Goal: Task Accomplishment & Management: Manage account settings

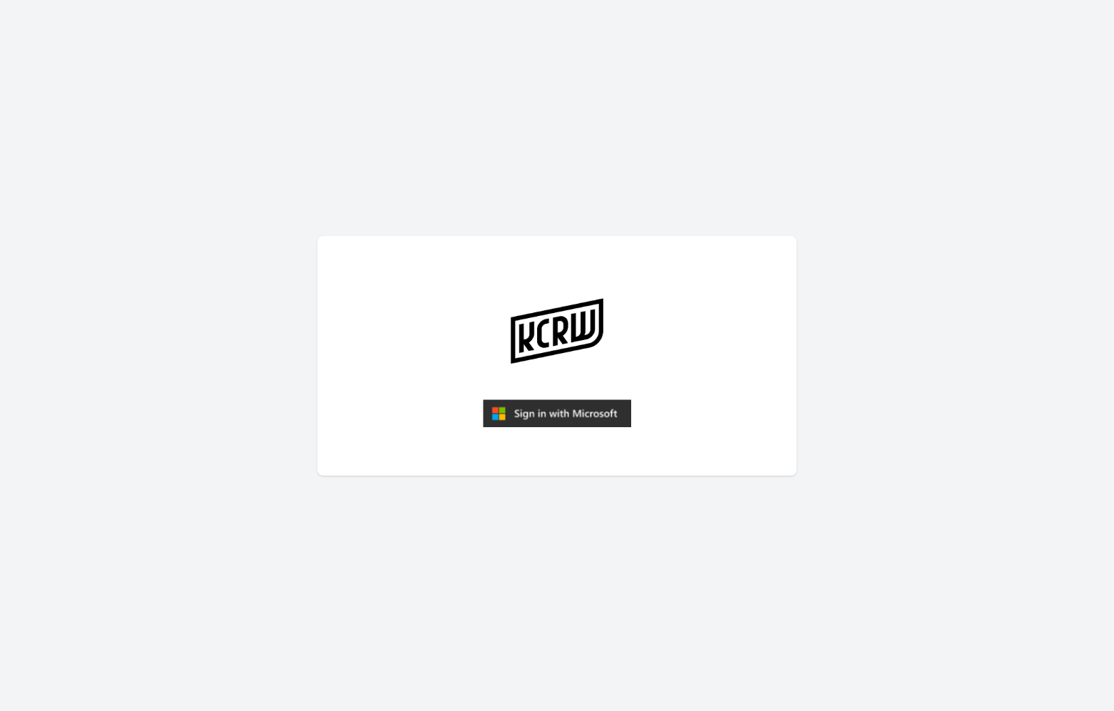
click at [568, 422] on img "submit" at bounding box center [557, 414] width 148 height 29
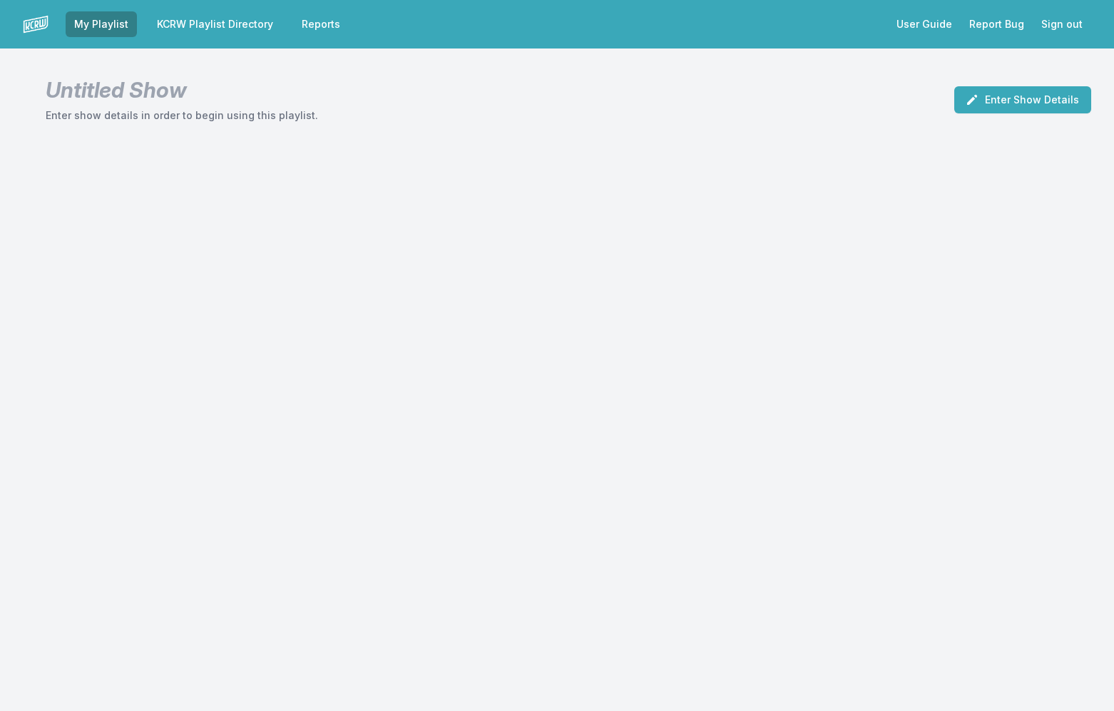
click at [237, 26] on link "KCRW Playlist Directory" at bounding box center [214, 24] width 133 height 26
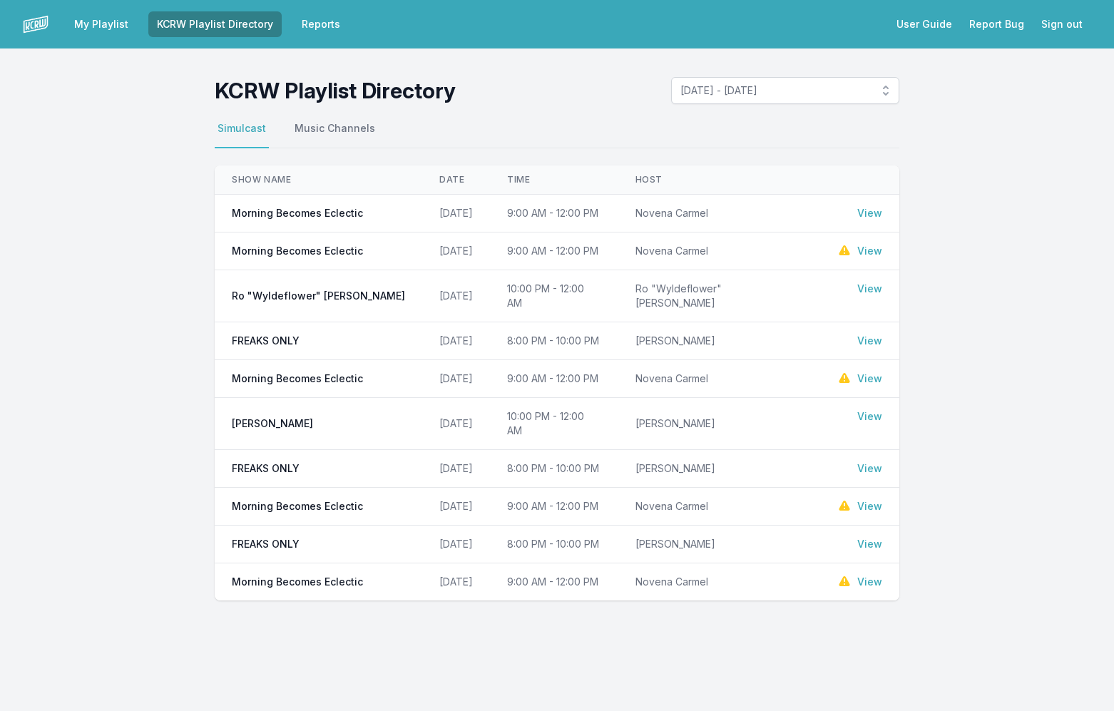
click at [875, 212] on link "View" at bounding box center [870, 213] width 25 height 14
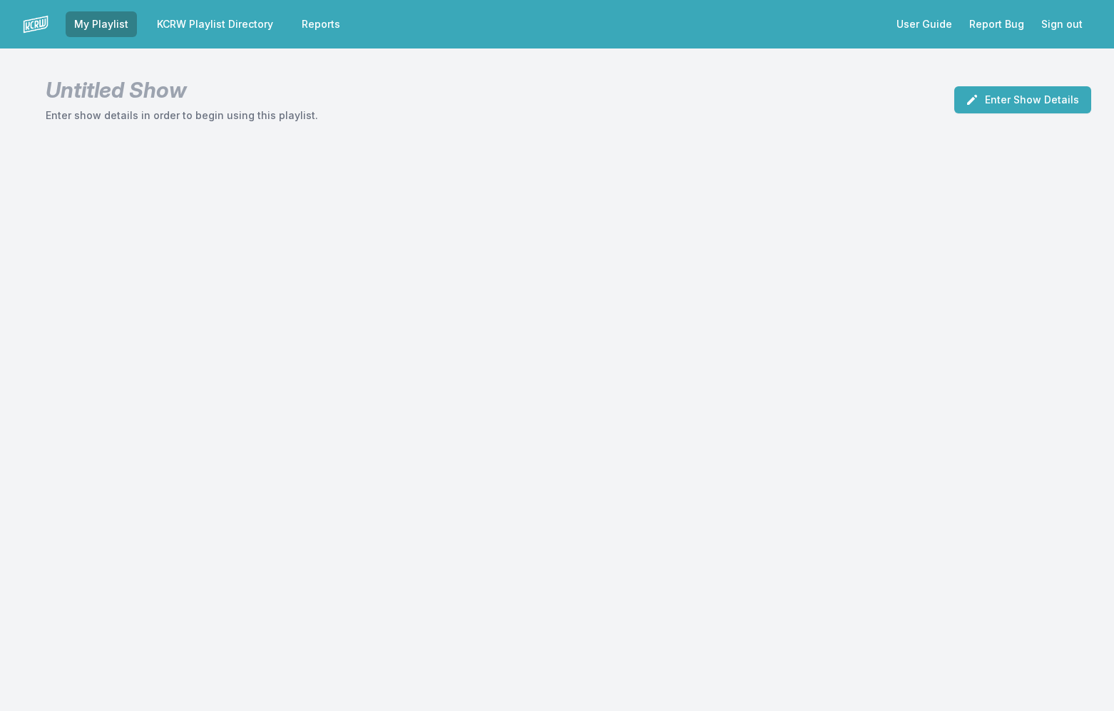
click at [230, 23] on link "KCRW Playlist Directory" at bounding box center [214, 24] width 133 height 26
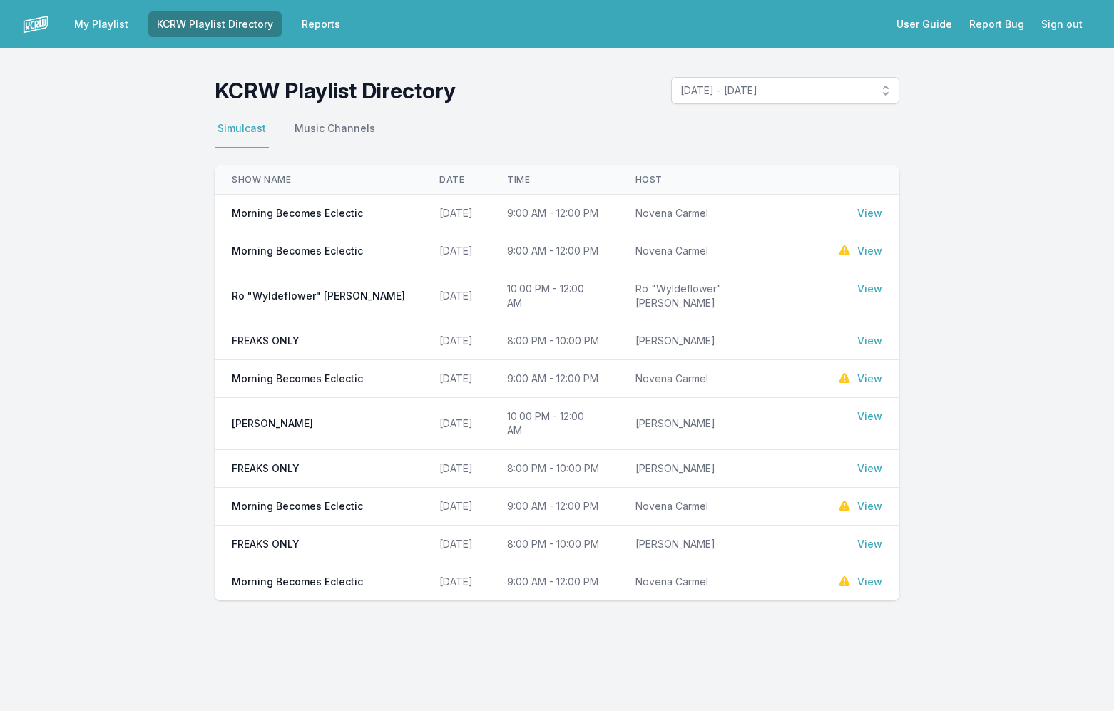
click at [868, 250] on link "View" at bounding box center [870, 251] width 25 height 14
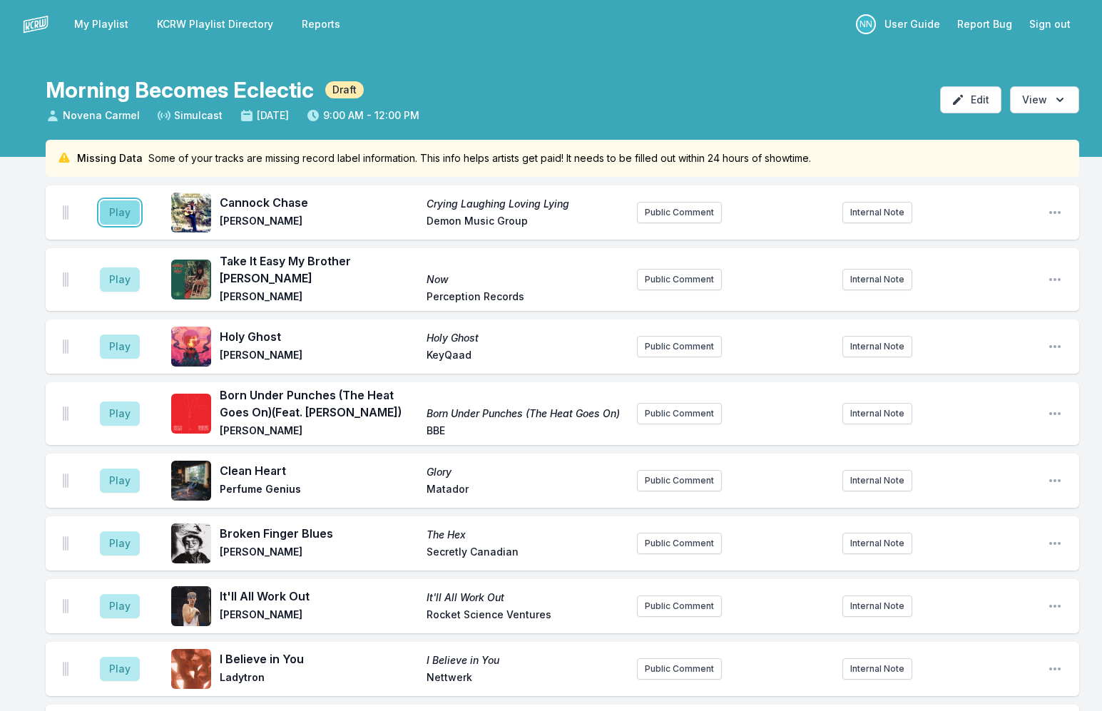
click at [117, 210] on button "Play" at bounding box center [120, 212] width 40 height 24
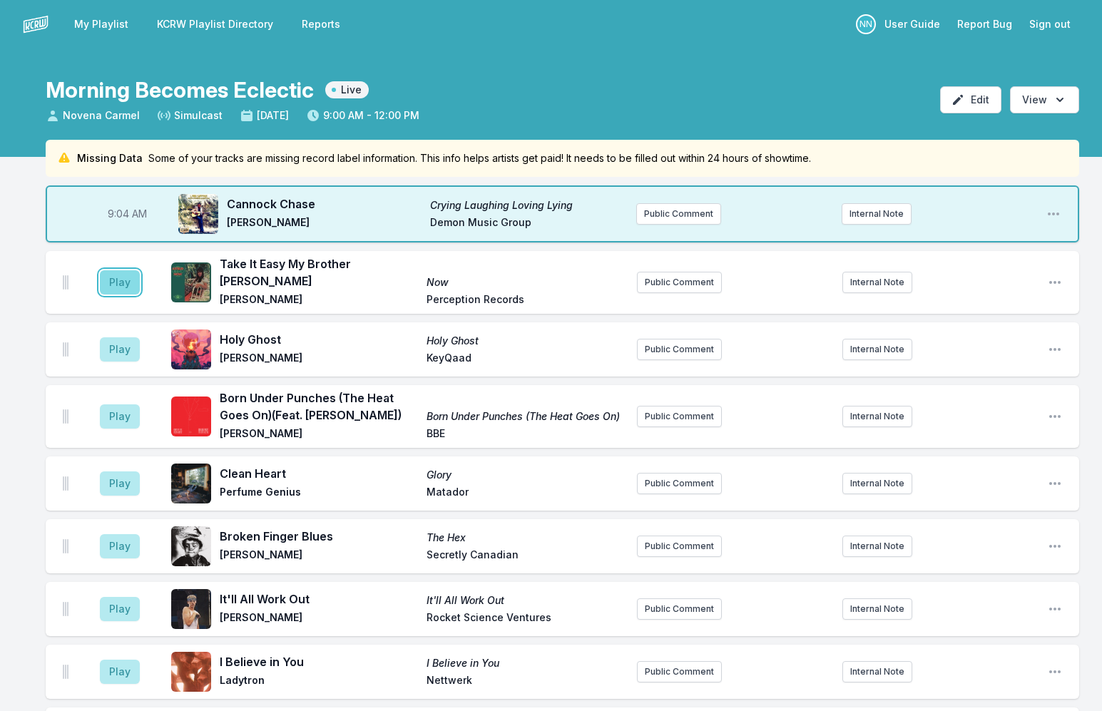
click at [113, 275] on button "Play" at bounding box center [120, 282] width 40 height 24
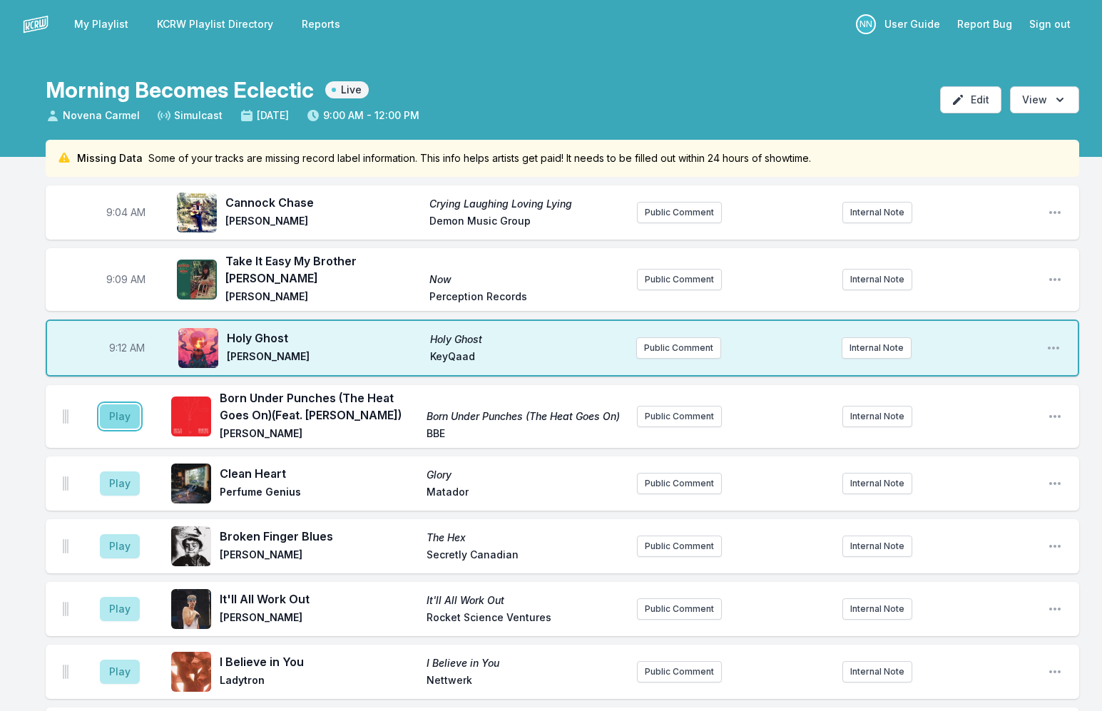
click at [122, 405] on button "Play" at bounding box center [120, 417] width 40 height 24
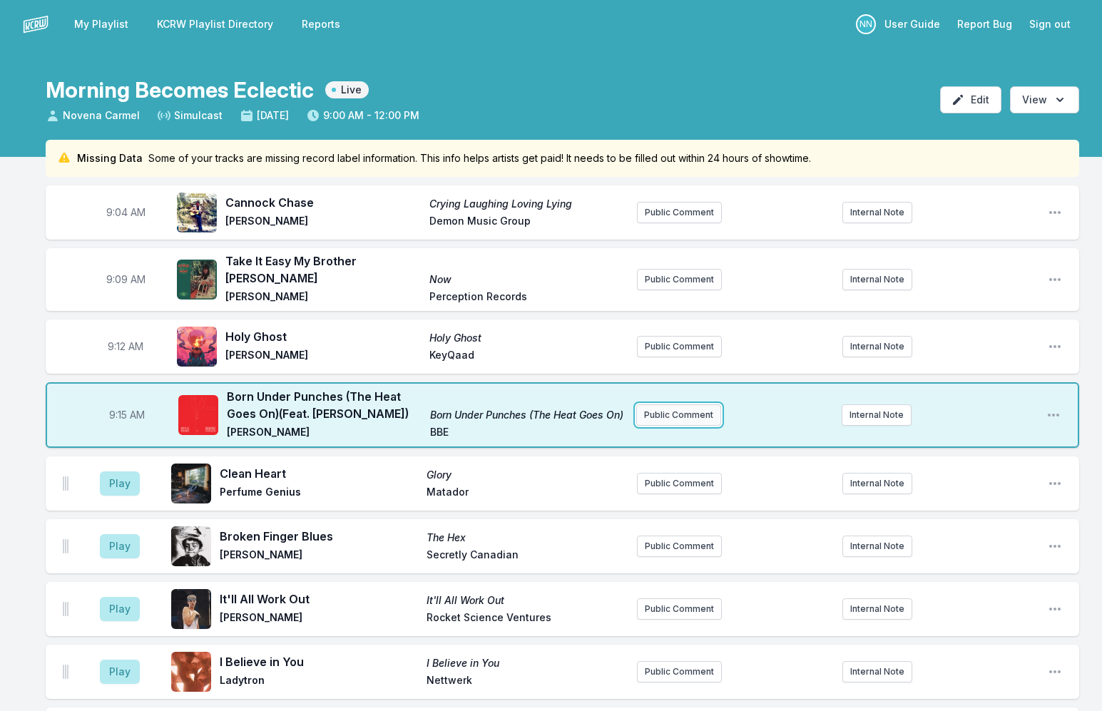
click at [676, 406] on button "Public Comment" at bounding box center [678, 415] width 85 height 21
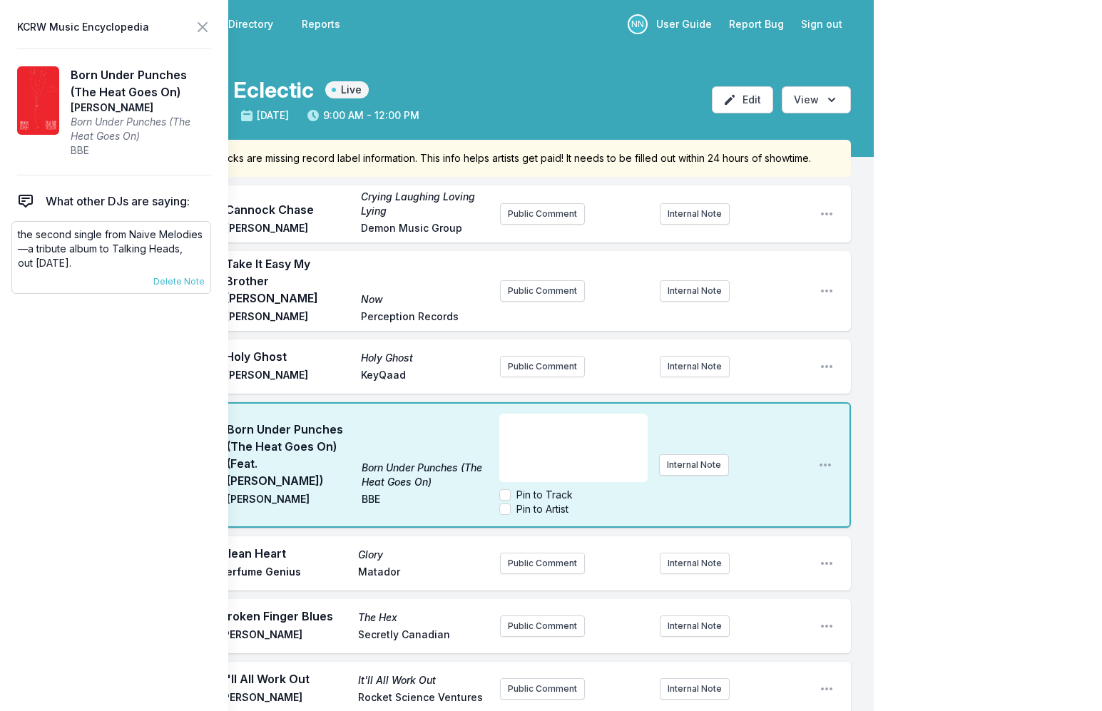
click at [112, 243] on p "the second single from Naive Melodies—a tribute album to Talking Heads," at bounding box center [111, 242] width 187 height 29
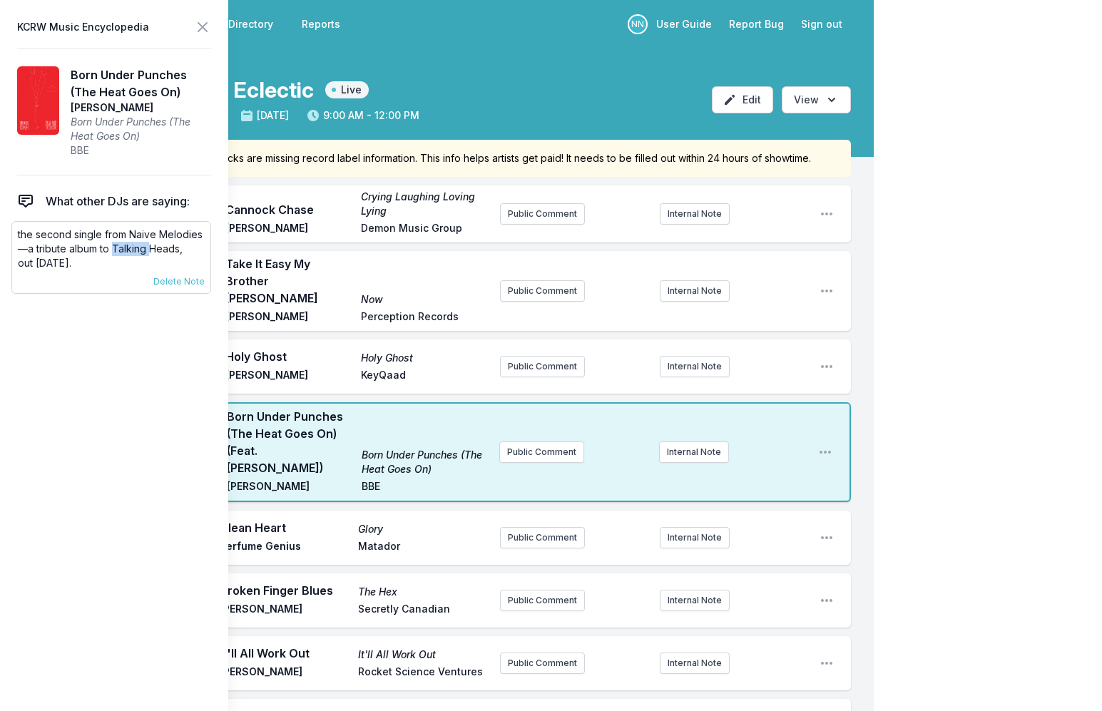
click at [111, 243] on p "the second single from Naive Melodies—a tribute album to Talking Heads," at bounding box center [111, 242] width 187 height 29
drag, startPoint x: 113, startPoint y: 265, endPoint x: 13, endPoint y: 234, distance: 104.7
click at [13, 234] on div "the second single from Naive Melodies—a tribute album to Talking Heads, out Oct…" at bounding box center [111, 257] width 200 height 73
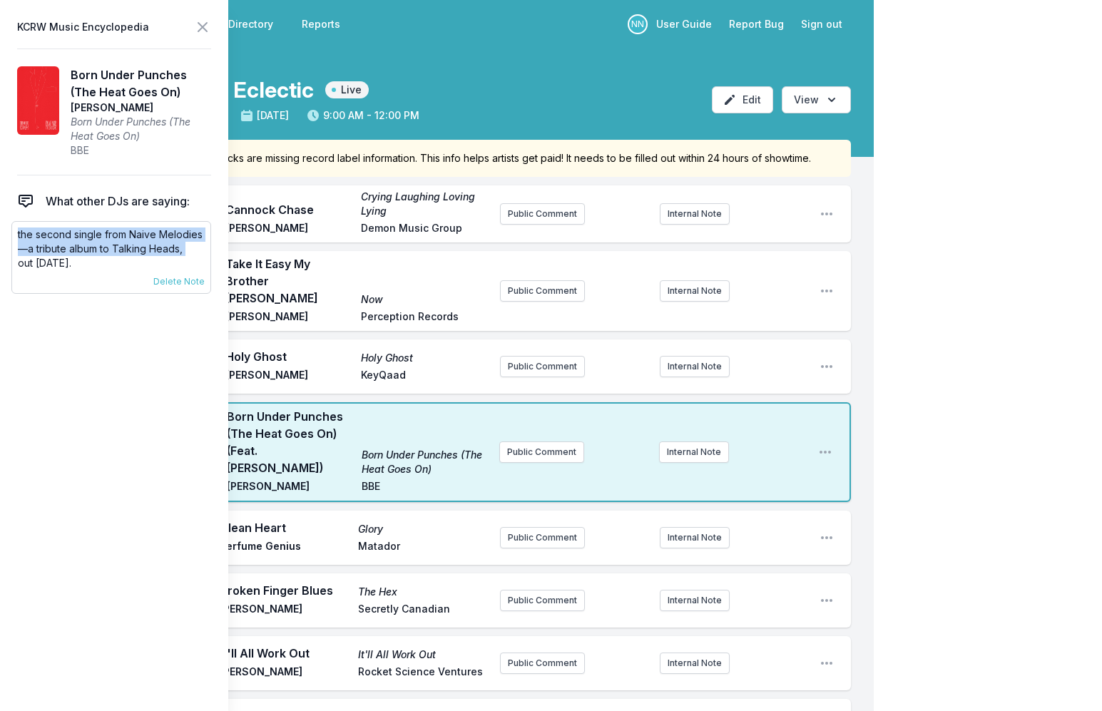
copy div "the second single from Naive Melodies—a tribute album to Talking Heads, out Oct…"
click at [544, 442] on button "Public Comment" at bounding box center [541, 452] width 85 height 21
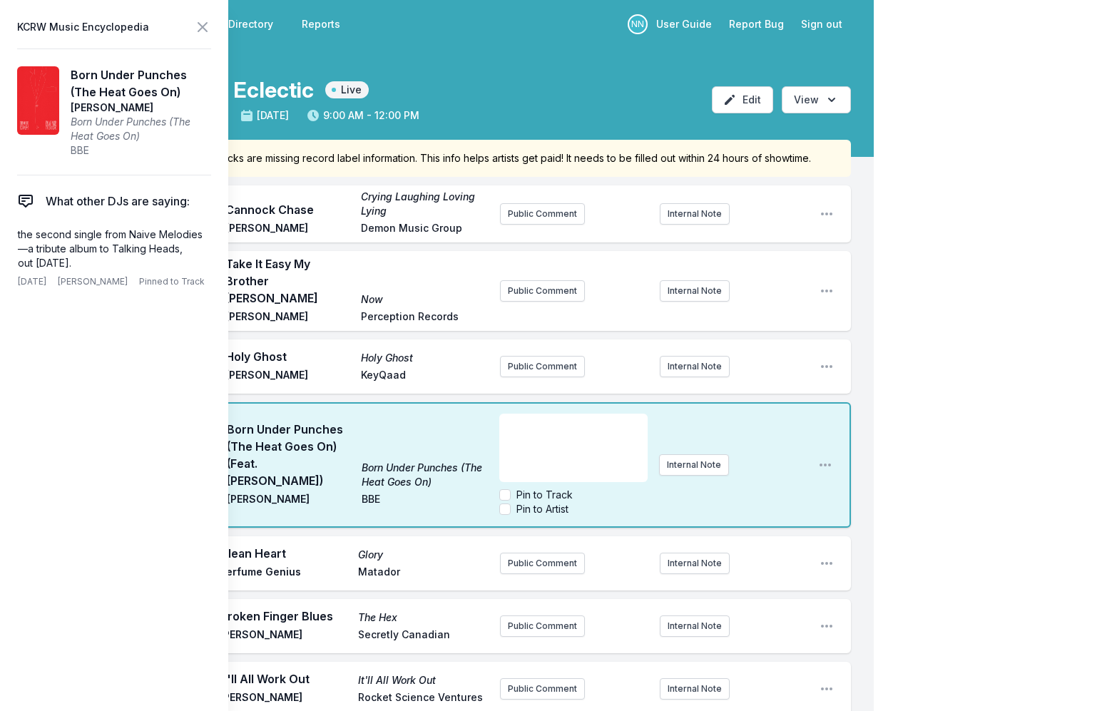
scroll to position [29, 0]
click at [507, 453] on div "the second single from Naive Melodies—a tribute album to Talking Heads, ﻿ out O…" at bounding box center [573, 448] width 148 height 68
click at [200, 27] on icon at bounding box center [202, 27] width 17 height 17
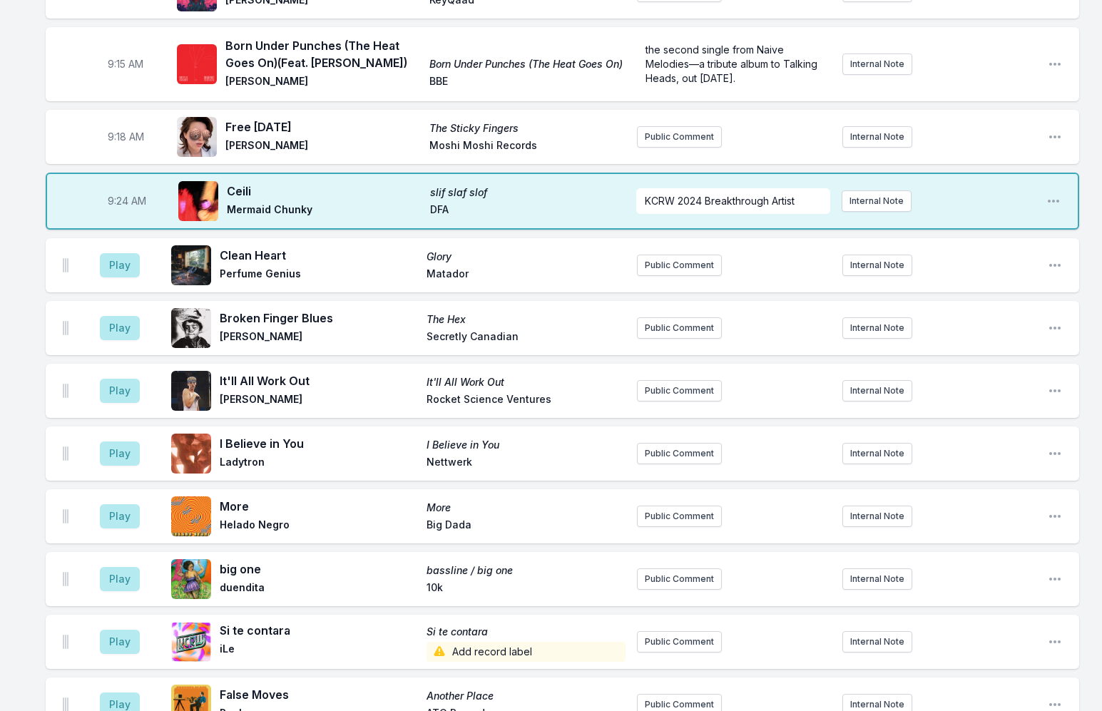
scroll to position [284, 0]
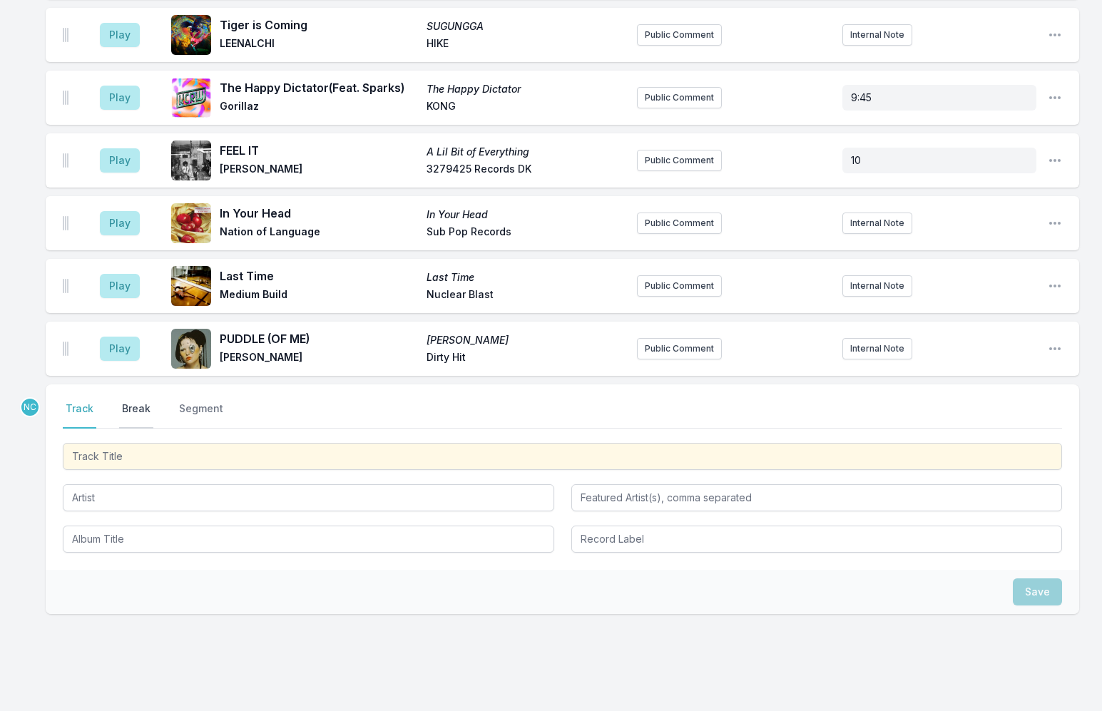
click at [141, 402] on button "Break" at bounding box center [136, 415] width 34 height 27
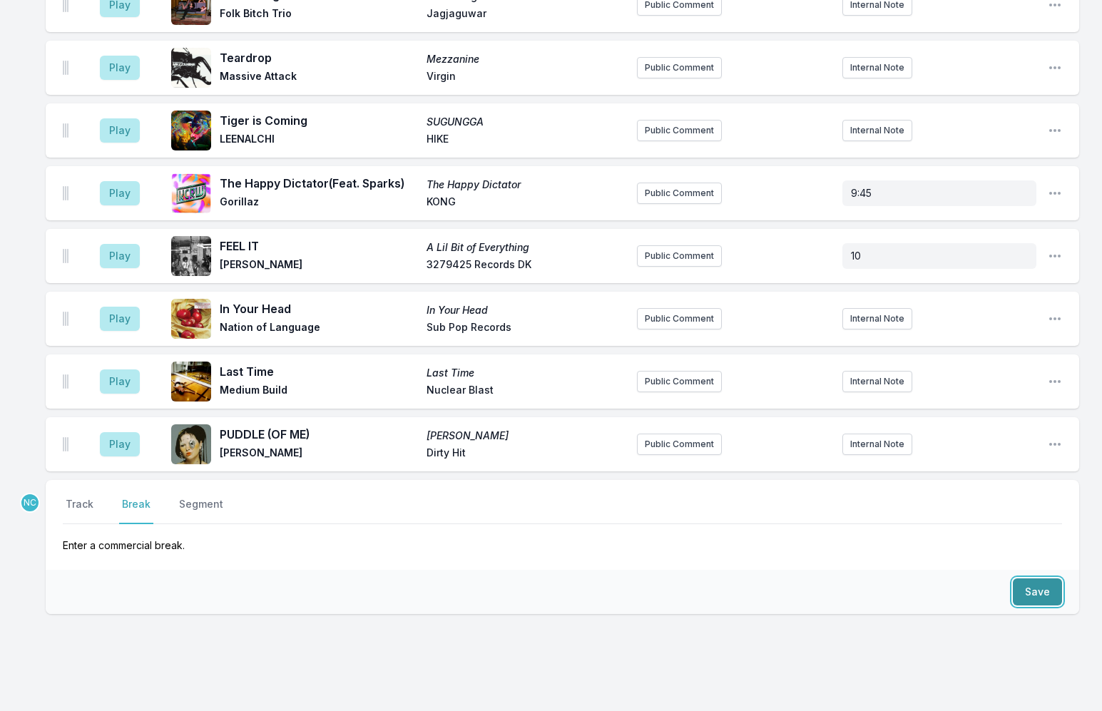
click at [1020, 579] on button "Save" at bounding box center [1037, 592] width 49 height 27
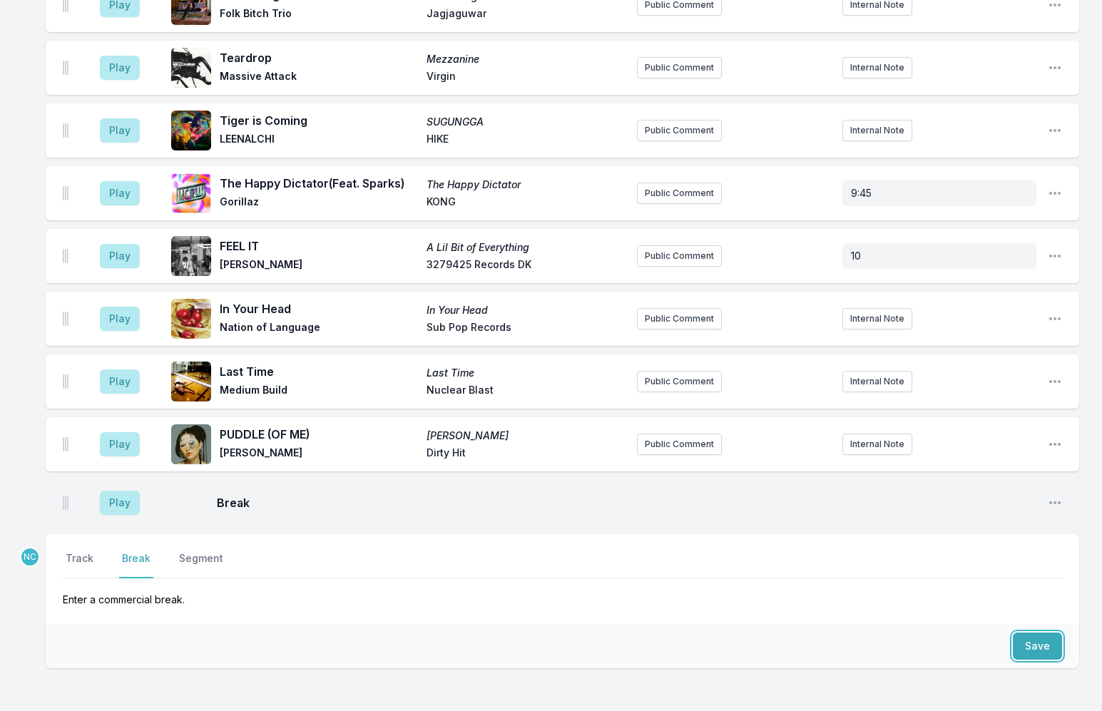
scroll to position [3335, 0]
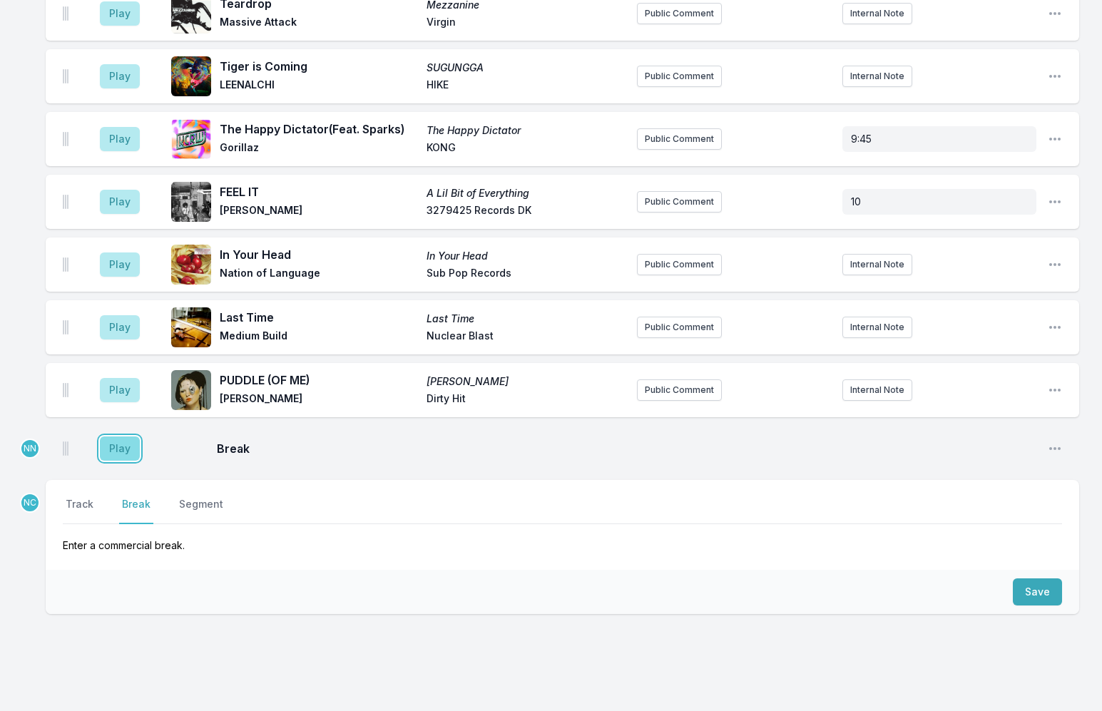
click at [117, 437] on button "Play" at bounding box center [120, 449] width 40 height 24
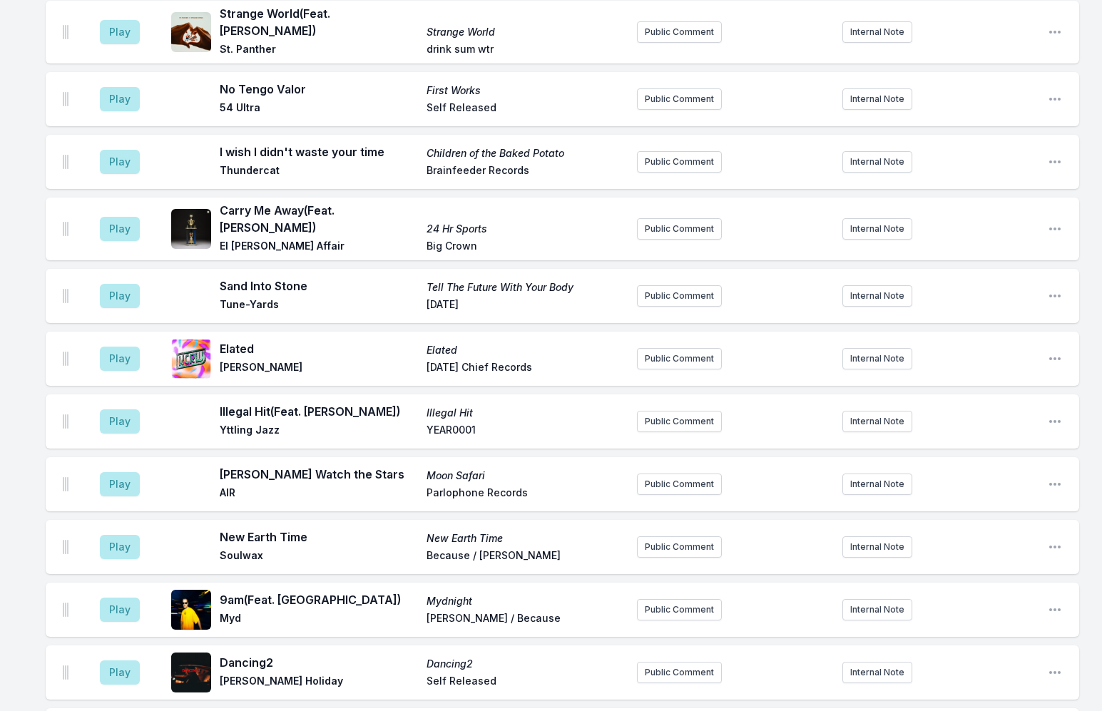
scroll to position [2666, 0]
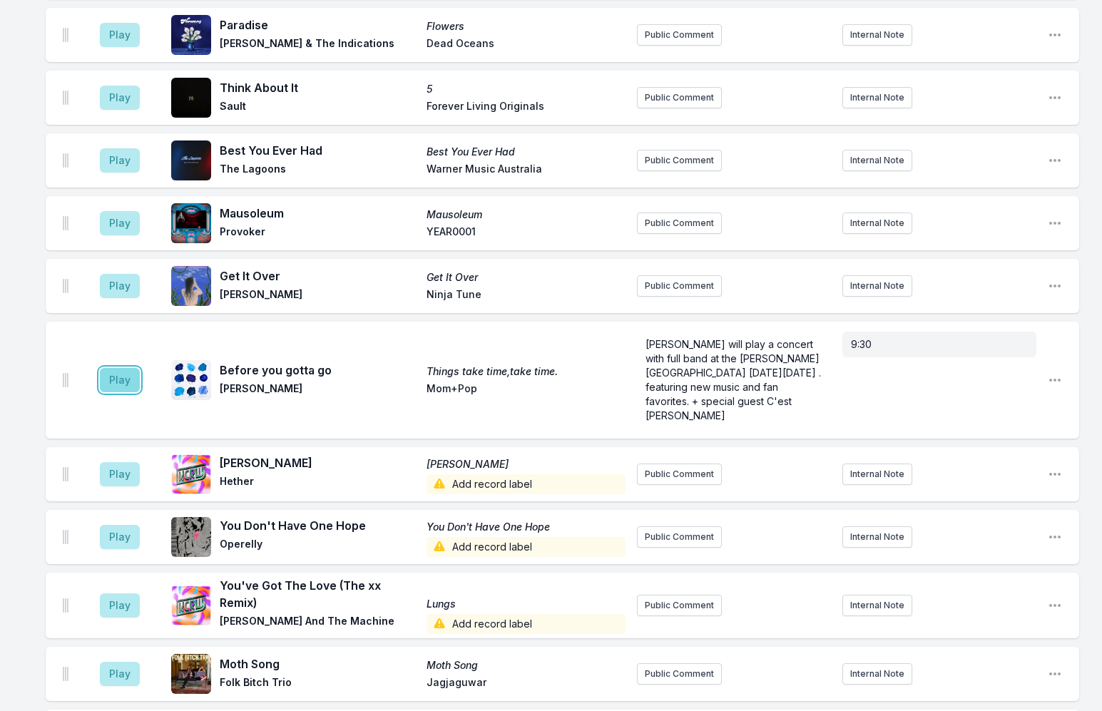
click at [117, 368] on button "Play" at bounding box center [120, 380] width 40 height 24
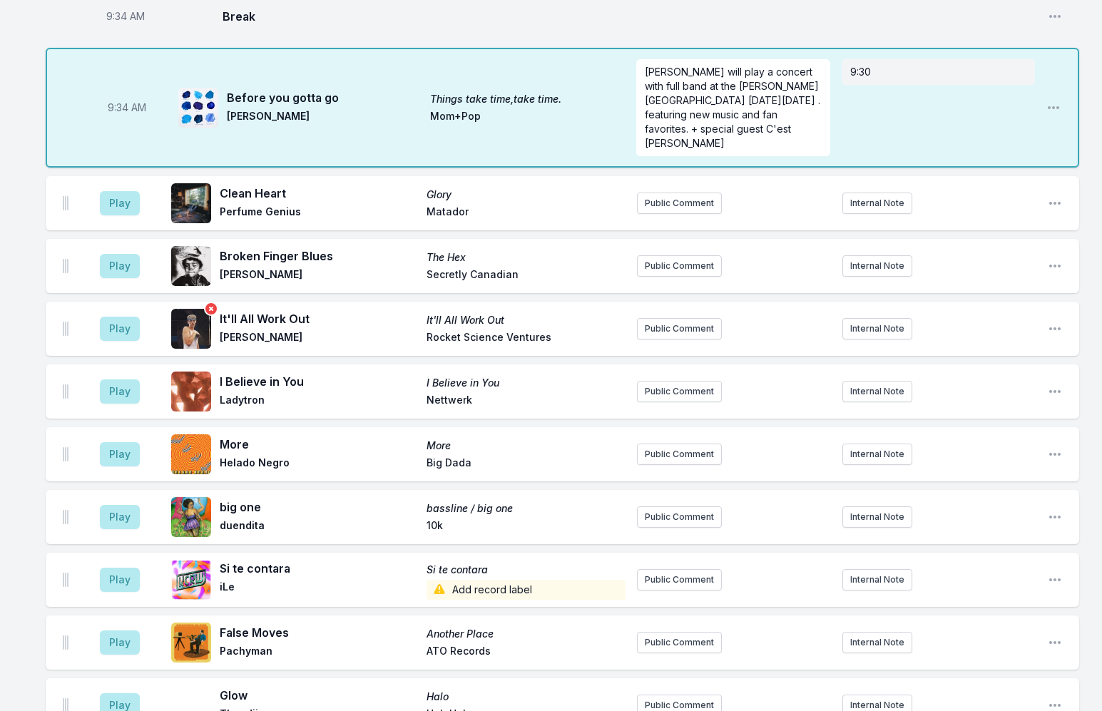
scroll to position [740, 0]
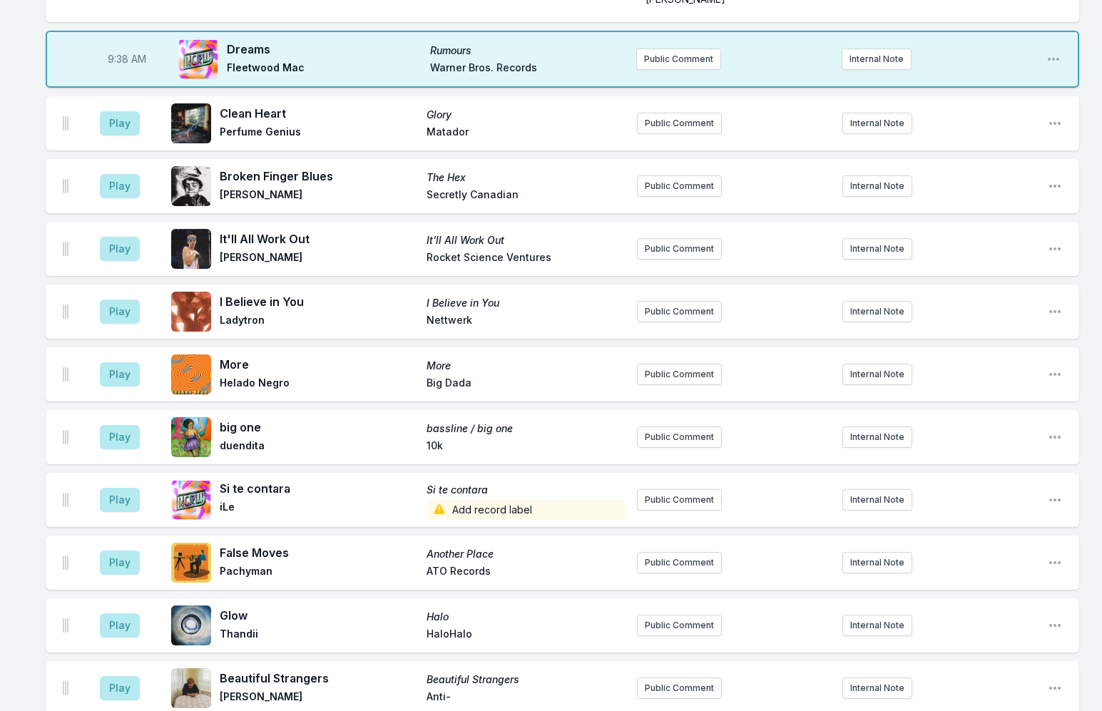
click at [692, 49] on button "Public Comment" at bounding box center [678, 59] width 85 height 21
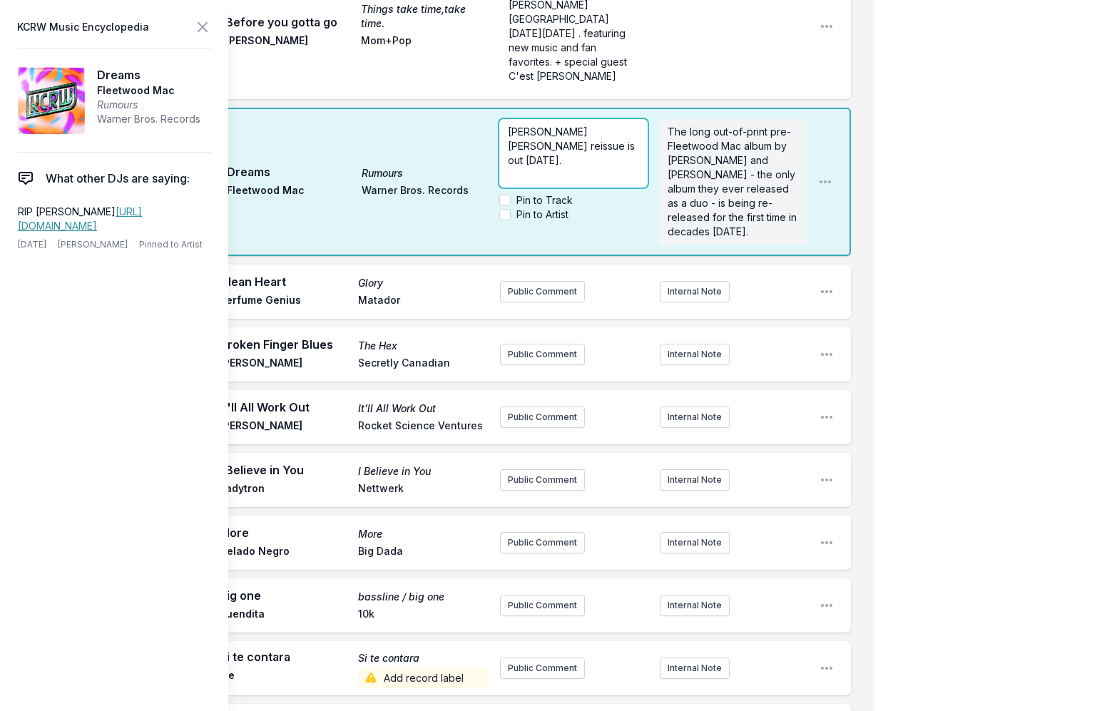
click at [598, 125] on p "Buckingham Nicks reissue is out tomorrow." at bounding box center [573, 146] width 131 height 43
drag, startPoint x: 526, startPoint y: 134, endPoint x: 561, endPoint y: 149, distance: 38.7
click at [561, 149] on span "Buckingham Nicks reissue is out tomorrow. Check out the press play feature on t…" at bounding box center [573, 160] width 130 height 69
click at [586, 183] on span "here." at bounding box center [573, 189] width 24 height 12
click at [198, 24] on icon at bounding box center [202, 27] width 17 height 17
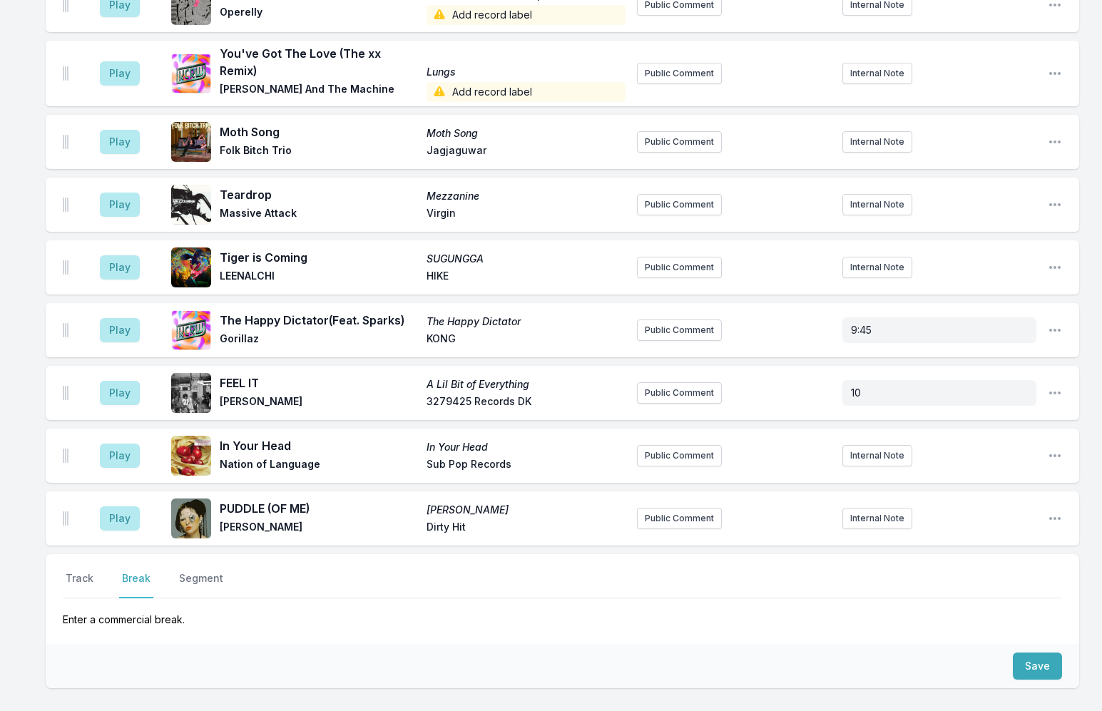
scroll to position [3408, 0]
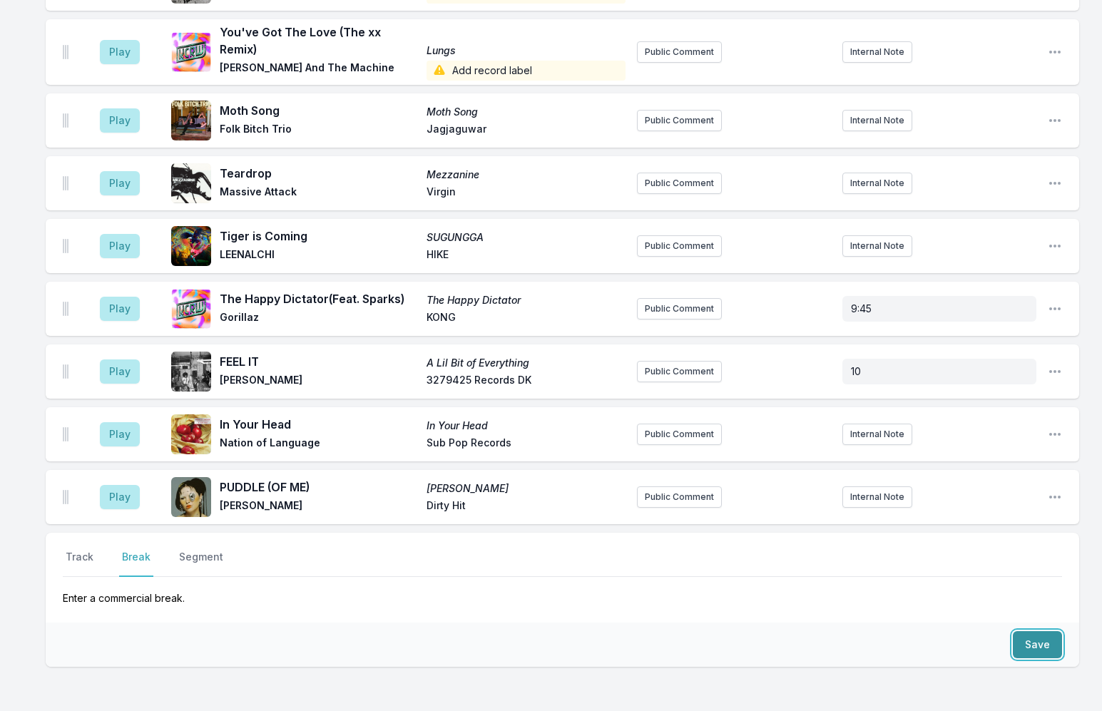
click at [1041, 631] on button "Save" at bounding box center [1037, 644] width 49 height 27
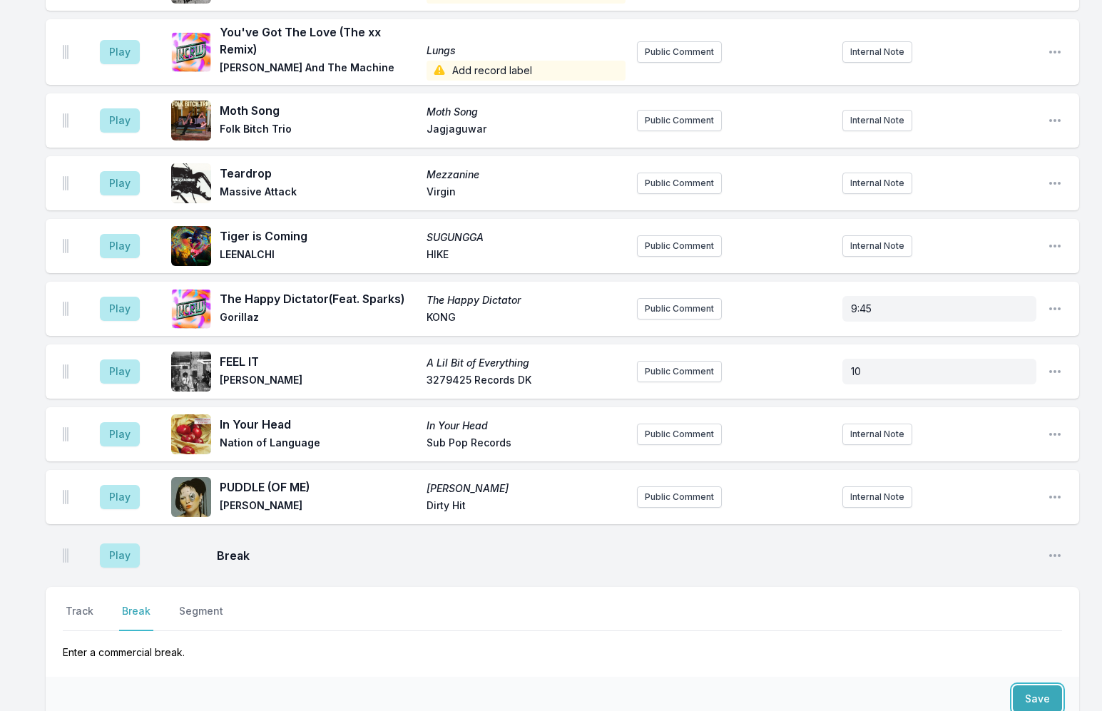
scroll to position [3462, 0]
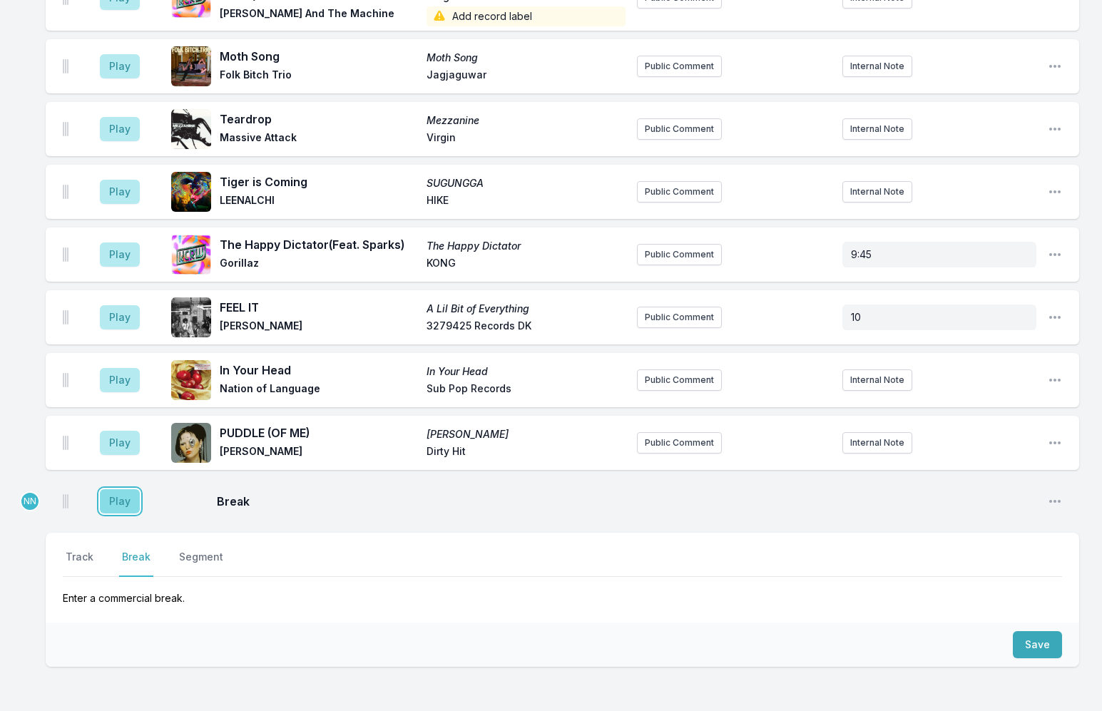
click at [118, 489] on button "Play" at bounding box center [120, 501] width 40 height 24
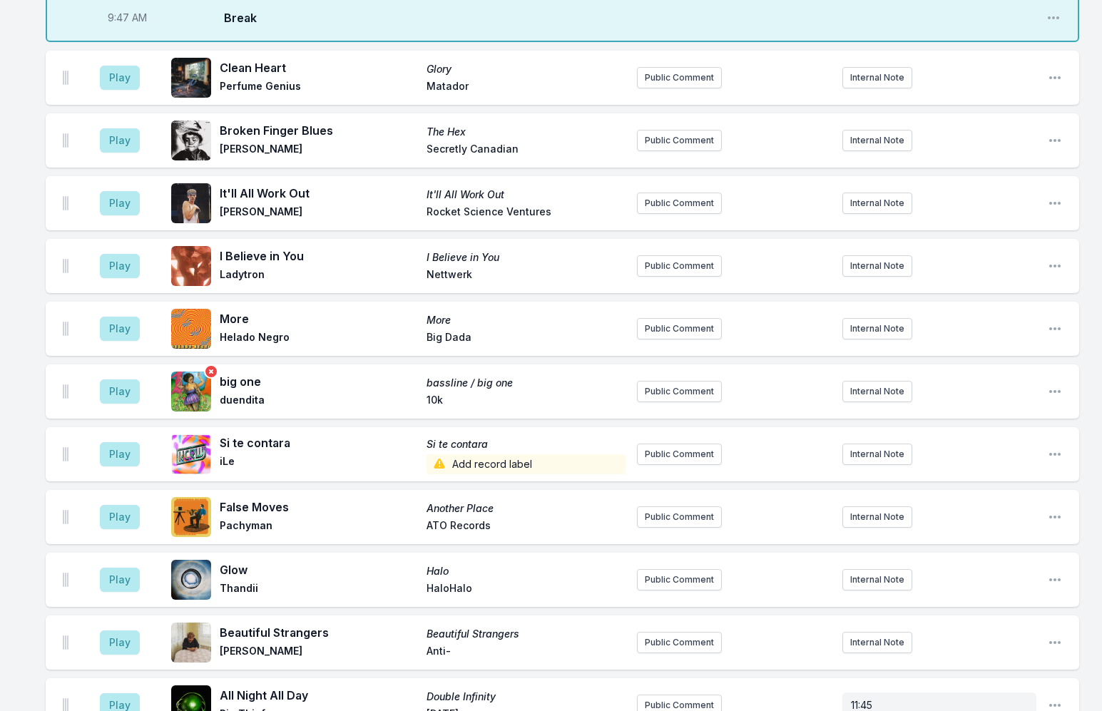
scroll to position [3384, 0]
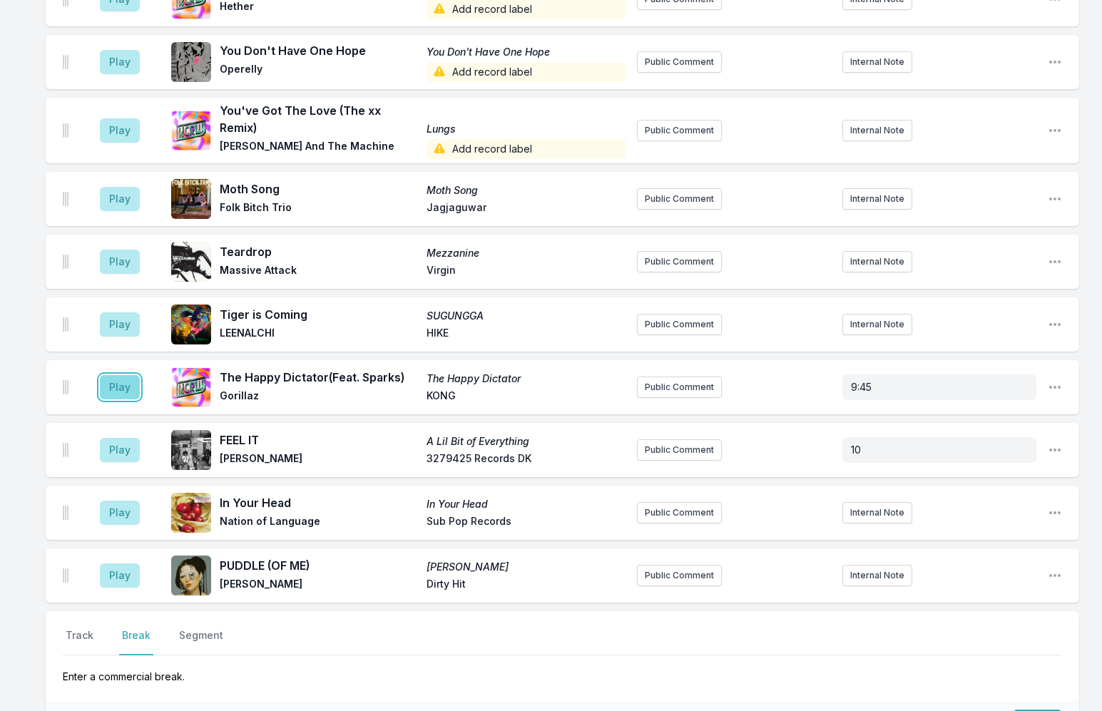
click at [126, 375] on button "Play" at bounding box center [120, 387] width 40 height 24
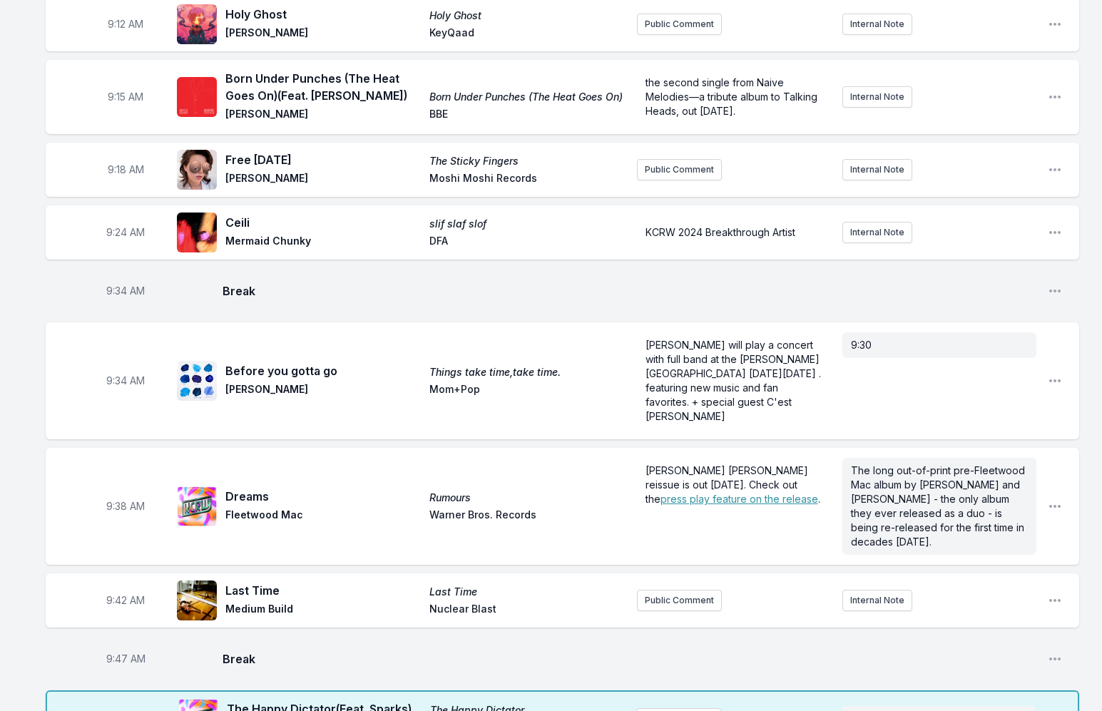
scroll to position [316, 0]
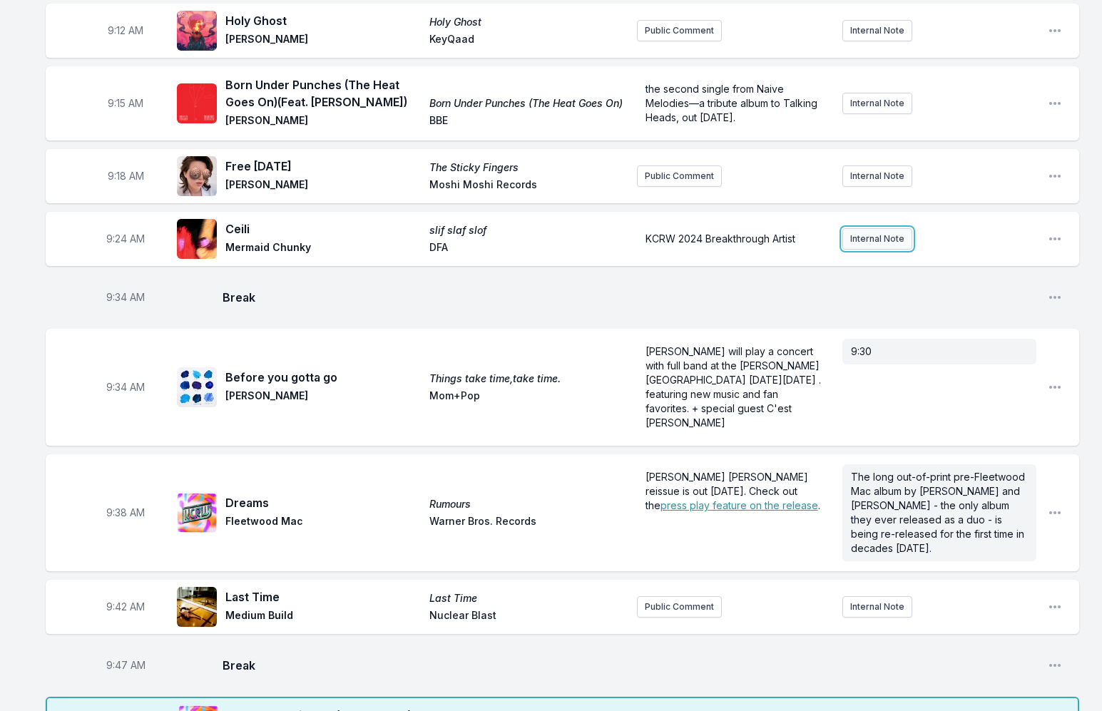
click at [856, 232] on button "Internal Note" at bounding box center [878, 238] width 70 height 21
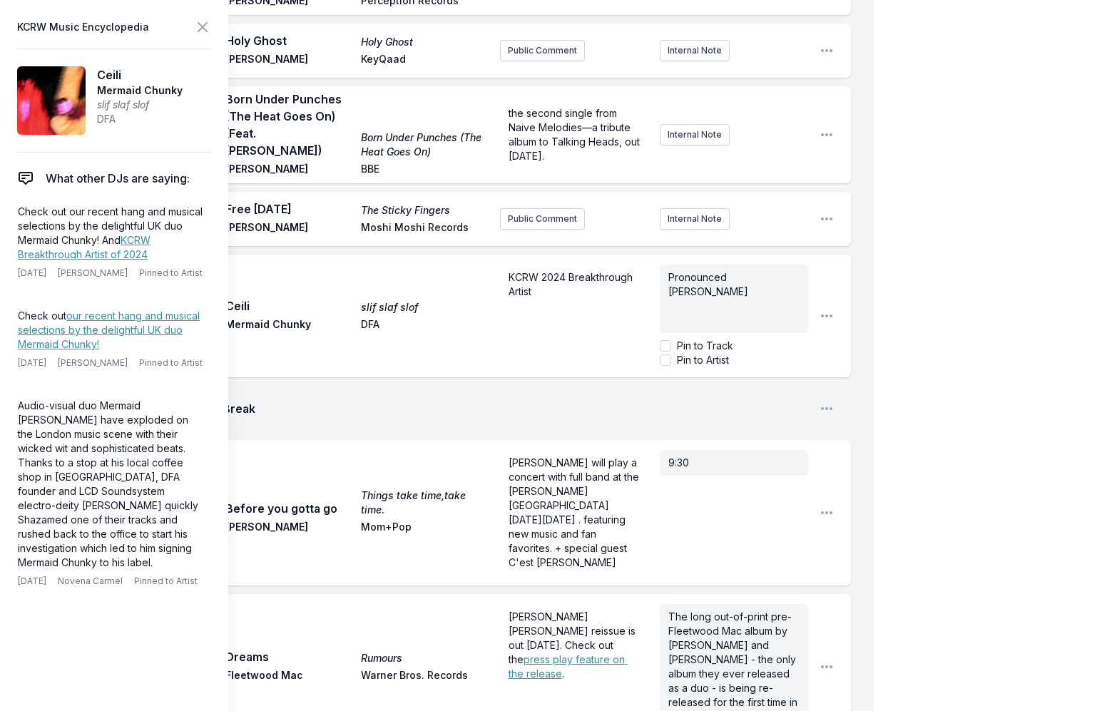
click at [282, 255] on div "9:24 AM Ceili slif slaf slof Mermaid Chunky DFA KCRW 2024 Breakthrough Artist P…" at bounding box center [448, 316] width 805 height 123
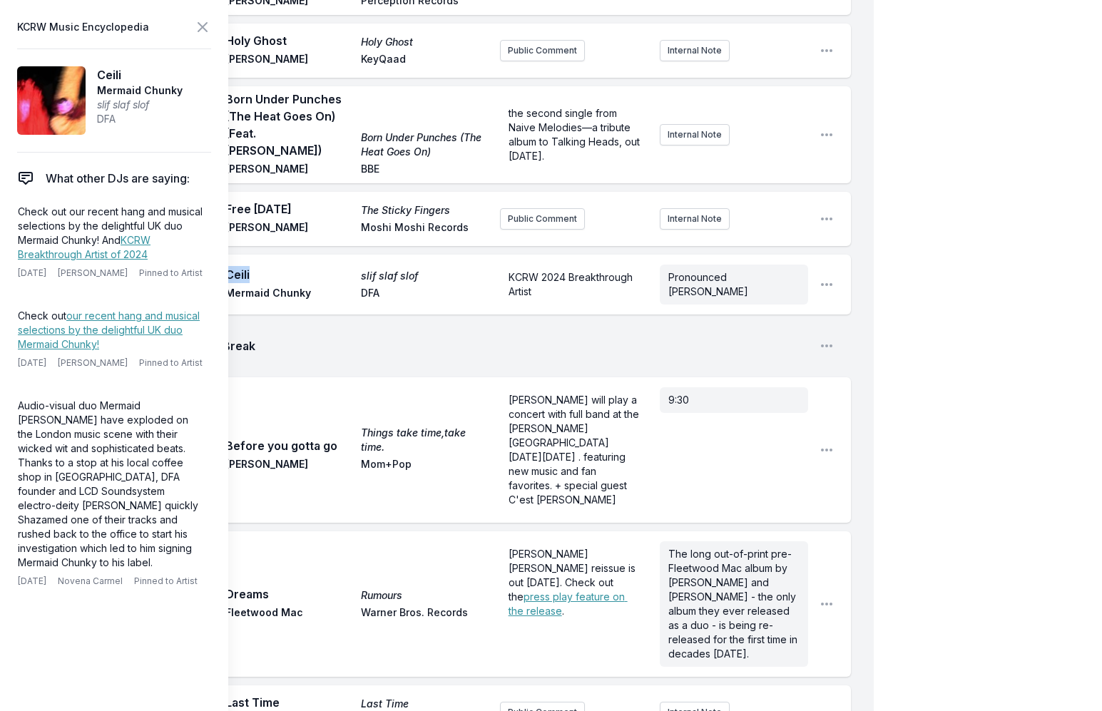
drag, startPoint x: 262, startPoint y: 248, endPoint x: 228, endPoint y: 252, distance: 33.7
click at [228, 266] on span "Ceili" at bounding box center [288, 274] width 127 height 17
copy span "Ceili"
click at [781, 270] on p "Pronounced Kay-lee" at bounding box center [733, 284] width 131 height 29
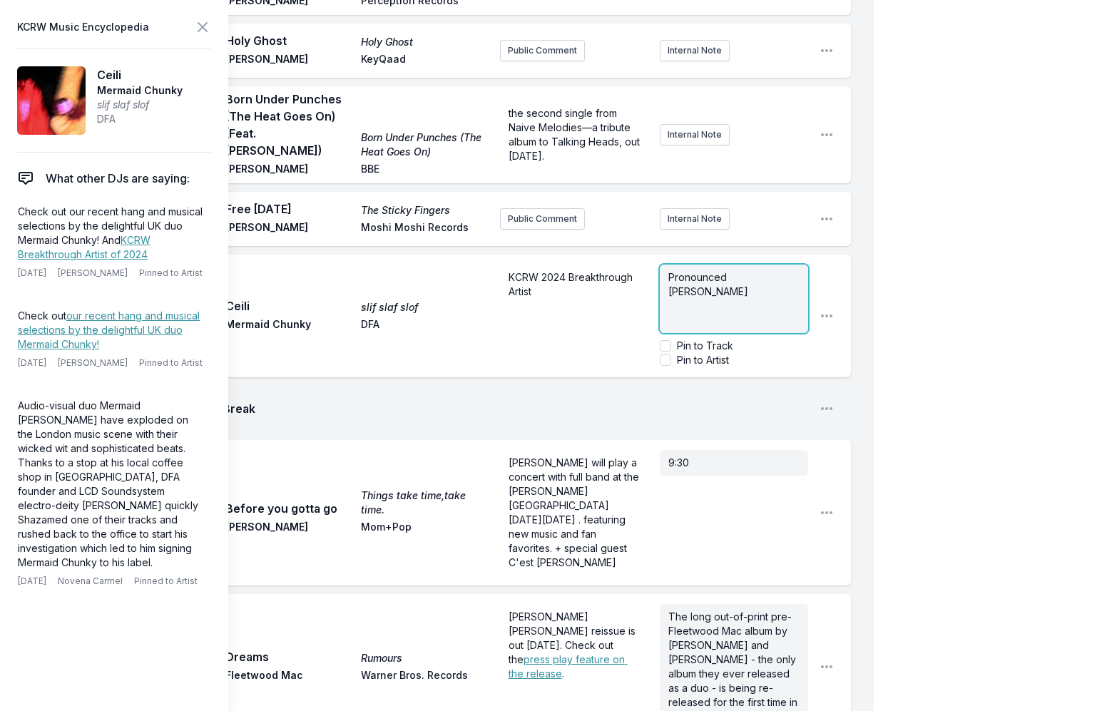
click at [780, 270] on p "Pronounced Kay-lee" at bounding box center [733, 284] width 131 height 29
click at [751, 270] on p "Pronounced Kay-lee ; celtic word meaning" at bounding box center [733, 291] width 131 height 43
click at [200, 25] on icon at bounding box center [202, 27] width 9 height 9
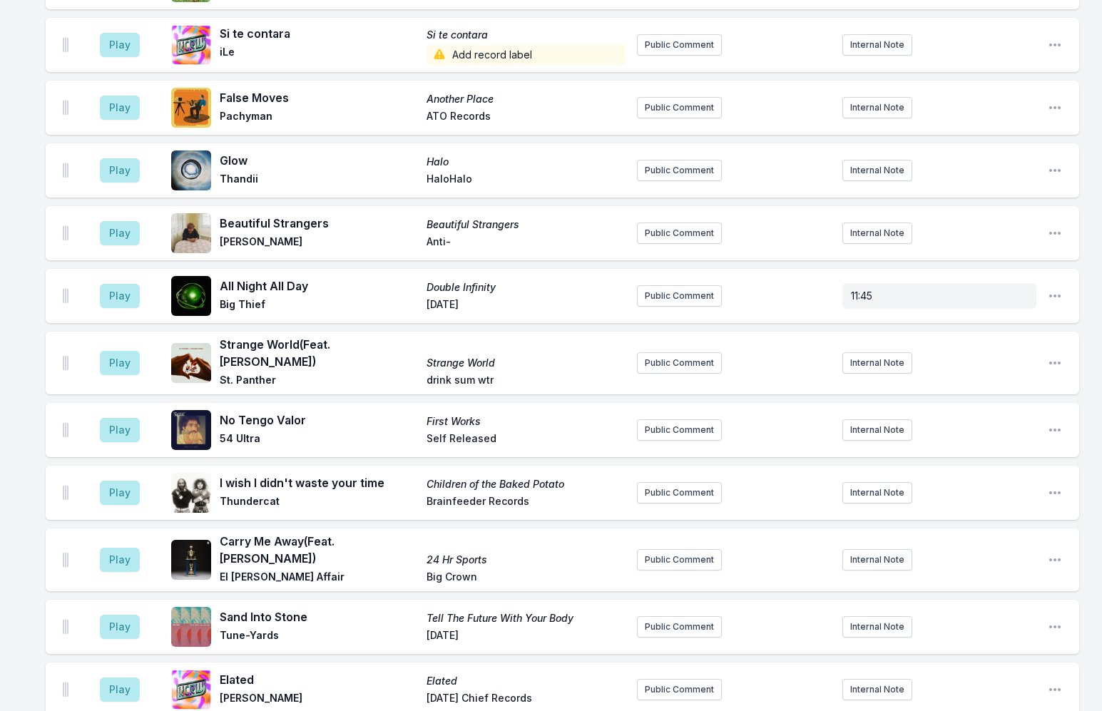
scroll to position [3535, 0]
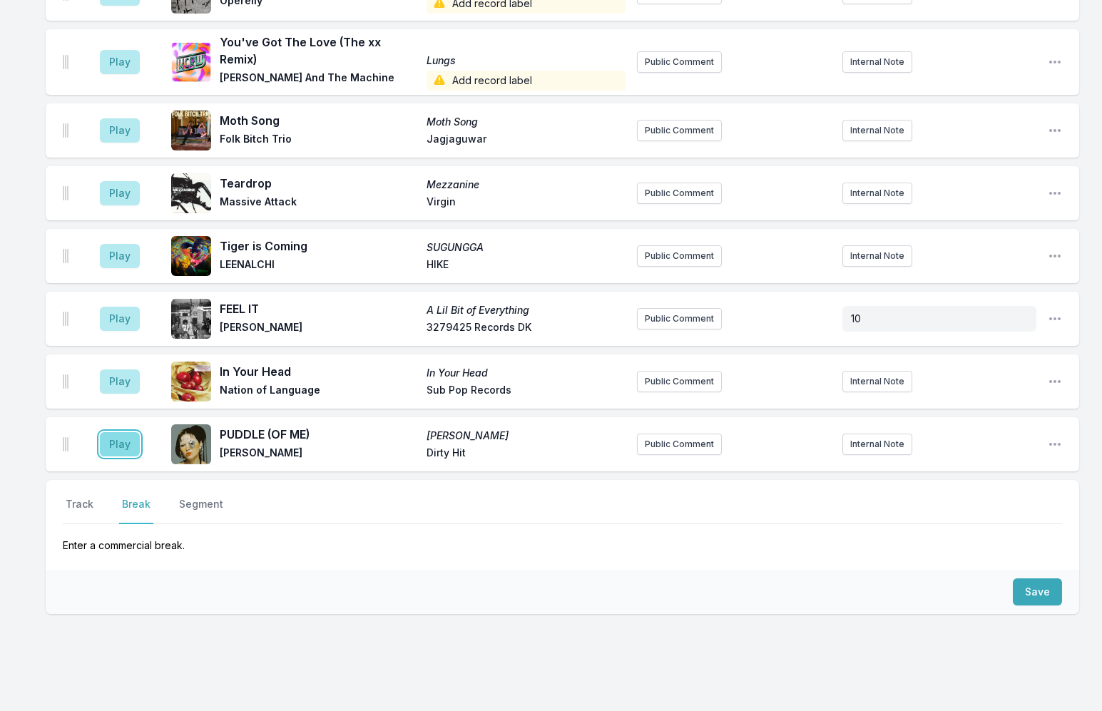
click at [128, 432] on button "Play" at bounding box center [120, 444] width 40 height 24
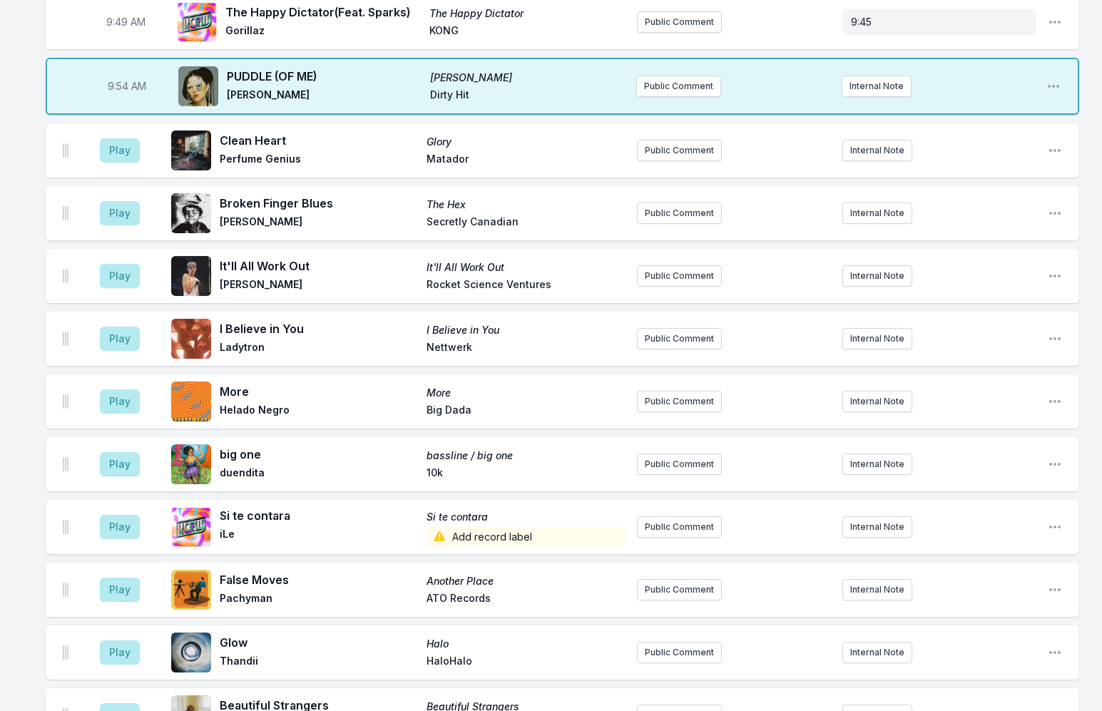
scroll to position [681, 0]
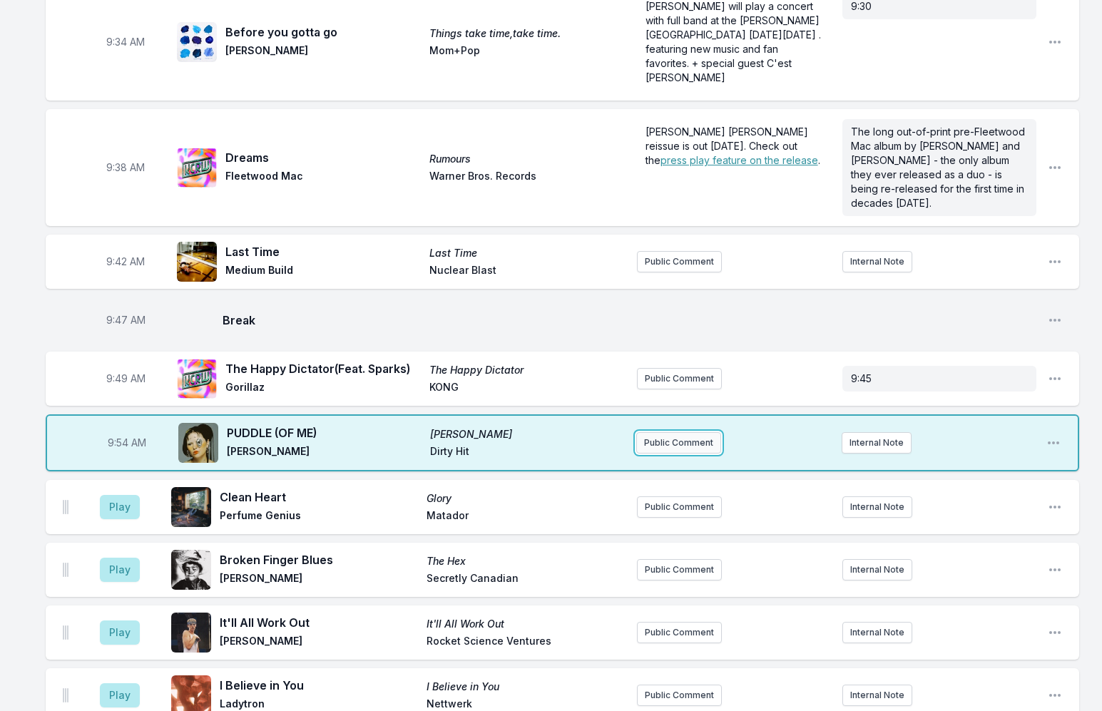
click at [683, 432] on button "Public Comment" at bounding box center [678, 442] width 85 height 21
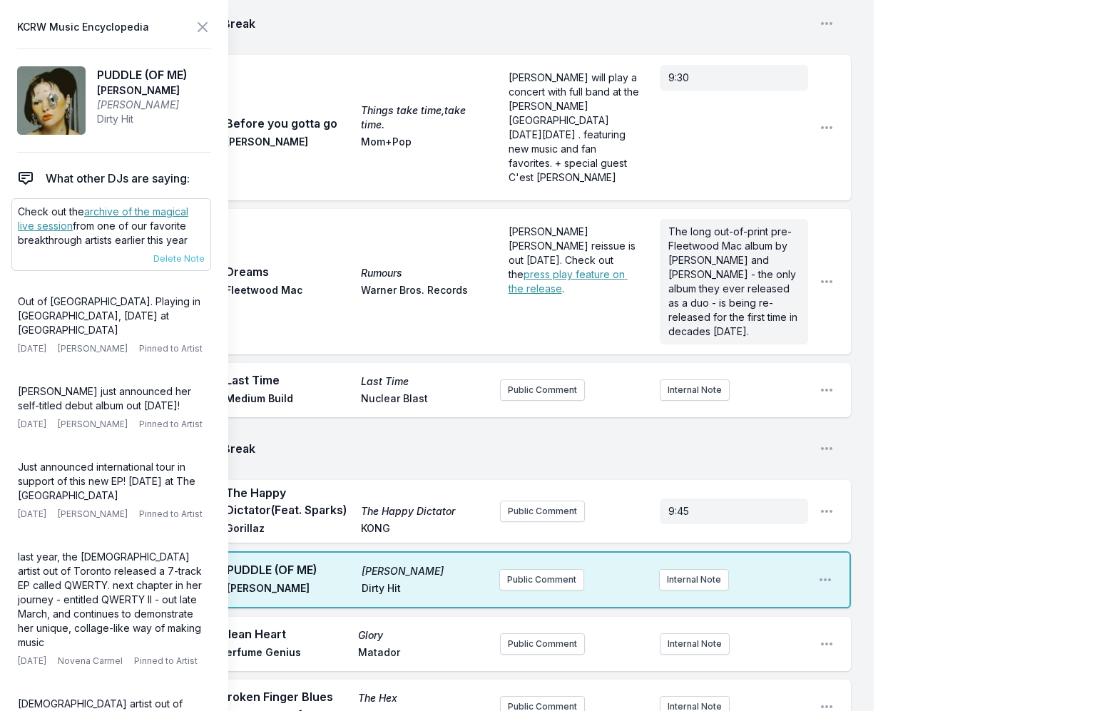
drag, startPoint x: 131, startPoint y: 236, endPoint x: 12, endPoint y: 212, distance: 120.9
click at [12, 212] on div "Check out the archive of the magical live session from one of our favorite brea…" at bounding box center [111, 234] width 200 height 73
copy p "Check out the archive of the magical live session from one of our favorite brea…"
click at [536, 569] on button "Public Comment" at bounding box center [541, 579] width 85 height 21
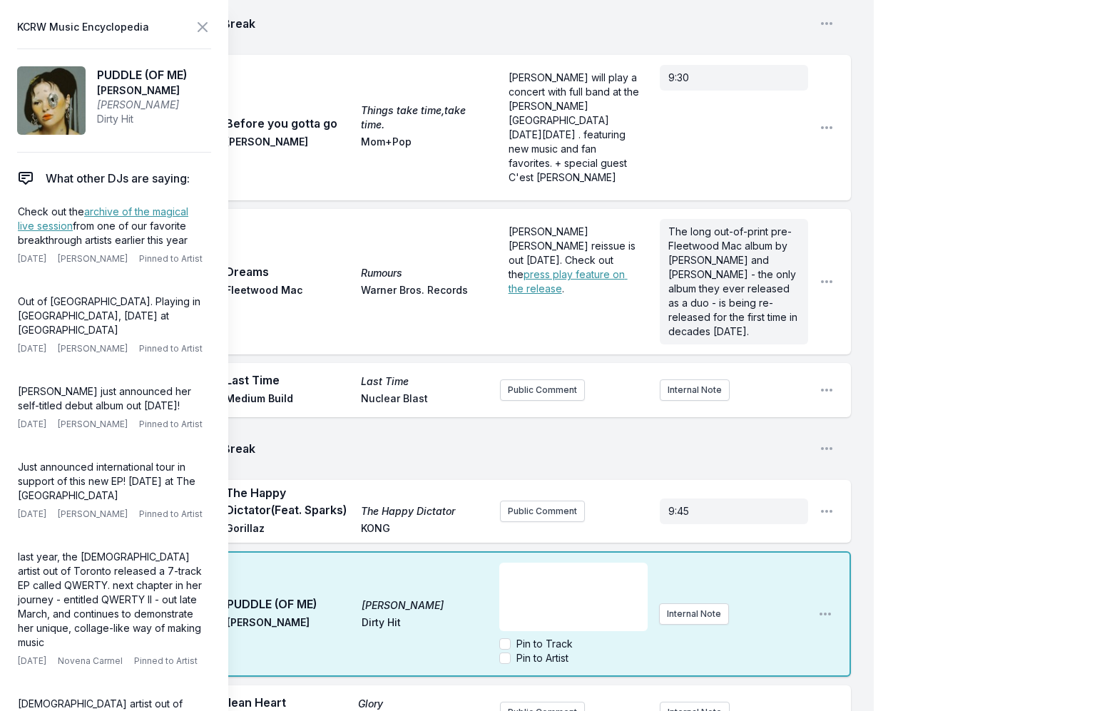
scroll to position [14, 0]
click at [106, 210] on link "archive of the magical live session" at bounding box center [103, 218] width 171 height 26
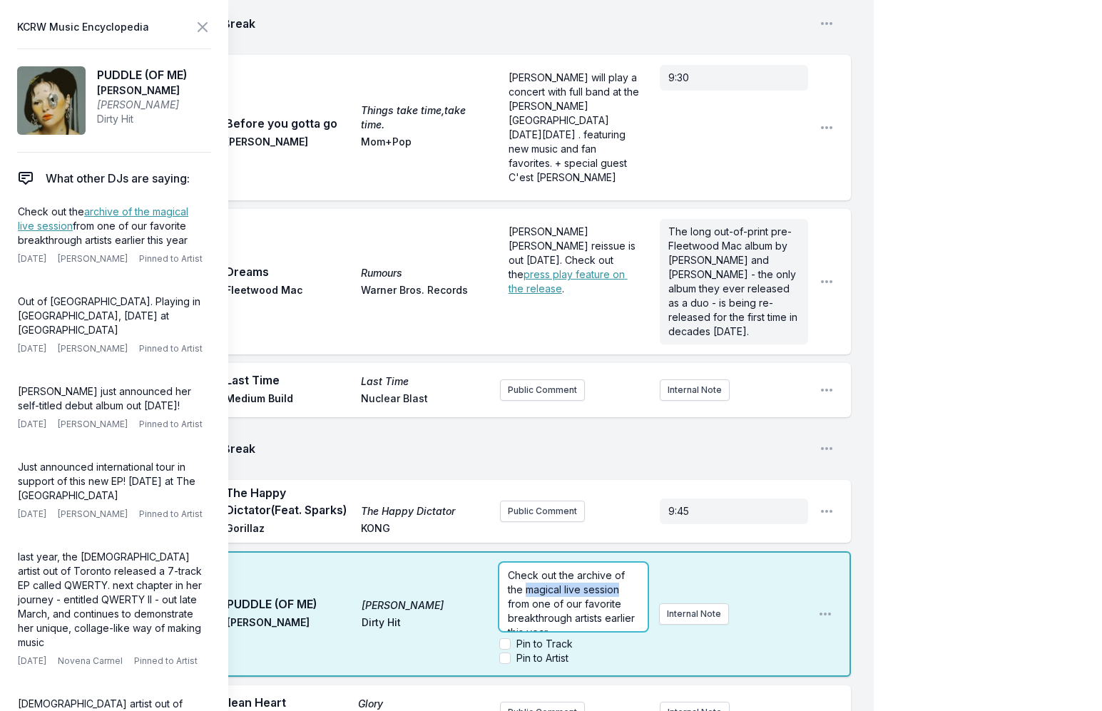
drag, startPoint x: 526, startPoint y: 551, endPoint x: 621, endPoint y: 551, distance: 94.9
click at [621, 569] on span "Check out the archive of the magical live session from one of our favorite brea…" at bounding box center [573, 603] width 130 height 69
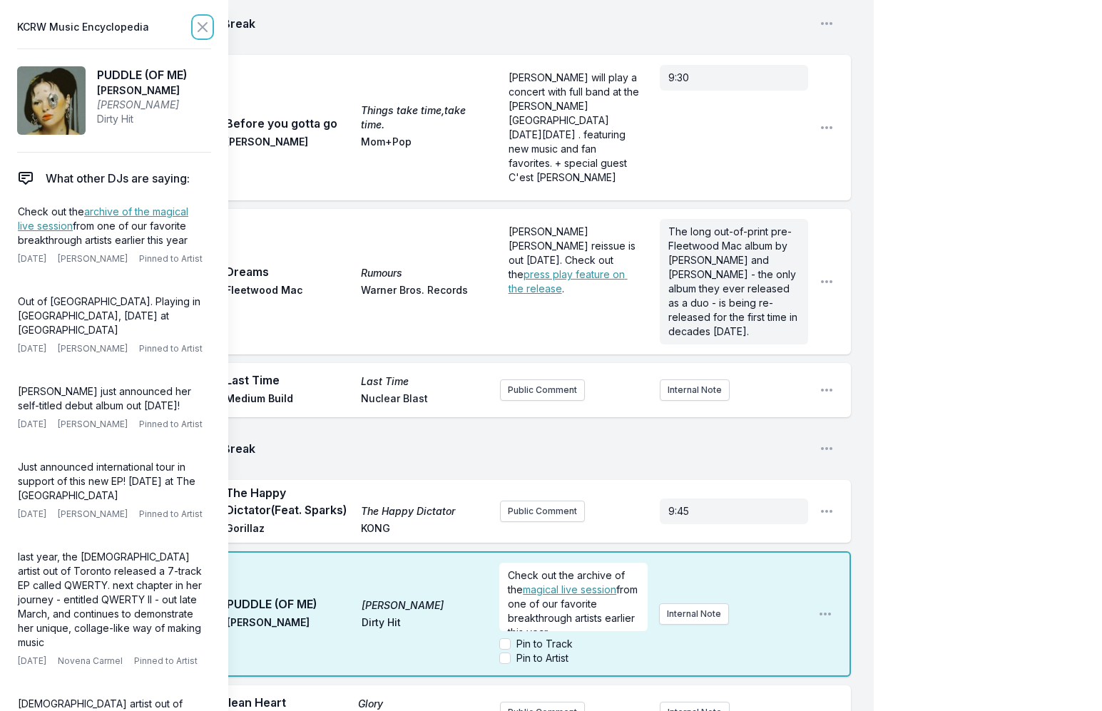
click at [195, 25] on icon at bounding box center [202, 27] width 17 height 17
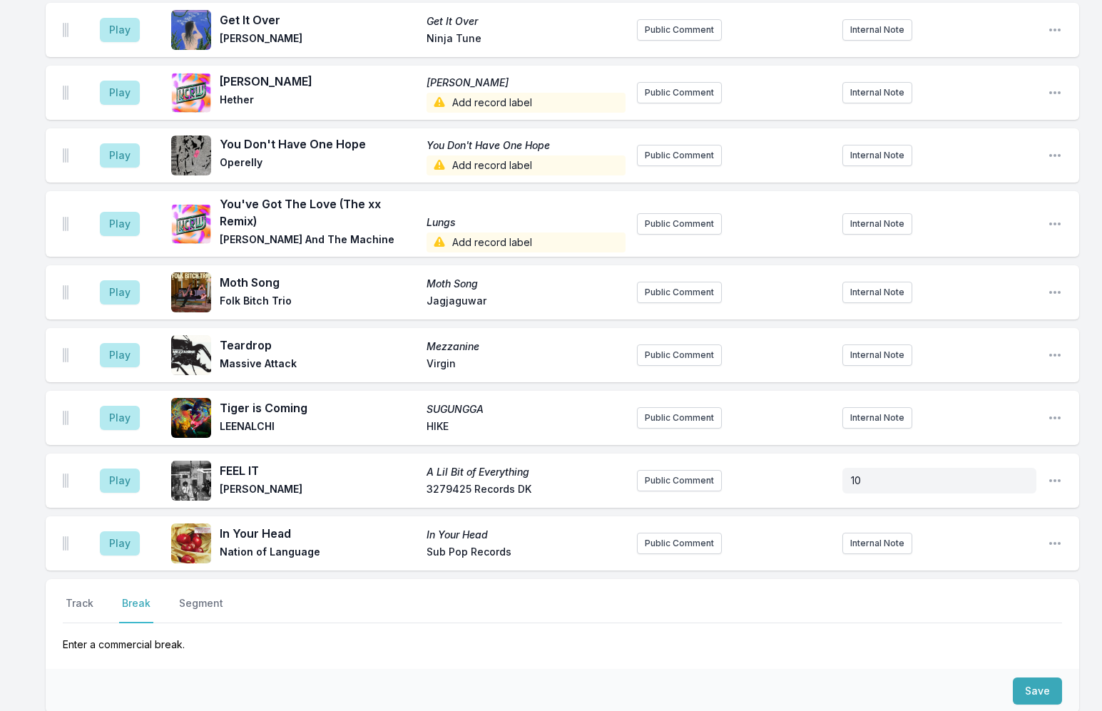
scroll to position [3618, 0]
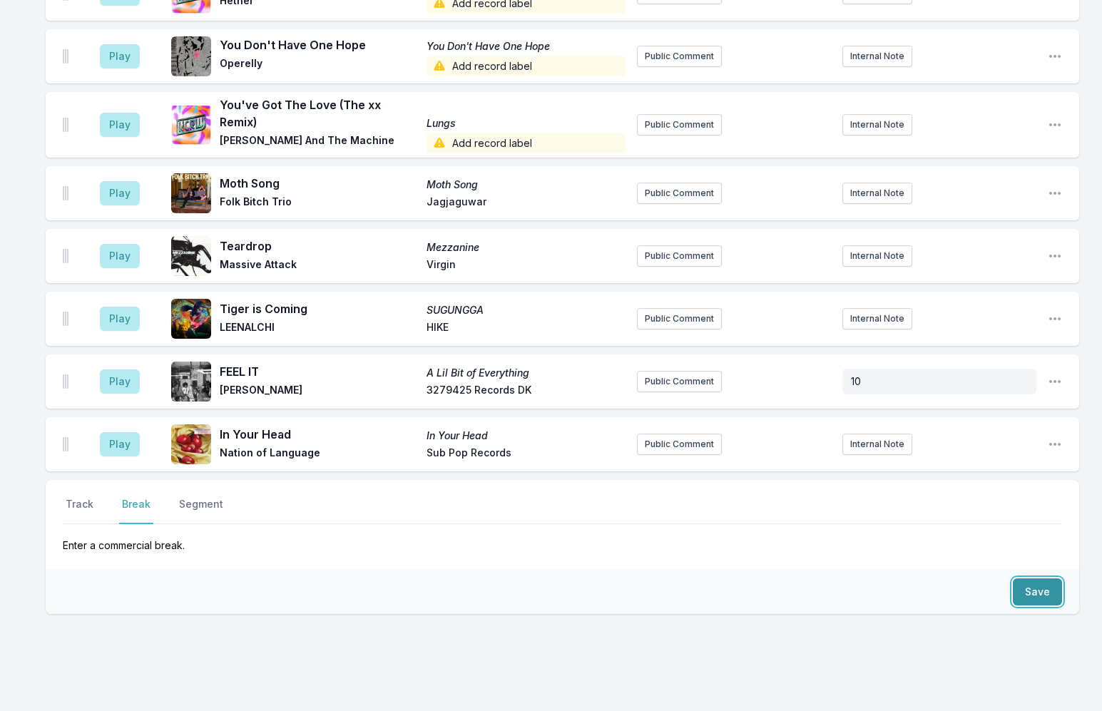
click at [1042, 579] on button "Save" at bounding box center [1037, 592] width 49 height 27
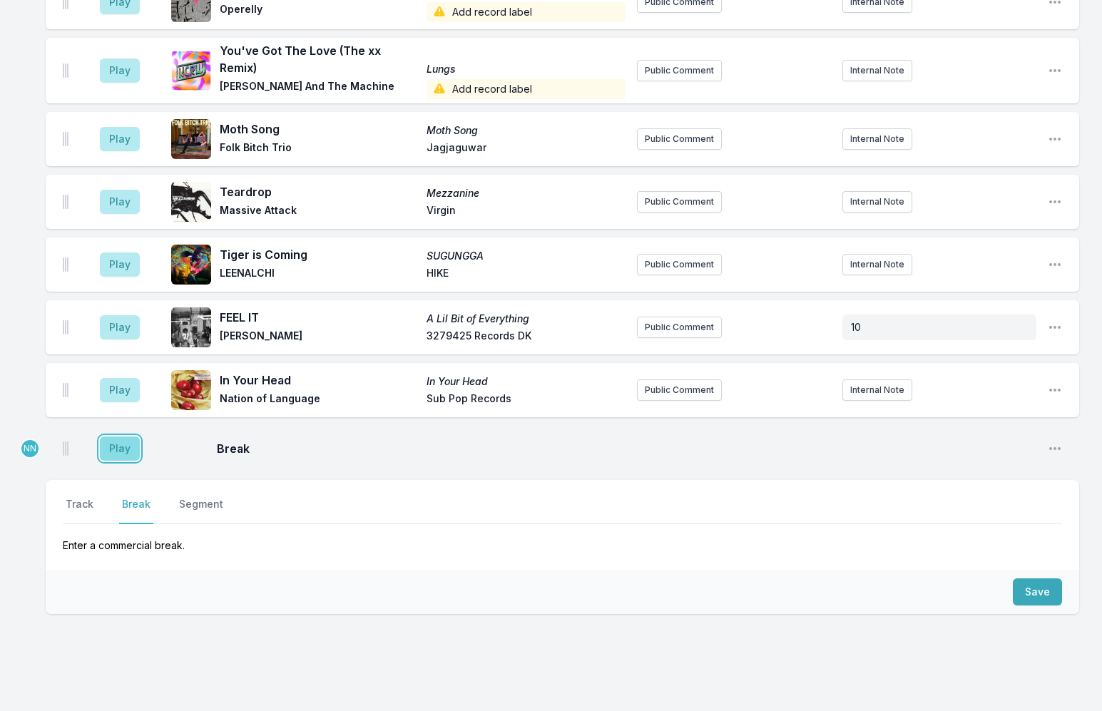
click at [117, 437] on button "Play" at bounding box center [120, 449] width 40 height 24
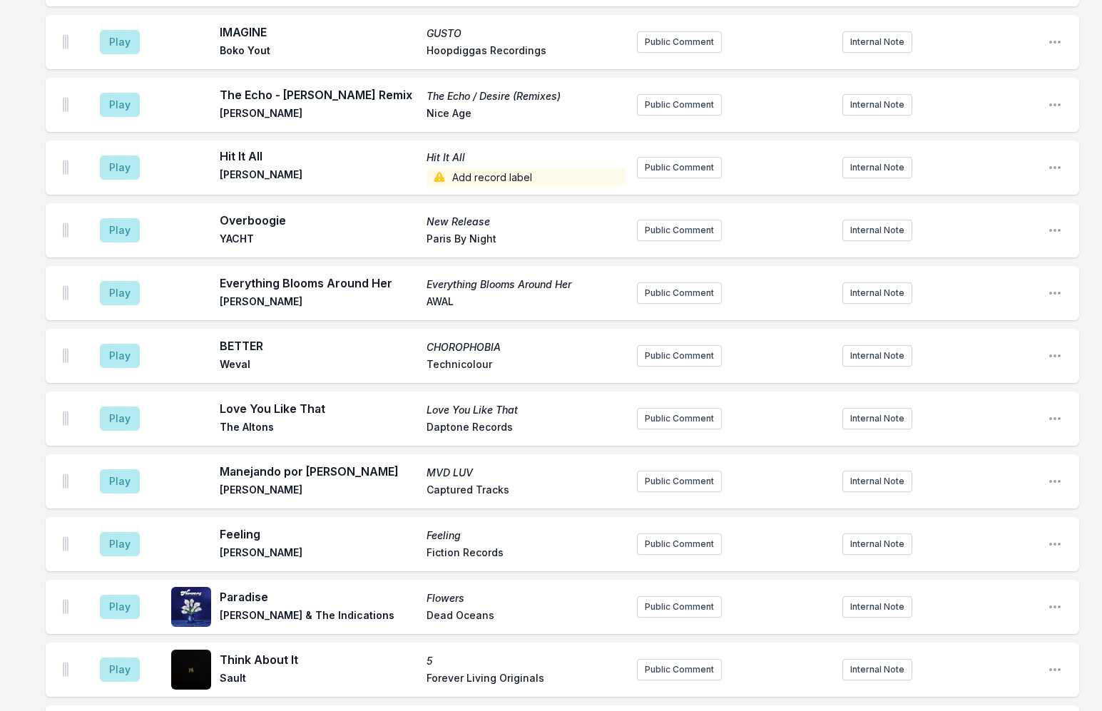
scroll to position [3648, 0]
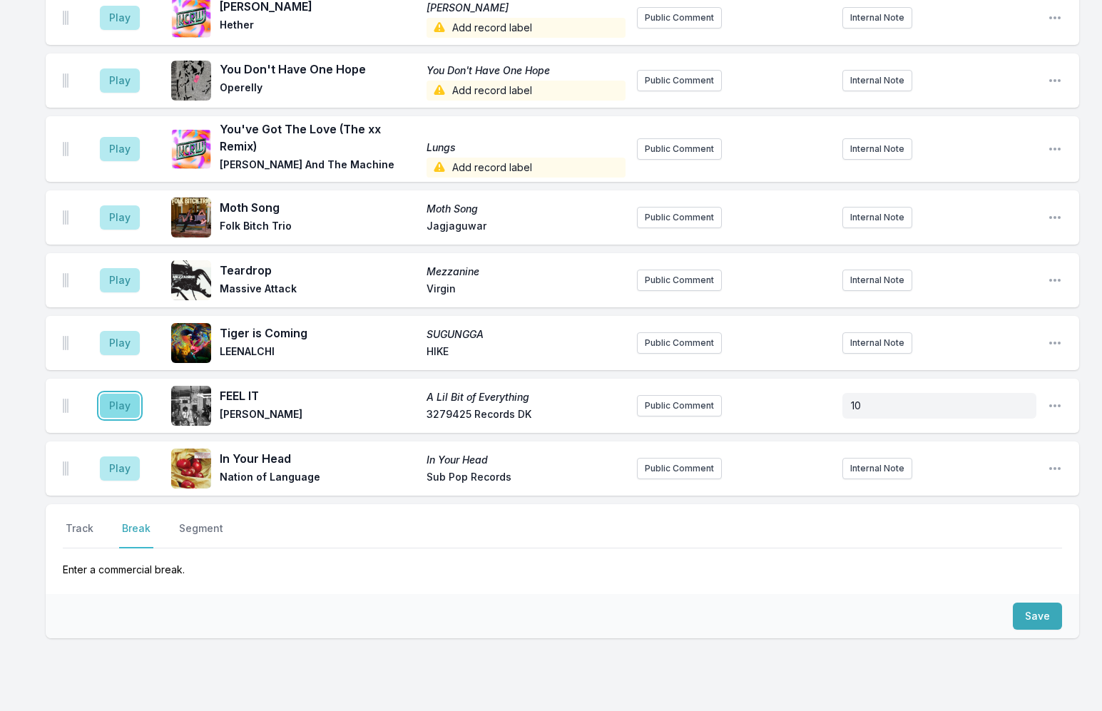
click at [126, 394] on button "Play" at bounding box center [120, 406] width 40 height 24
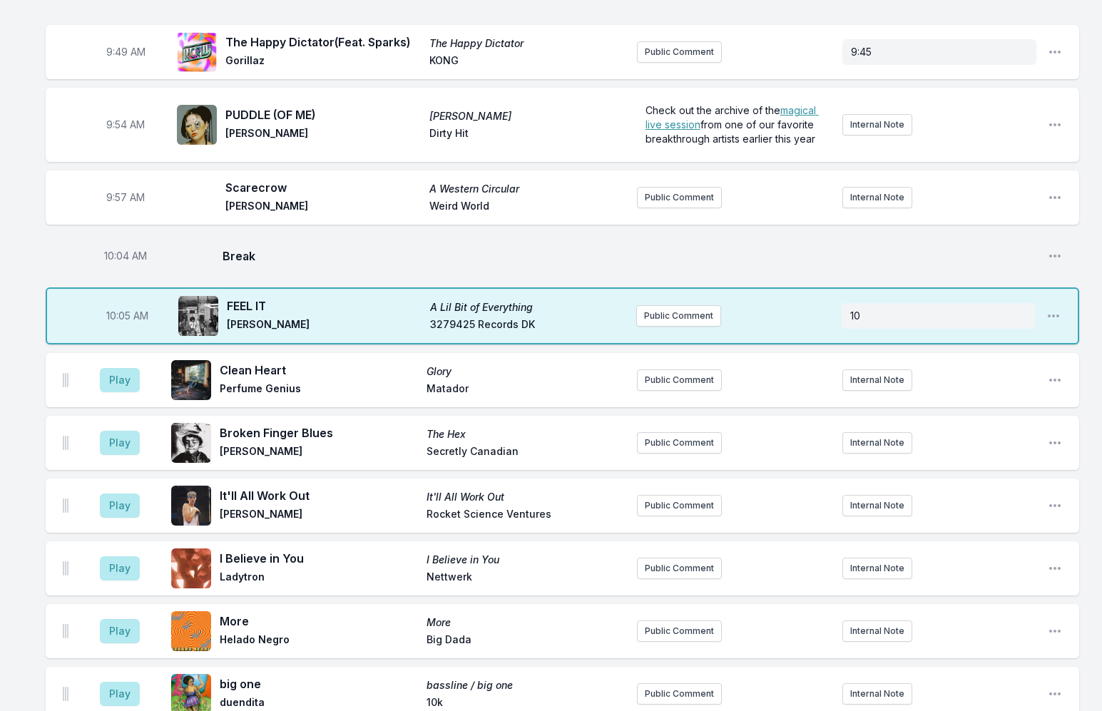
scroll to position [3479, 0]
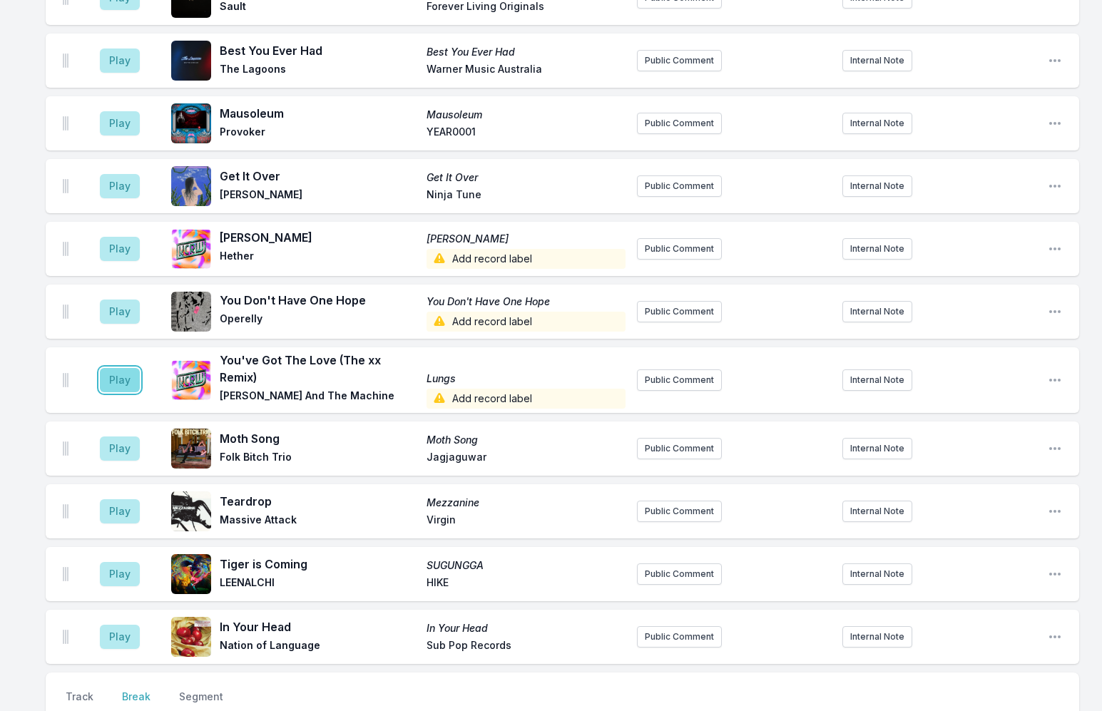
click at [106, 368] on button "Play" at bounding box center [120, 380] width 40 height 24
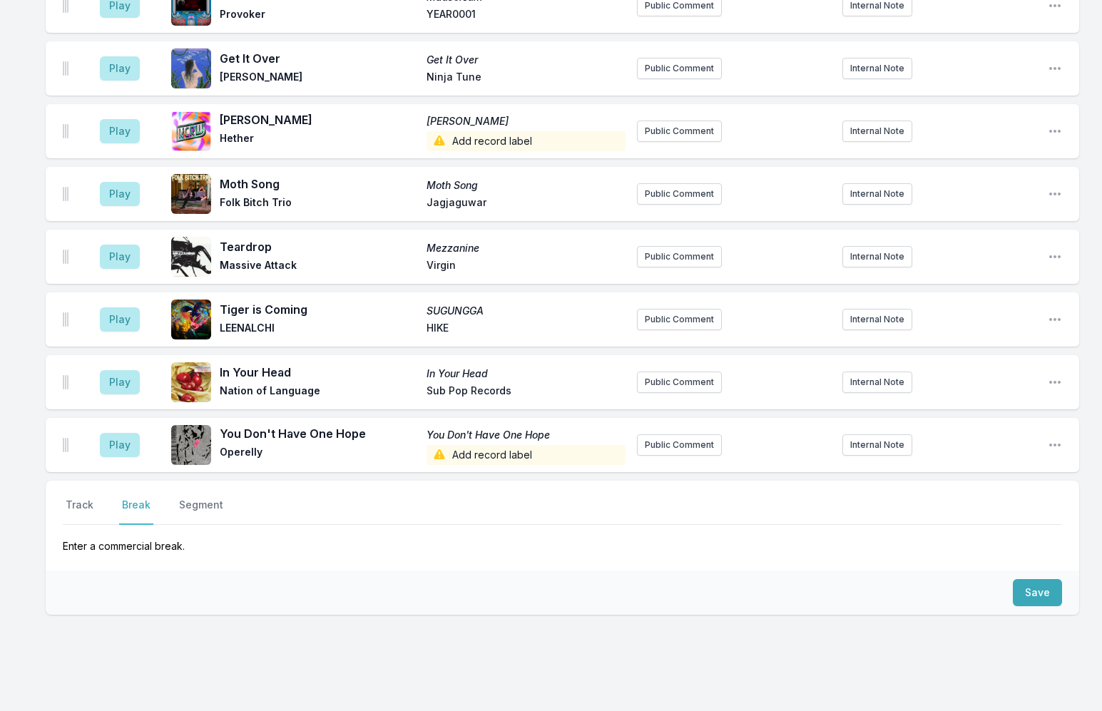
scroll to position [3735, 0]
click at [83, 497] on button "Track" at bounding box center [80, 510] width 34 height 27
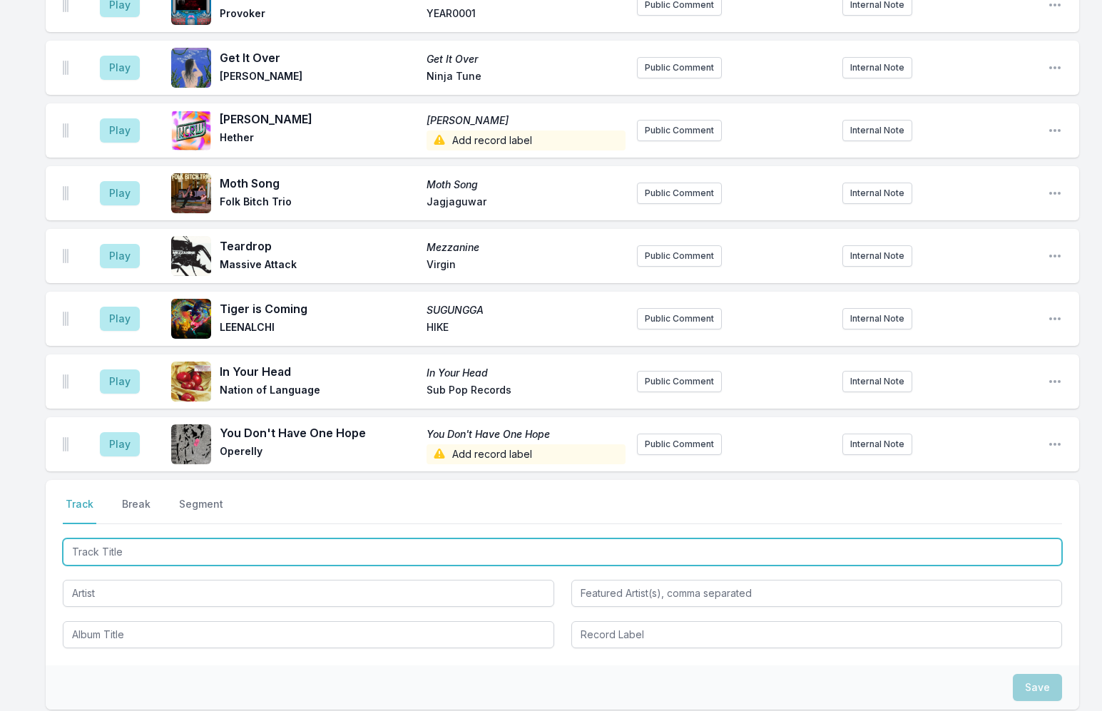
click at [141, 539] on input "Track Title" at bounding box center [563, 552] width 1000 height 27
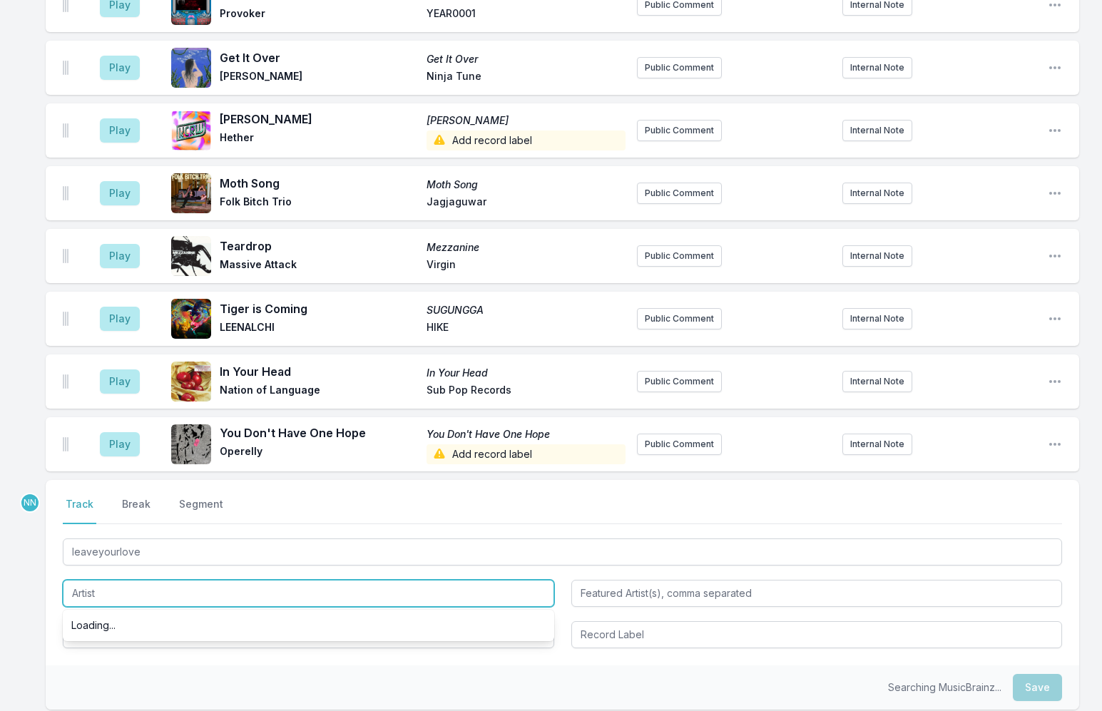
click at [74, 580] on input "Artist" at bounding box center [309, 593] width 492 height 27
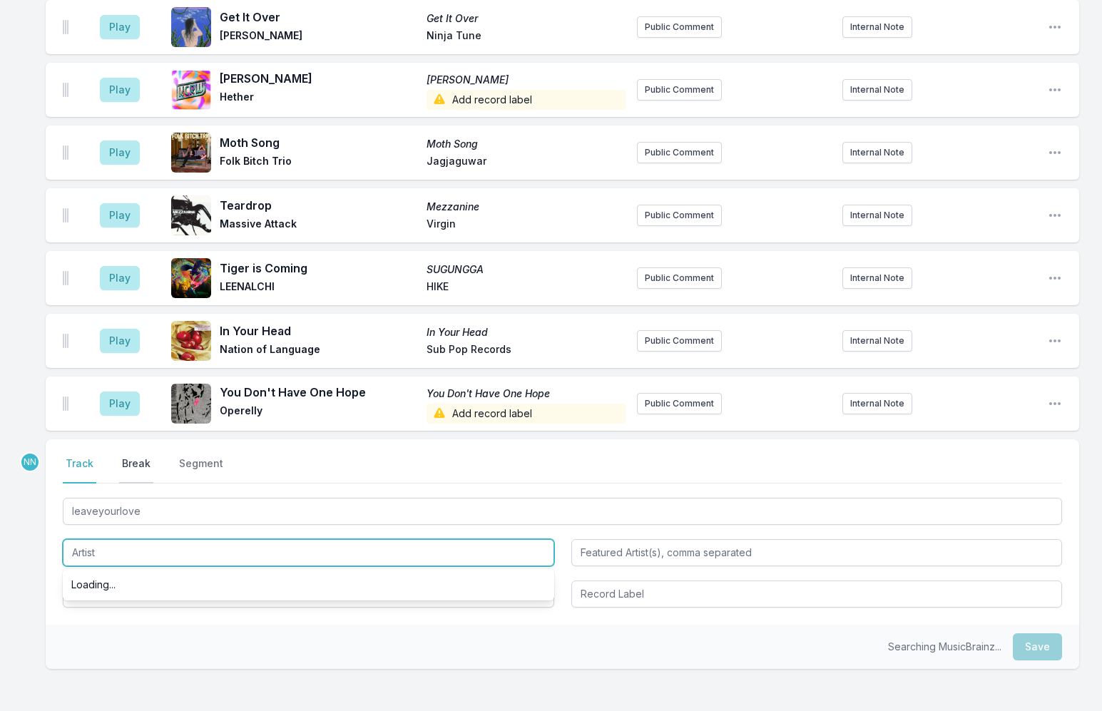
scroll to position [3830, 0]
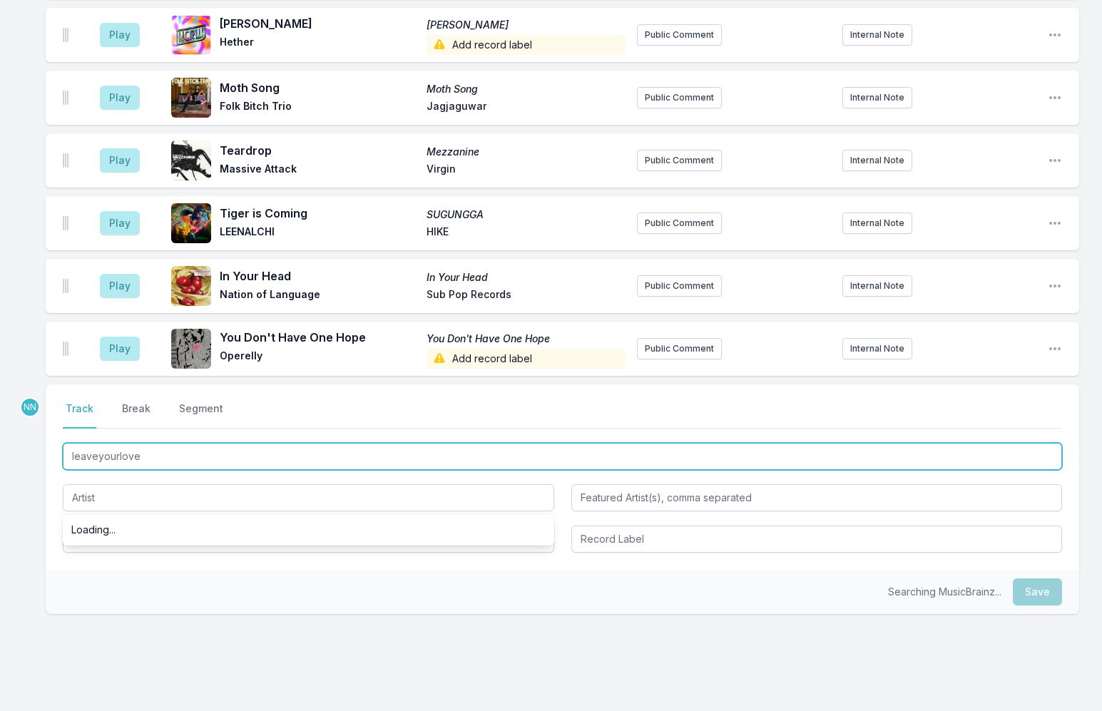
drag, startPoint x: 149, startPoint y: 417, endPoint x: -75, endPoint y: 397, distance: 224.9
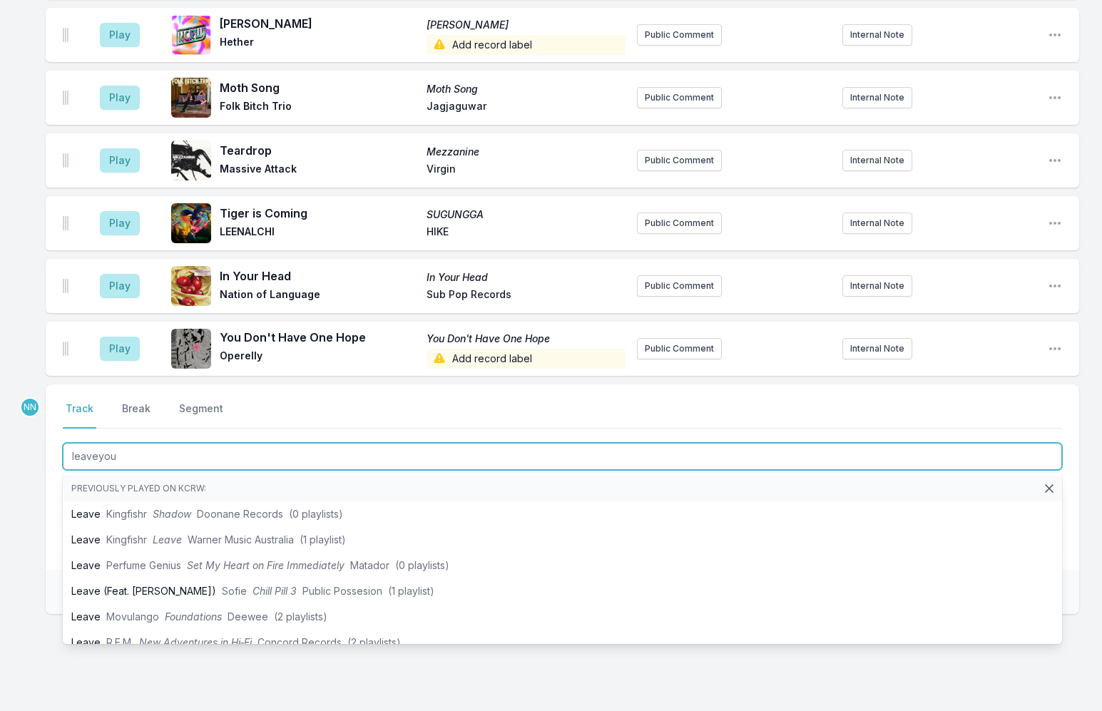
type input "leaveyour"
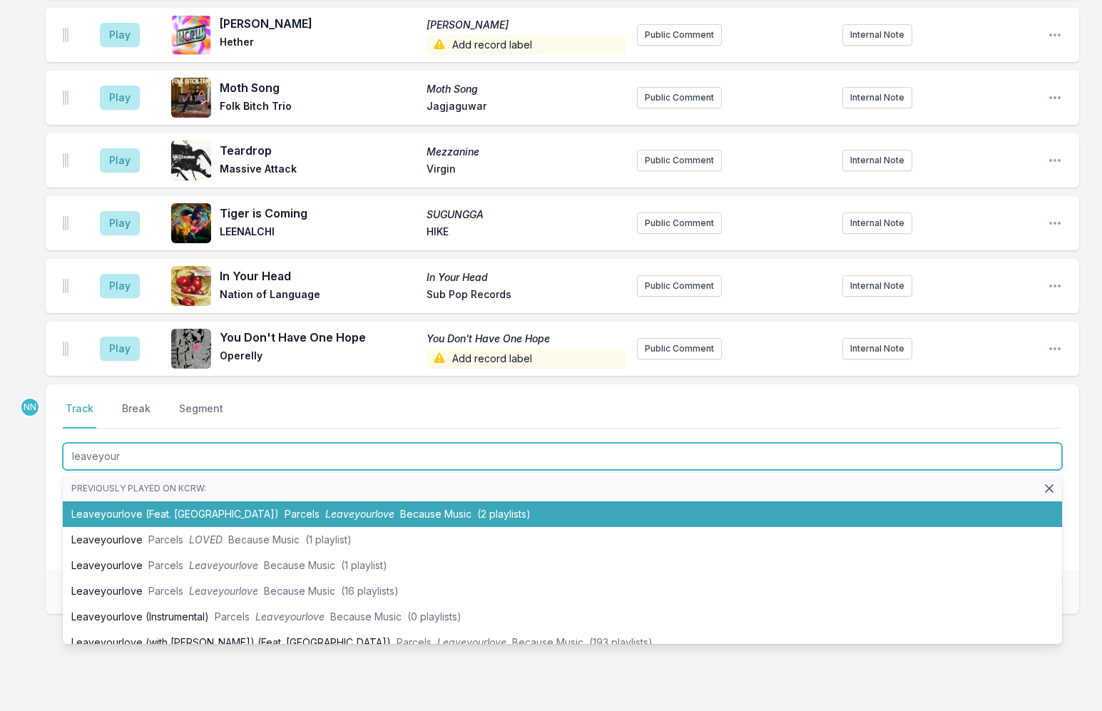
click at [148, 502] on li "Leaveyourlove (Feat. MARO) Parcels Leaveyourlove Because Music (2 playlists)" at bounding box center [563, 515] width 1000 height 26
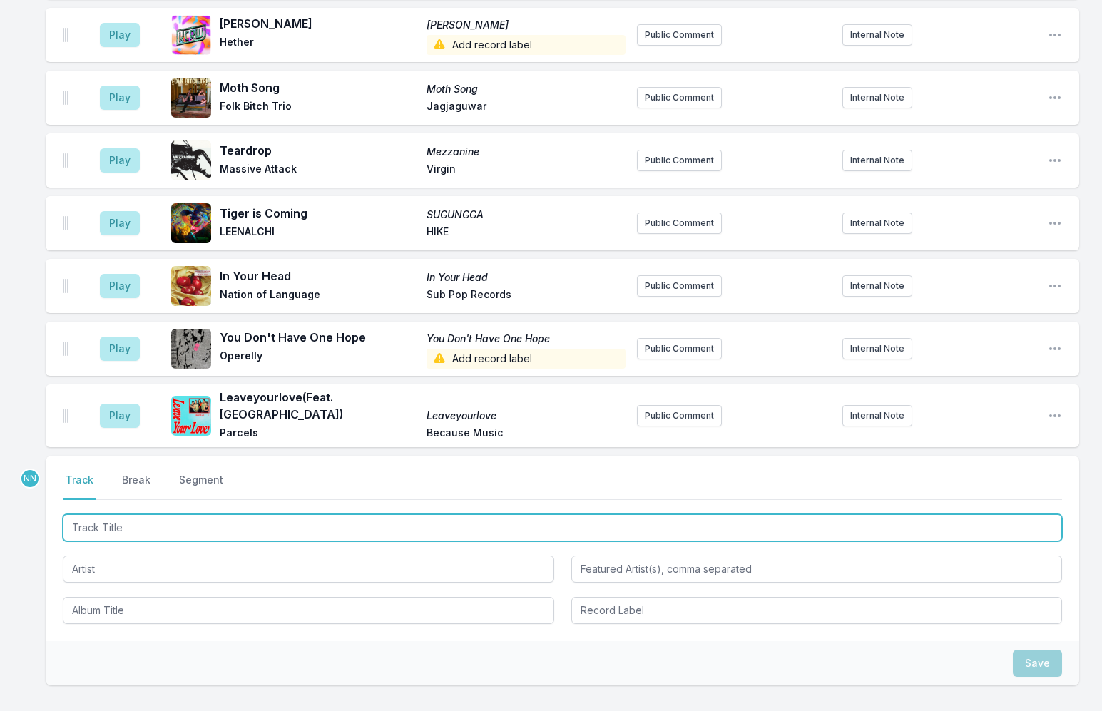
scroll to position [3893, 0]
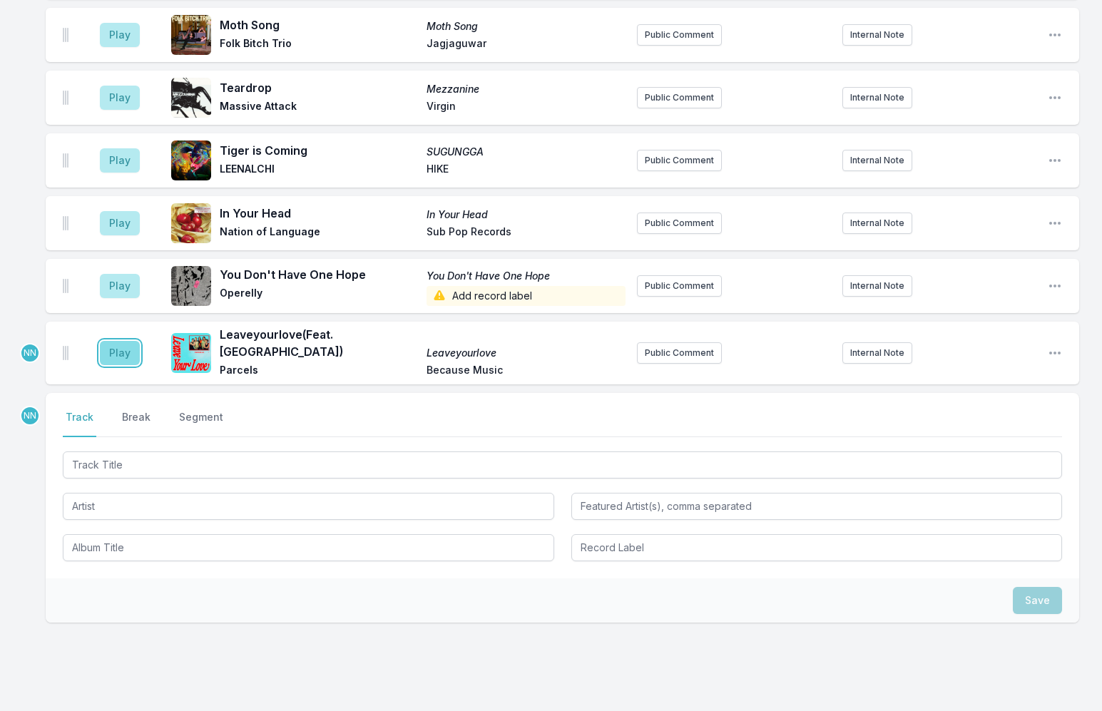
click at [118, 341] on button "Play" at bounding box center [120, 353] width 40 height 24
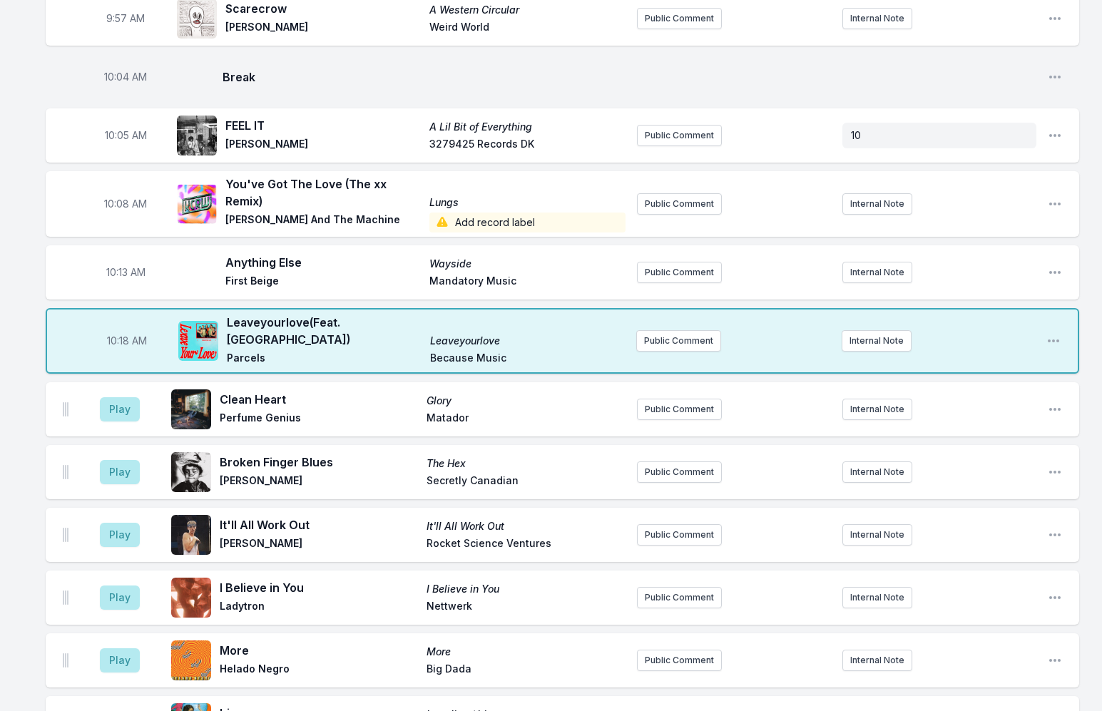
scroll to position [1182, 0]
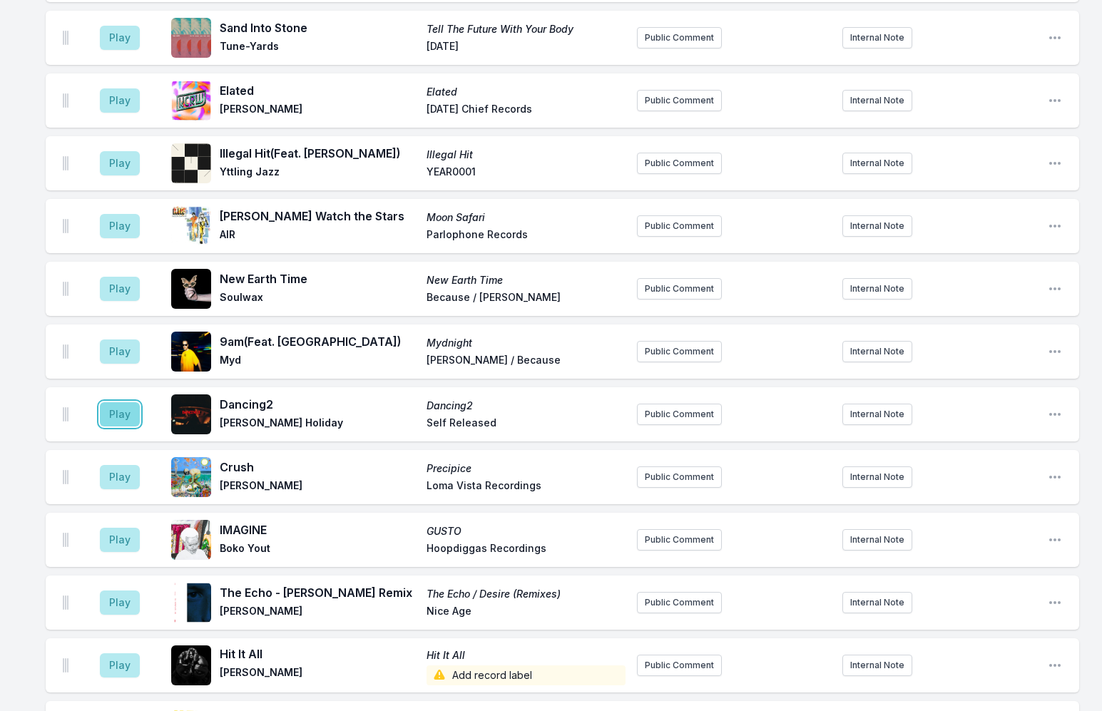
click at [128, 402] on button "Play" at bounding box center [120, 414] width 40 height 24
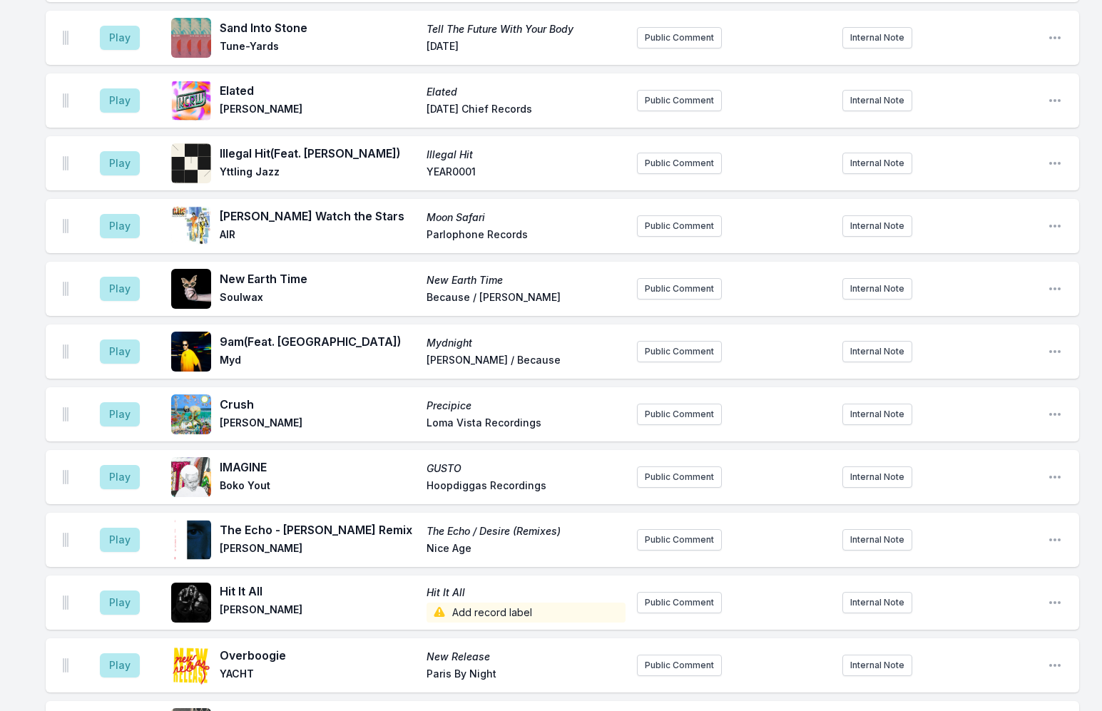
scroll to position [2660, 0]
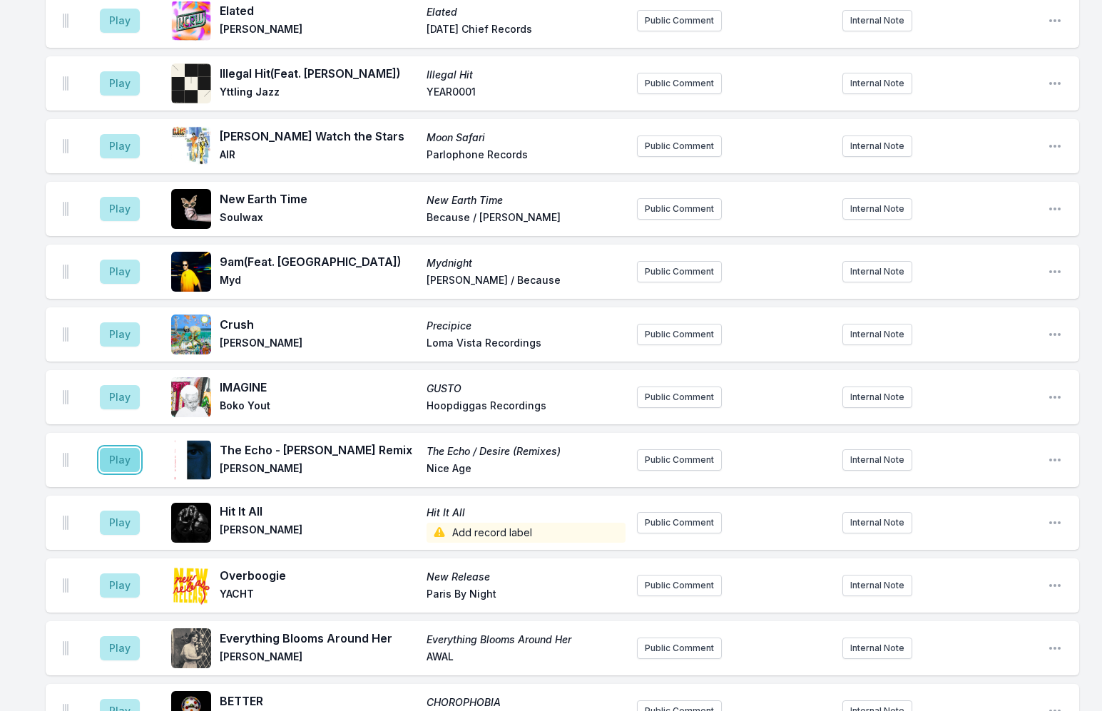
click at [127, 448] on button "Play" at bounding box center [120, 460] width 40 height 24
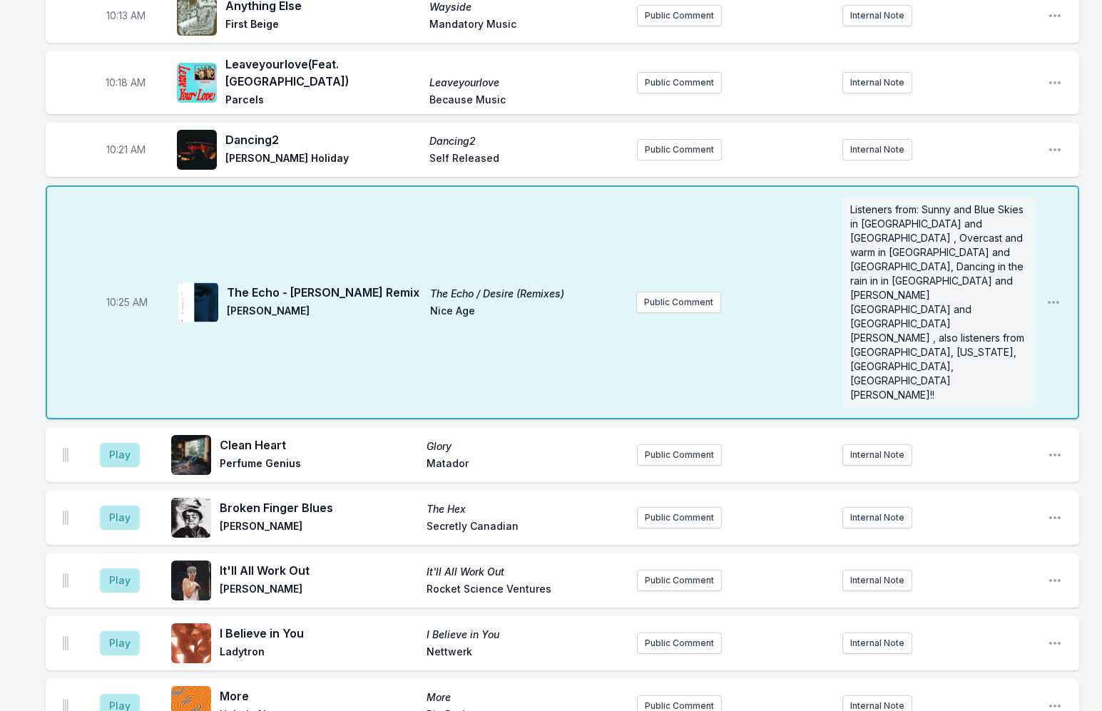
scroll to position [1376, 0]
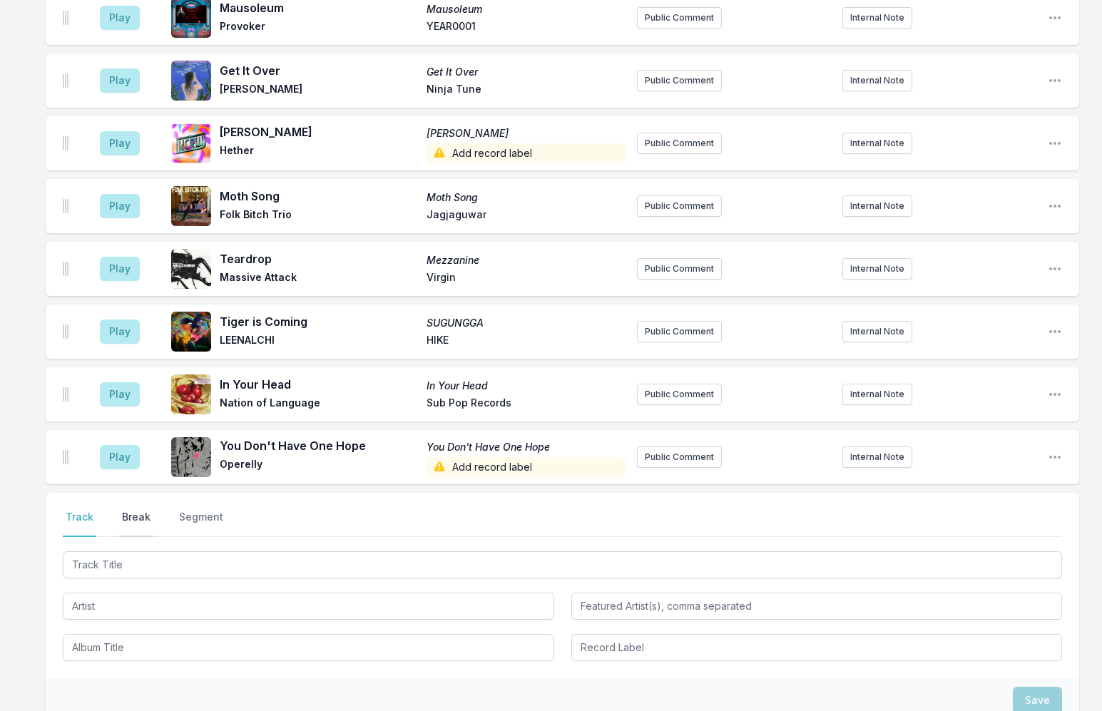
click at [130, 510] on button "Break" at bounding box center [136, 523] width 34 height 27
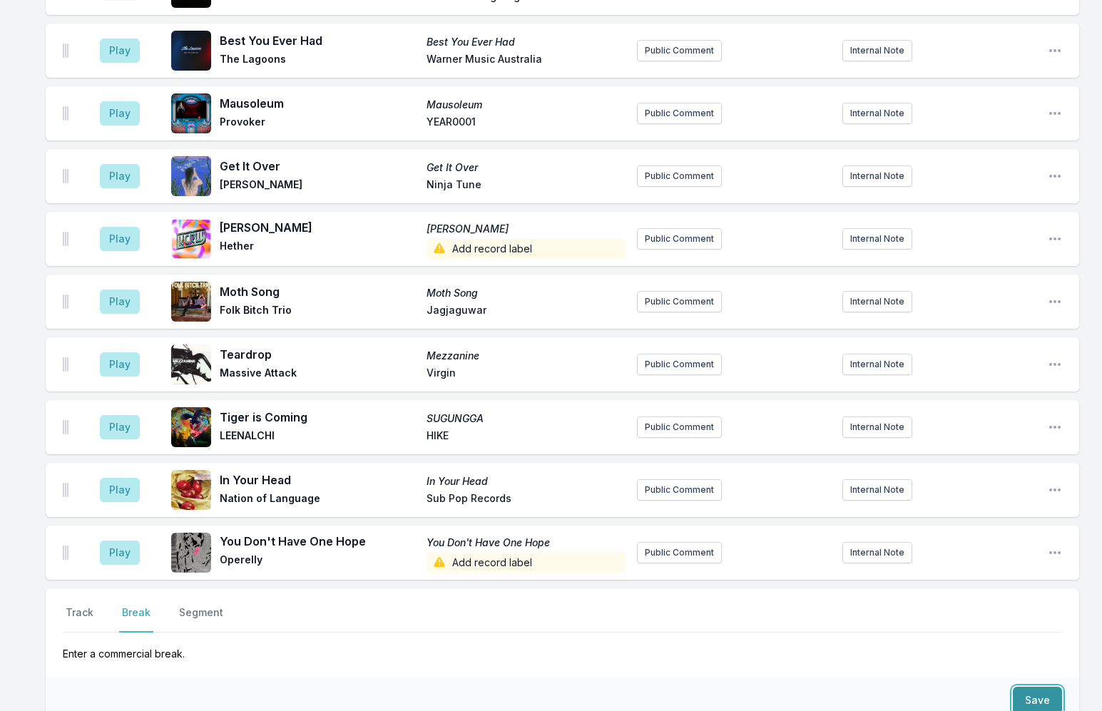
click at [1024, 687] on button "Save" at bounding box center [1037, 700] width 49 height 27
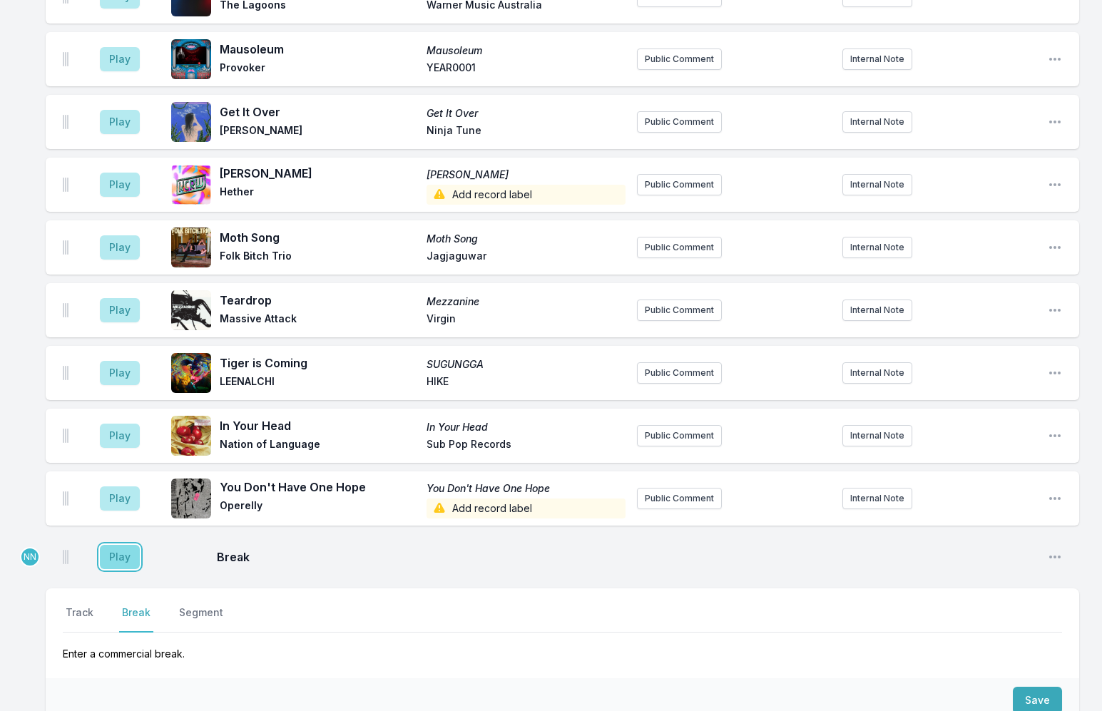
click at [122, 545] on button "Play" at bounding box center [120, 557] width 40 height 24
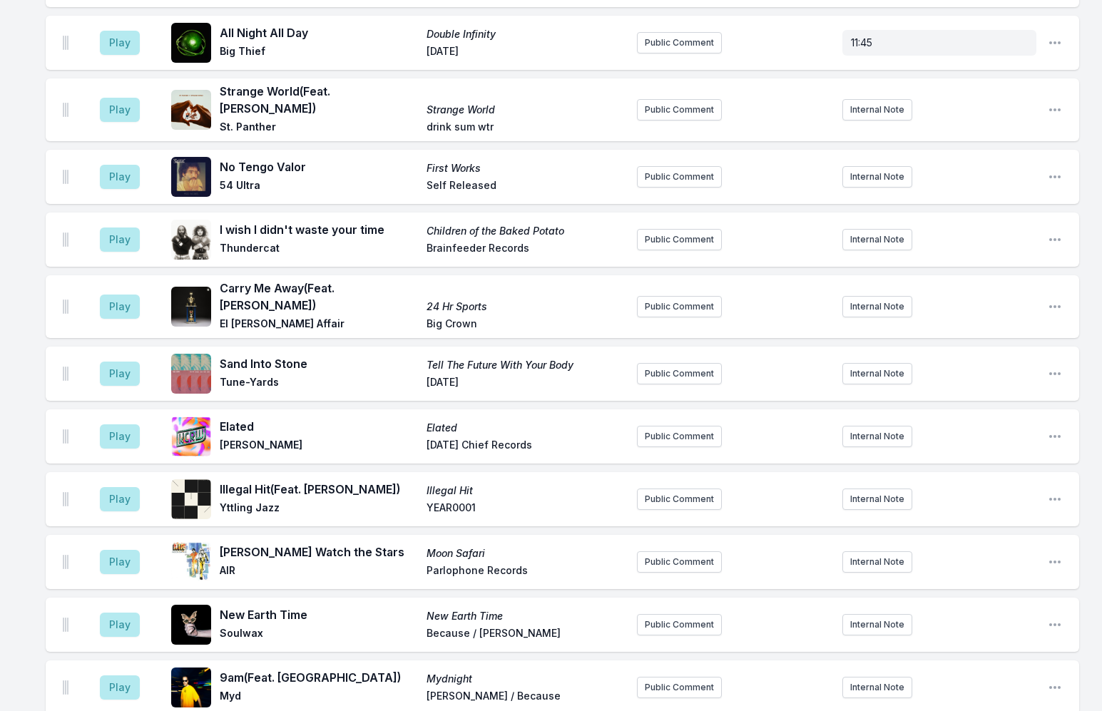
scroll to position [2235, 0]
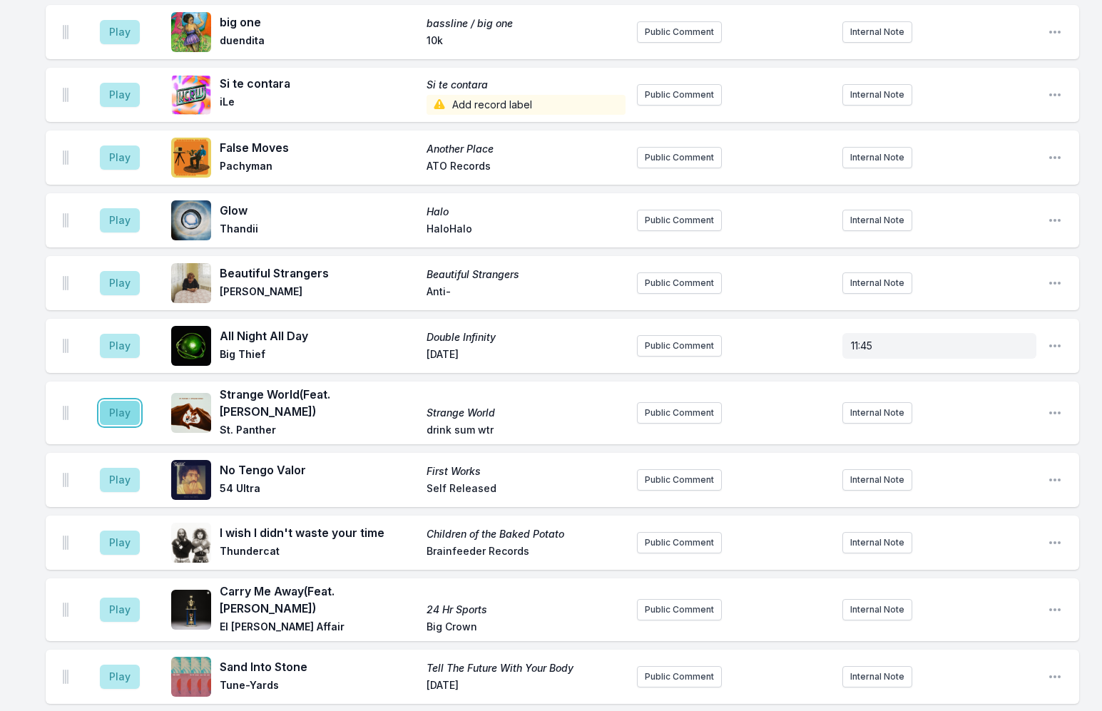
click at [118, 401] on button "Play" at bounding box center [120, 413] width 40 height 24
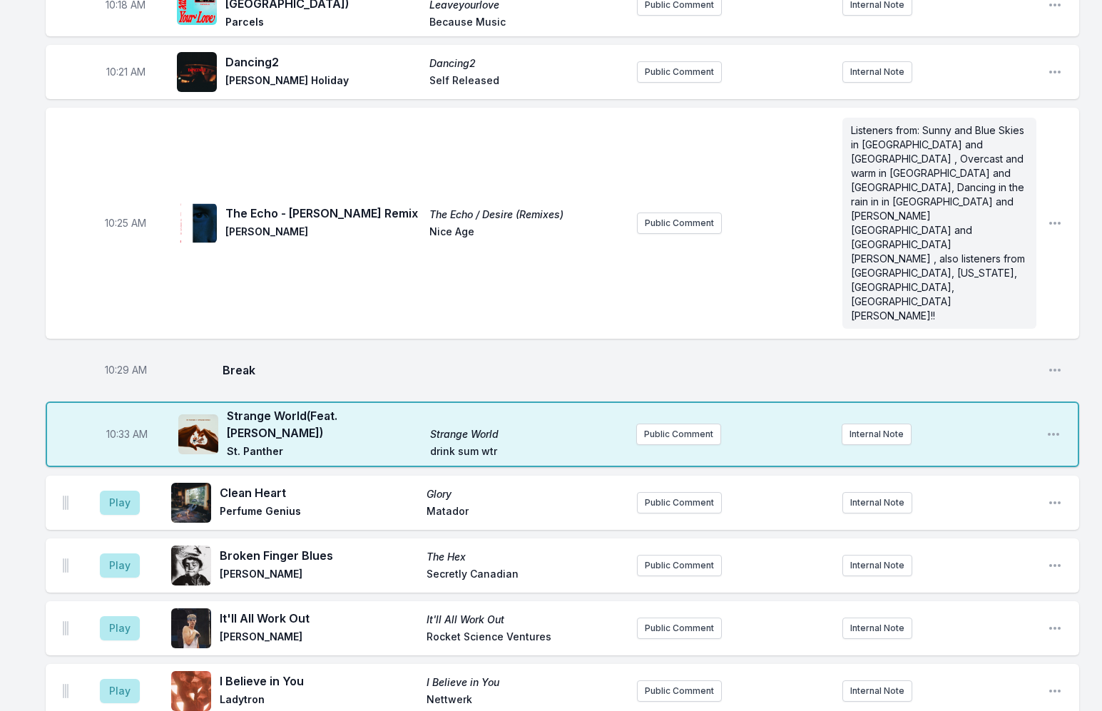
scroll to position [3992, 0]
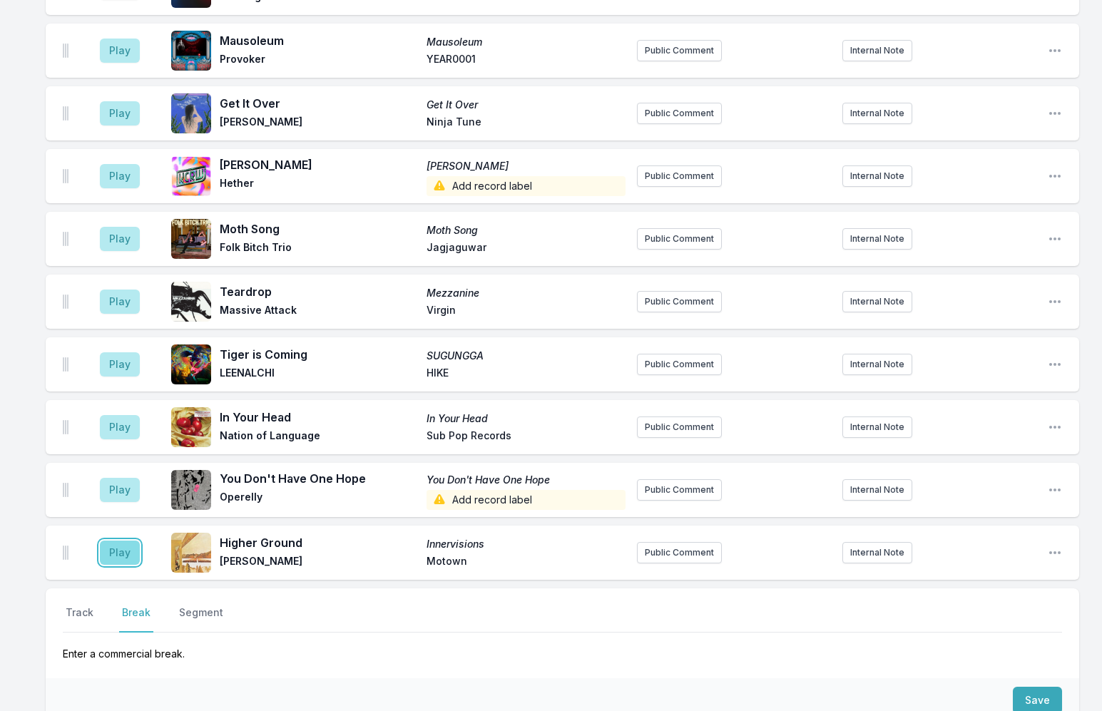
click at [131, 541] on button "Play" at bounding box center [120, 553] width 40 height 24
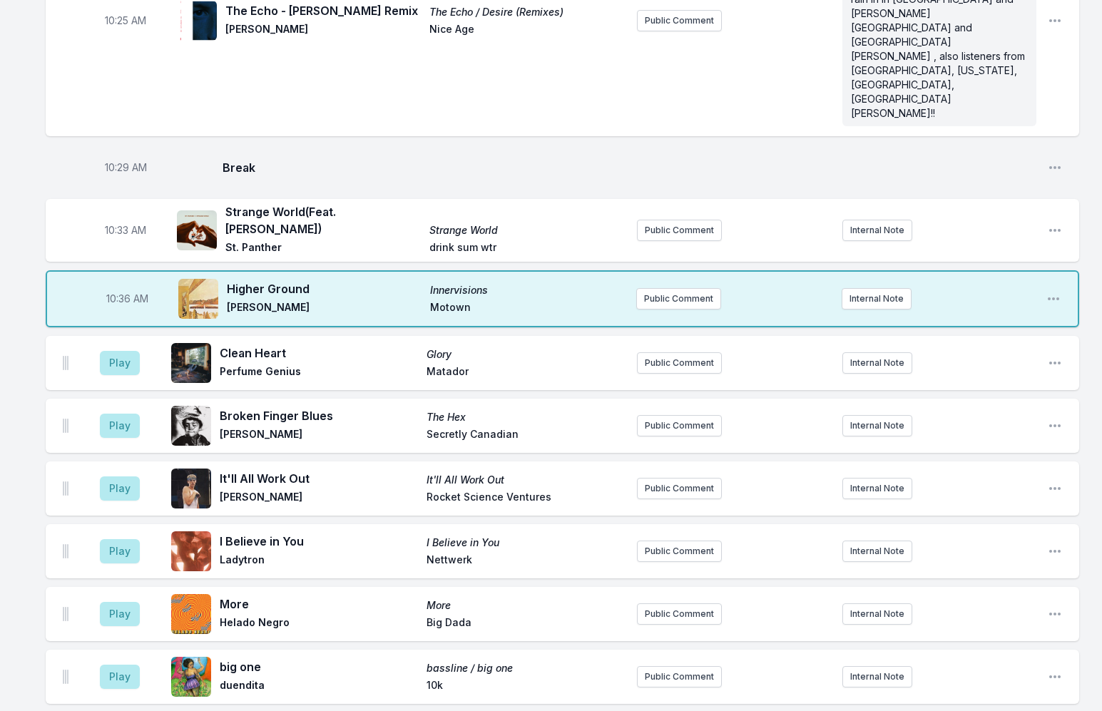
scroll to position [1709, 0]
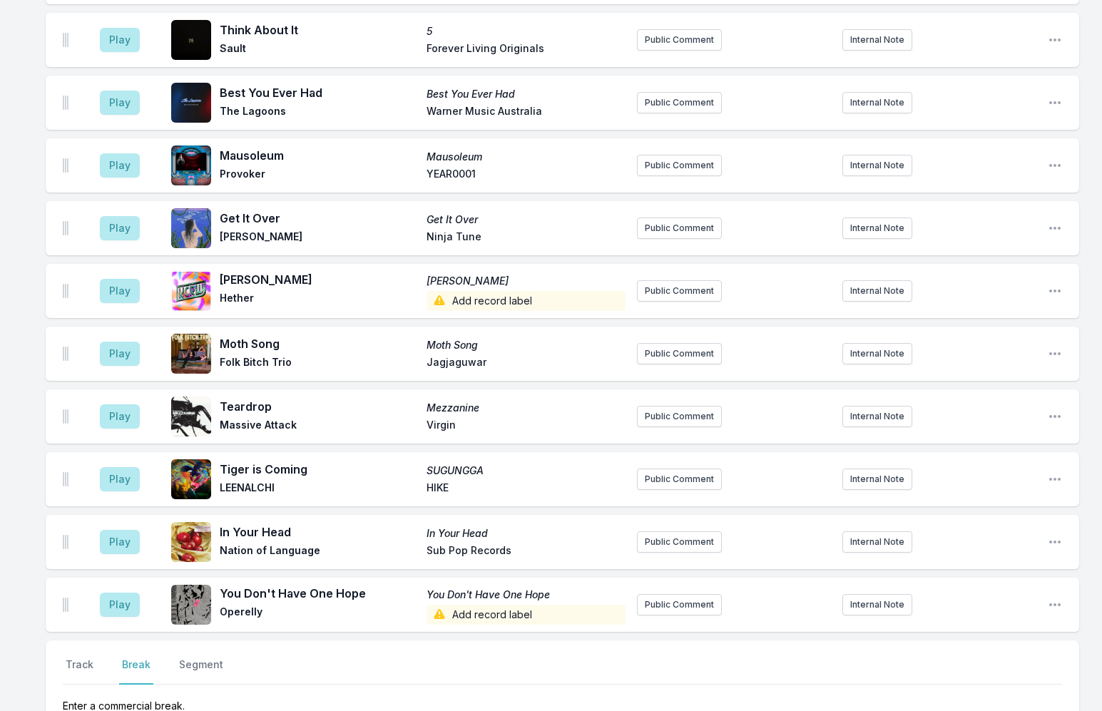
scroll to position [3992, 0]
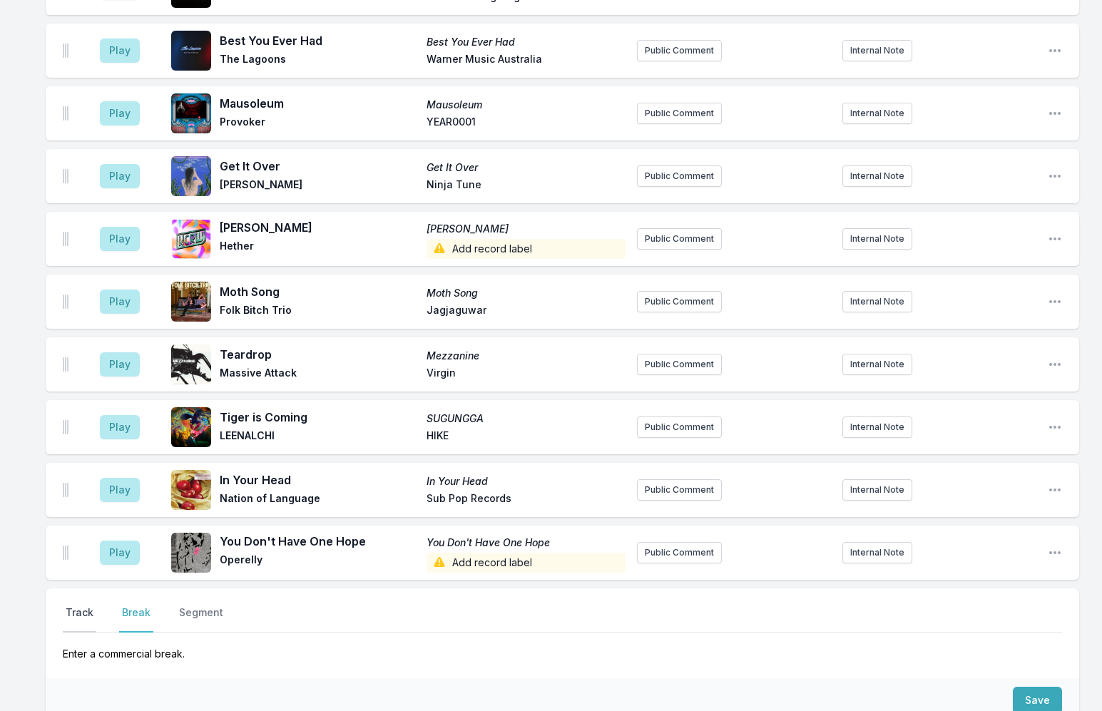
click at [75, 606] on button "Track" at bounding box center [80, 619] width 34 height 27
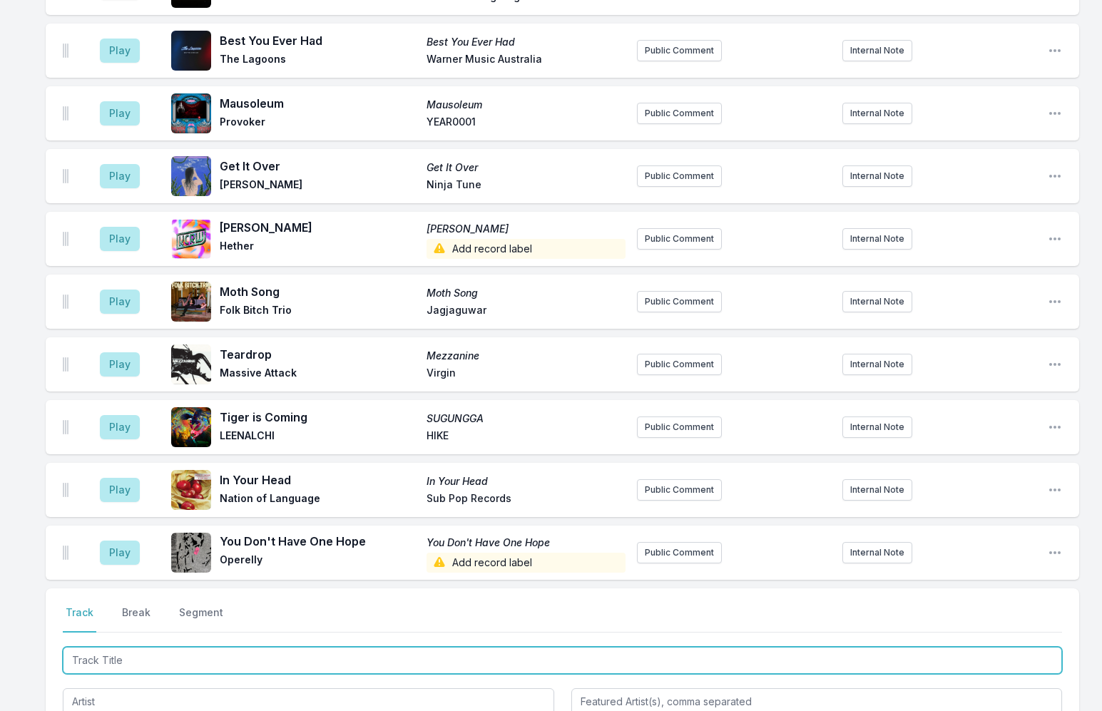
click at [157, 647] on input "Track Title" at bounding box center [563, 660] width 1000 height 27
type input "Children of the Baked"
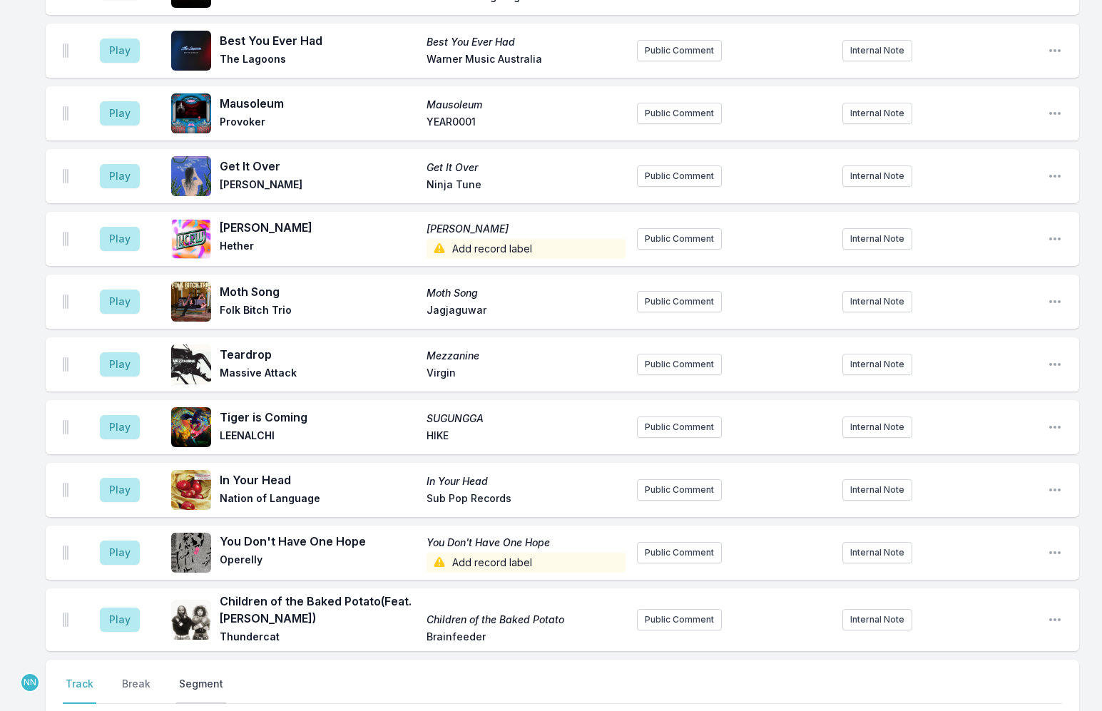
scroll to position [4063, 0]
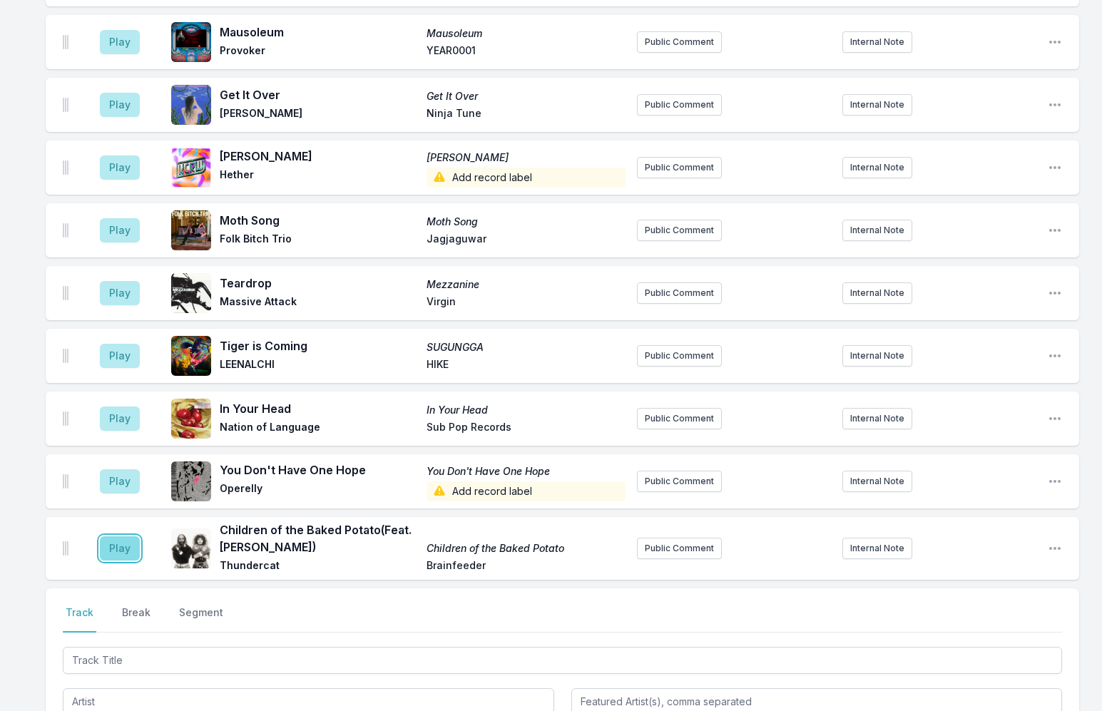
click at [130, 536] on button "Play" at bounding box center [120, 548] width 40 height 24
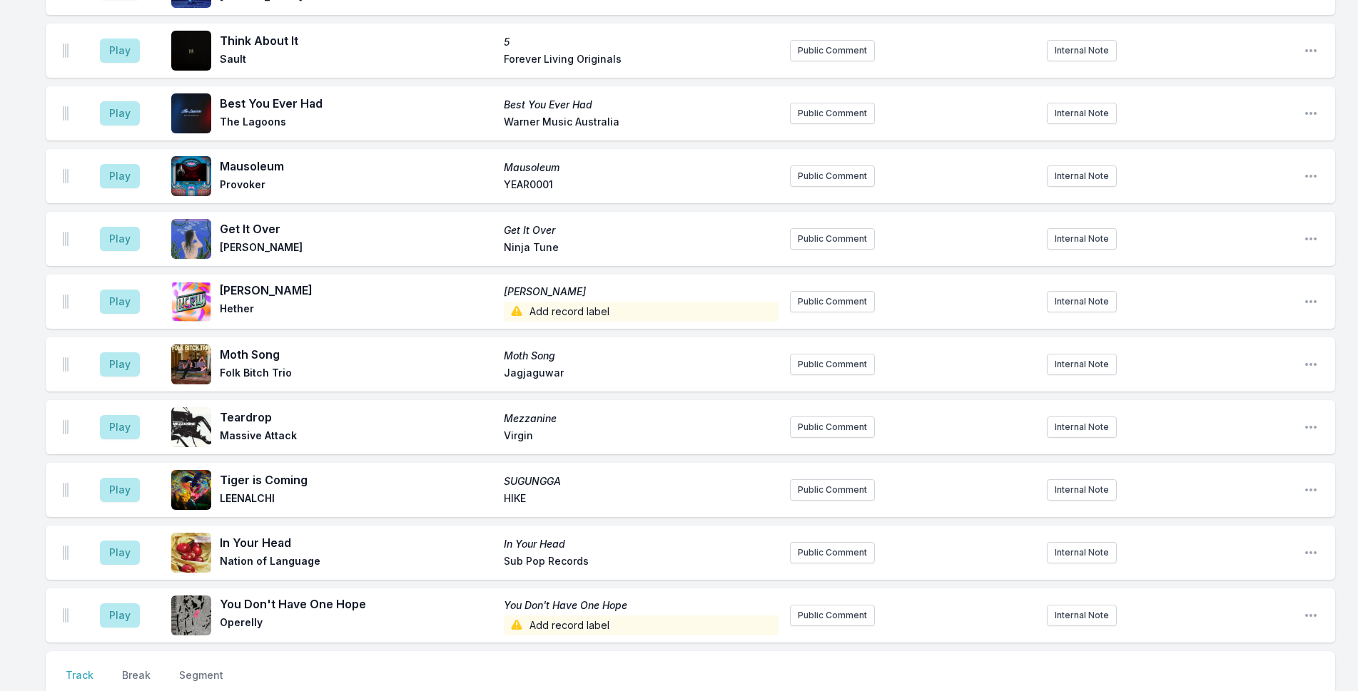
scroll to position [4116, 0]
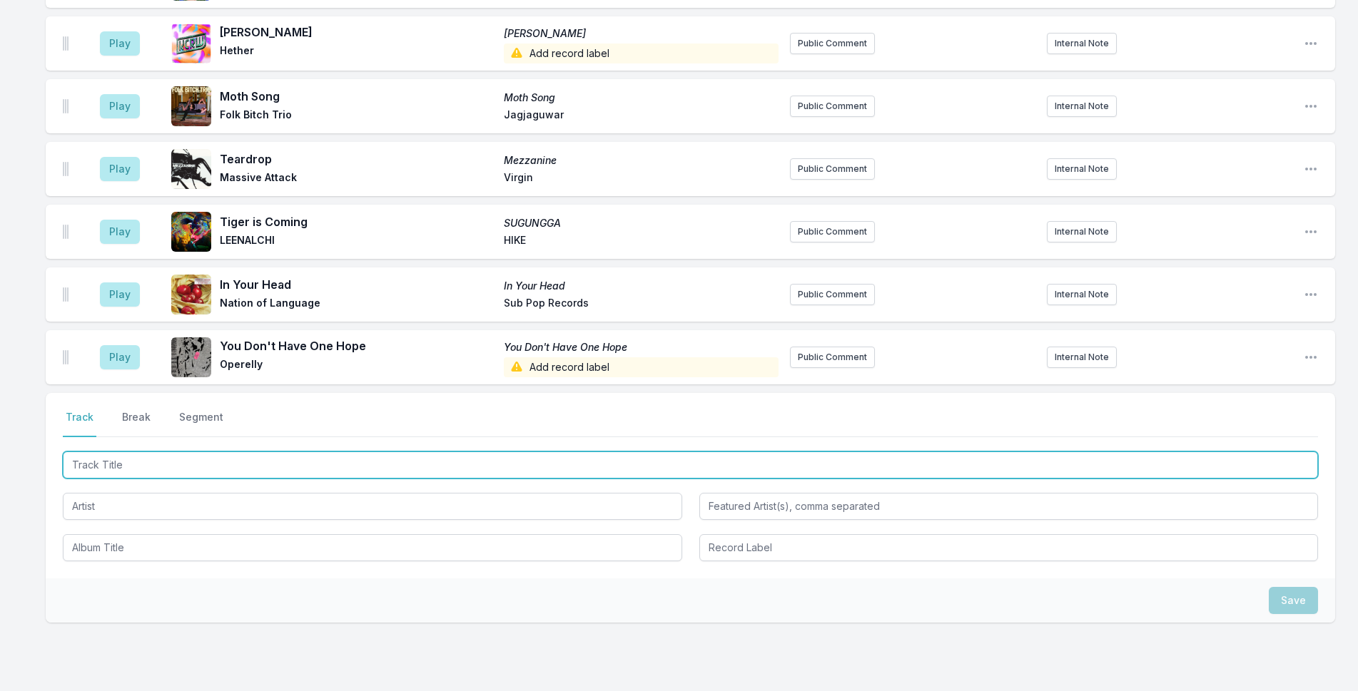
click at [400, 452] on input "Track Title" at bounding box center [690, 465] width 1255 height 27
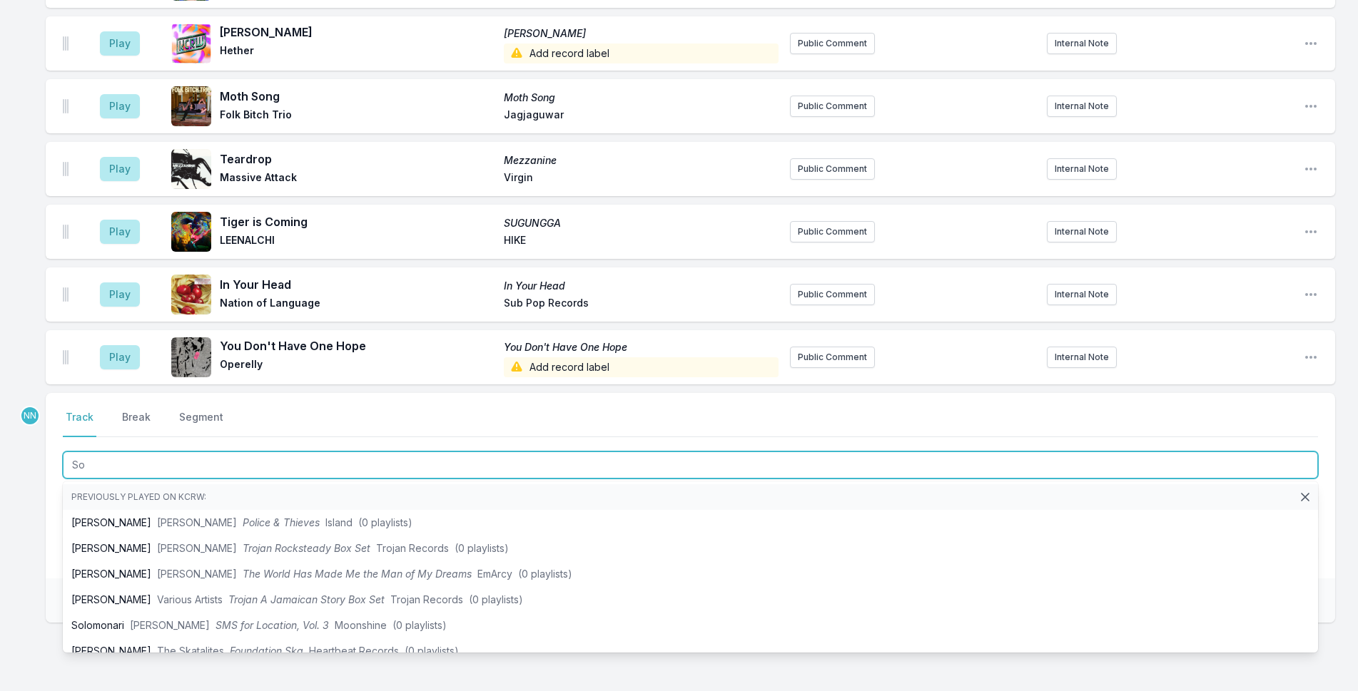
type input "S"
type input "Weird"
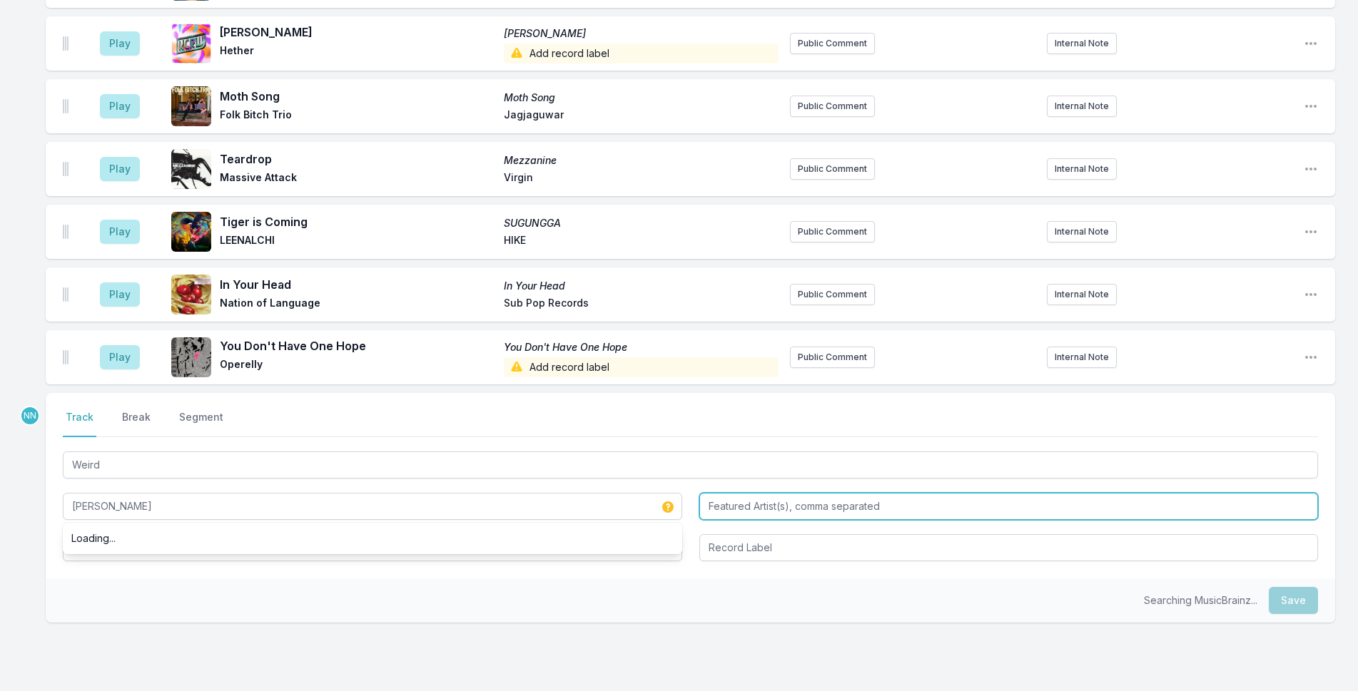
type input "Solomn Fox"
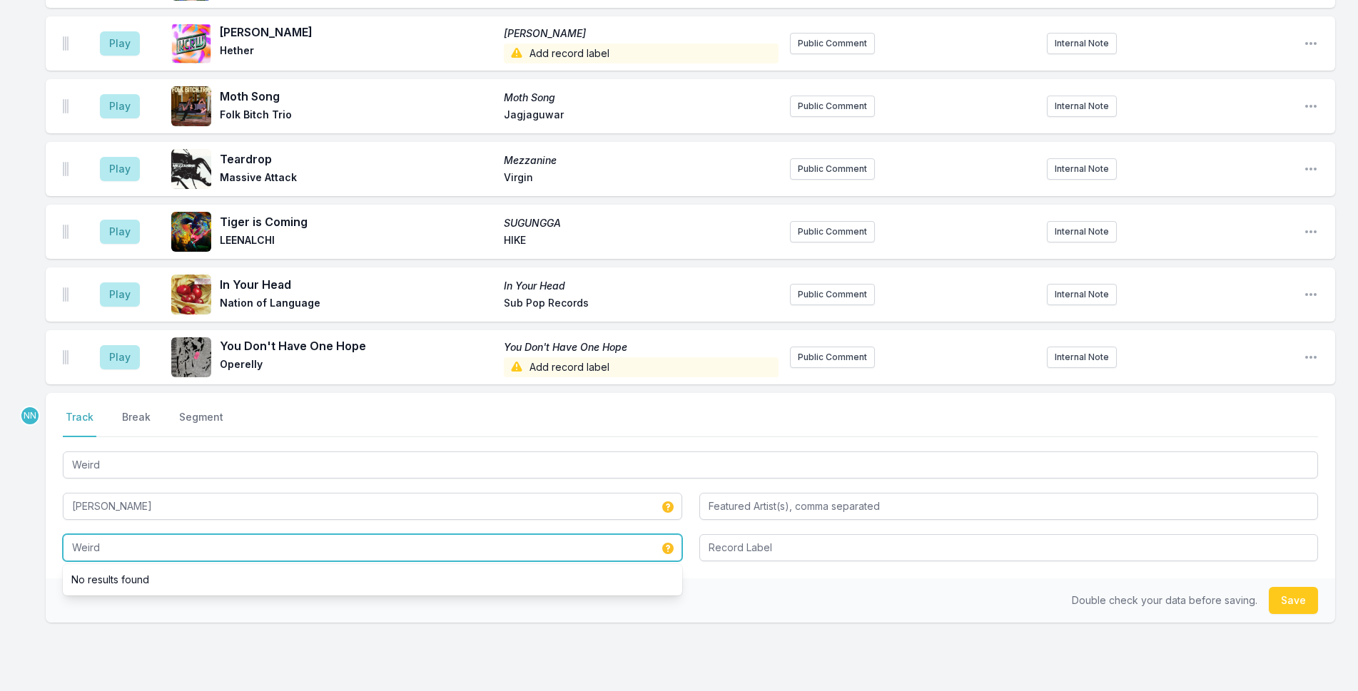
type input "Weird"
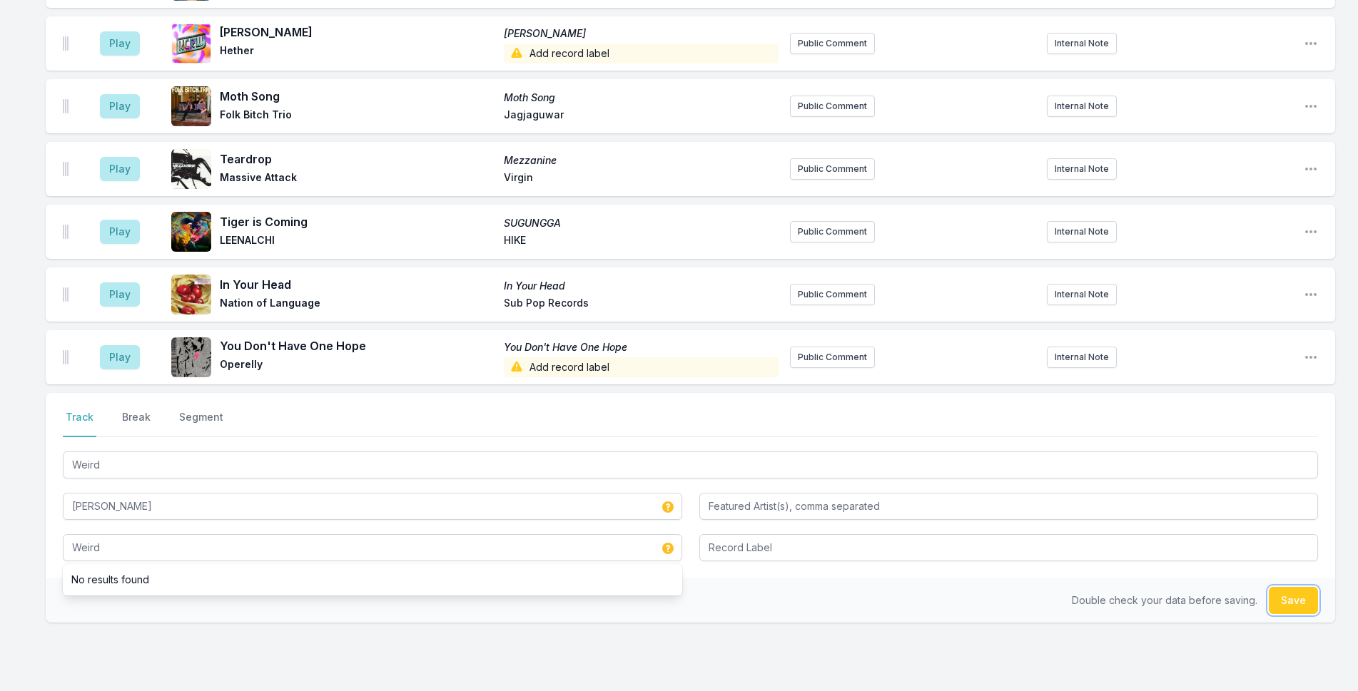
click at [1114, 587] on button "Save" at bounding box center [1292, 600] width 49 height 27
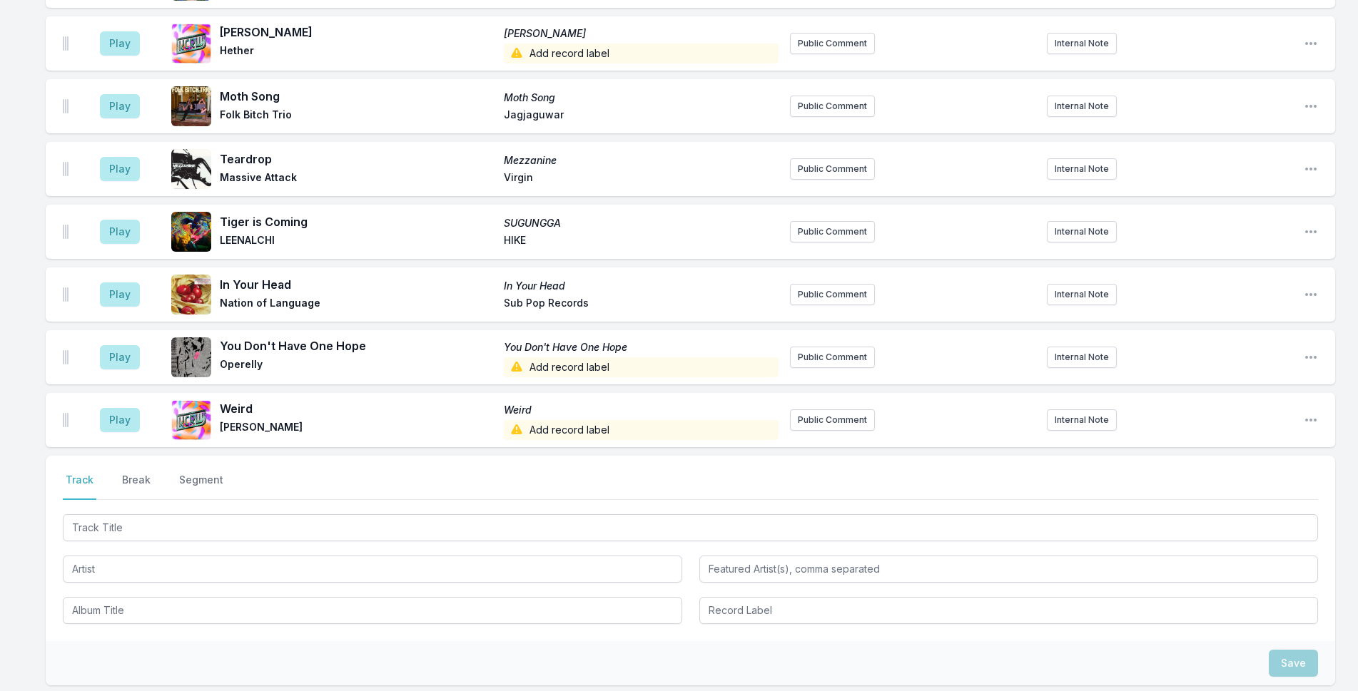
scroll to position [4179, 0]
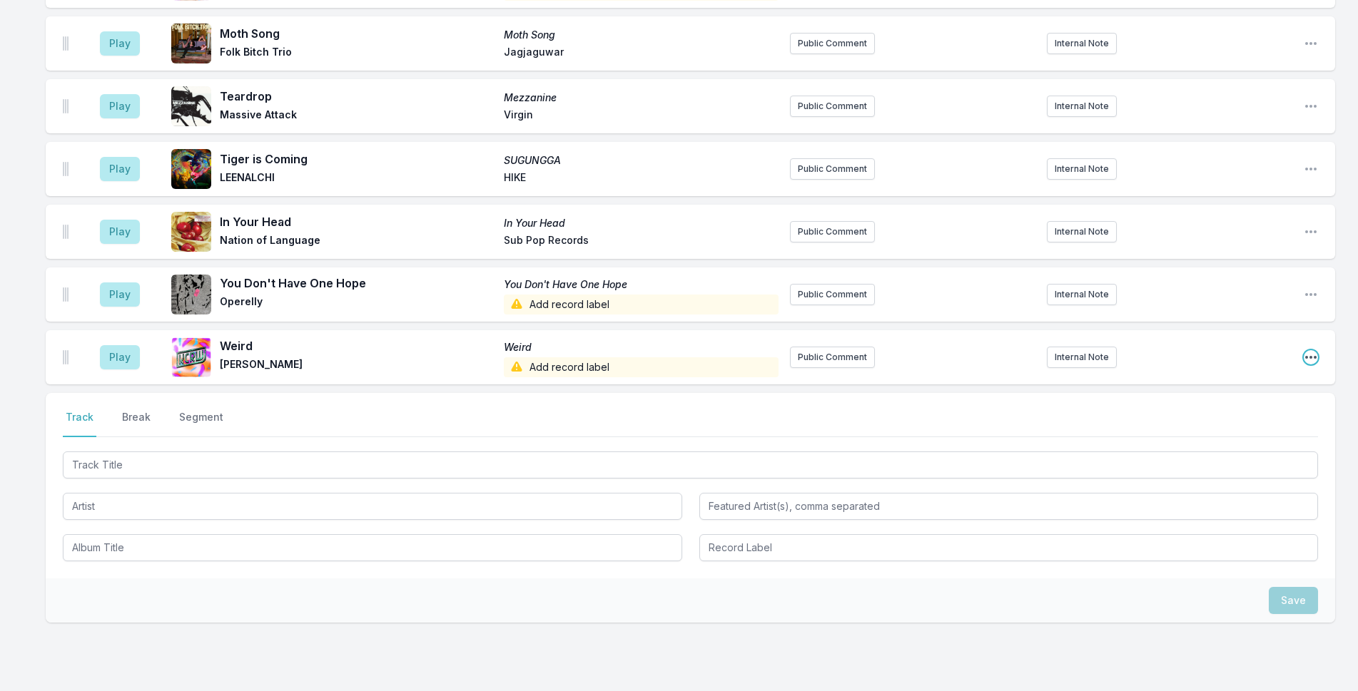
click at [1114, 356] on icon "Open playlist item options" at bounding box center [1310, 357] width 11 height 3
click at [1114, 399] on button "Edit Track Details" at bounding box center [1238, 412] width 160 height 26
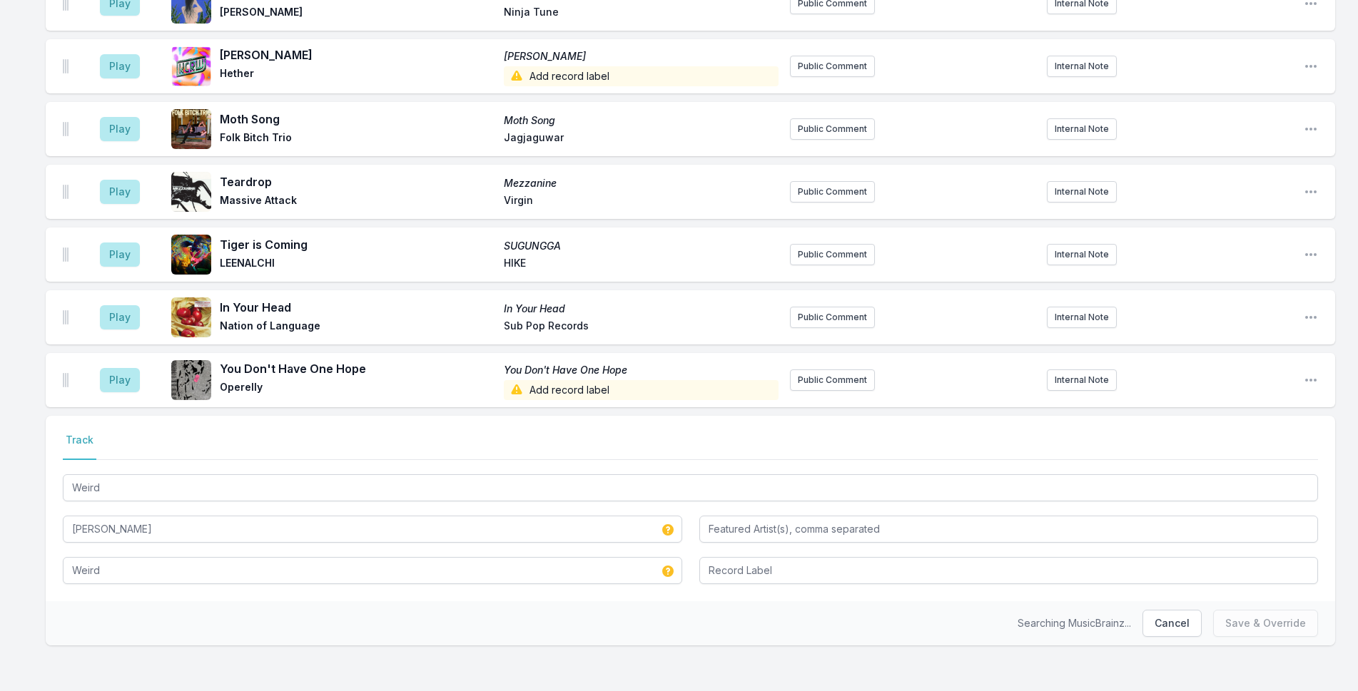
scroll to position [4024, 0]
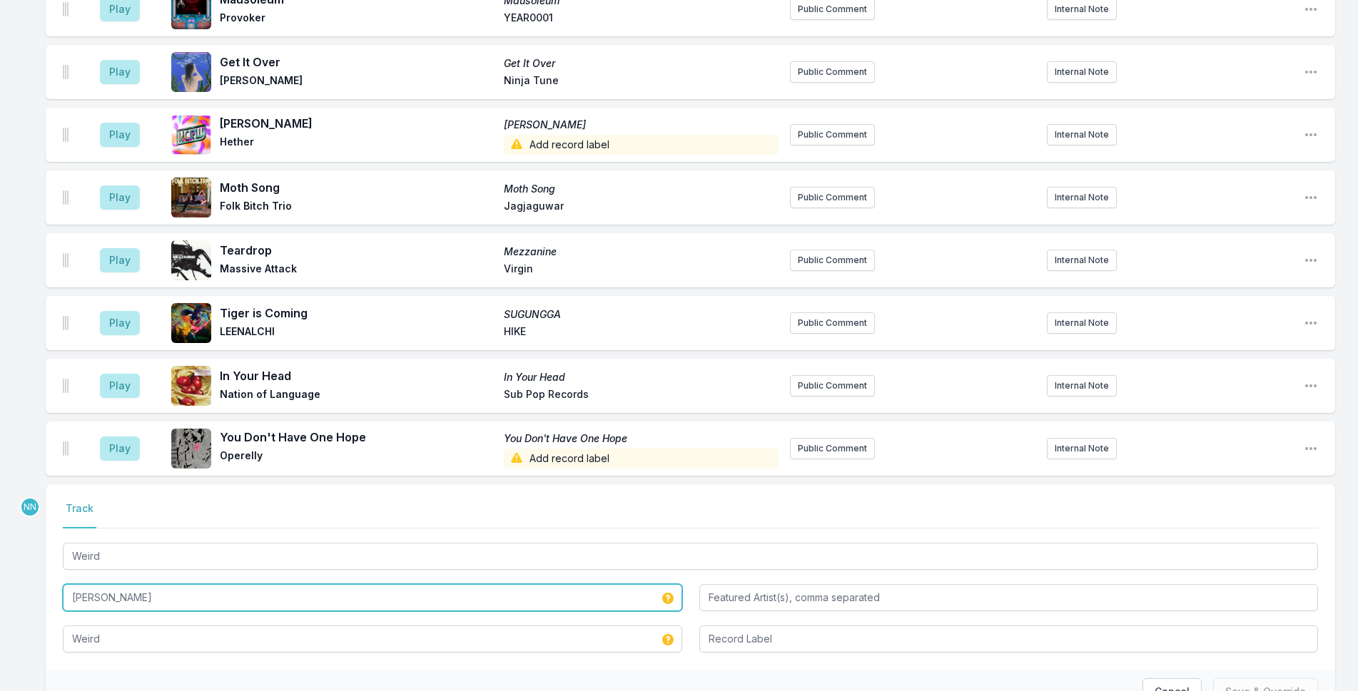
click at [100, 584] on input "Solomn Fox" at bounding box center [372, 597] width 619 height 27
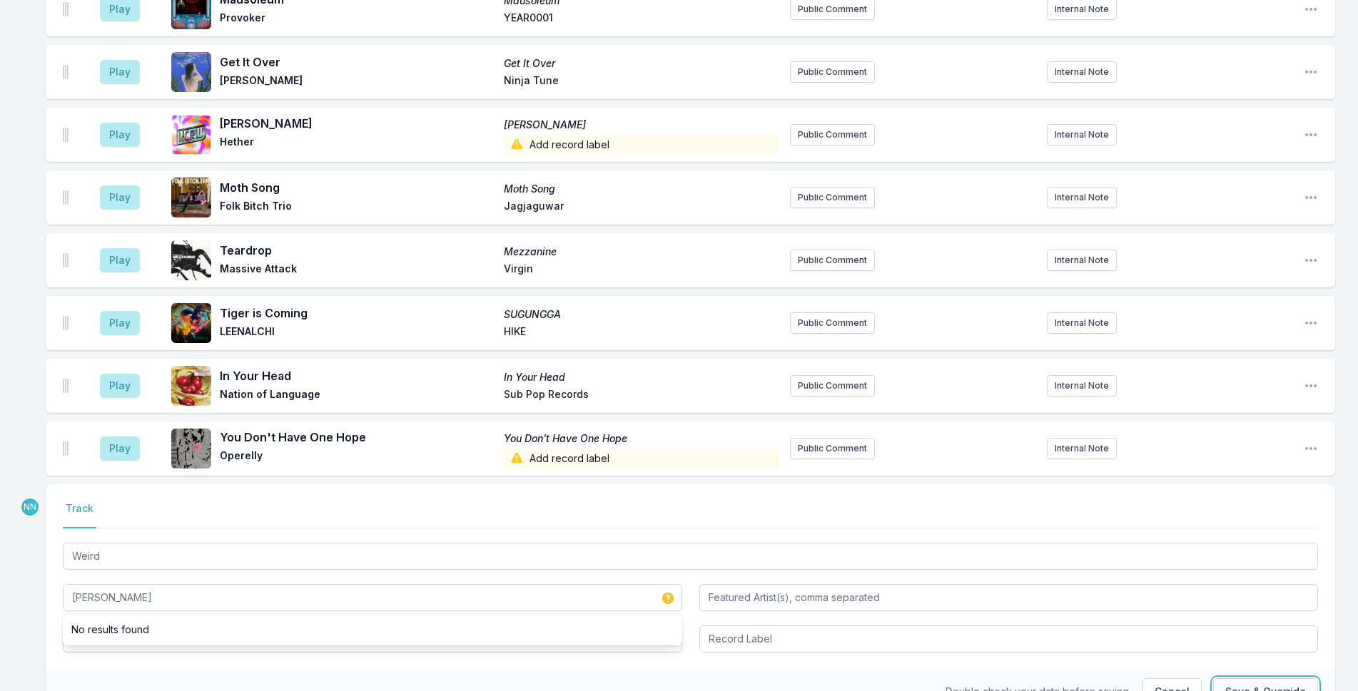
click at [1114, 678] on button "Save & Override" at bounding box center [1265, 691] width 105 height 27
type input "Solomn Fox"
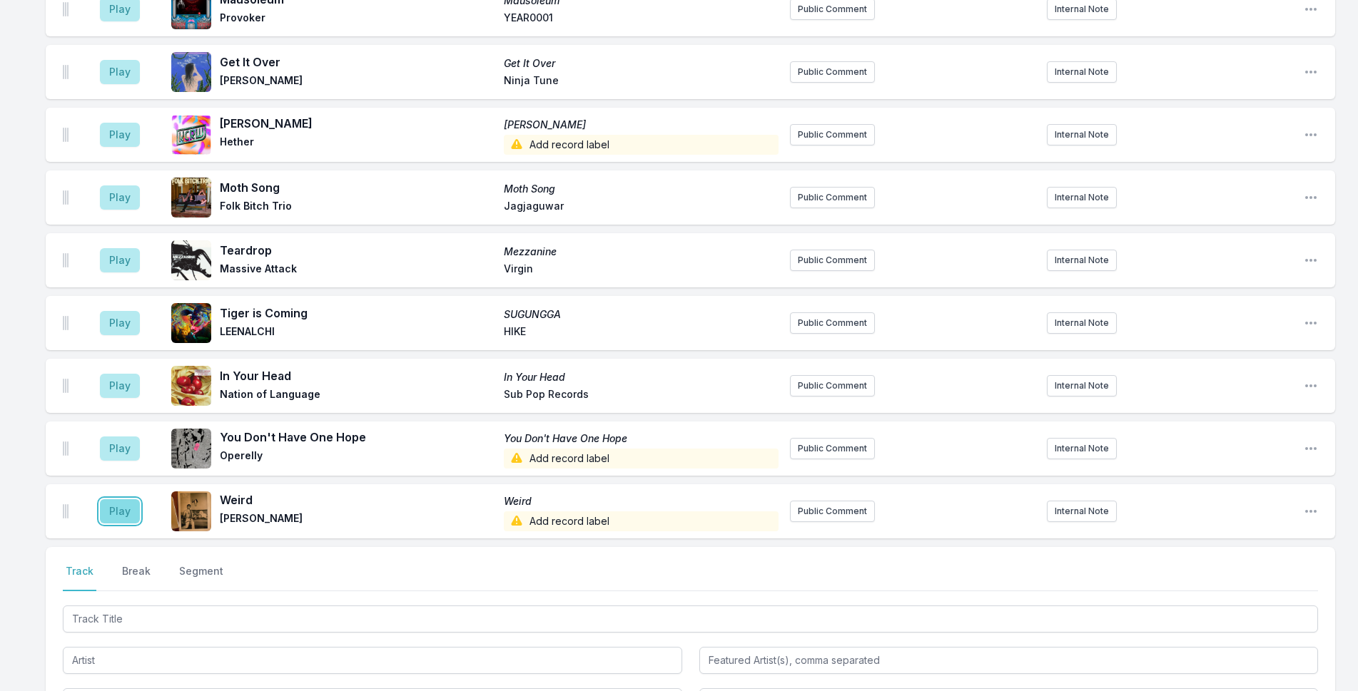
click at [120, 499] on button "Play" at bounding box center [120, 511] width 40 height 24
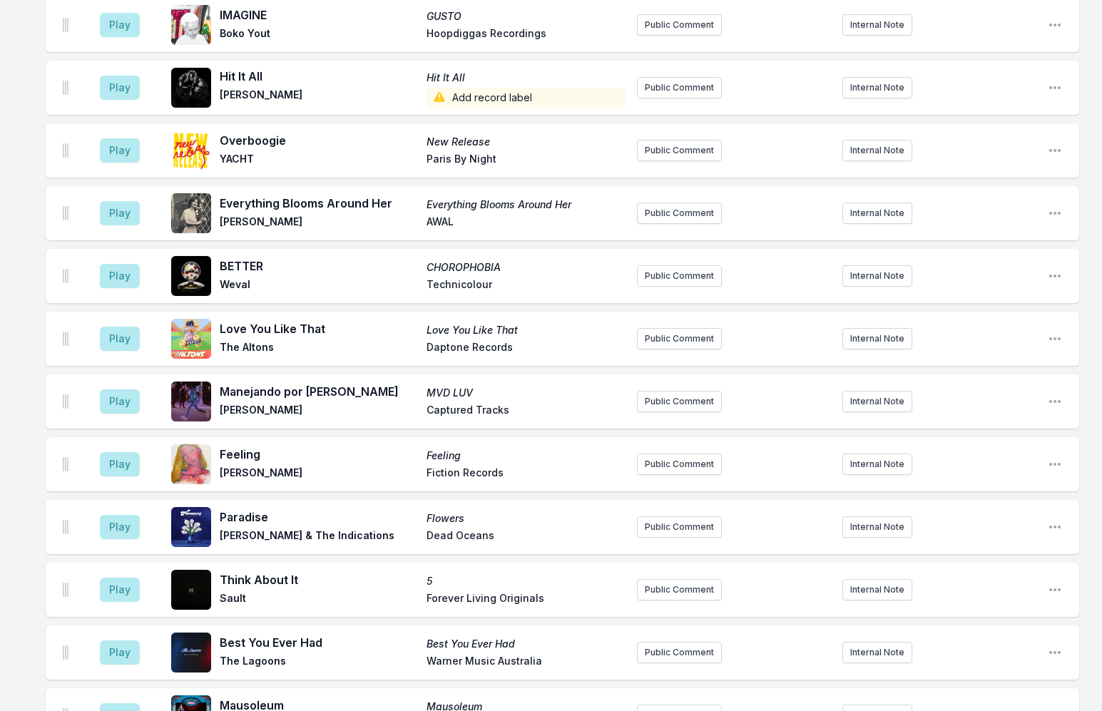
scroll to position [3651, 0]
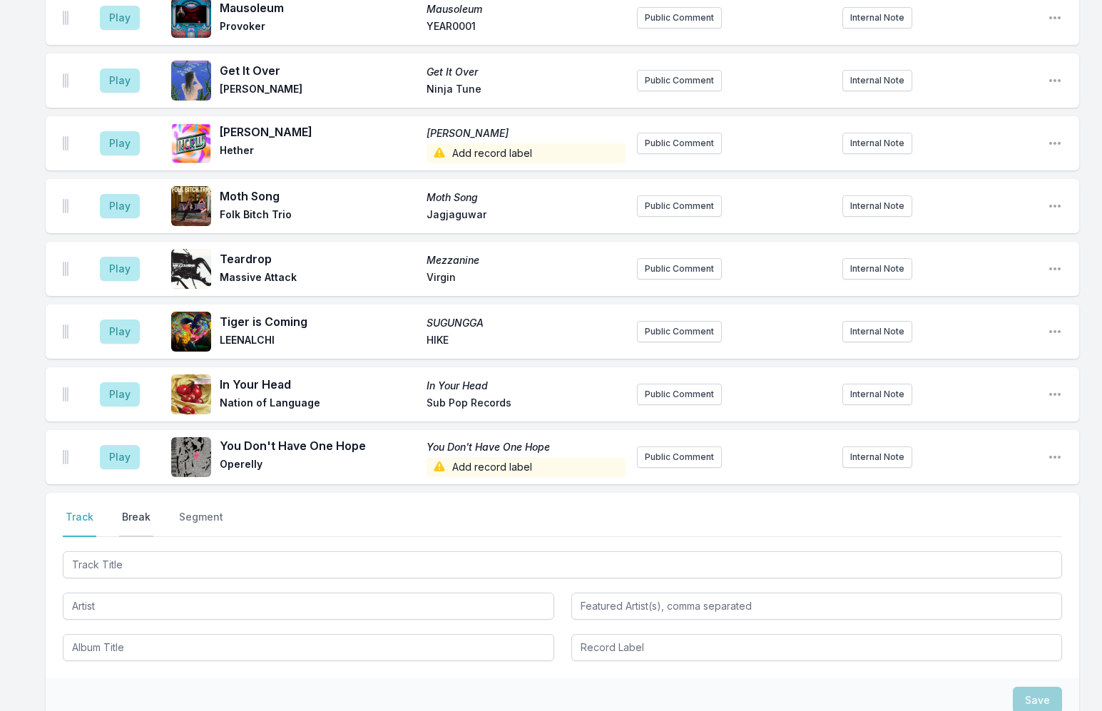
click at [138, 510] on button "Break" at bounding box center [136, 523] width 34 height 27
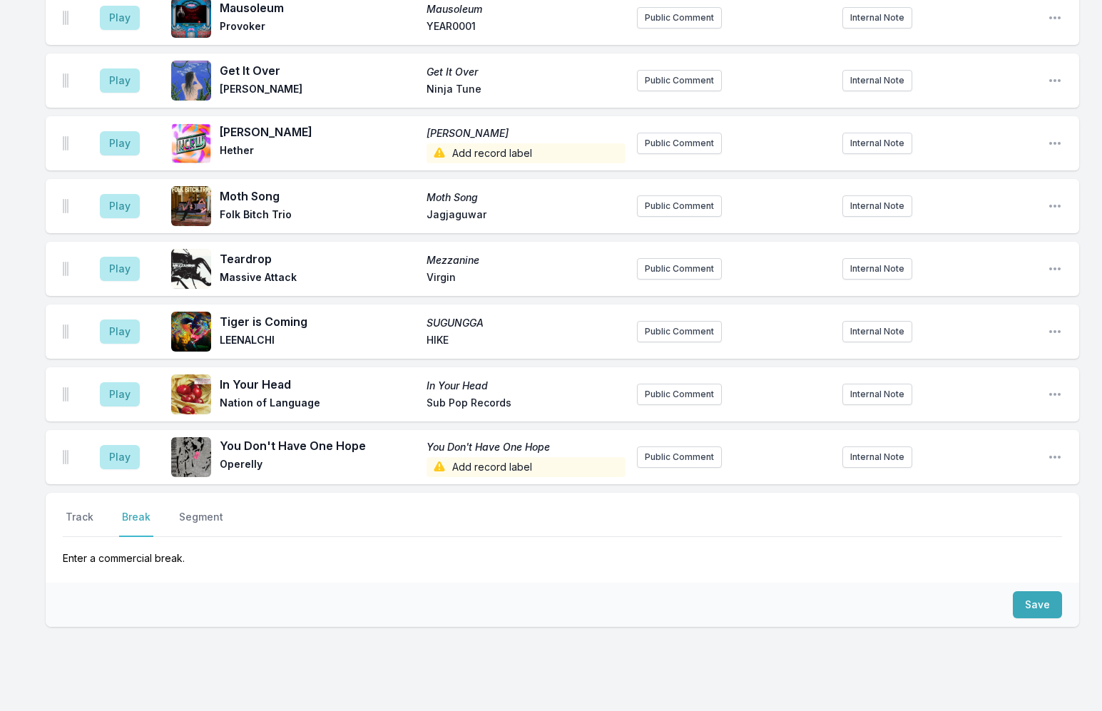
scroll to position [4126, 0]
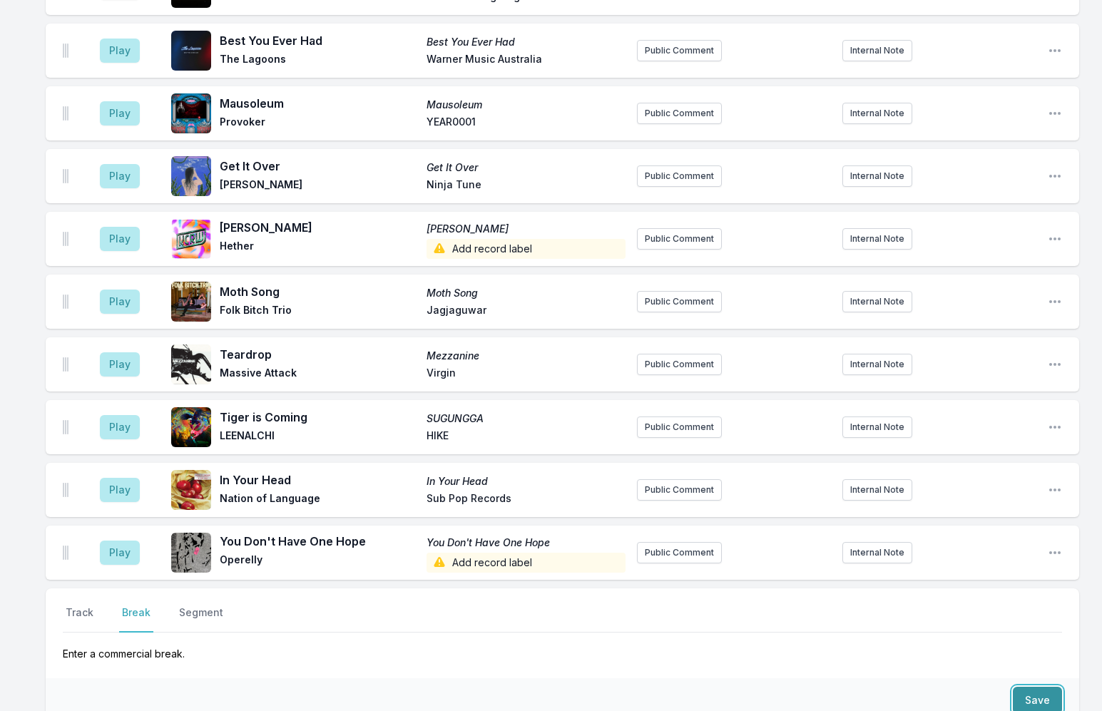
click at [1021, 687] on button "Save" at bounding box center [1037, 700] width 49 height 27
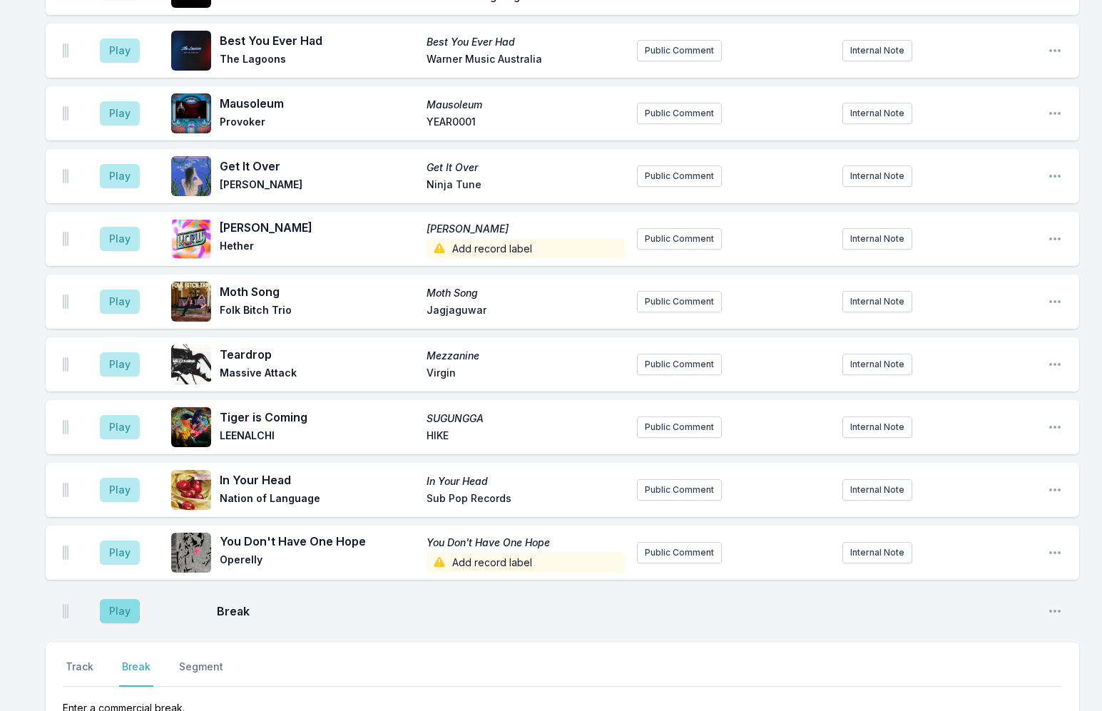
scroll to position [4180, 0]
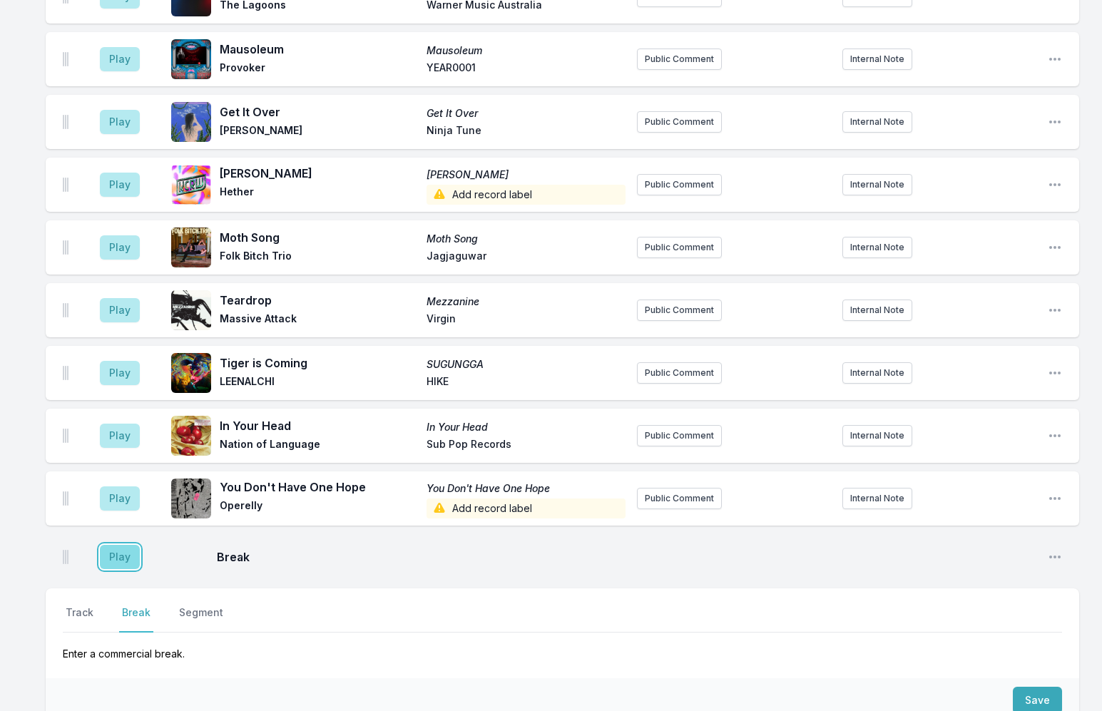
click at [126, 545] on button "Play" at bounding box center [120, 557] width 40 height 24
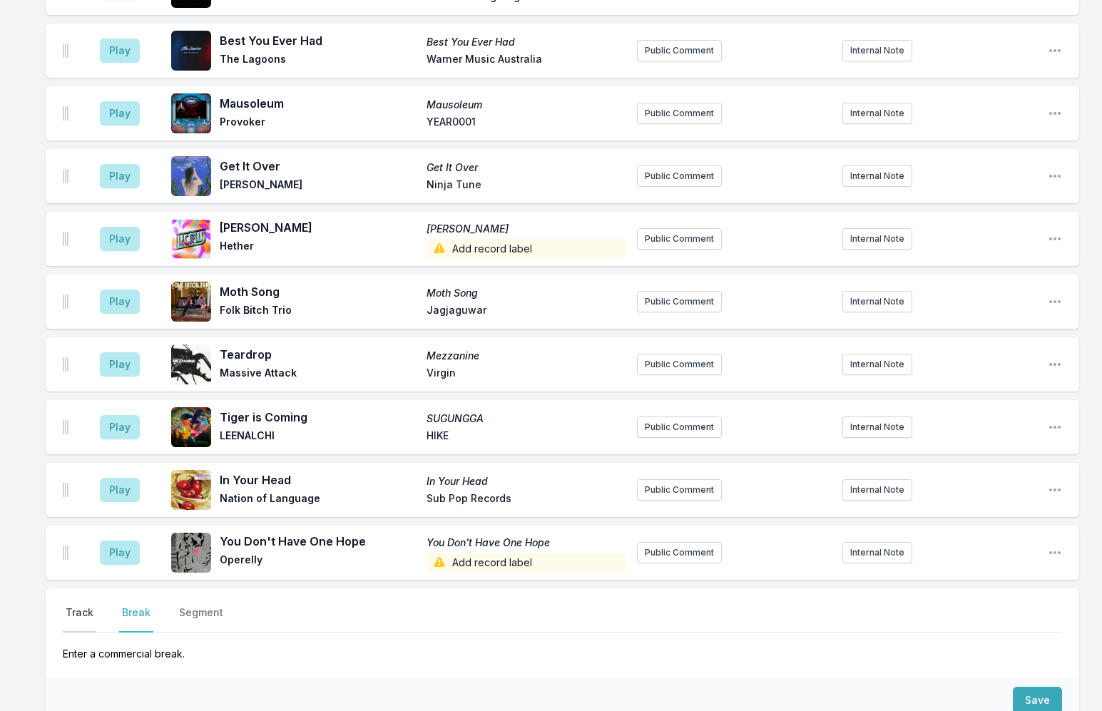
click at [78, 606] on button "Track" at bounding box center [80, 619] width 34 height 27
click at [115, 415] on button "Play" at bounding box center [120, 427] width 40 height 24
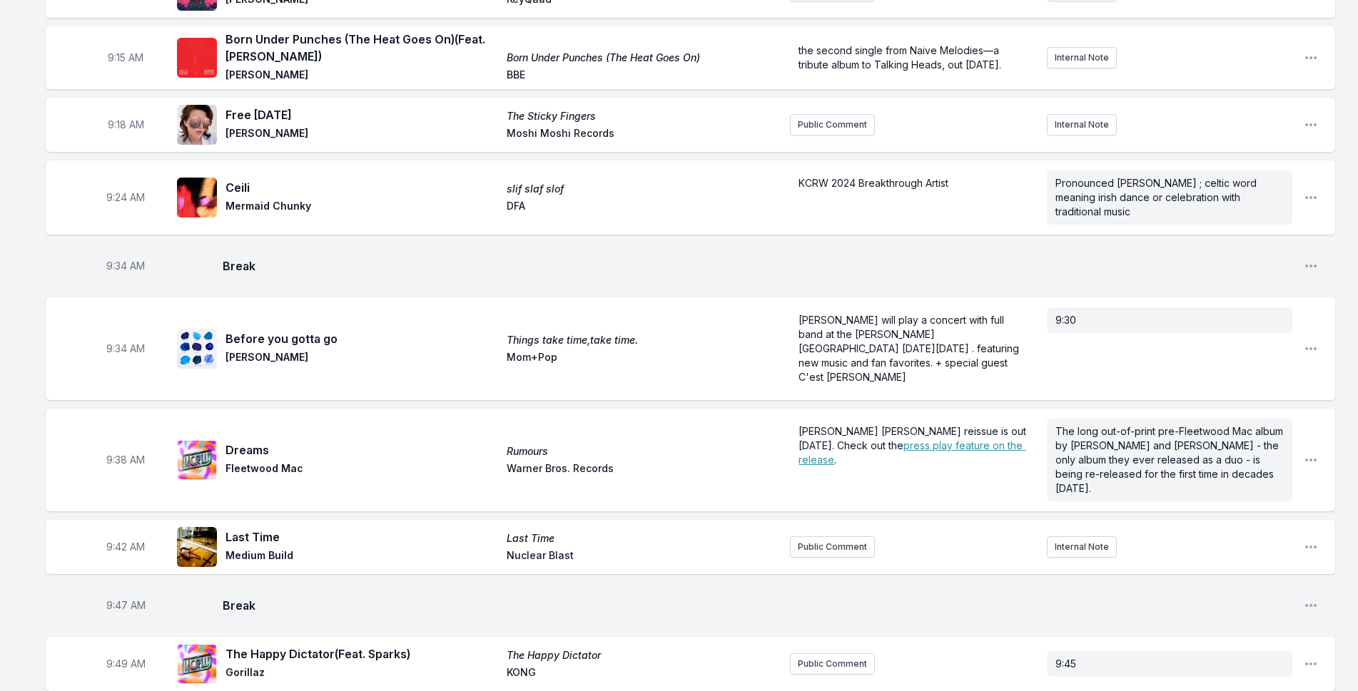
scroll to position [2944, 0]
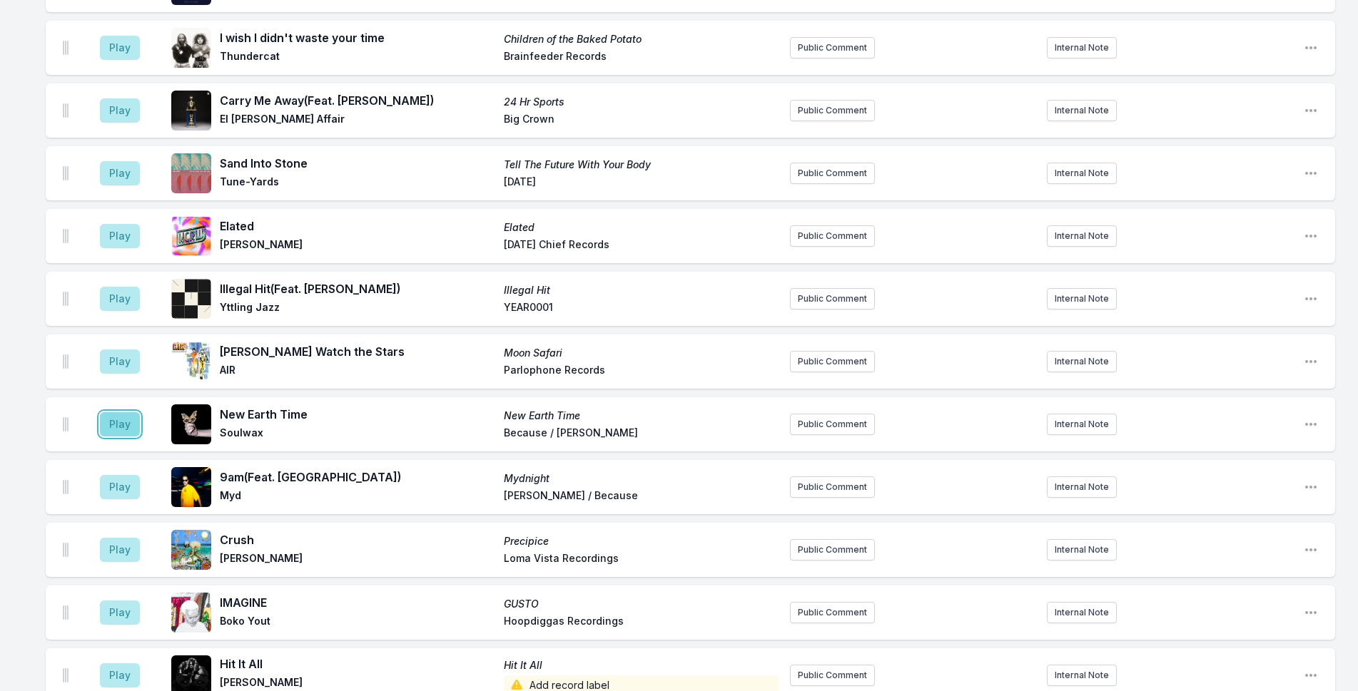
click at [132, 412] on button "Play" at bounding box center [120, 424] width 40 height 24
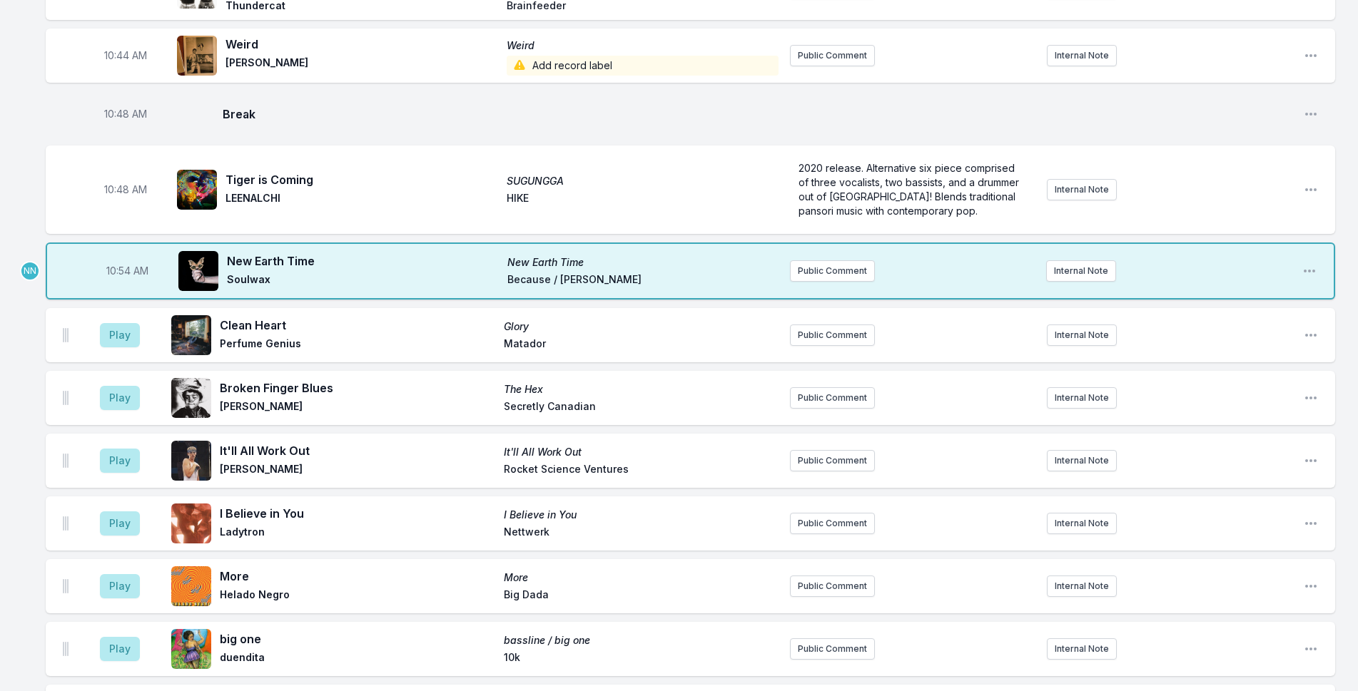
scroll to position [1803, 0]
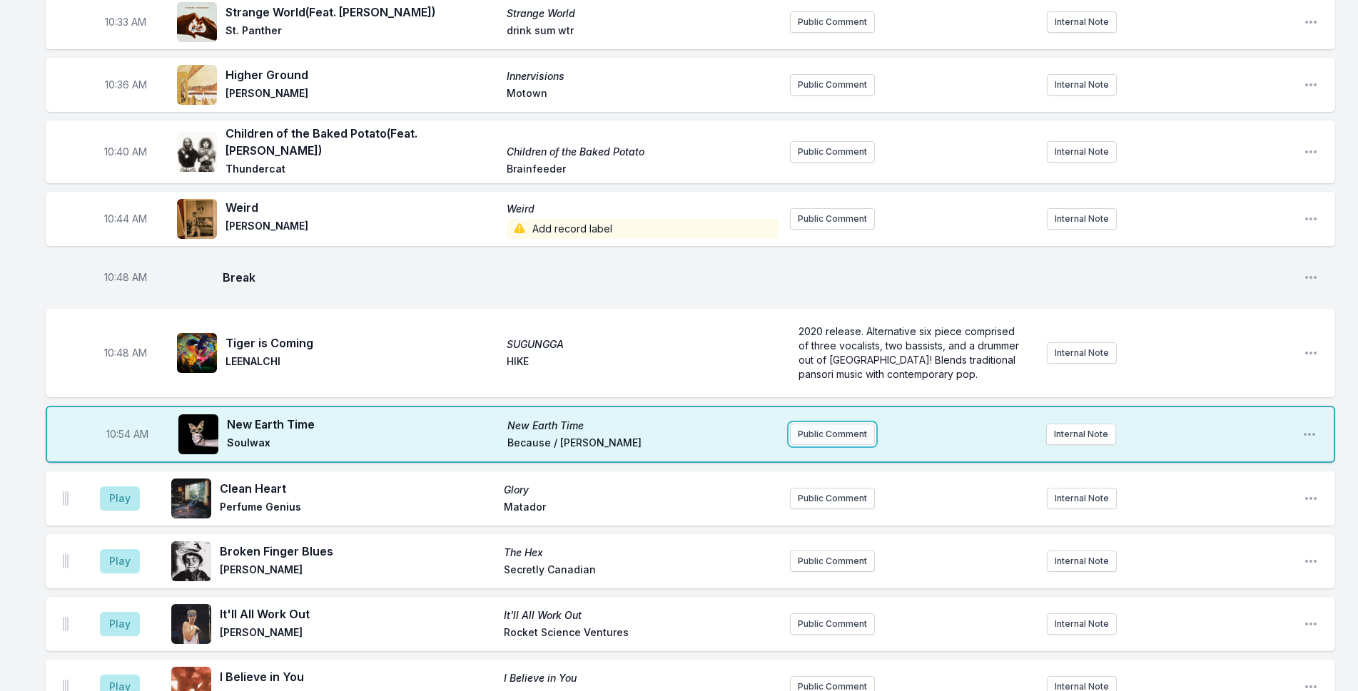
click at [828, 424] on button "Public Comment" at bounding box center [832, 434] width 85 height 21
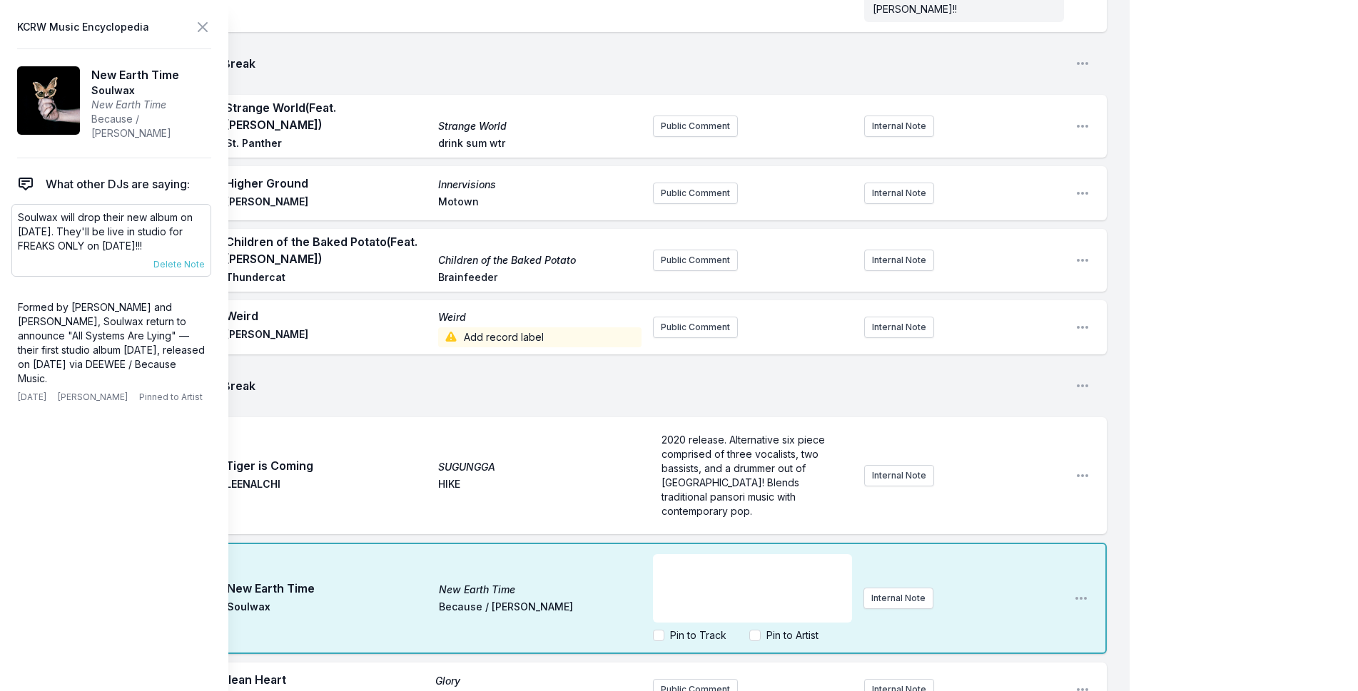
click at [119, 220] on p "Soulwax will drop their new album on October 17th. They'll be live in studio fo…" at bounding box center [111, 231] width 187 height 43
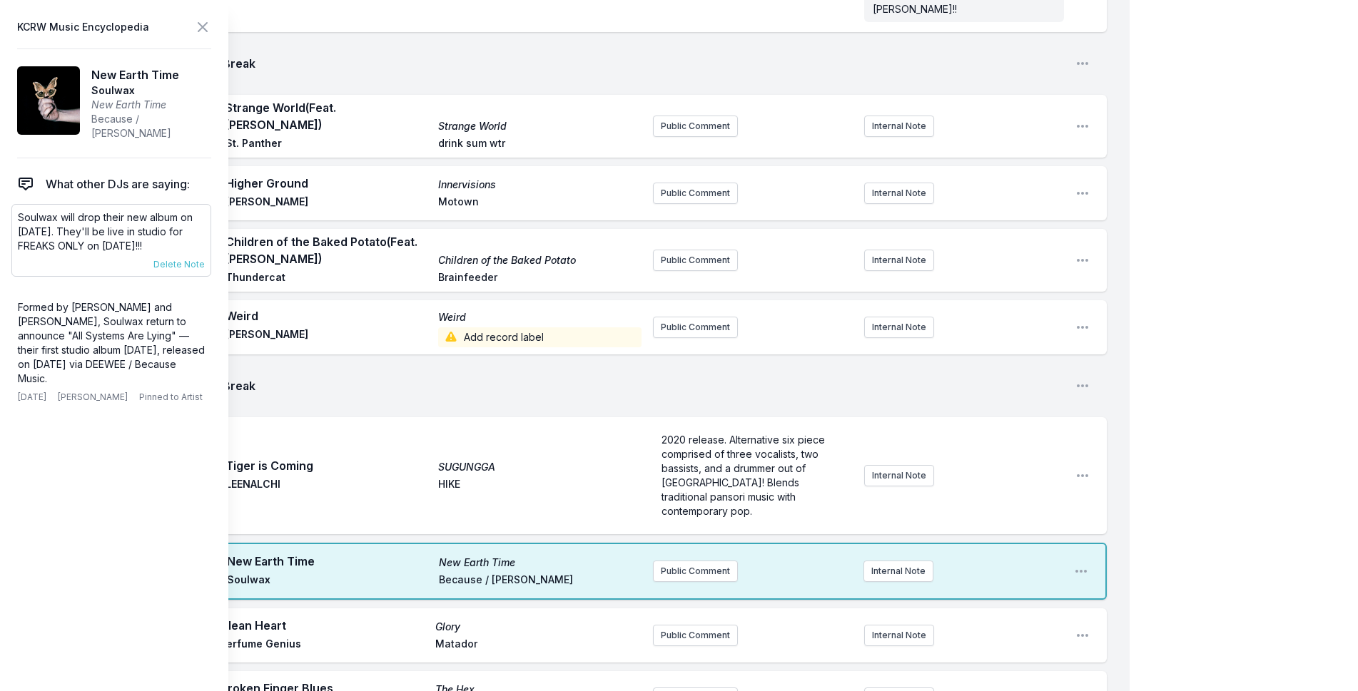
click at [119, 220] on p "Soulwax will drop their new album on October 17th. They'll be live in studio fo…" at bounding box center [111, 231] width 187 height 43
copy div "Soulwax will drop their new album on October 17th. They'll be live in studio fo…"
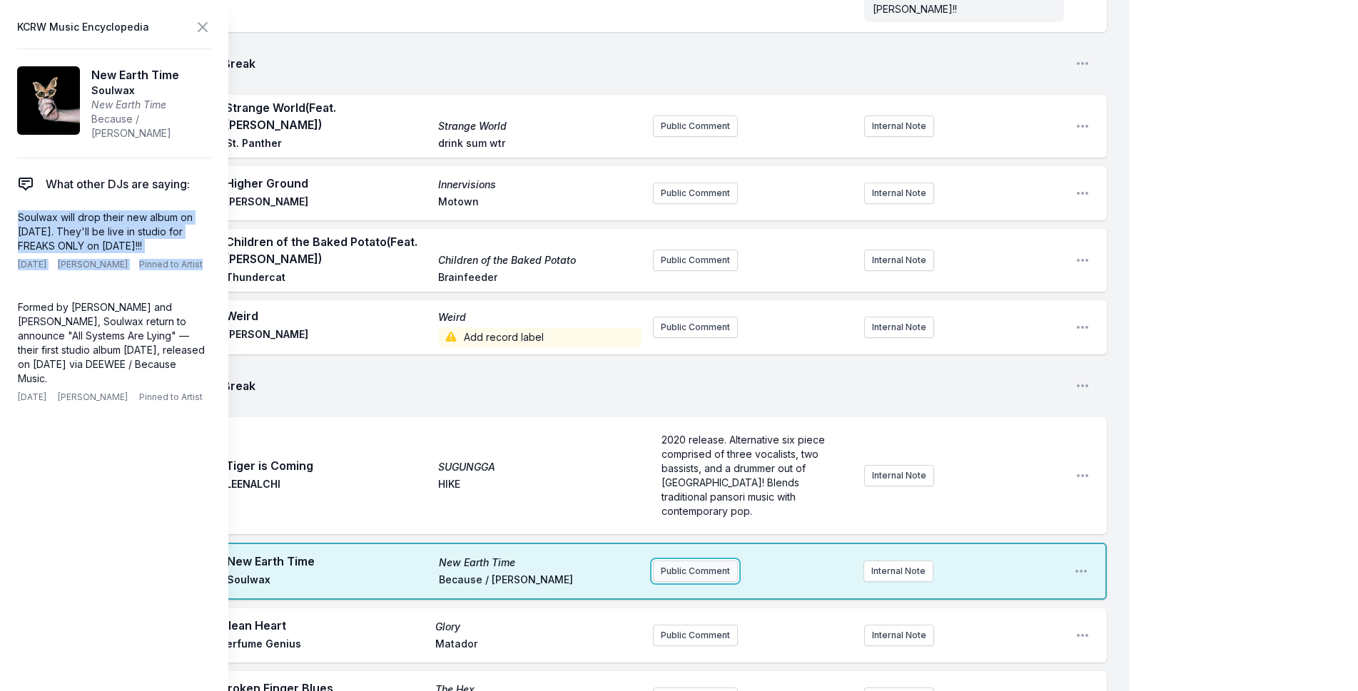
click at [702, 561] on button "Public Comment" at bounding box center [695, 571] width 85 height 21
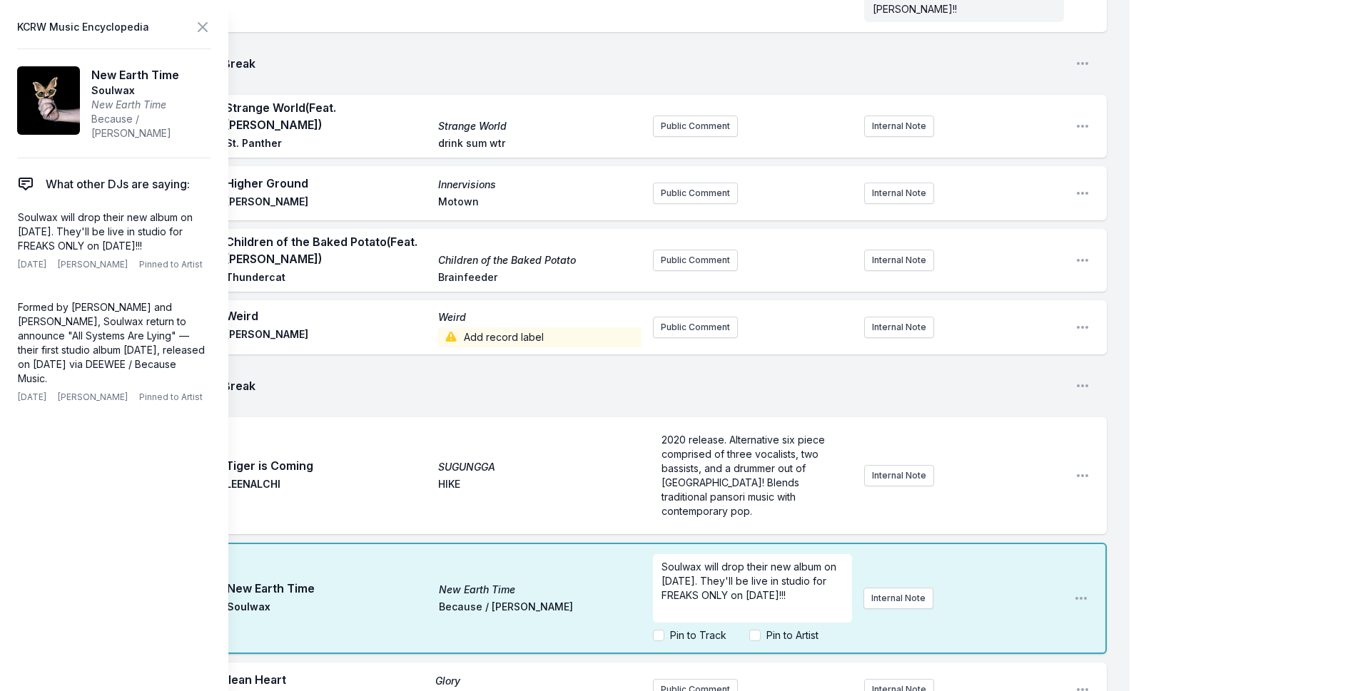
scroll to position [29, 0]
click at [202, 28] on icon at bounding box center [202, 27] width 9 height 9
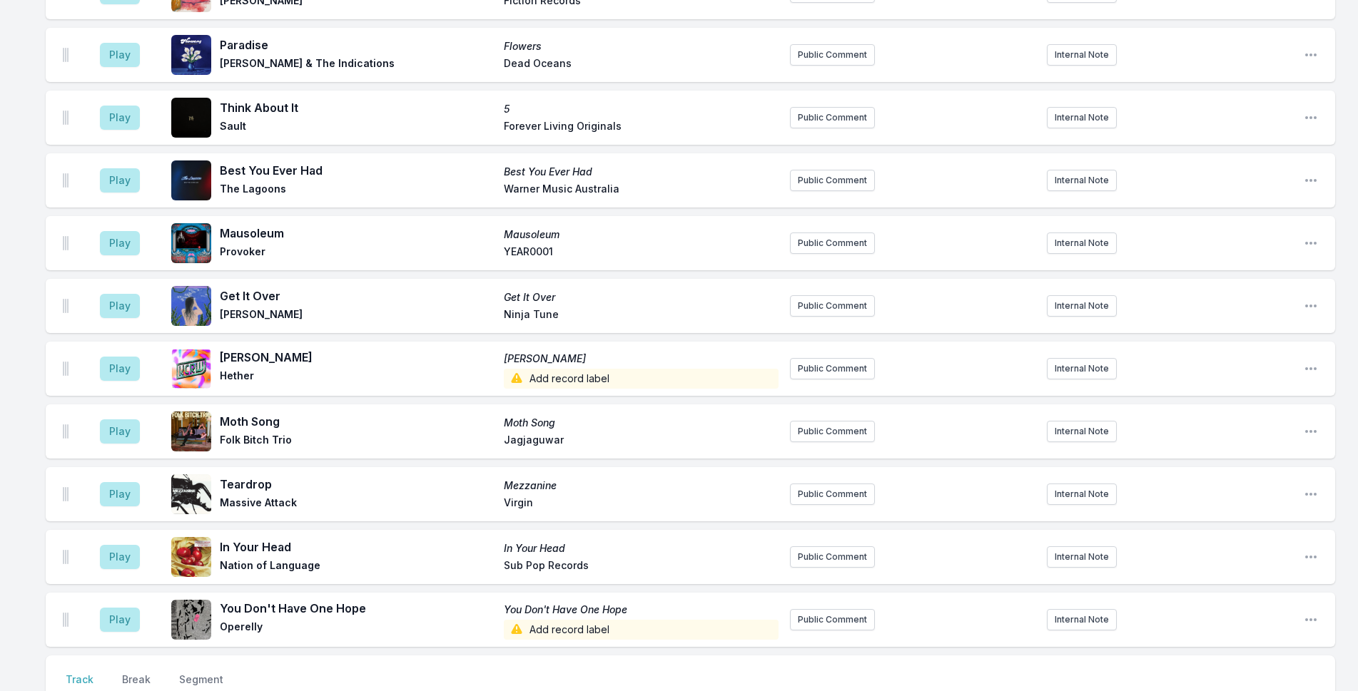
scroll to position [4315, 0]
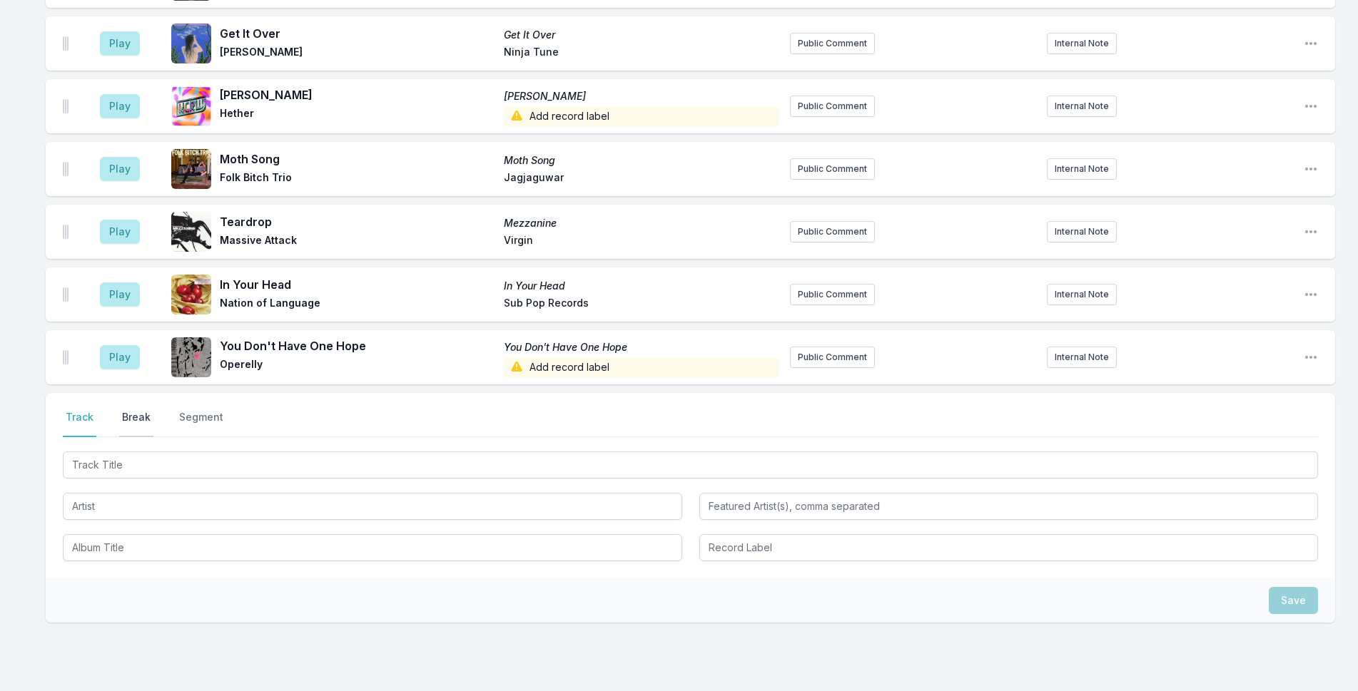
click at [138, 410] on button "Break" at bounding box center [136, 423] width 34 height 27
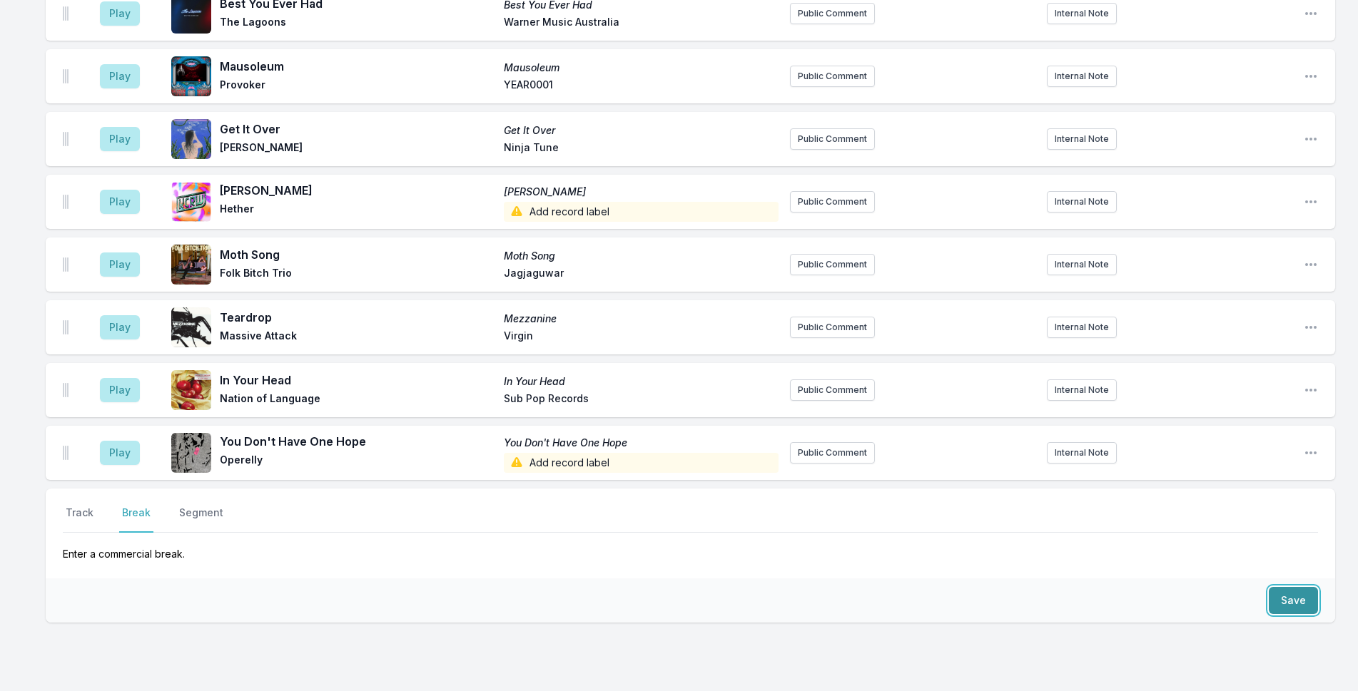
click at [1114, 587] on button "Save" at bounding box center [1292, 600] width 49 height 27
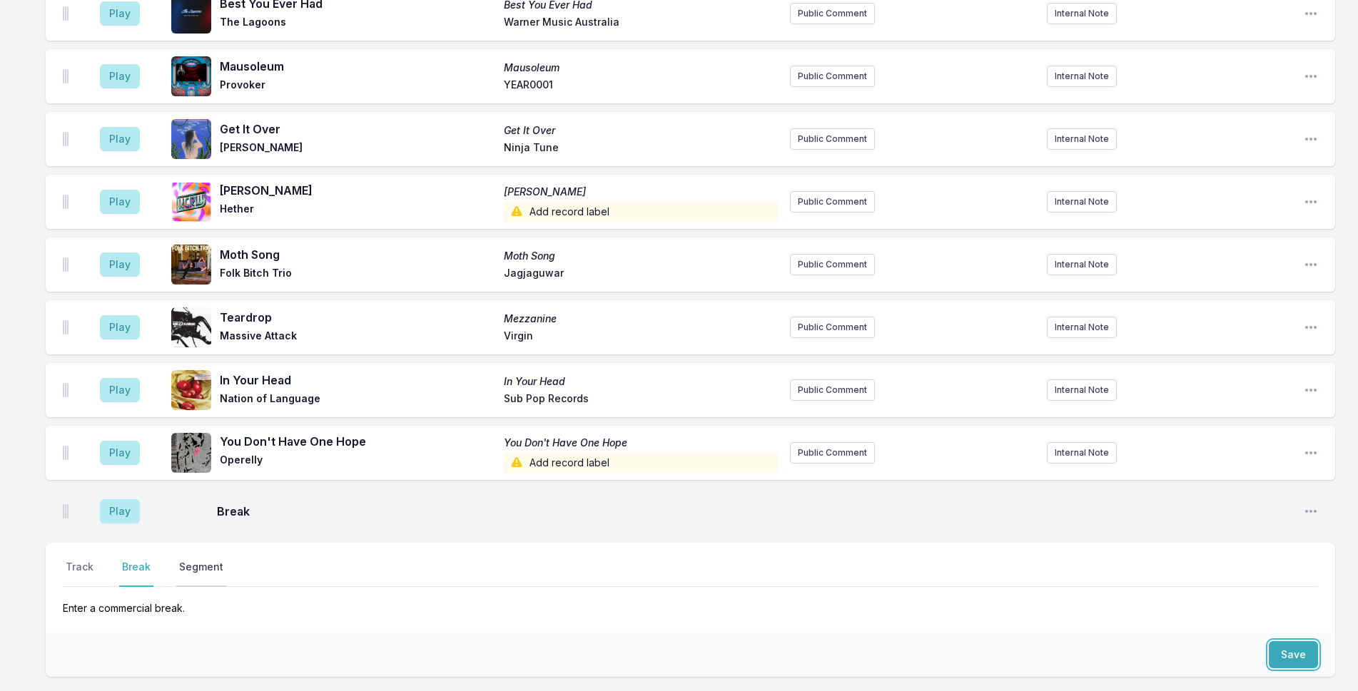
scroll to position [4274, 0]
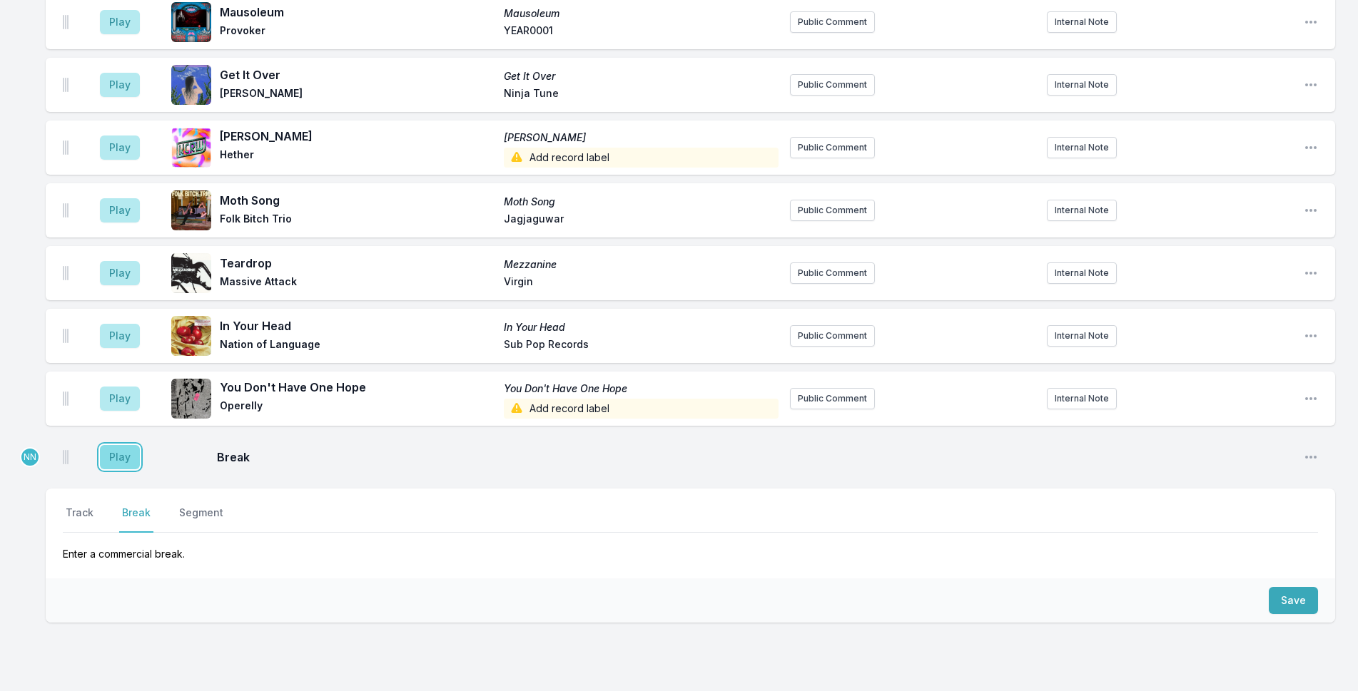
click at [124, 445] on button "Play" at bounding box center [120, 457] width 40 height 24
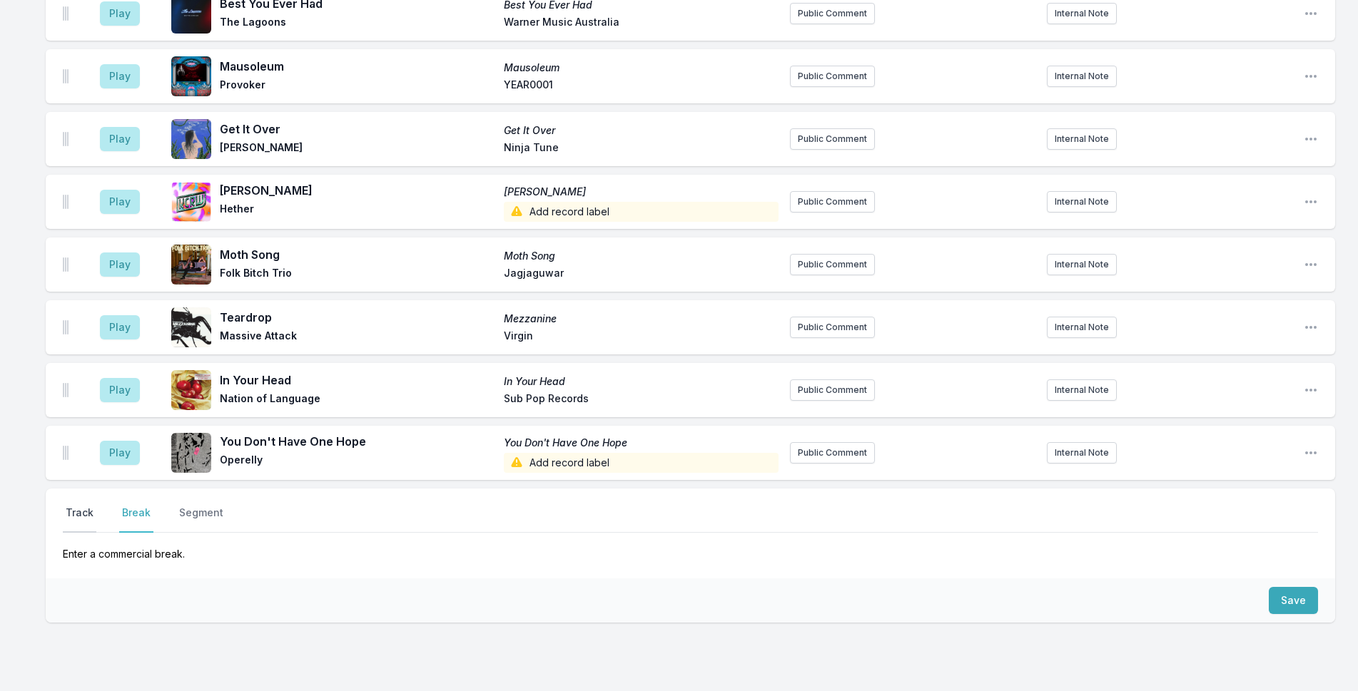
click at [86, 506] on button "Track" at bounding box center [80, 519] width 34 height 27
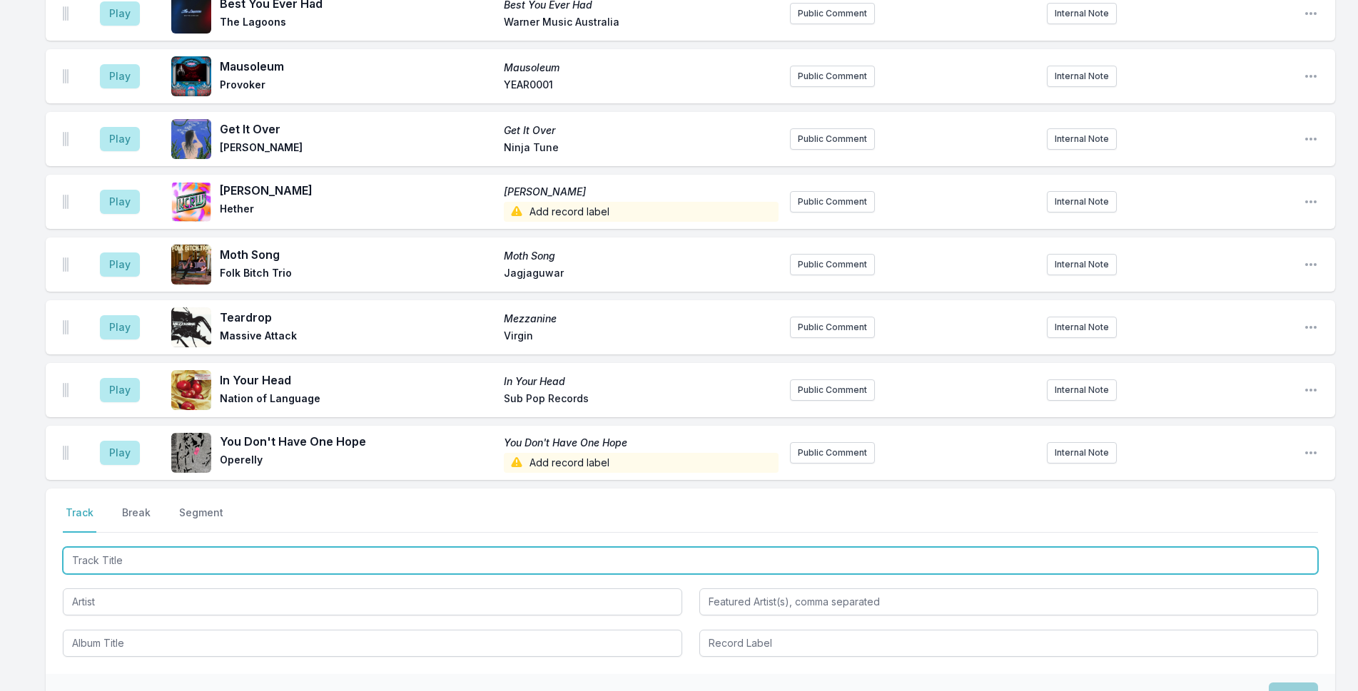
click at [128, 547] on input "Track Title" at bounding box center [690, 560] width 1255 height 27
type input "Ceylan"
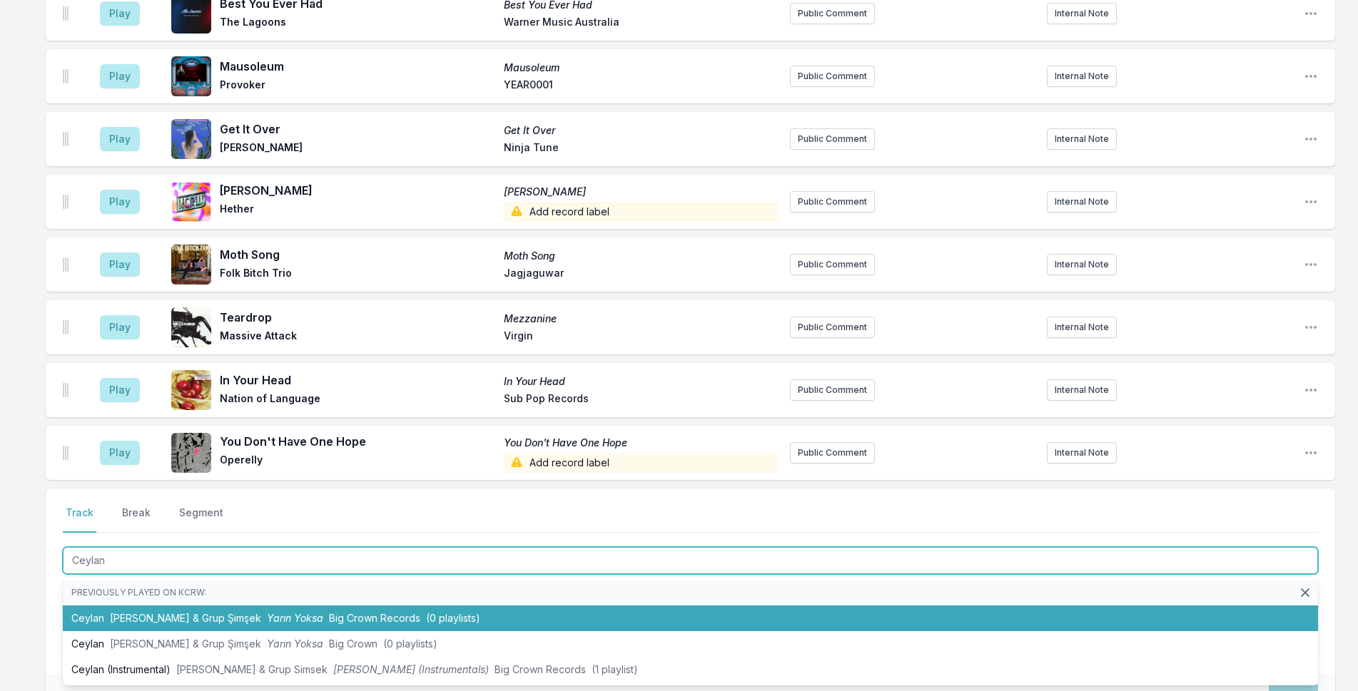
click at [138, 606] on li "Ceylan Derya Yıldırım & Grup Şimşek Yarın Yoksa Big Crown Records (0 playlists)" at bounding box center [690, 619] width 1255 height 26
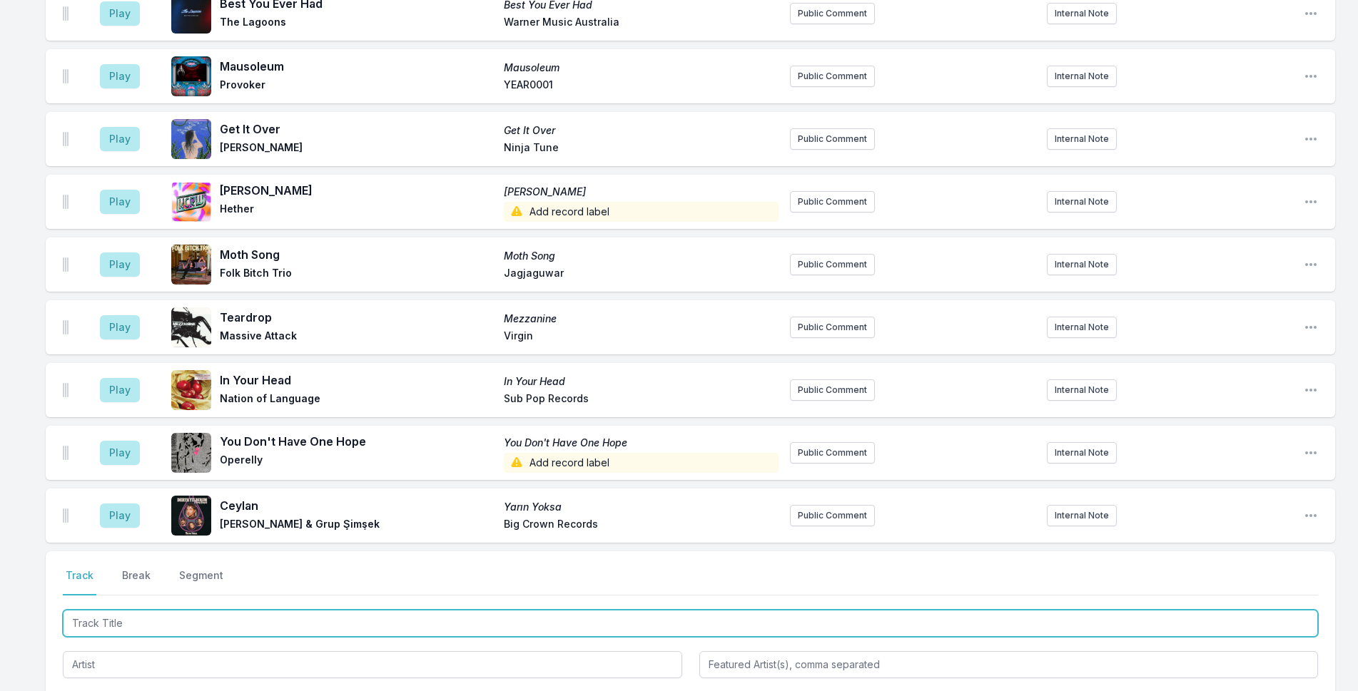
scroll to position [4337, 0]
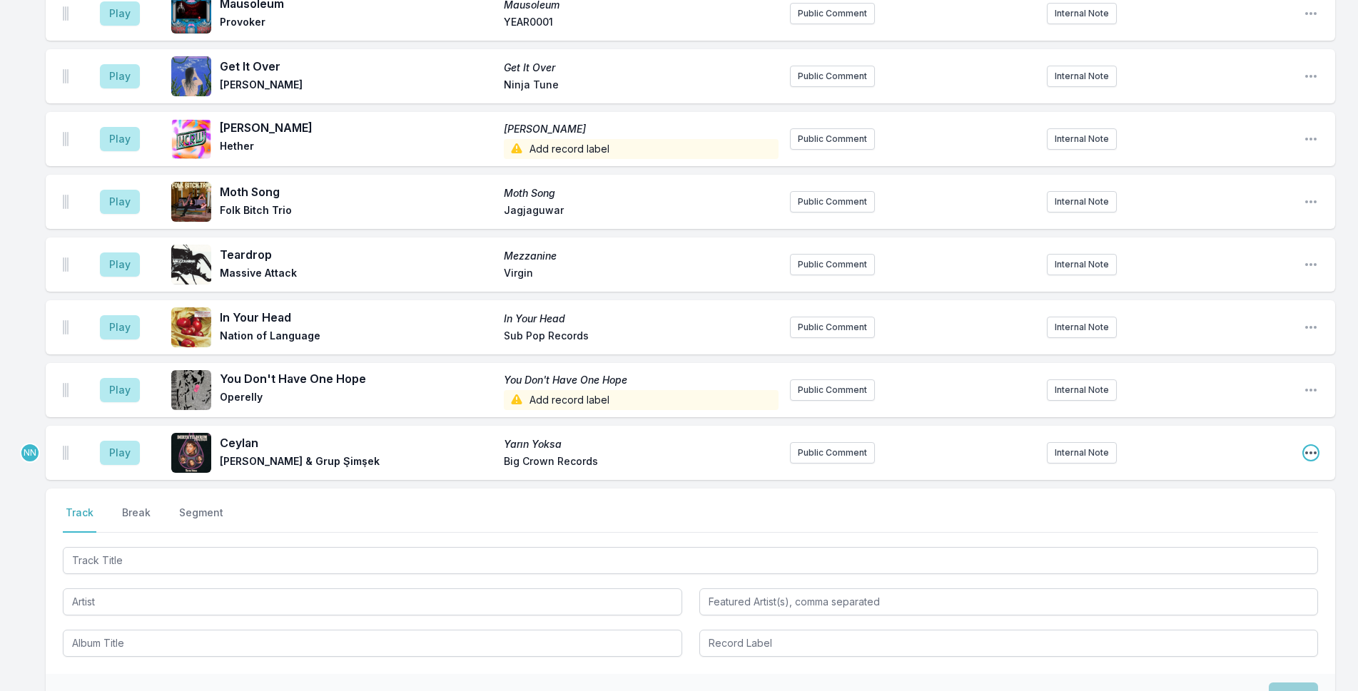
click at [1114, 446] on icon "Open playlist item options" at bounding box center [1310, 453] width 14 height 14
click at [1114, 494] on button "Edit Track Details" at bounding box center [1238, 507] width 160 height 26
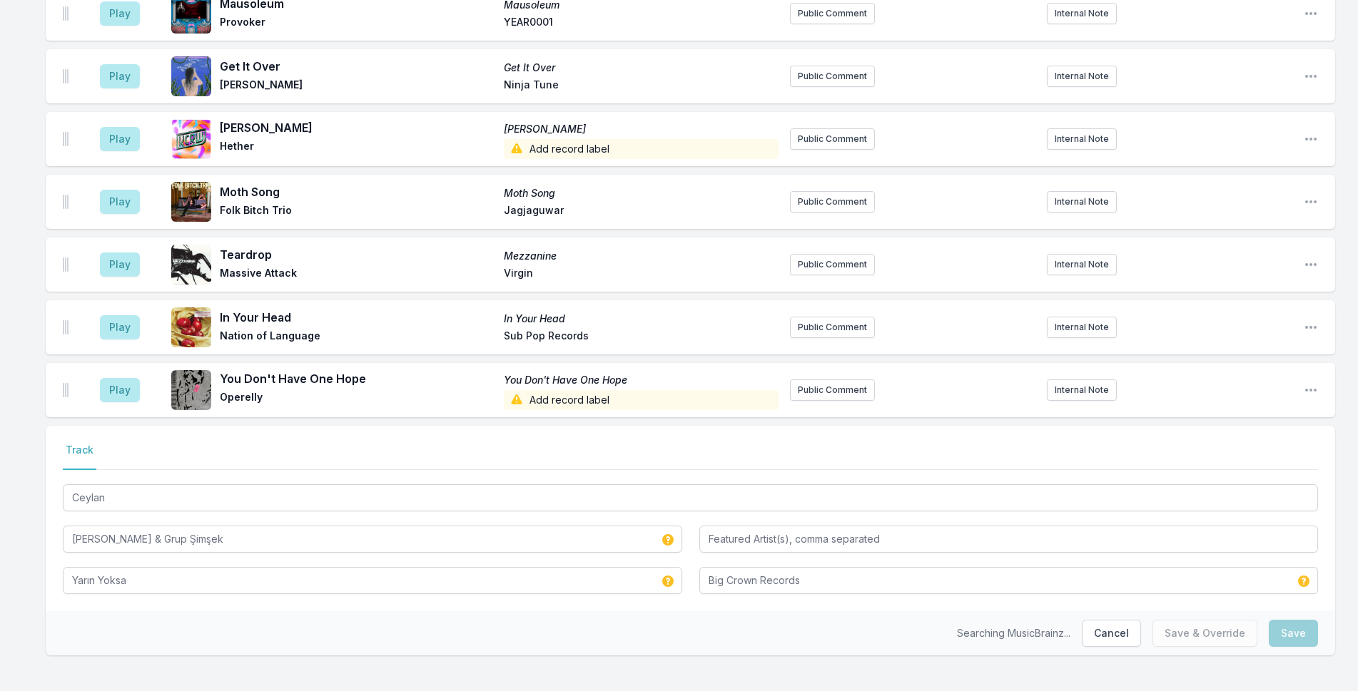
scroll to position [4278, 0]
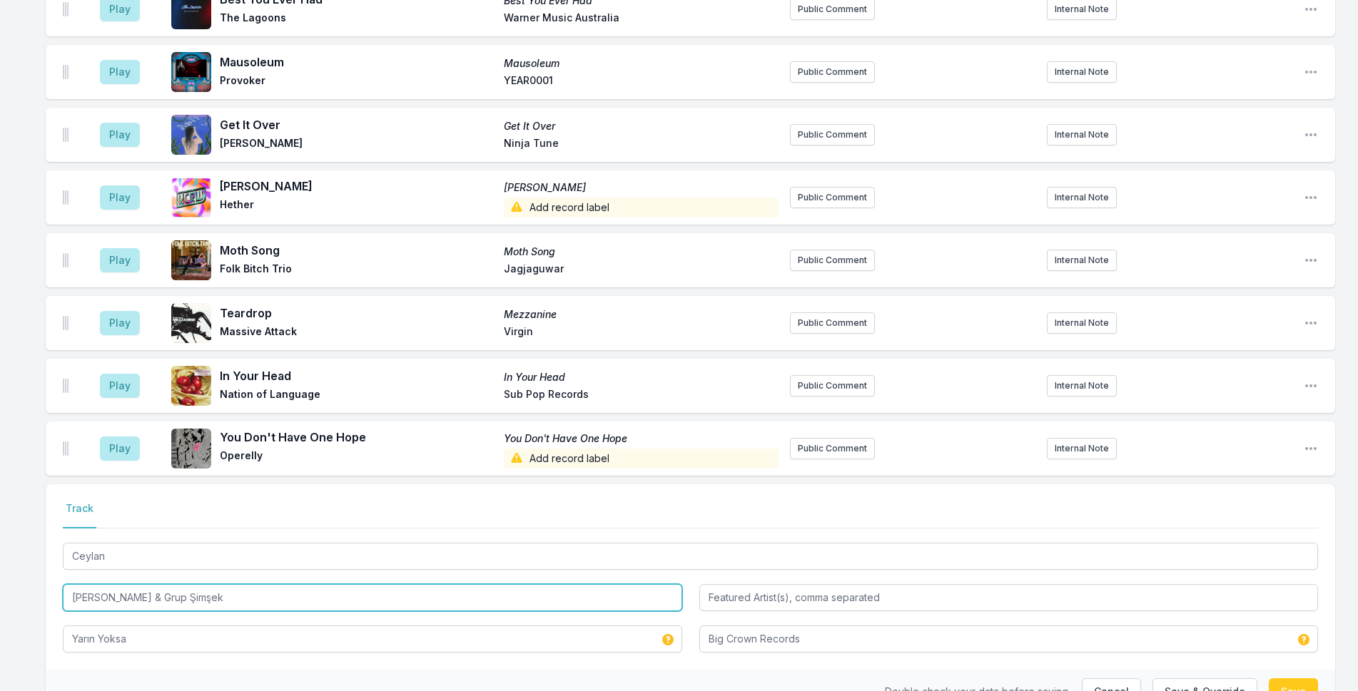
click at [222, 584] on input "Derya Yıldırım & Grup Şimşek" at bounding box center [372, 597] width 619 height 27
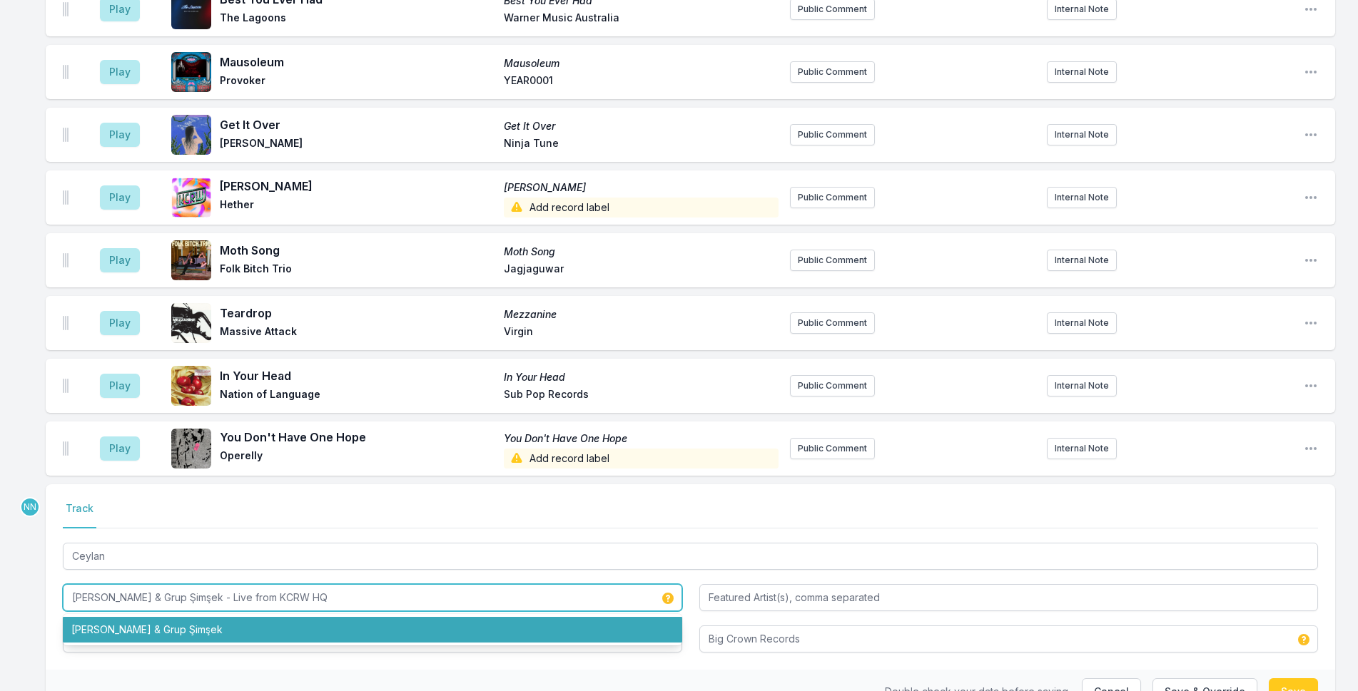
type input "Derya Yıldırım & Grup Şimşek - Live from KCRW HQ"
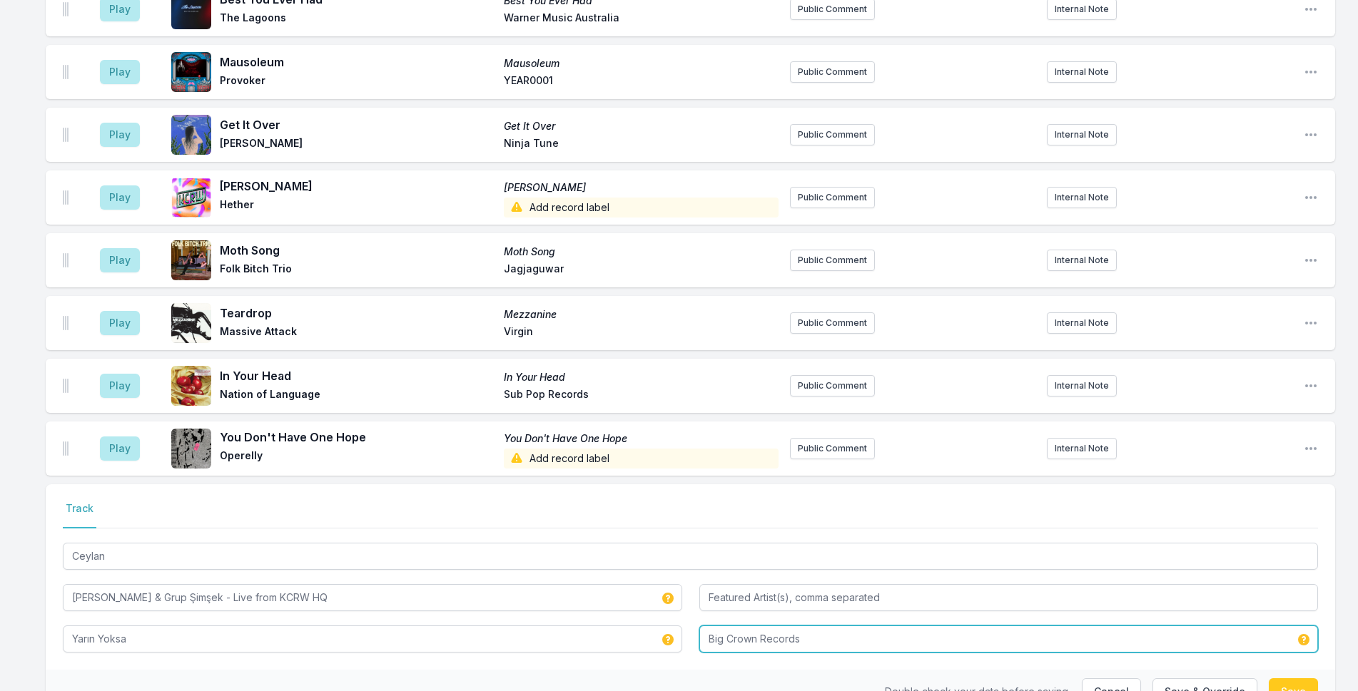
click at [844, 626] on input "Big Crown Records" at bounding box center [1008, 639] width 619 height 27
type input "KCRW / Big Crown Records"
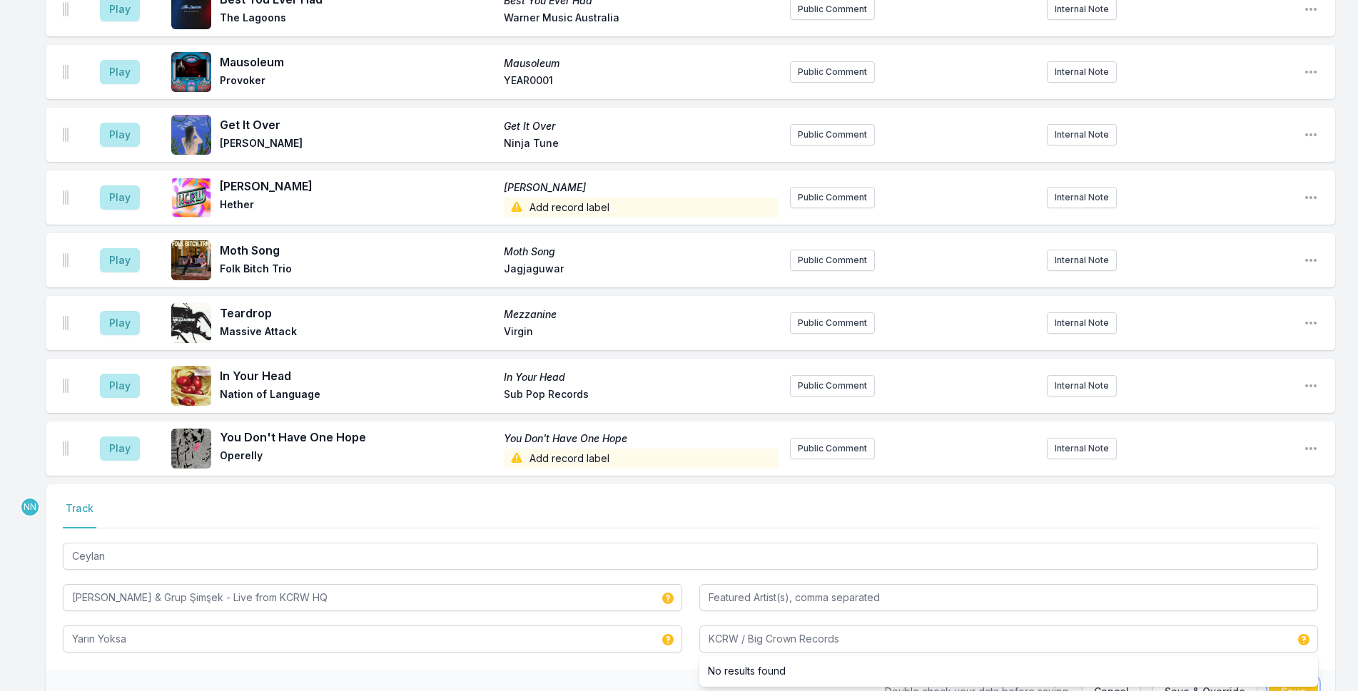
click at [1114, 678] on button "Save" at bounding box center [1292, 691] width 49 height 27
type input "Derya Yıldırım & Grup Şimşek"
type input "Big Crown Records"
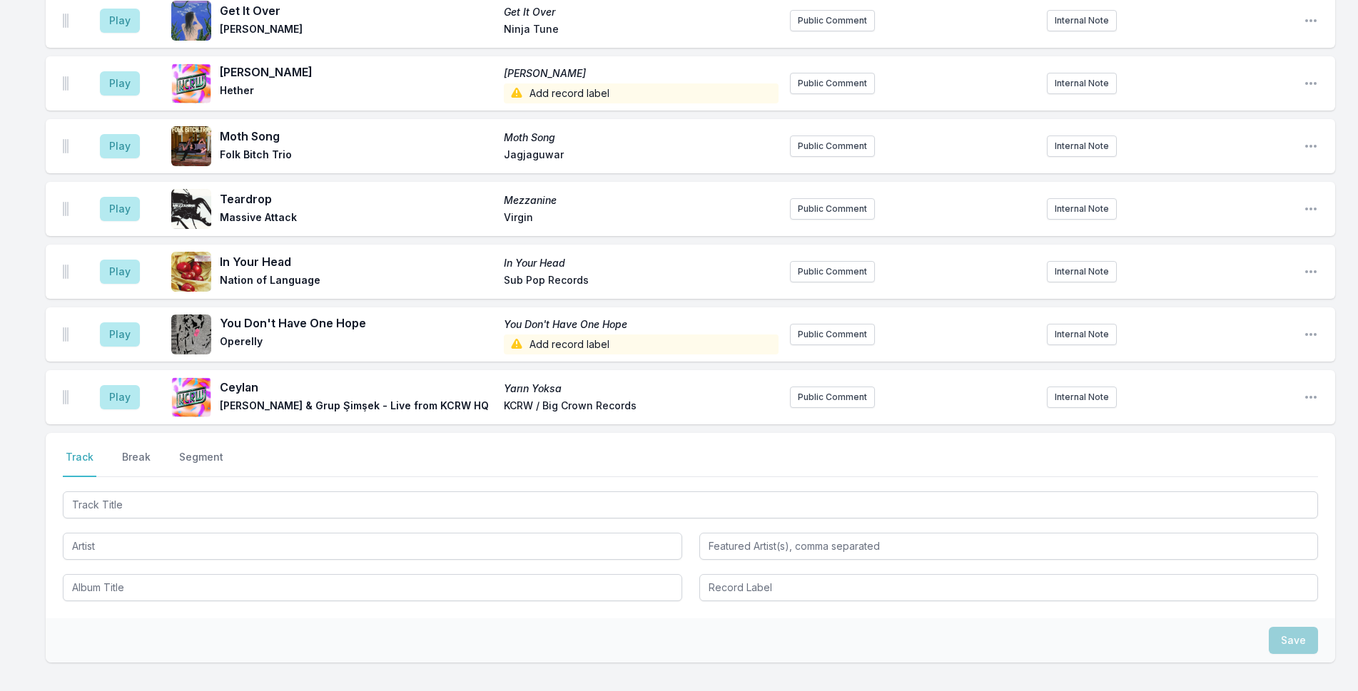
scroll to position [4432, 0]
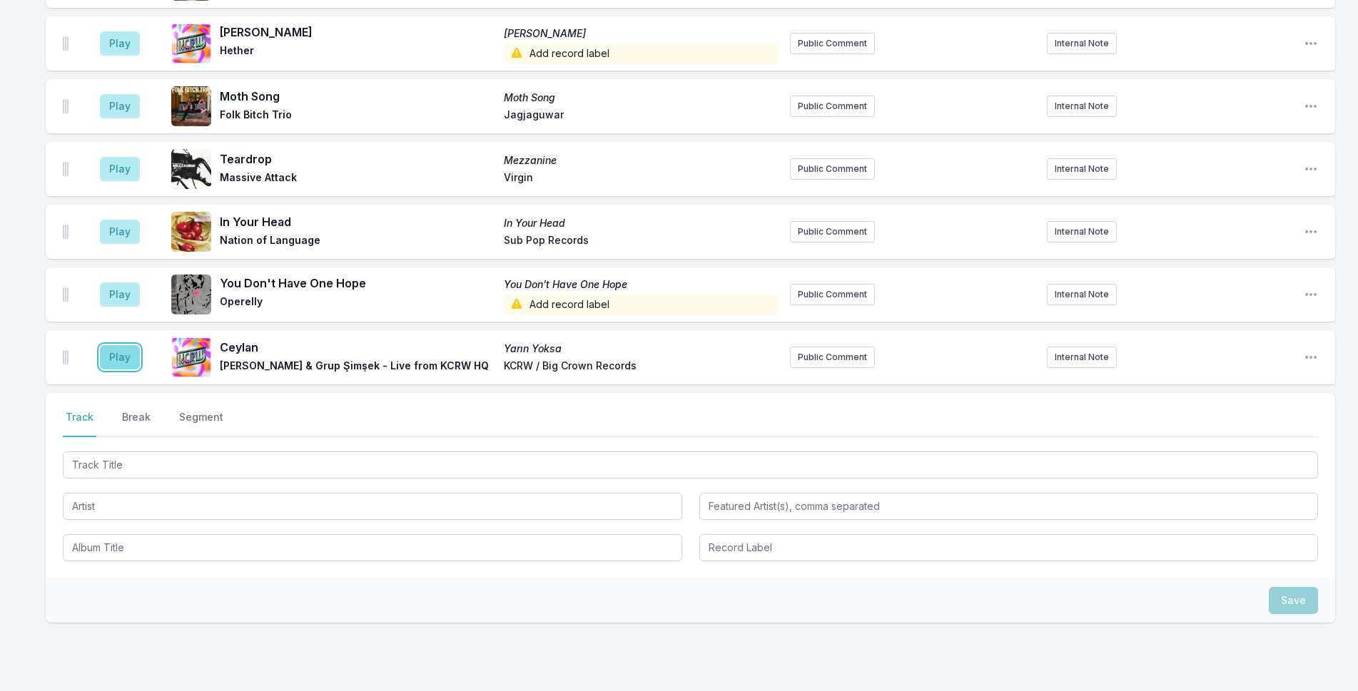
click at [134, 345] on button "Play" at bounding box center [120, 357] width 40 height 24
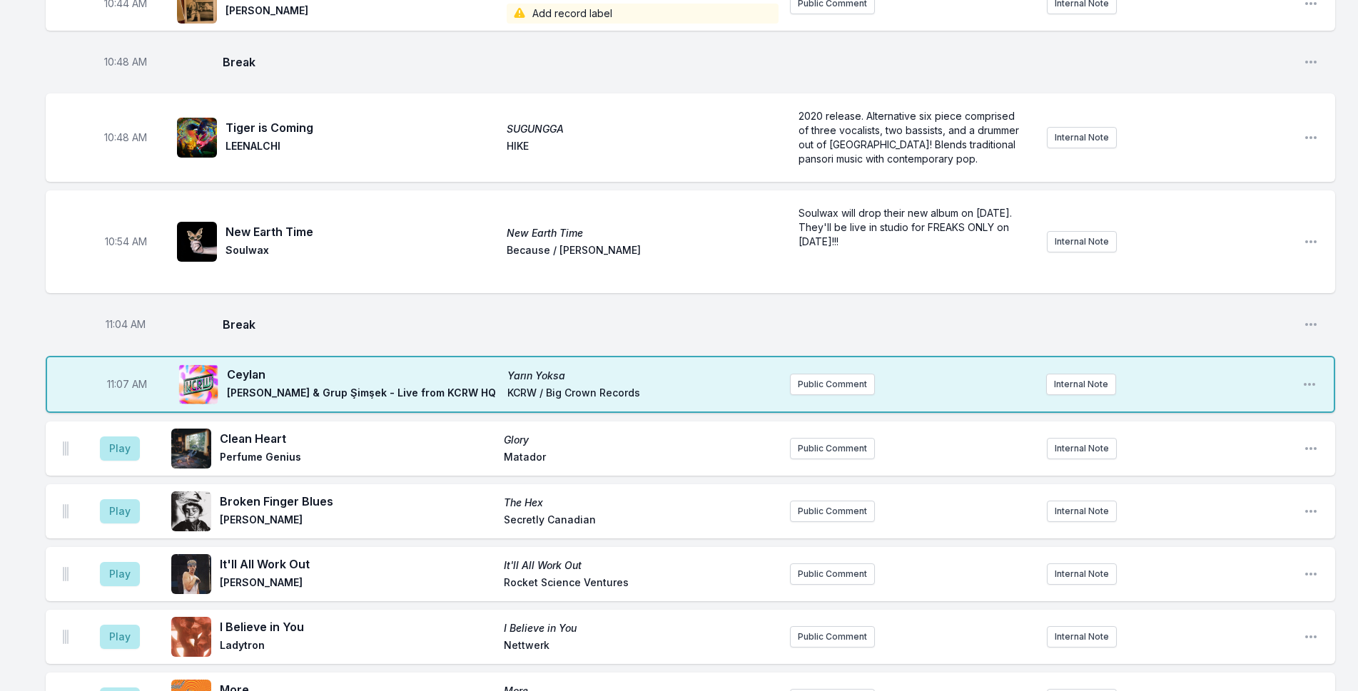
scroll to position [2007, 0]
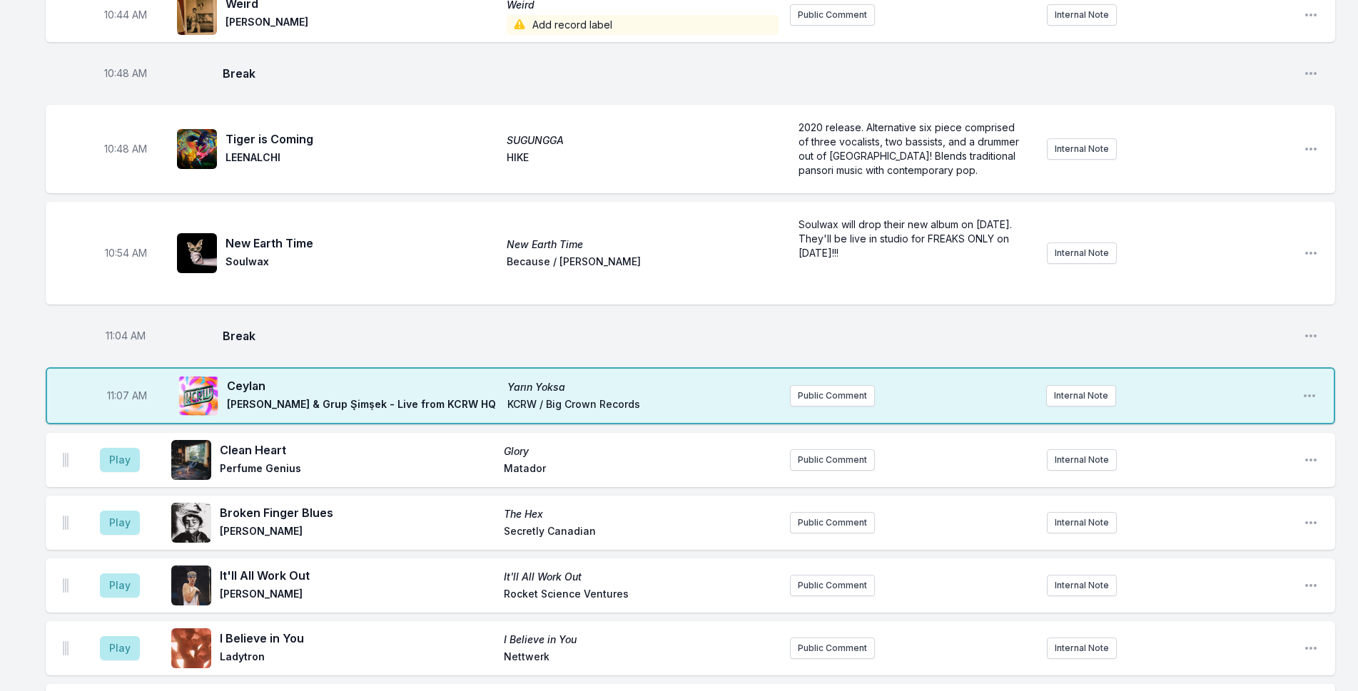
click at [266, 377] on span "Ceylan" at bounding box center [363, 385] width 272 height 17
click at [265, 397] on span "Derya Yıldırım & Grup Şimşek - Live from KCRW HQ" at bounding box center [363, 405] width 272 height 17
copy span "Derya Yıldırım & Grup Şimşek - Live from KCRW HQ"
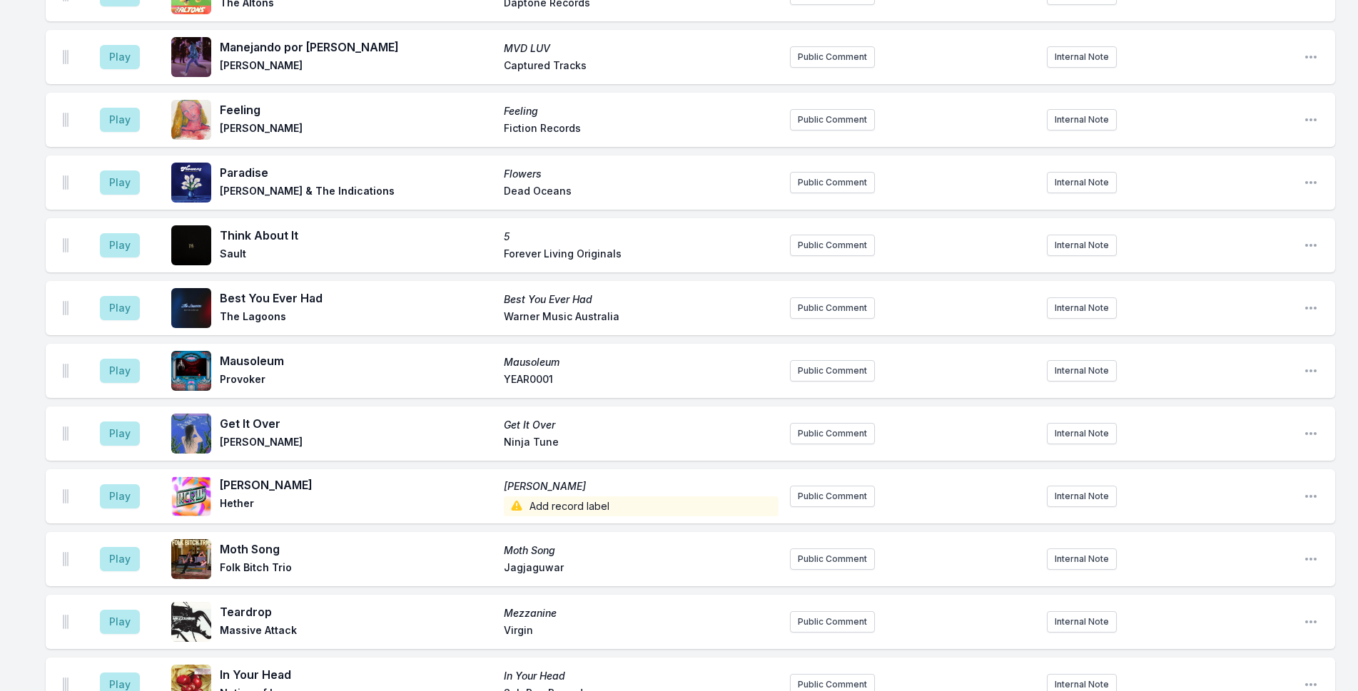
scroll to position [4432, 0]
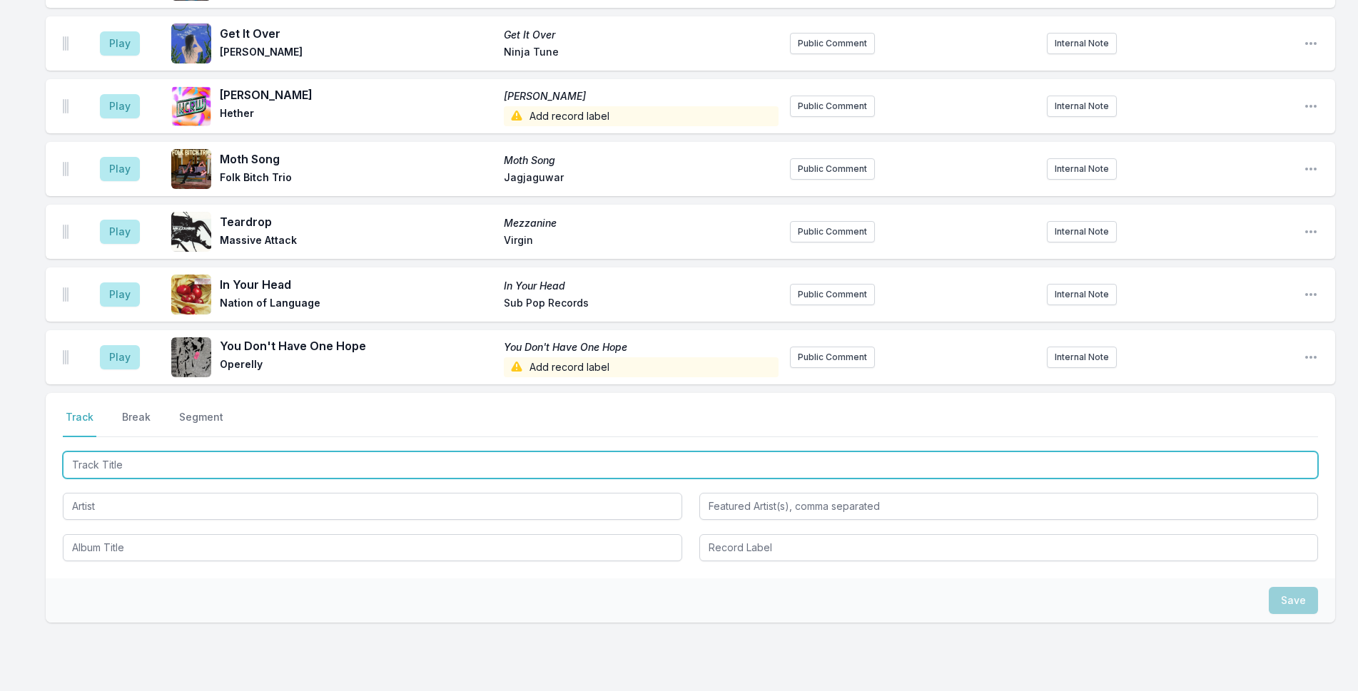
click at [149, 452] on input "Track Title" at bounding box center [690, 465] width 1255 height 27
paste input "Derya Yıldırım & Grup Şimşek - Live from KCRW HQ"
drag, startPoint x: 218, startPoint y: 394, endPoint x: 379, endPoint y: 391, distance: 161.3
click at [379, 452] on input "Derya Yıldırım & Grup Şimşek - Live from KCRW HQ" at bounding box center [690, 465] width 1255 height 27
type input "Derya Yıldırım & Grup Şimşek - In Conversation with Novena Carmel"
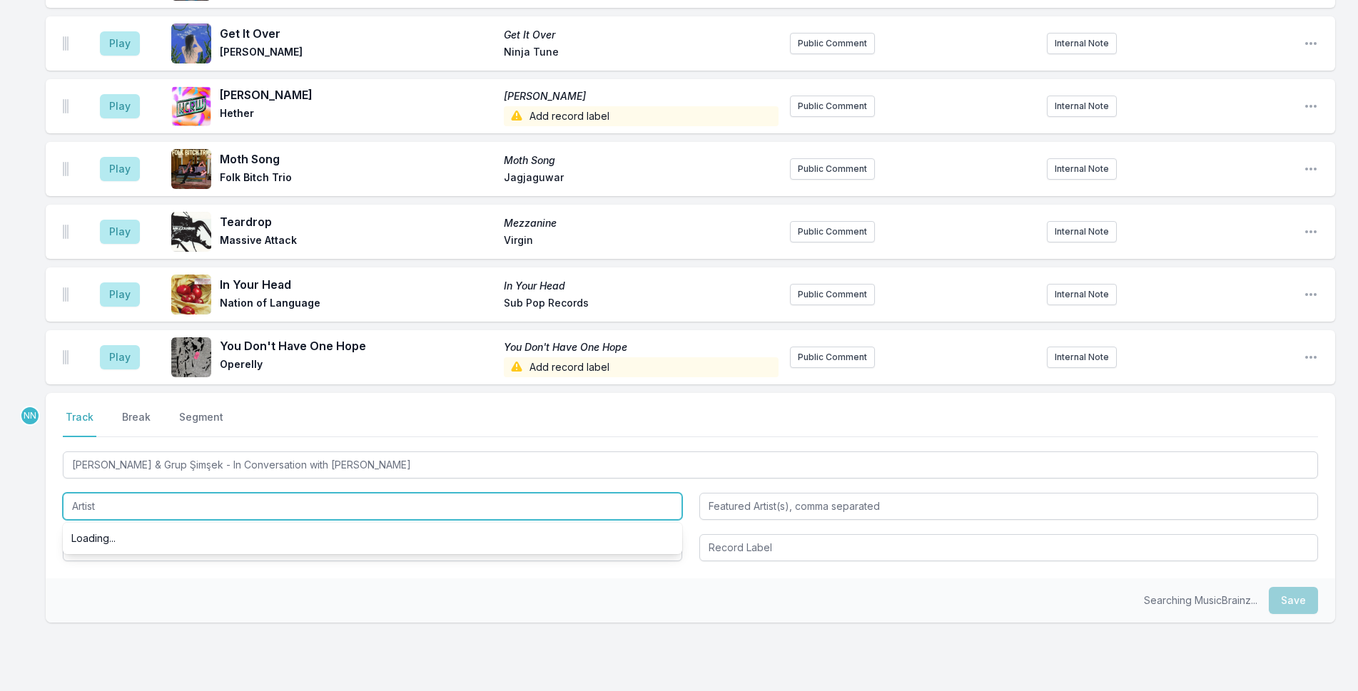
click at [170, 493] on input "Artist" at bounding box center [372, 506] width 619 height 27
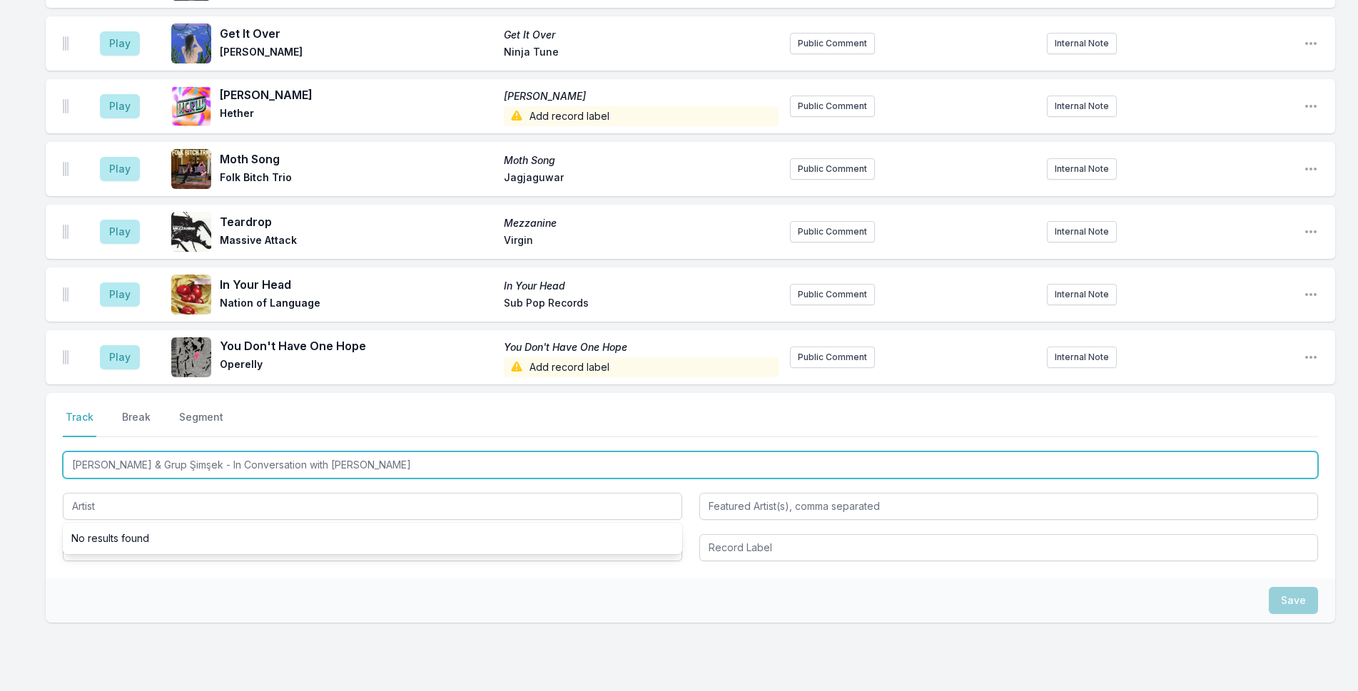
drag, startPoint x: 212, startPoint y: 395, endPoint x: 0, endPoint y: 405, distance: 212.1
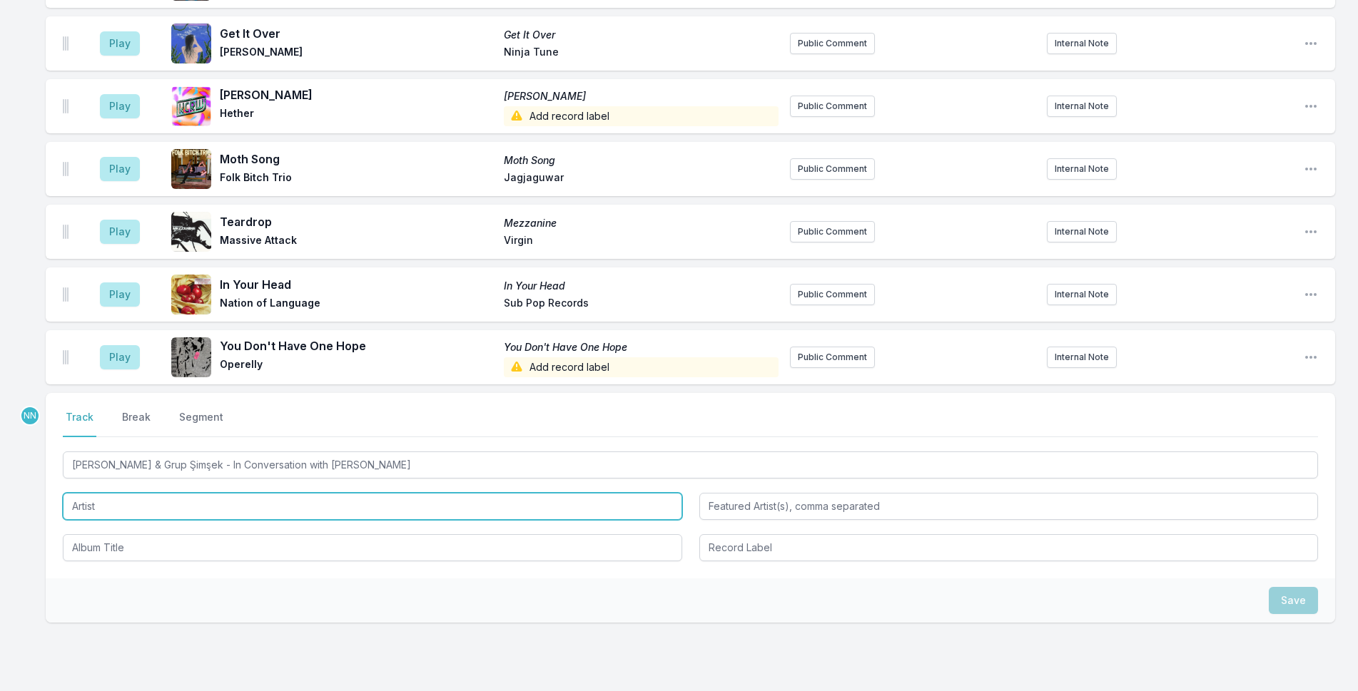
click at [93, 493] on input "Artist" at bounding box center [372, 506] width 619 height 27
paste input "Derya Yıldırım & Grup Şimşek"
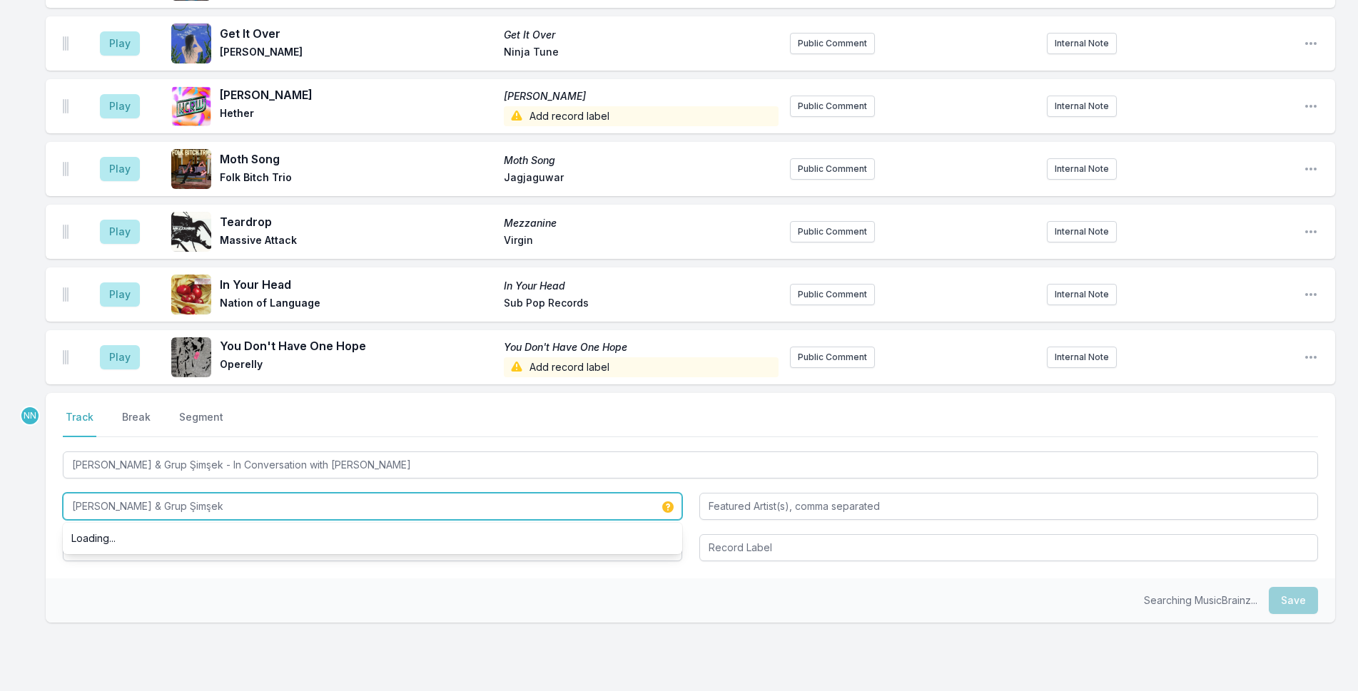
type input "Derya Yıldırım & Grup Şimşek"
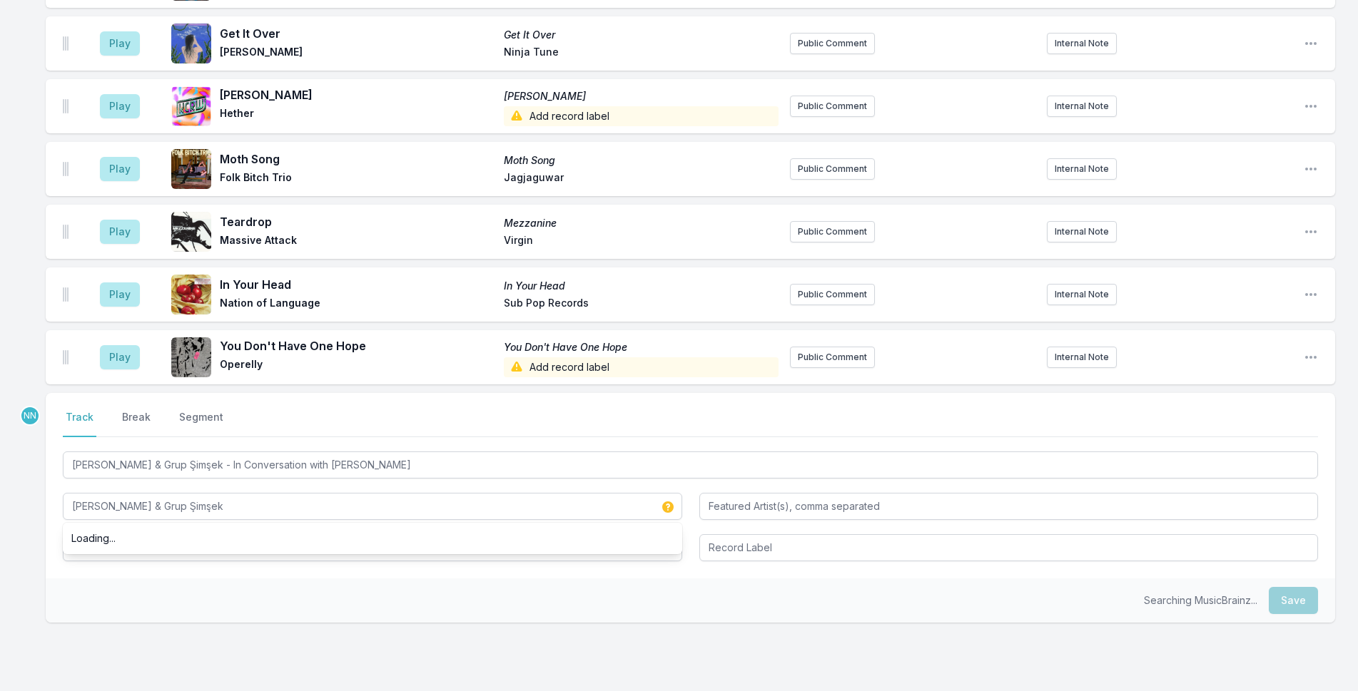
click at [50, 579] on div "Searching MusicBrainz... Save" at bounding box center [690, 601] width 1289 height 44
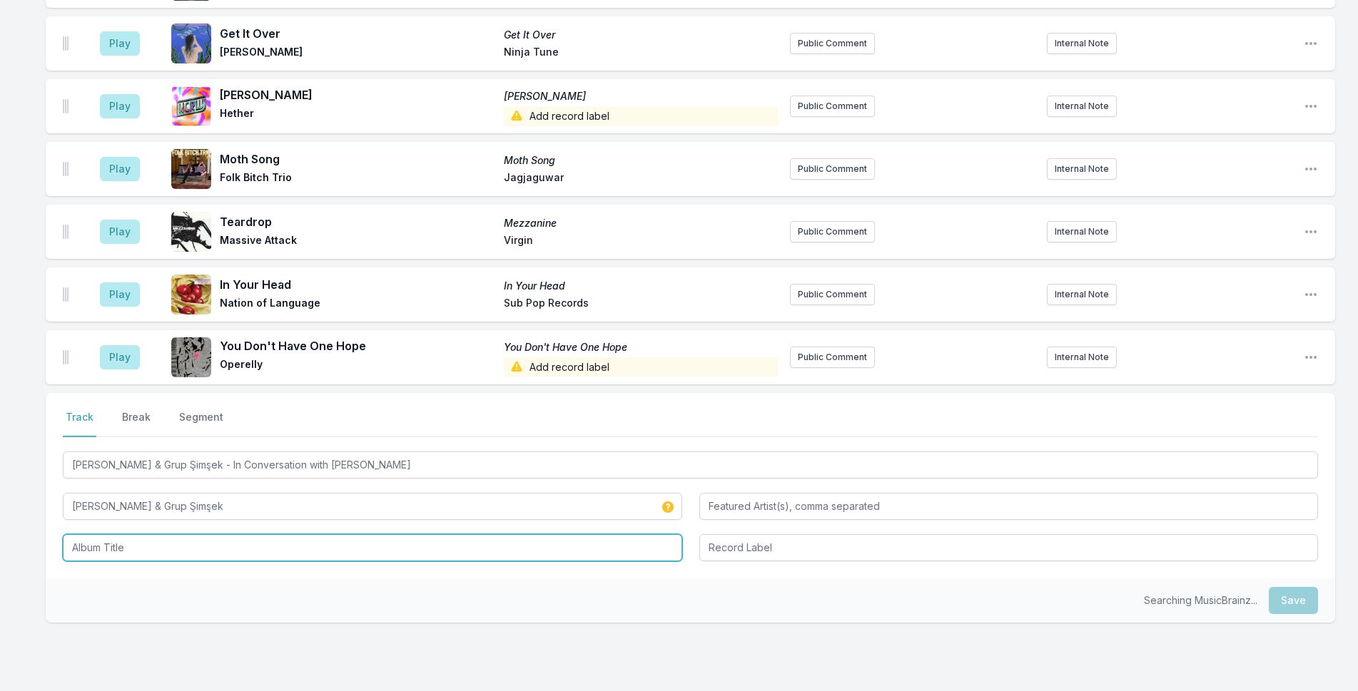
click at [89, 534] on input "Album Title" at bounding box center [372, 547] width 619 height 27
type input "Yarin Yoksa"
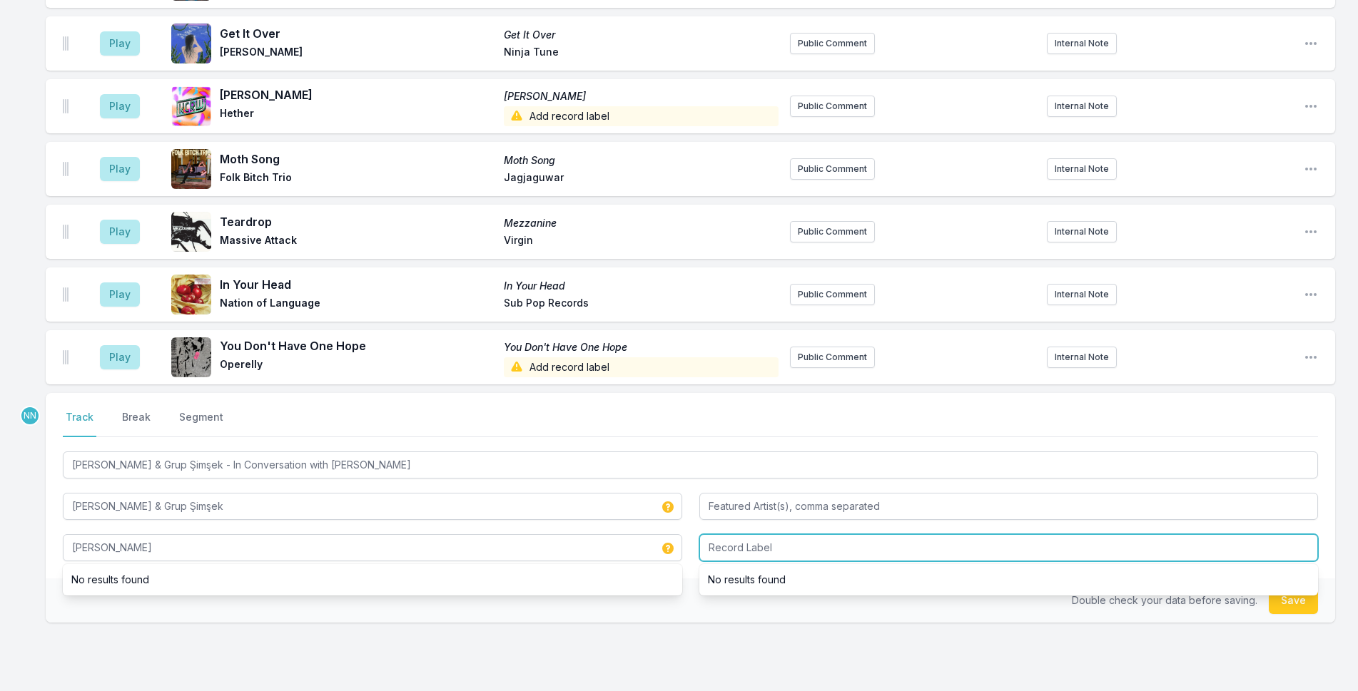
click at [801, 534] on input "Record Label" at bounding box center [1008, 547] width 619 height 27
type input "KCRW / Big Crown Records"
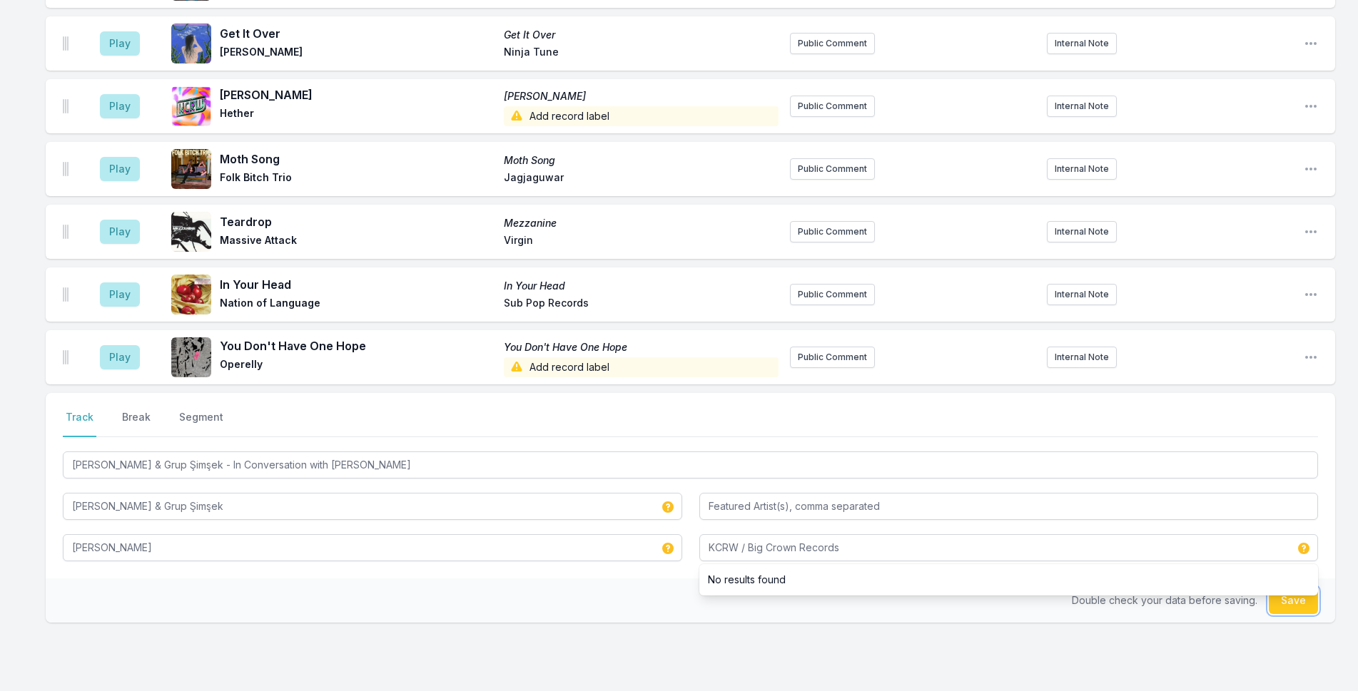
click at [1114, 587] on button "Save" at bounding box center [1292, 600] width 49 height 27
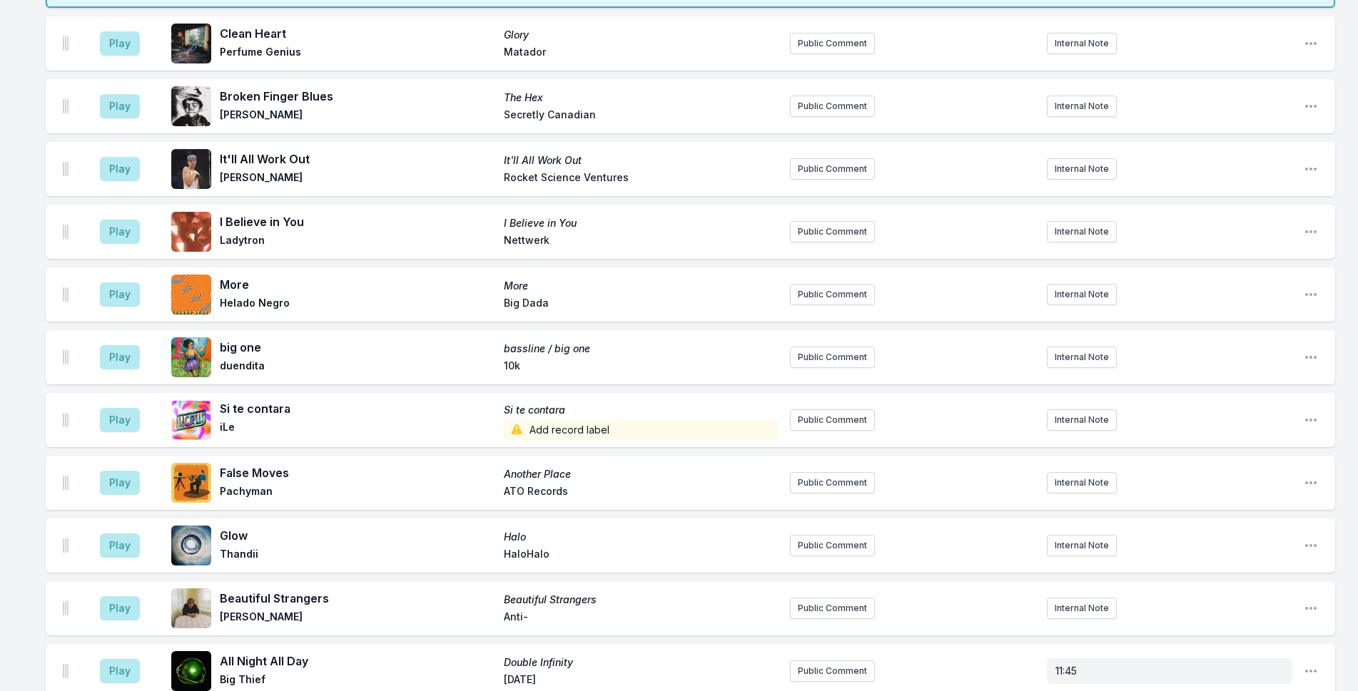
scroll to position [2078, 0]
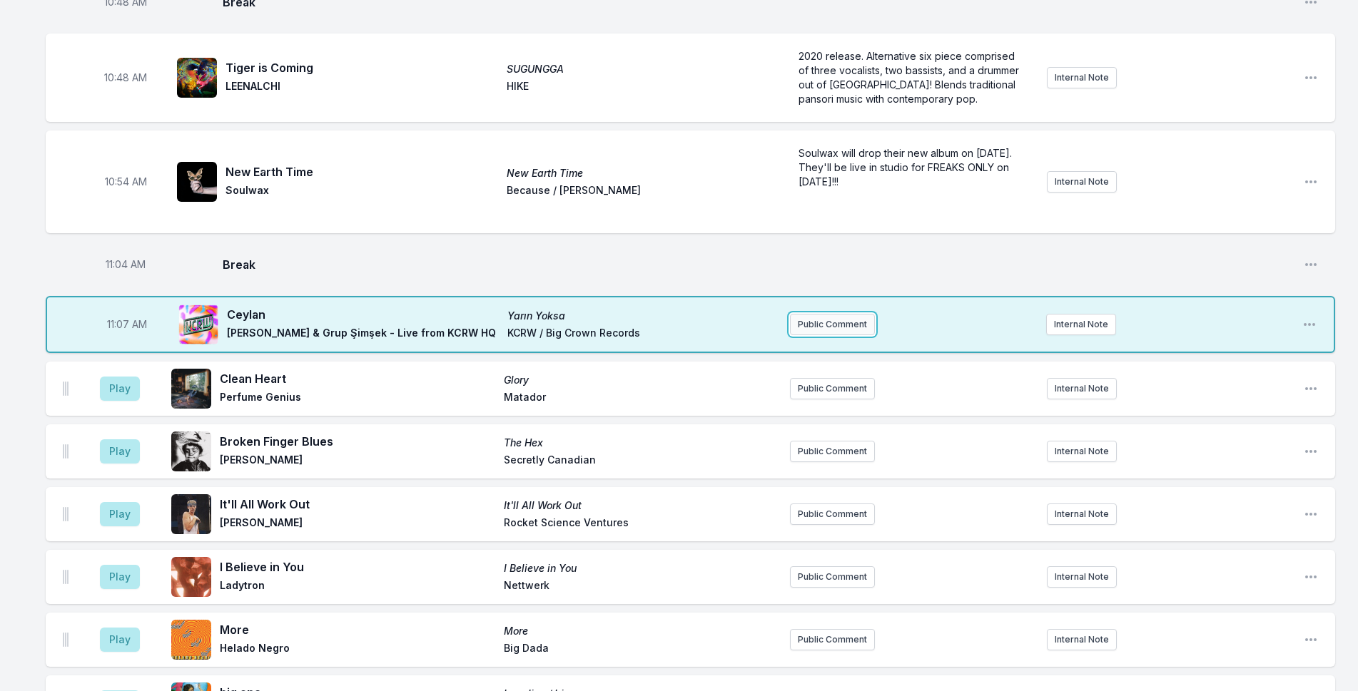
click at [810, 314] on button "Public Comment" at bounding box center [832, 324] width 85 height 21
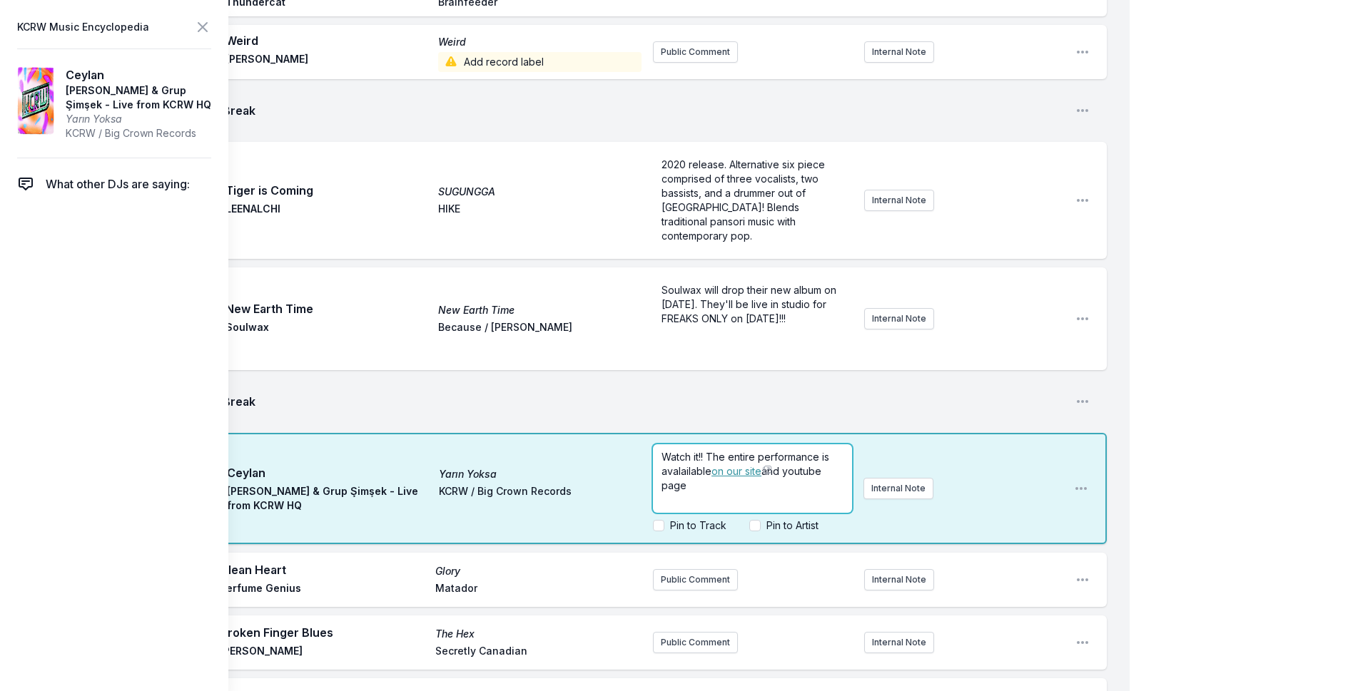
drag, startPoint x: 704, startPoint y: 363, endPoint x: 775, endPoint y: 347, distance: 72.5
click at [775, 450] on p "Watch it!! The entire performance is avalailable on our site and youtube page" at bounding box center [752, 471] width 182 height 43
drag, startPoint x: 716, startPoint y: 346, endPoint x: 733, endPoint y: 346, distance: 17.8
click at [733, 451] on span "Watch it!! The entire performance is avalailable here." at bounding box center [746, 464] width 171 height 26
click at [207, 31] on icon at bounding box center [202, 27] width 9 height 9
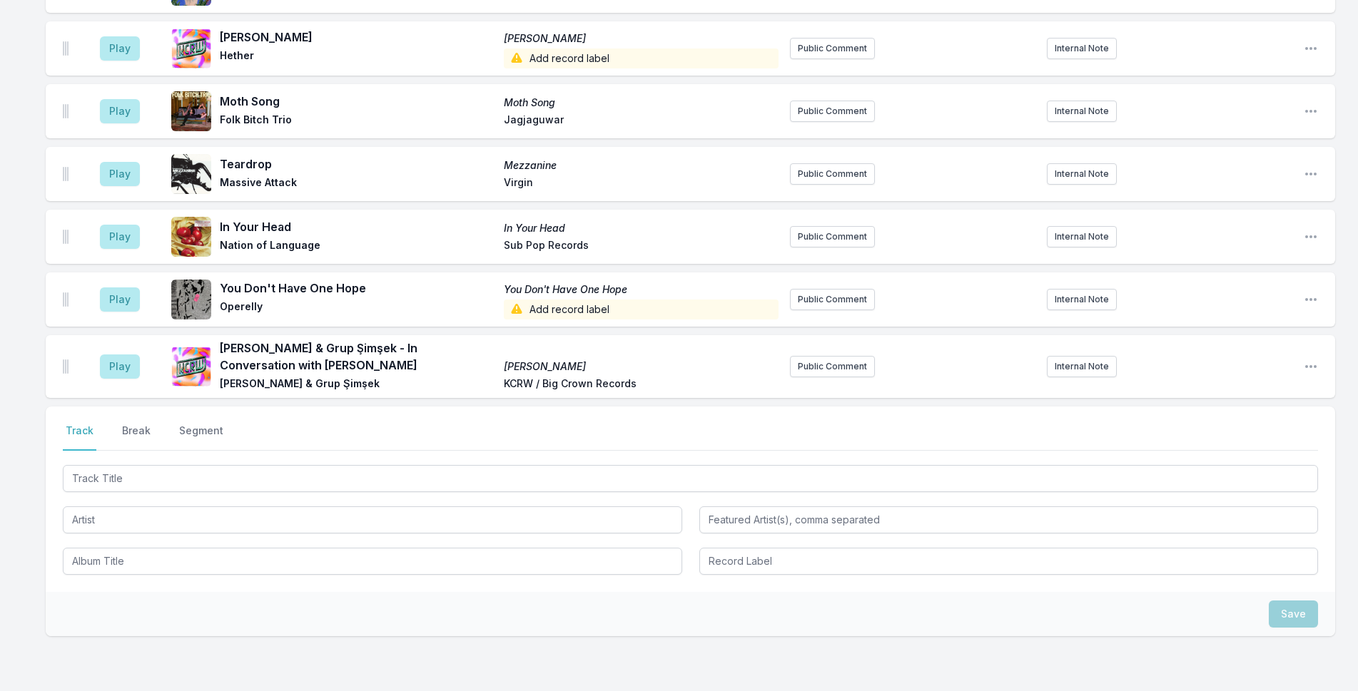
scroll to position [4510, 0]
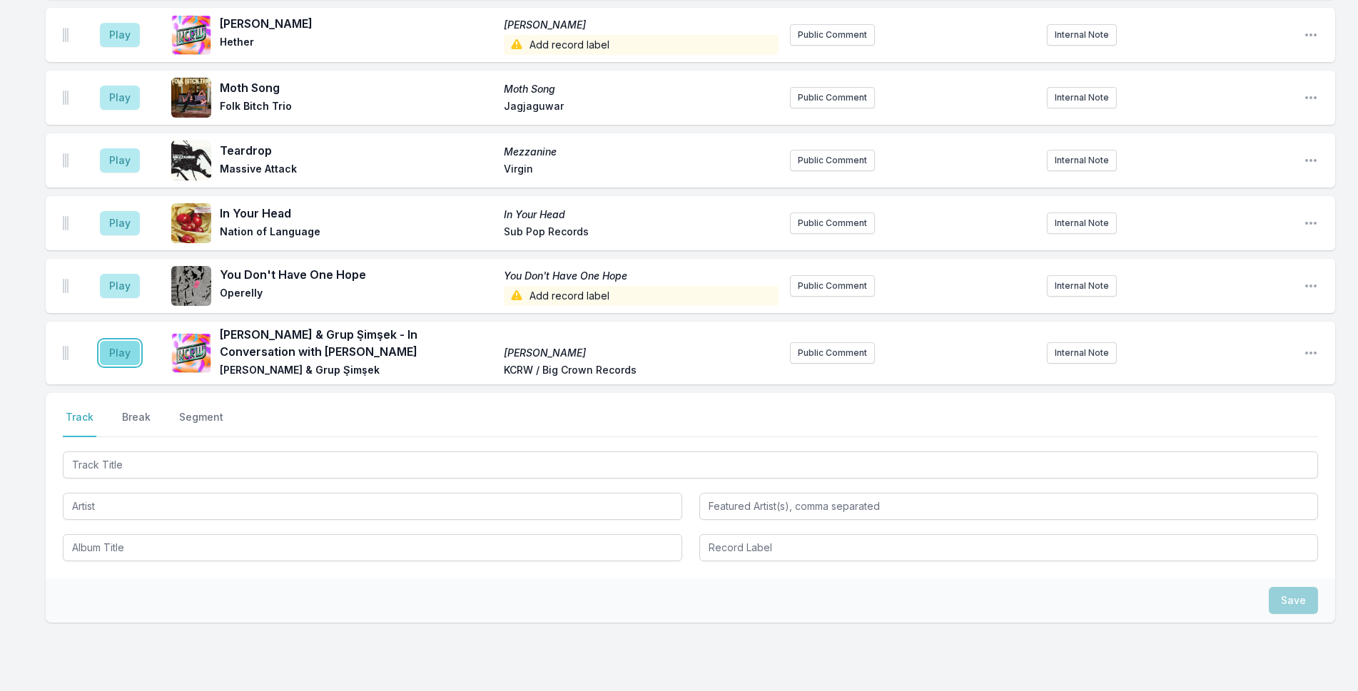
click at [122, 341] on button "Play" at bounding box center [120, 353] width 40 height 24
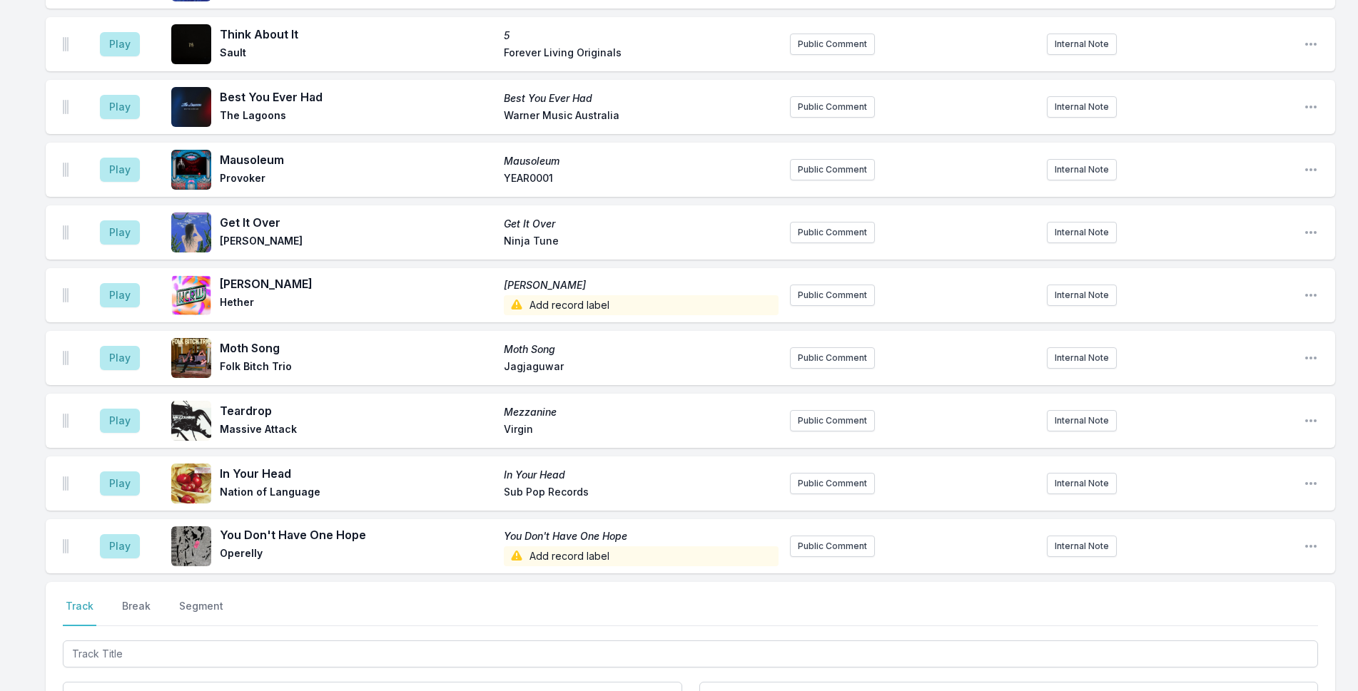
scroll to position [4367, 0]
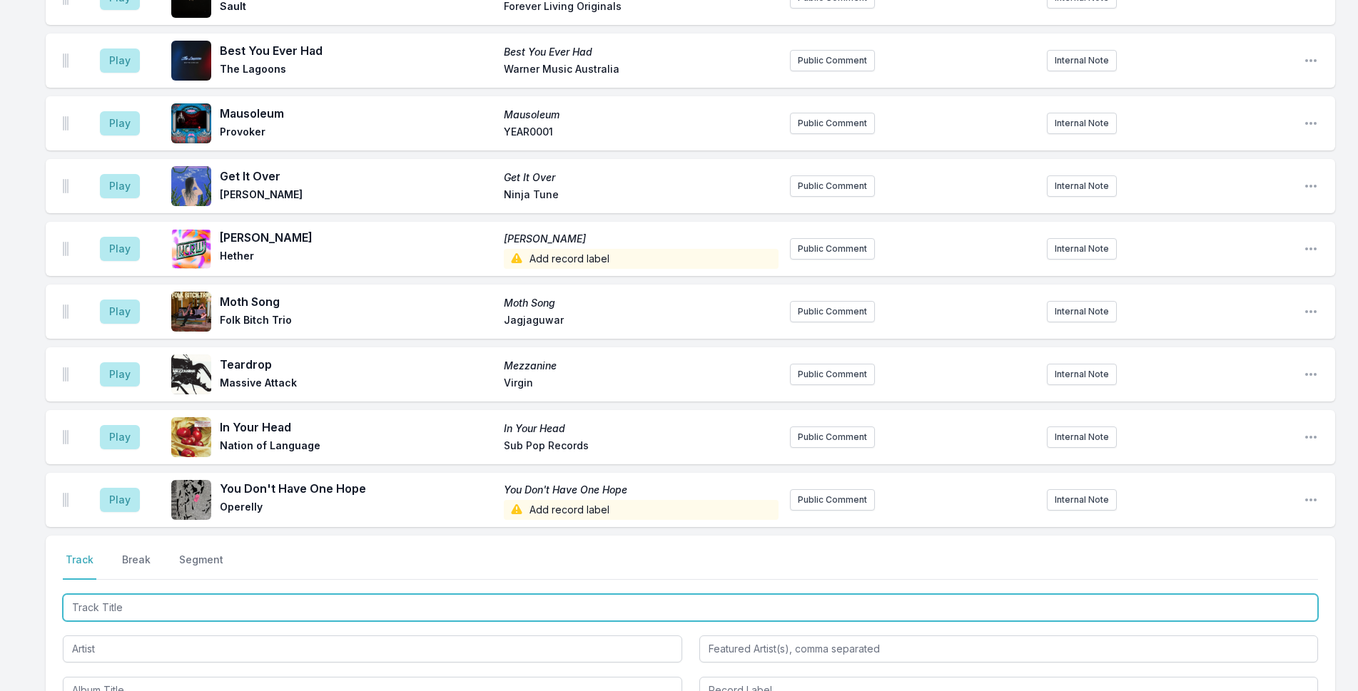
click at [191, 594] on input "Track Title" at bounding box center [690, 607] width 1255 height 27
type input "Cool Hand"
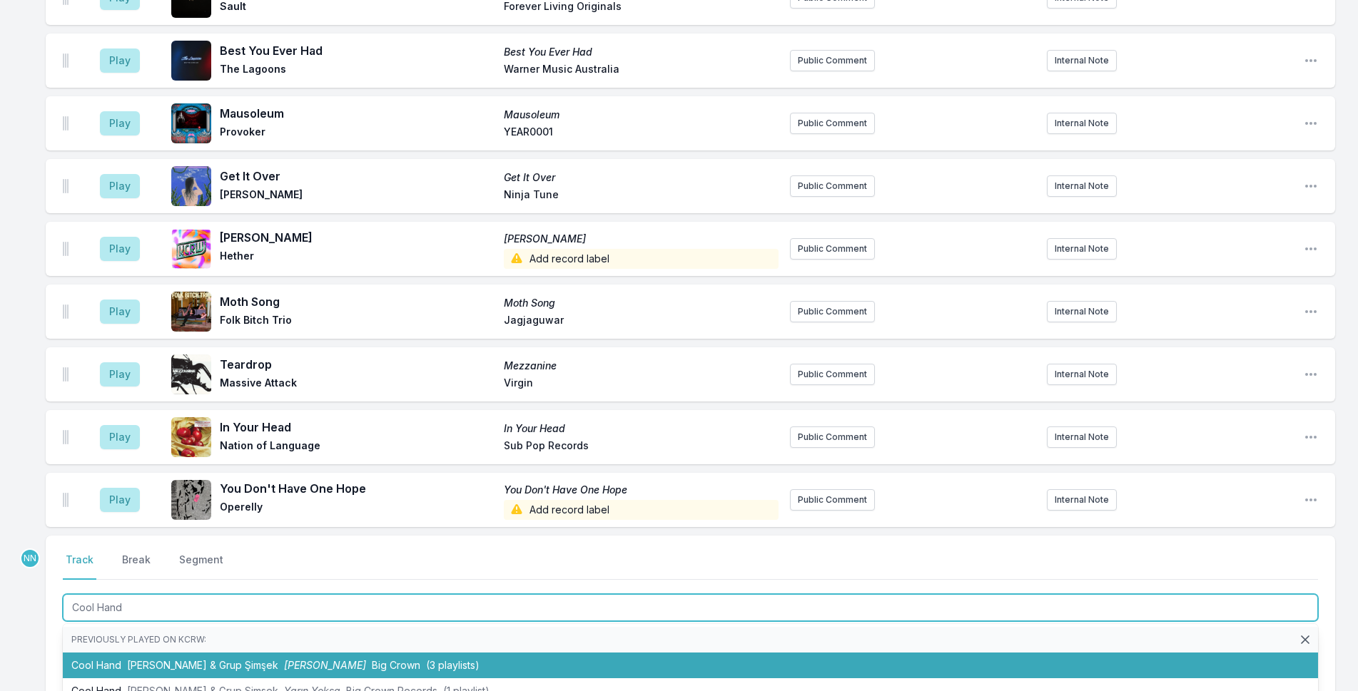
click at [188, 659] on span "Derya Yıldırım & Grup Şimşek" at bounding box center [202, 665] width 151 height 12
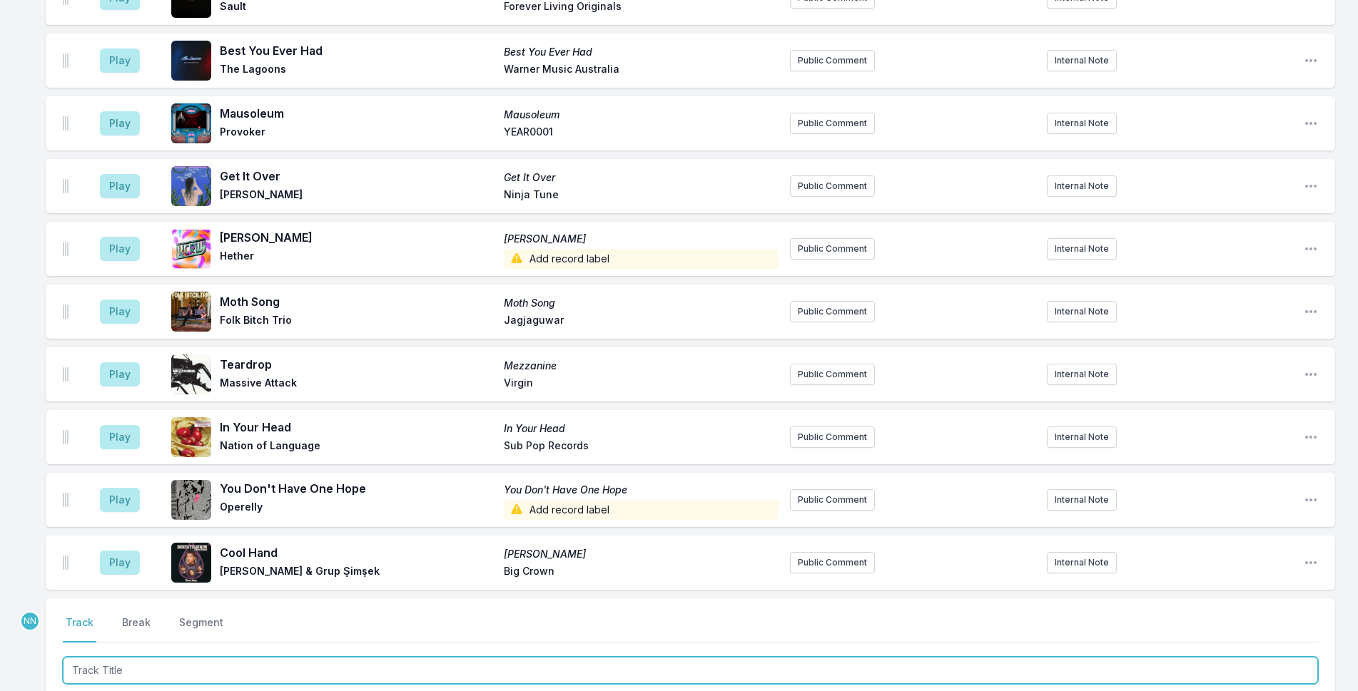
scroll to position [4430, 0]
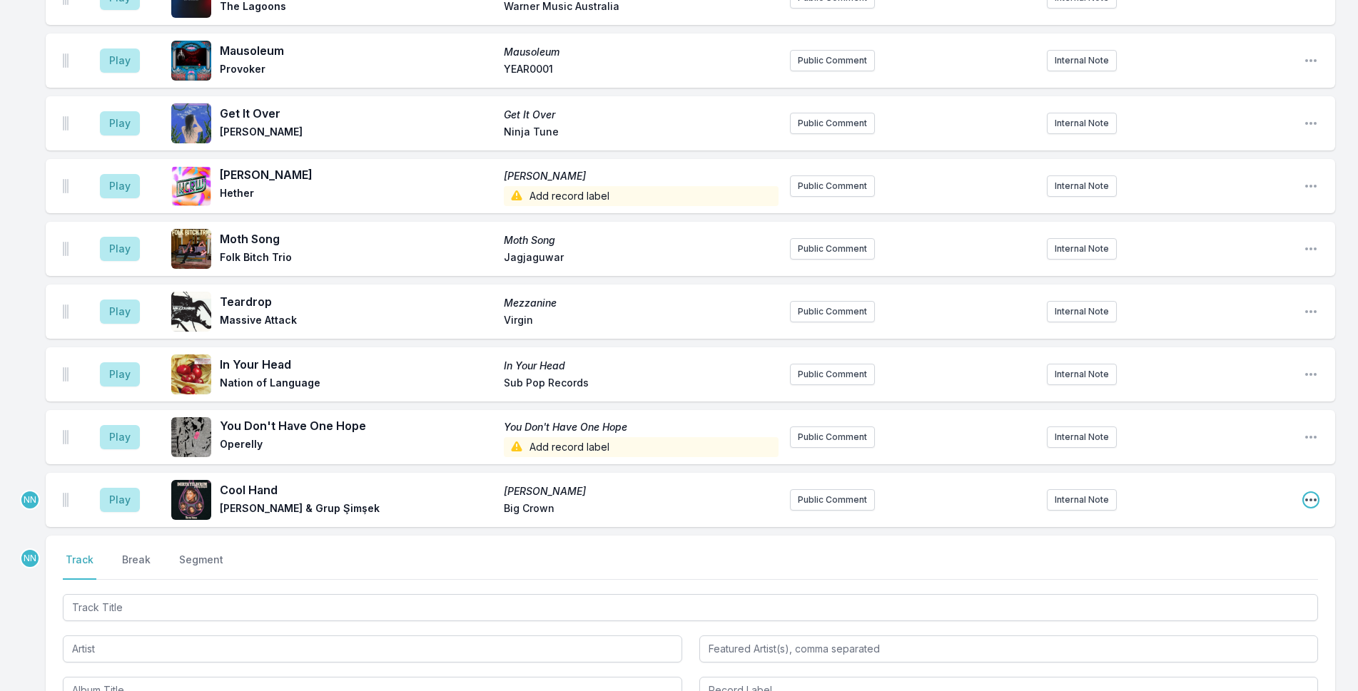
click at [1114, 493] on icon "Open playlist item options" at bounding box center [1310, 500] width 14 height 14
click at [1114, 541] on button "Edit Track Details" at bounding box center [1238, 554] width 160 height 26
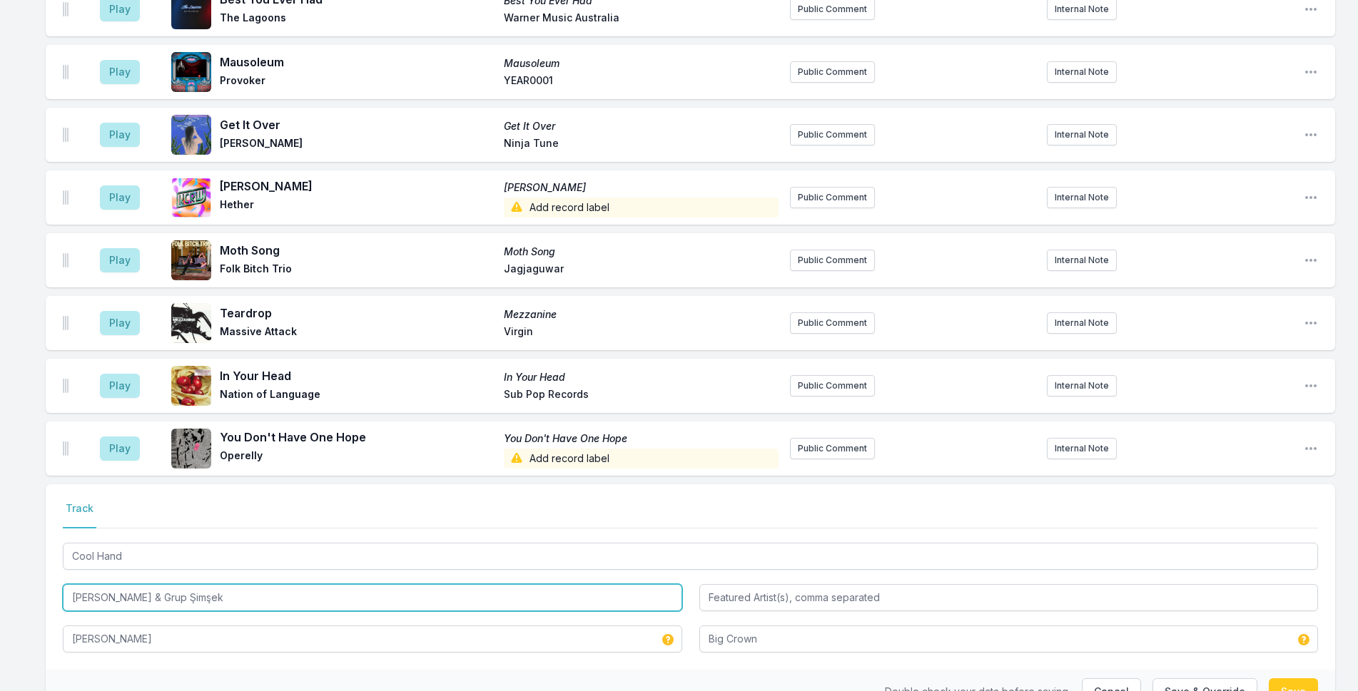
click at [255, 584] on input "Derya Yıldırım & Grup Şimşek" at bounding box center [372, 597] width 619 height 27
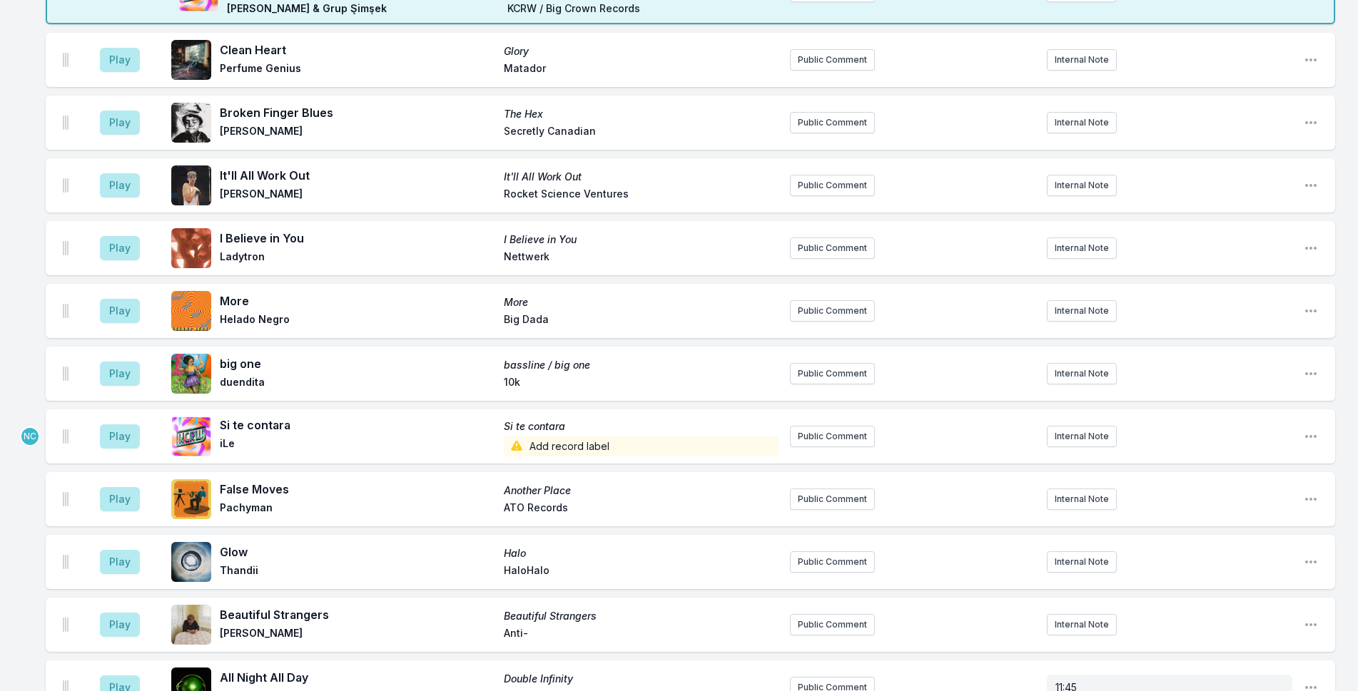
scroll to position [2207, 0]
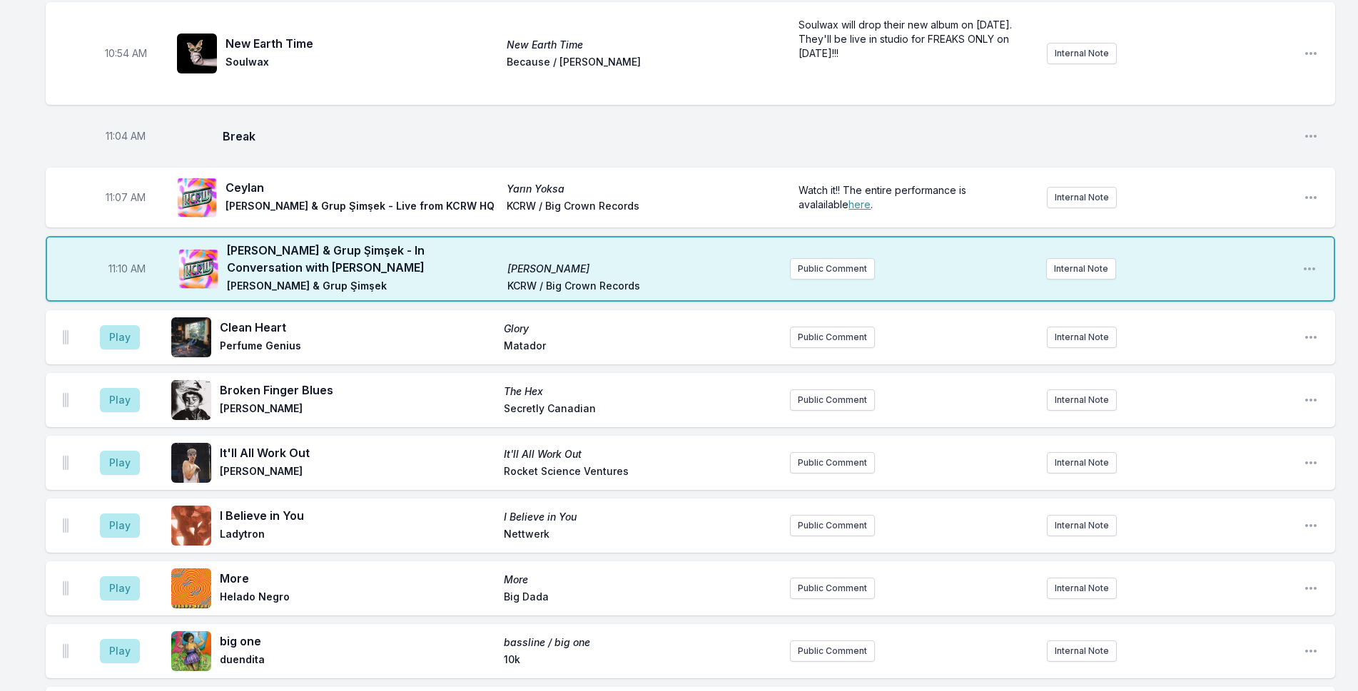
type input "Derya Yıldırım & Grup Şimşek - Live from KCRW HQ"
click at [1114, 190] on icon "Open playlist item options" at bounding box center [1310, 197] width 14 height 14
click at [1114, 239] on button "Edit Track Details" at bounding box center [1238, 252] width 160 height 26
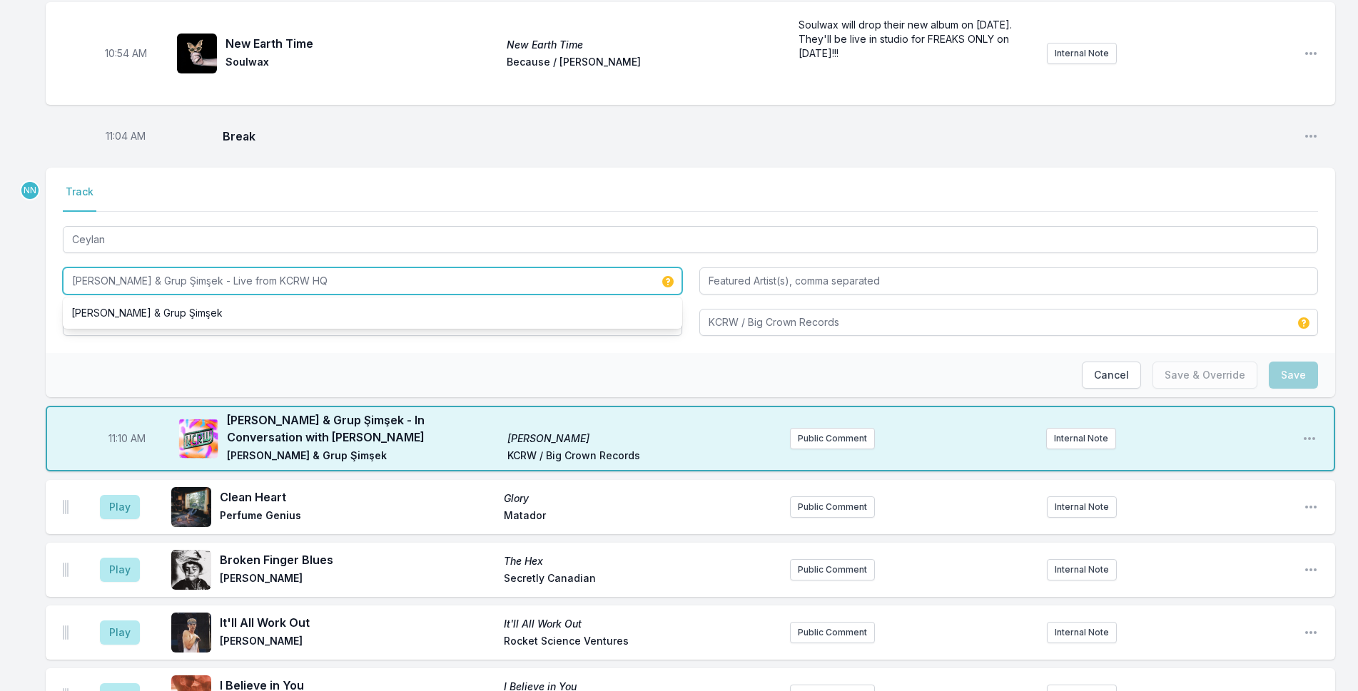
drag, startPoint x: 290, startPoint y: 211, endPoint x: 378, endPoint y: 215, distance: 87.9
click at [378, 268] on input "Derya Yıldırım & Grup Şimşek - Live from KCRW HQ" at bounding box center [372, 281] width 619 height 27
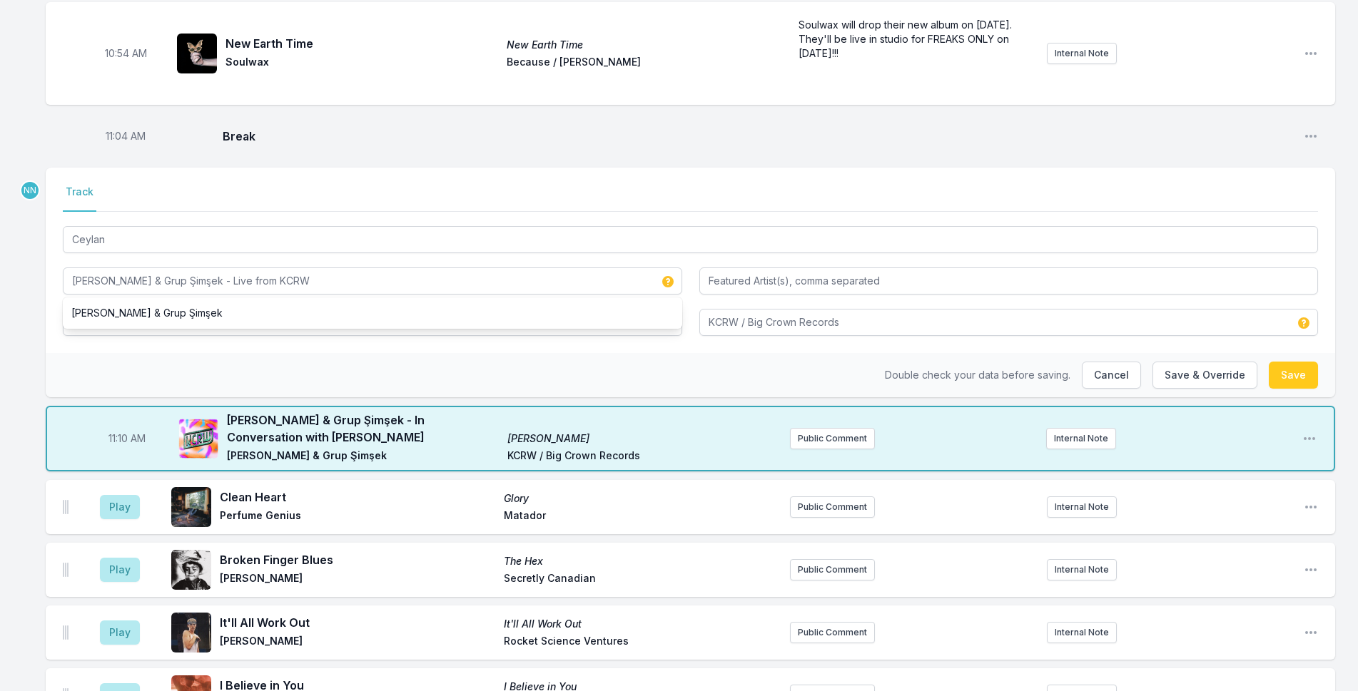
click at [32, 235] on div "Missing Data Some of your tracks are missing record label information. This inf…" at bounding box center [679, 449] width 1358 height 5032
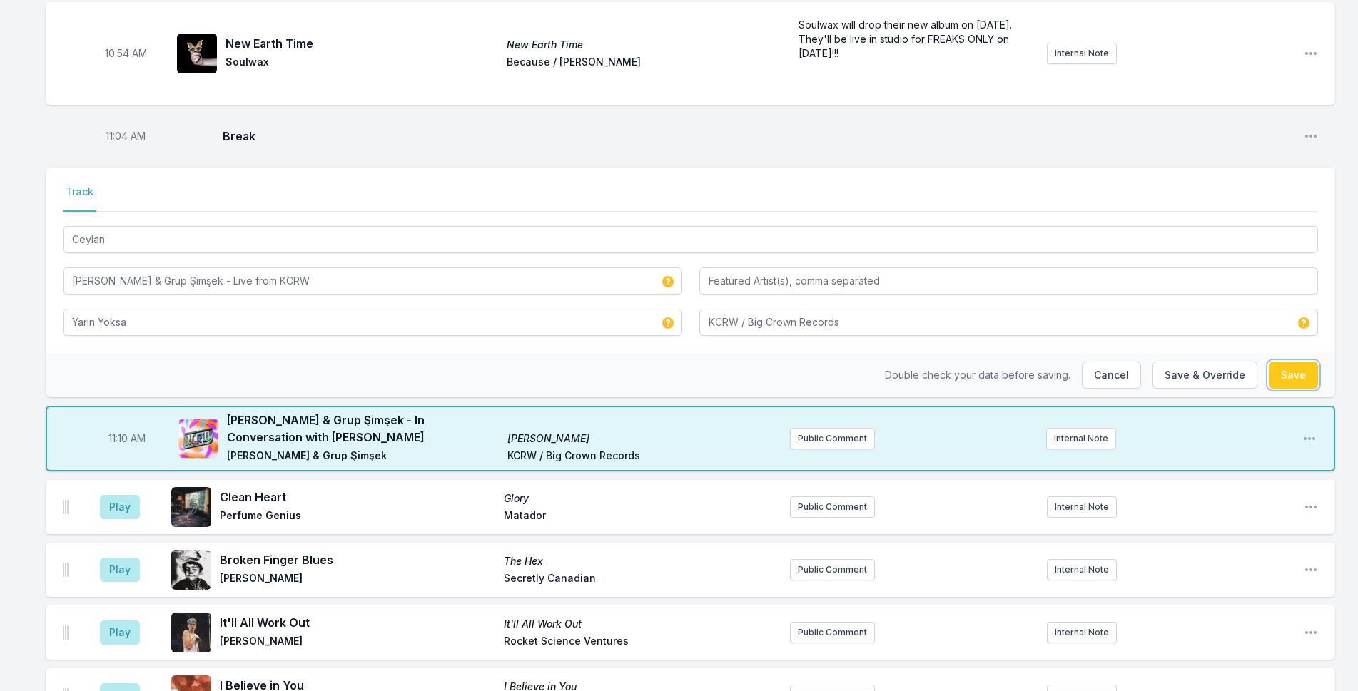
click at [1114, 362] on button "Save" at bounding box center [1292, 375] width 49 height 27
type input "Derya Yıldırım & Grup Şimşek - Live from KCRW HQ"
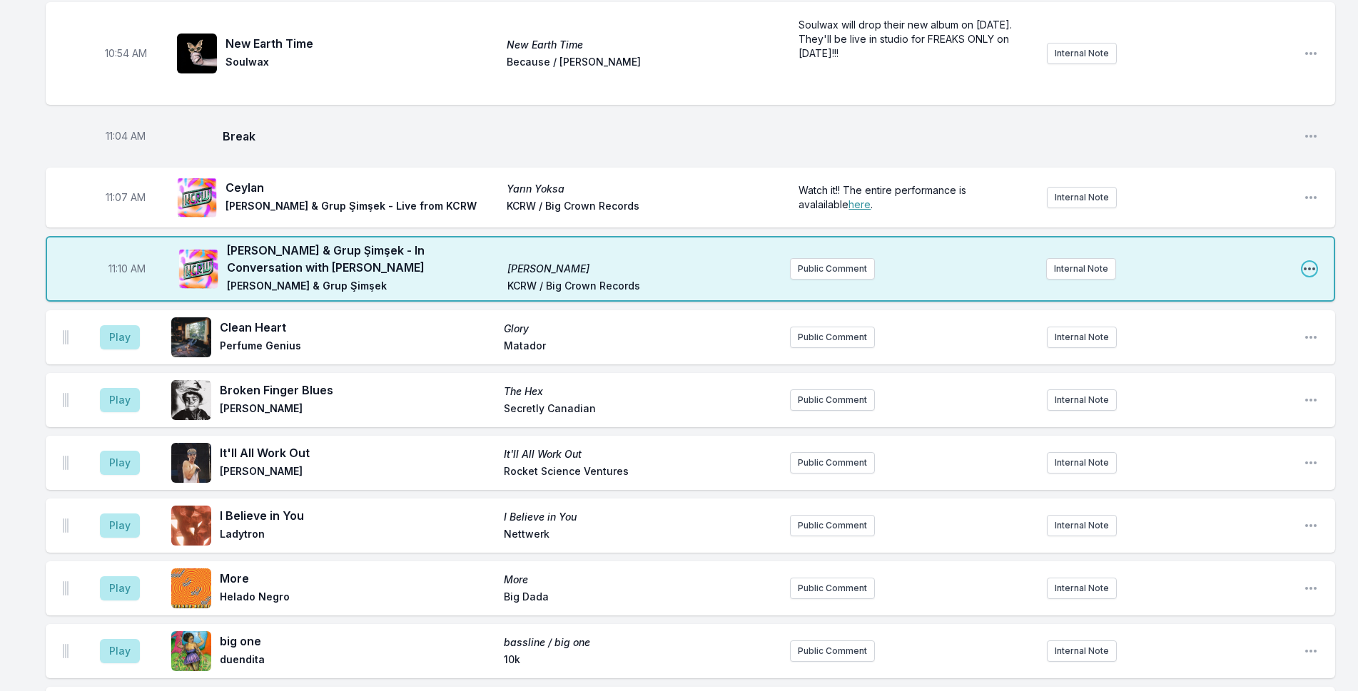
click at [1114, 262] on icon "Open playlist item options" at bounding box center [1309, 269] width 14 height 14
click at [1114, 310] on button "Edit Track Details" at bounding box center [1236, 323] width 160 height 26
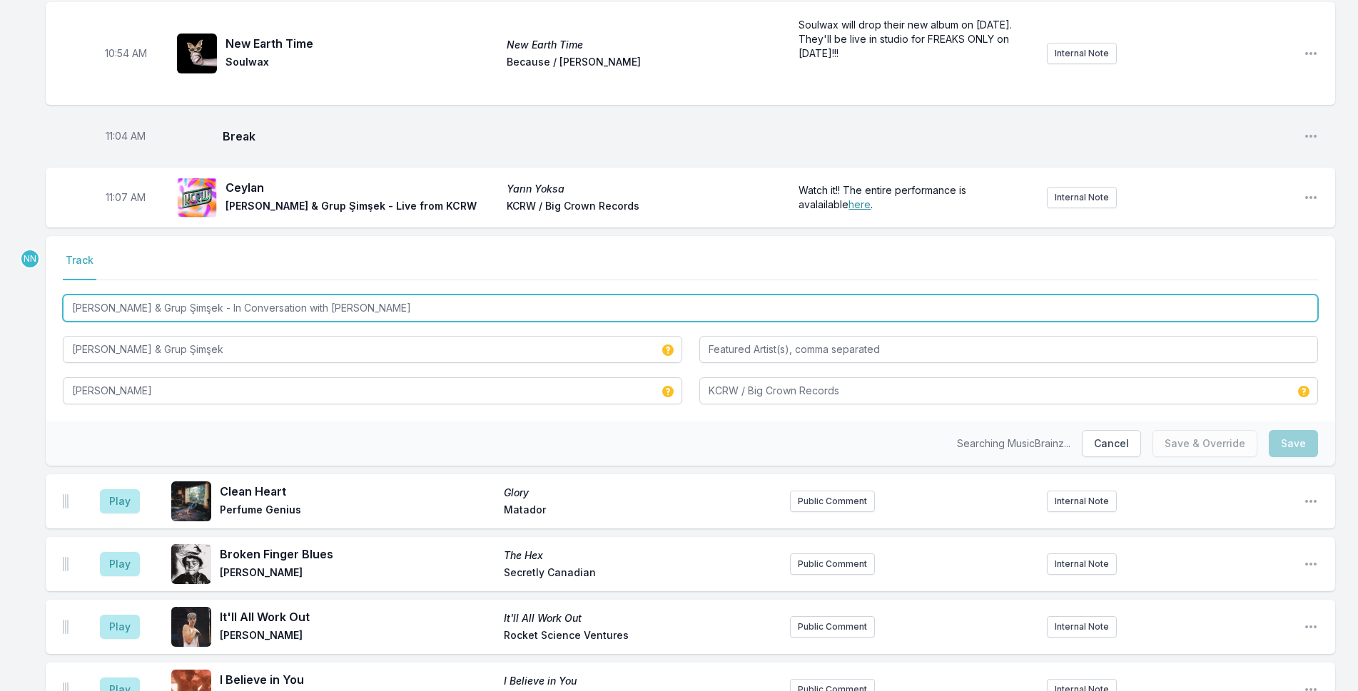
click at [217, 295] on input "Derya Yıldırım & Grup Şimşek - In Conversation with Novena Carmel" at bounding box center [690, 308] width 1255 height 27
click at [220, 295] on input "Derya Yıldırım & Grup Şimşek - In Conversation with Novena Carmel" at bounding box center [690, 308] width 1255 height 27
click at [73, 295] on input "Derya Yıldırım & Grup Şimşek "in conversation with Novena Carmel"" at bounding box center [690, 308] width 1255 height 27
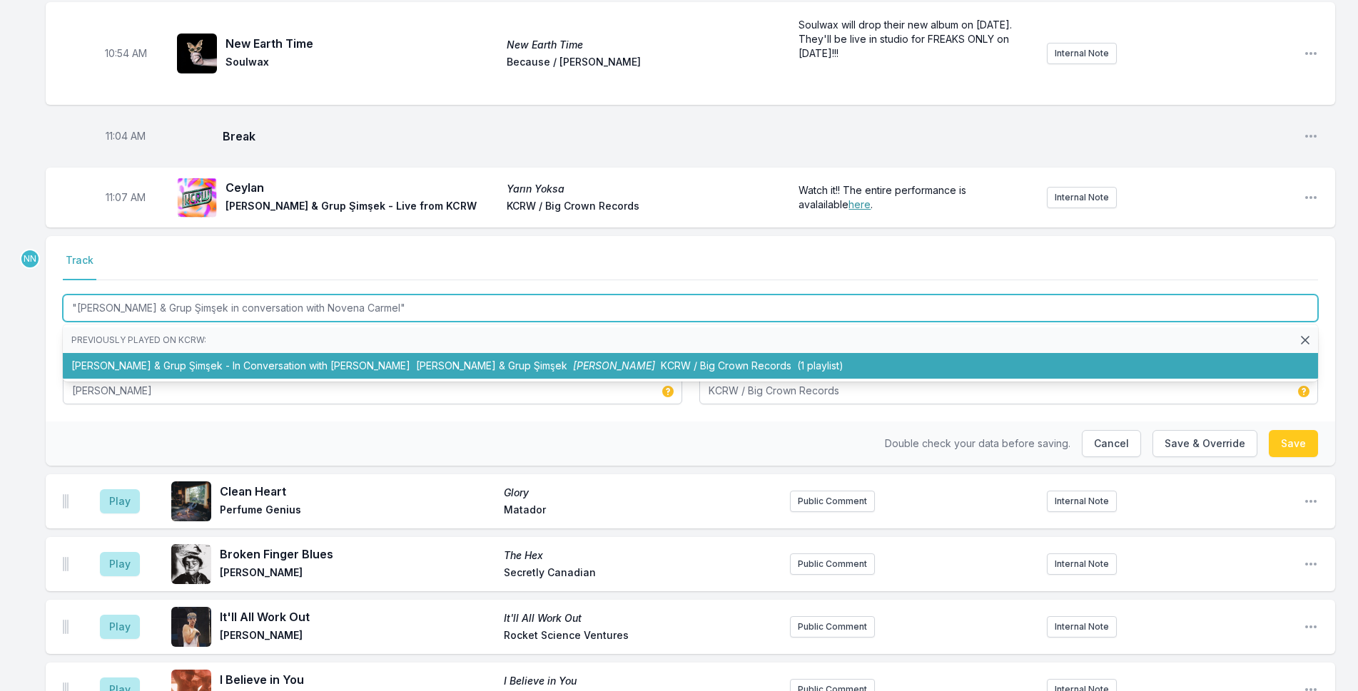
type input ""Derya Yıldırım & Grup Şimşek in conversation with Novena Carmel""
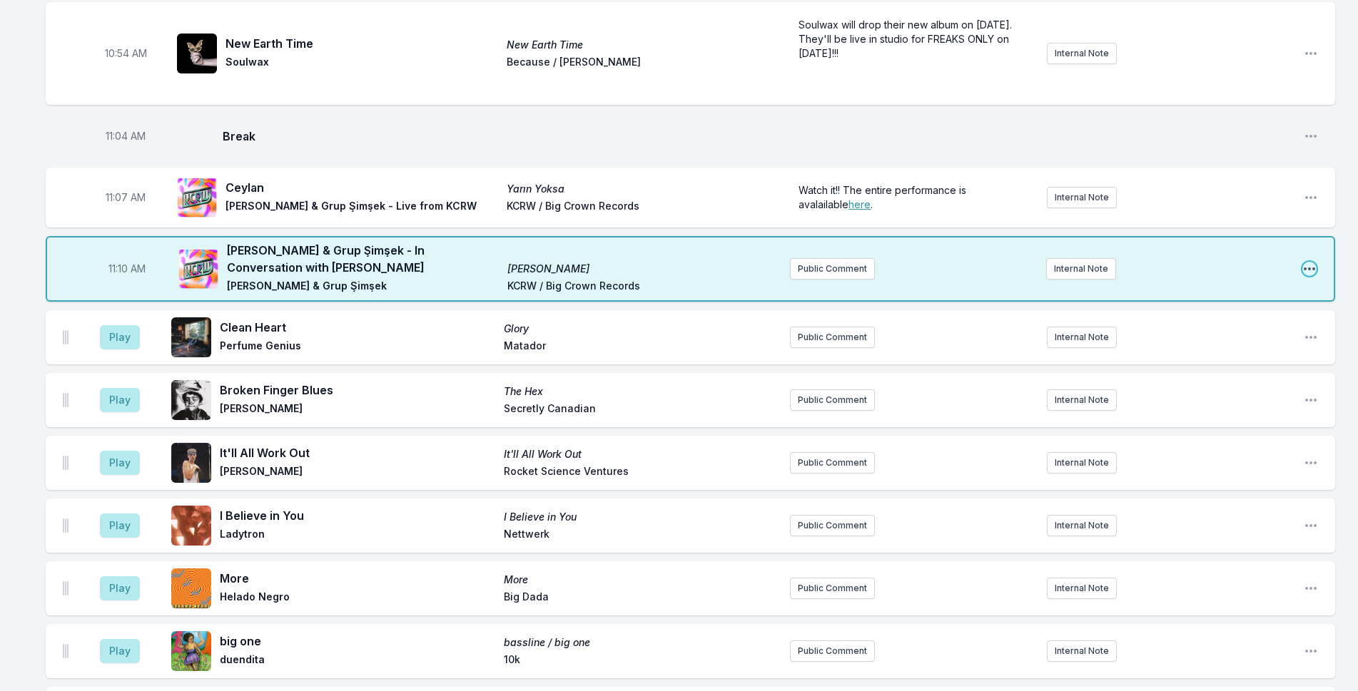
click at [1114, 262] on icon "Open playlist item options" at bounding box center [1309, 269] width 14 height 14
click at [1114, 310] on button "Edit Track Details" at bounding box center [1236, 323] width 160 height 26
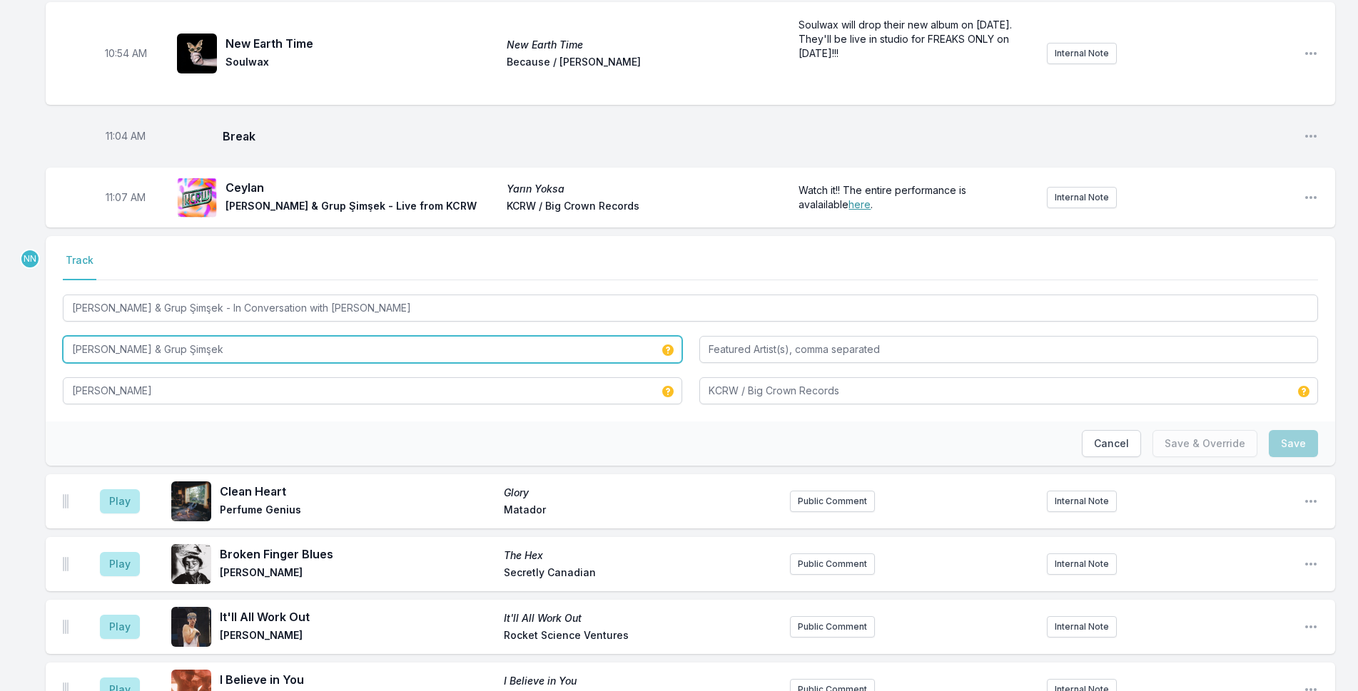
click at [229, 336] on input "Derya Yıldırım & Grup Şimşek" at bounding box center [372, 349] width 619 height 27
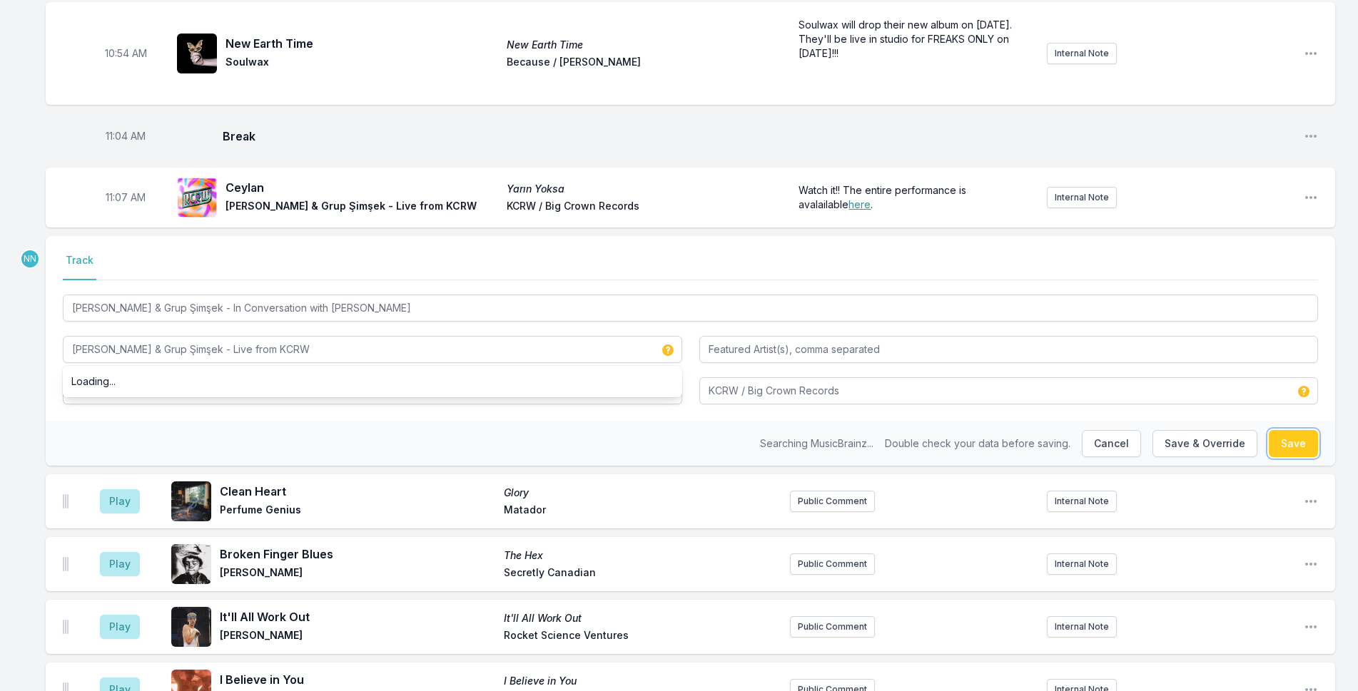
click at [1114, 430] on button "Save" at bounding box center [1292, 443] width 49 height 27
type input "Derya Yıldırım & Grup Şimşek"
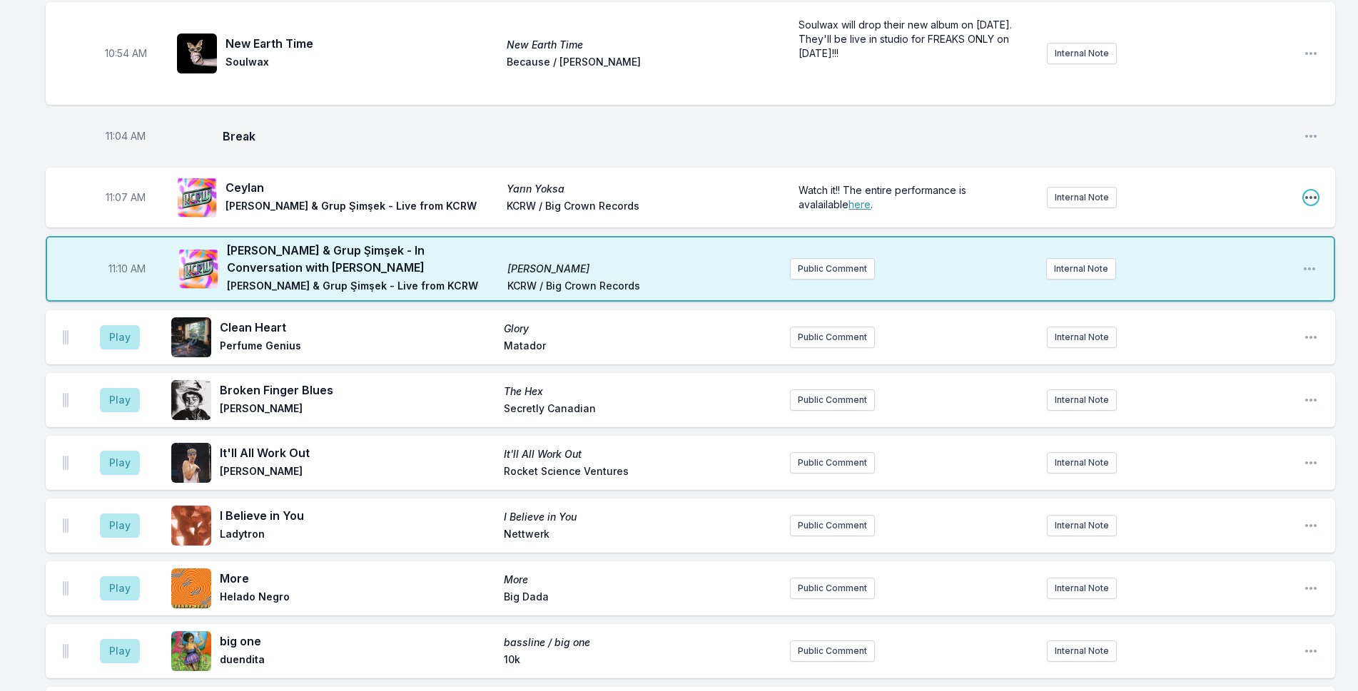
click at [1114, 190] on icon "Open playlist item options" at bounding box center [1310, 197] width 14 height 14
click at [1114, 239] on button "Edit Track Details" at bounding box center [1238, 252] width 160 height 26
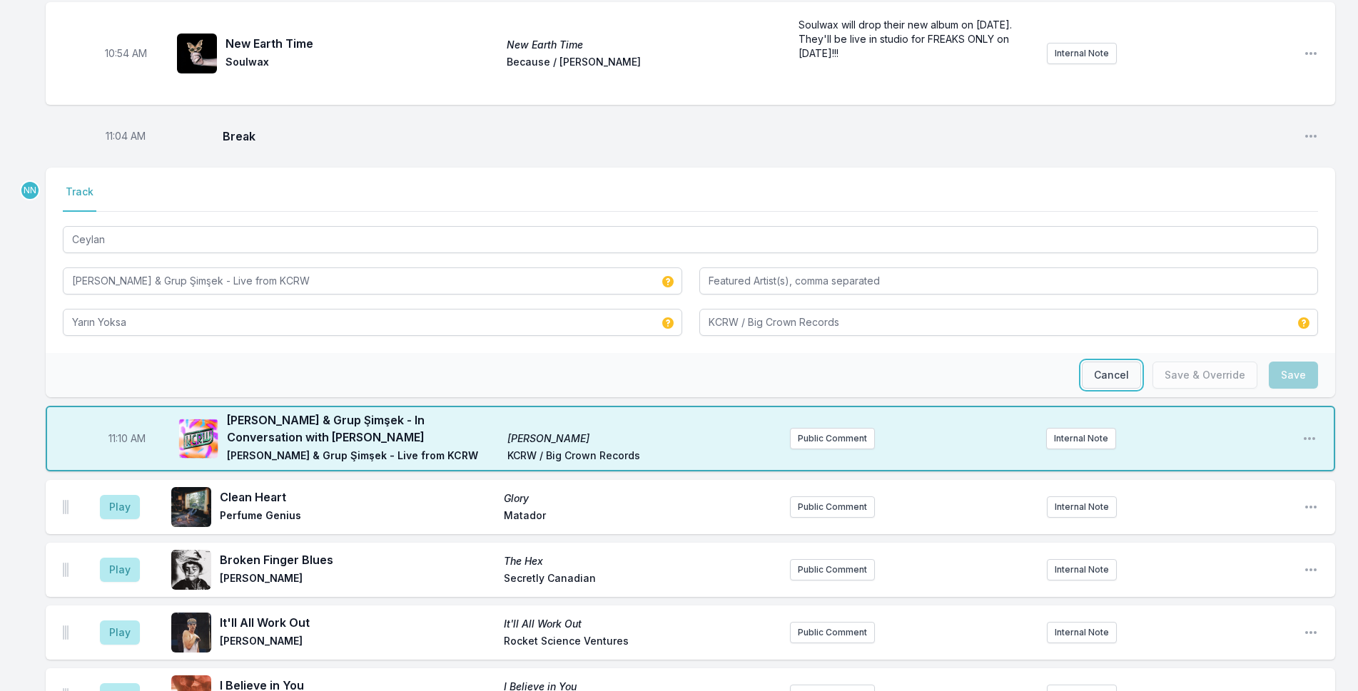
click at [1107, 362] on button "Cancel" at bounding box center [1111, 375] width 59 height 27
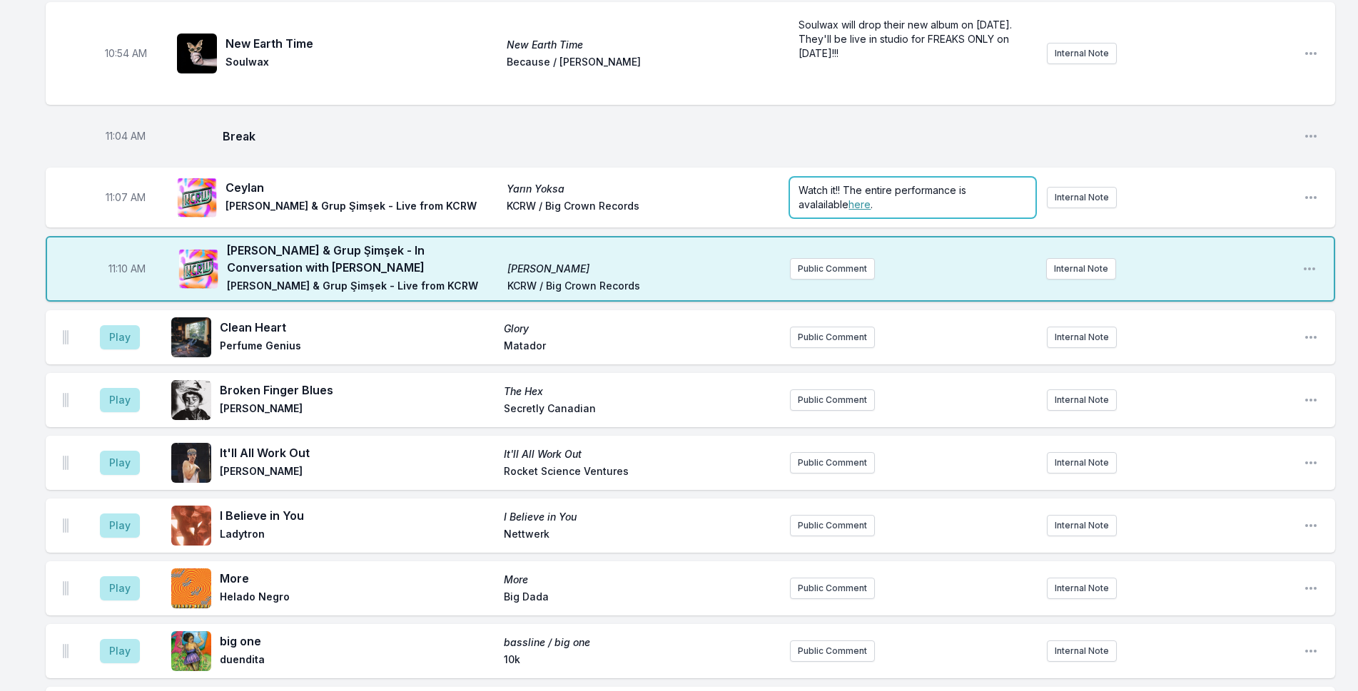
click at [838, 183] on p "Watch it!! The entire performance is avalailable here ." at bounding box center [912, 197] width 228 height 29
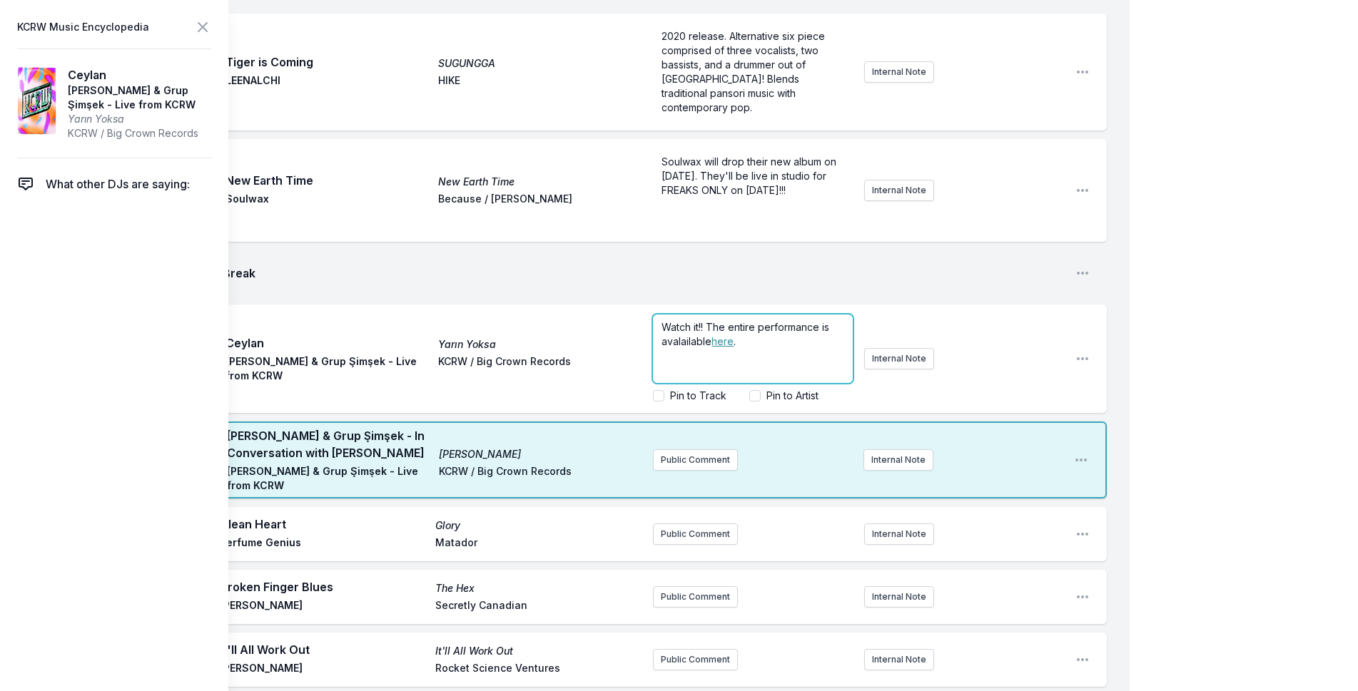
click at [760, 320] on p "Watch it!! The entire performance is avalailable here ." at bounding box center [752, 334] width 183 height 29
click at [341, 305] on div "11:07 AM Ceylan Yarın Yoksa Derya Yıldırım & Grup Şimşek - Live from KCRW KCRW …" at bounding box center [576, 359] width 1061 height 108
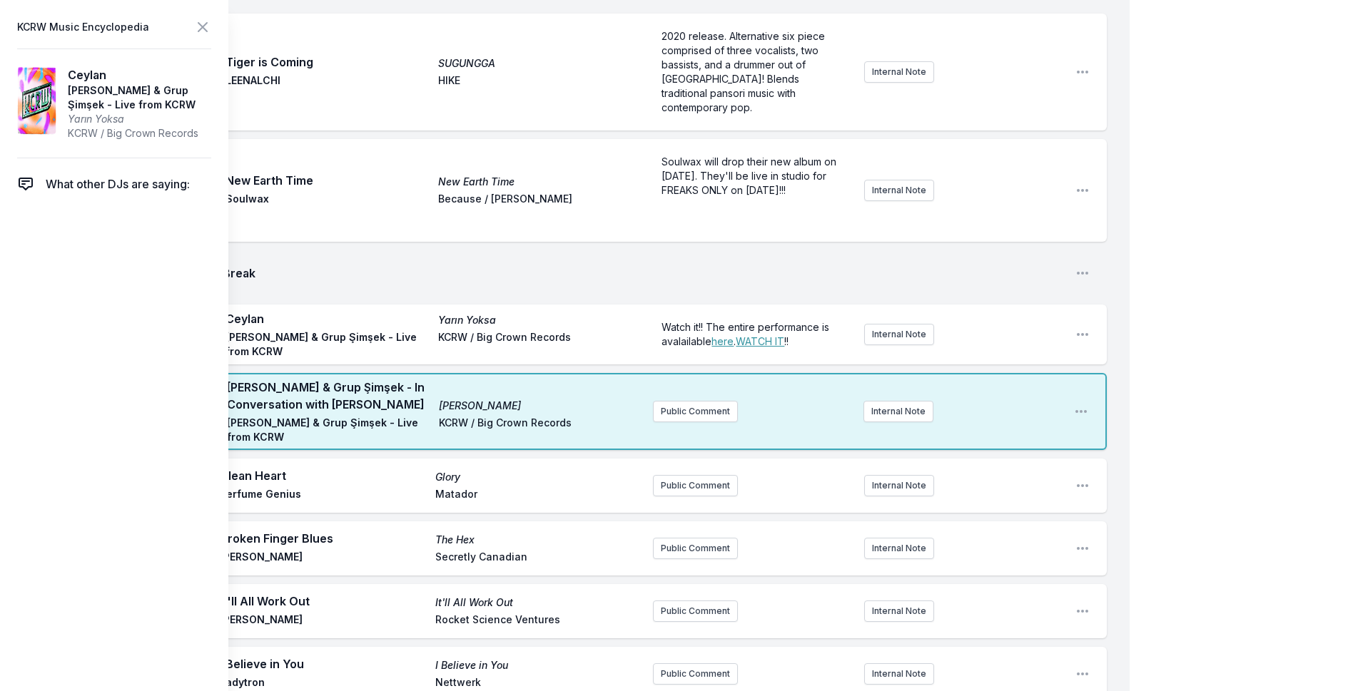
click at [370, 330] on span "Derya Yıldırım & Grup Şimşek - Live from KCRW" at bounding box center [327, 344] width 204 height 29
drag, startPoint x: 370, startPoint y: 213, endPoint x: 228, endPoint y: 213, distance: 142.0
click at [228, 330] on span "Derya Yıldırım & Grup Şimşek - Live from KCRW" at bounding box center [327, 344] width 204 height 29
copy span "Derya Yıldırım & Grup Şimşek"
click at [201, 21] on icon at bounding box center [202, 27] width 17 height 17
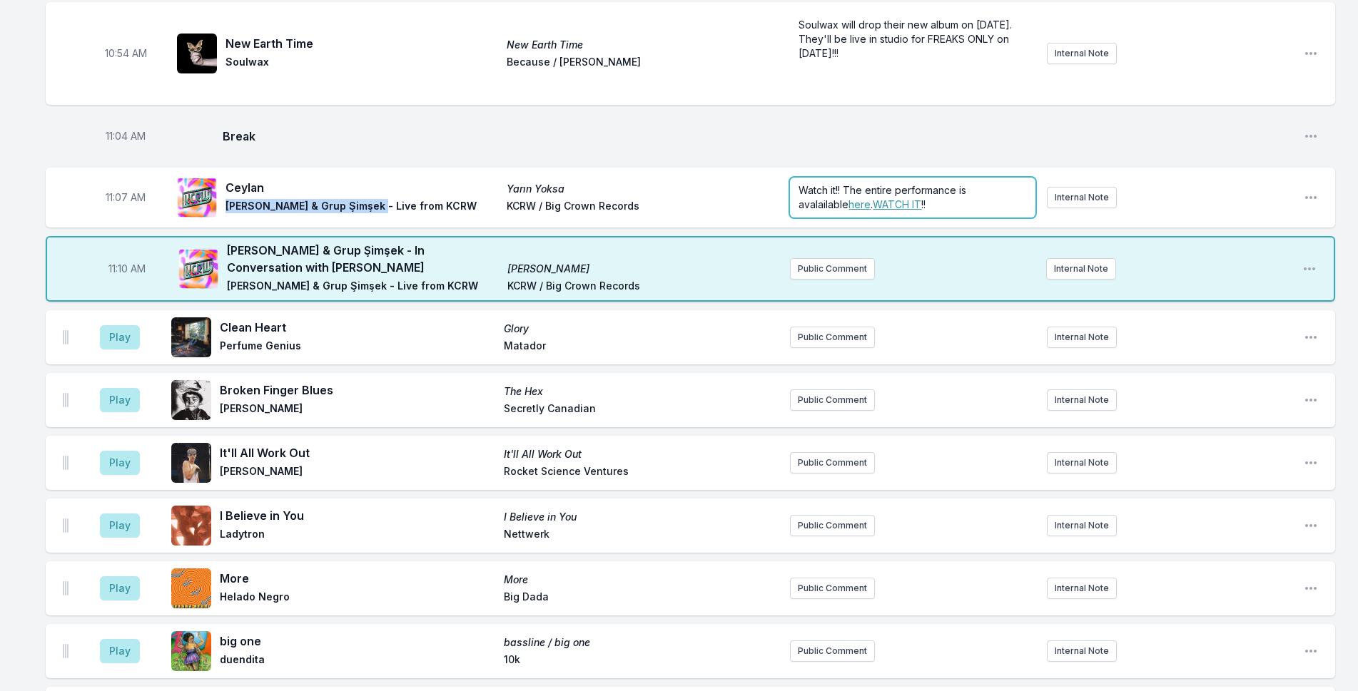
drag, startPoint x: 955, startPoint y: 130, endPoint x: 930, endPoint y: 129, distance: 24.3
click at [955, 183] on p "Watch it!! The entire performance is avalailable here . WATCH IT !!" at bounding box center [912, 197] width 228 height 29
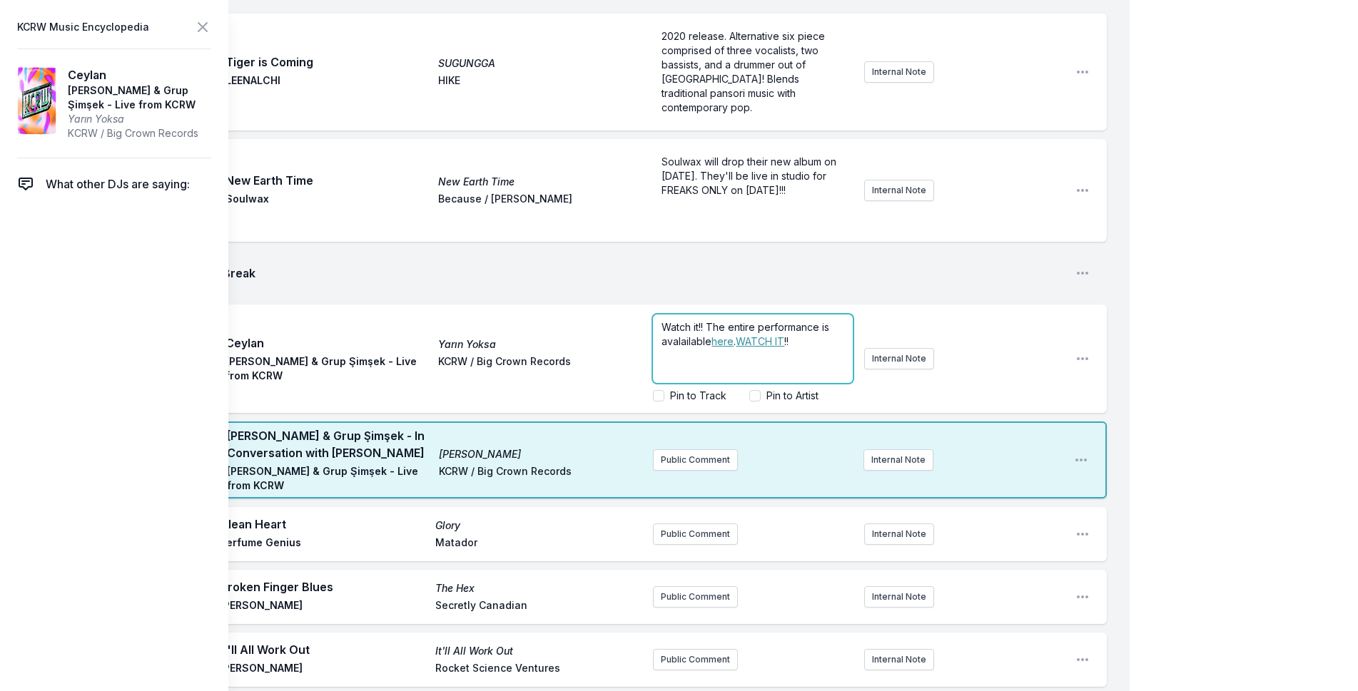
click at [811, 320] on p "Watch it!! The entire performance is avalailable here . WATCH IT !!" at bounding box center [752, 334] width 183 height 29
click at [827, 335] on span "!! Derya Yıldırım & Grup Şimşek live at KCRW!" at bounding box center [753, 355] width 185 height 41
drag, startPoint x: 663, startPoint y: 203, endPoint x: 740, endPoint y: 221, distance: 78.6
click at [740, 320] on p "Watch it!! The entire performance is avalailable here . WATCH IT !! Derya Yıldı…" at bounding box center [752, 348] width 183 height 57
copy p "WATCH IT !! Derya Yıldırım & Grup Şimşek live at KCRW HQ!"
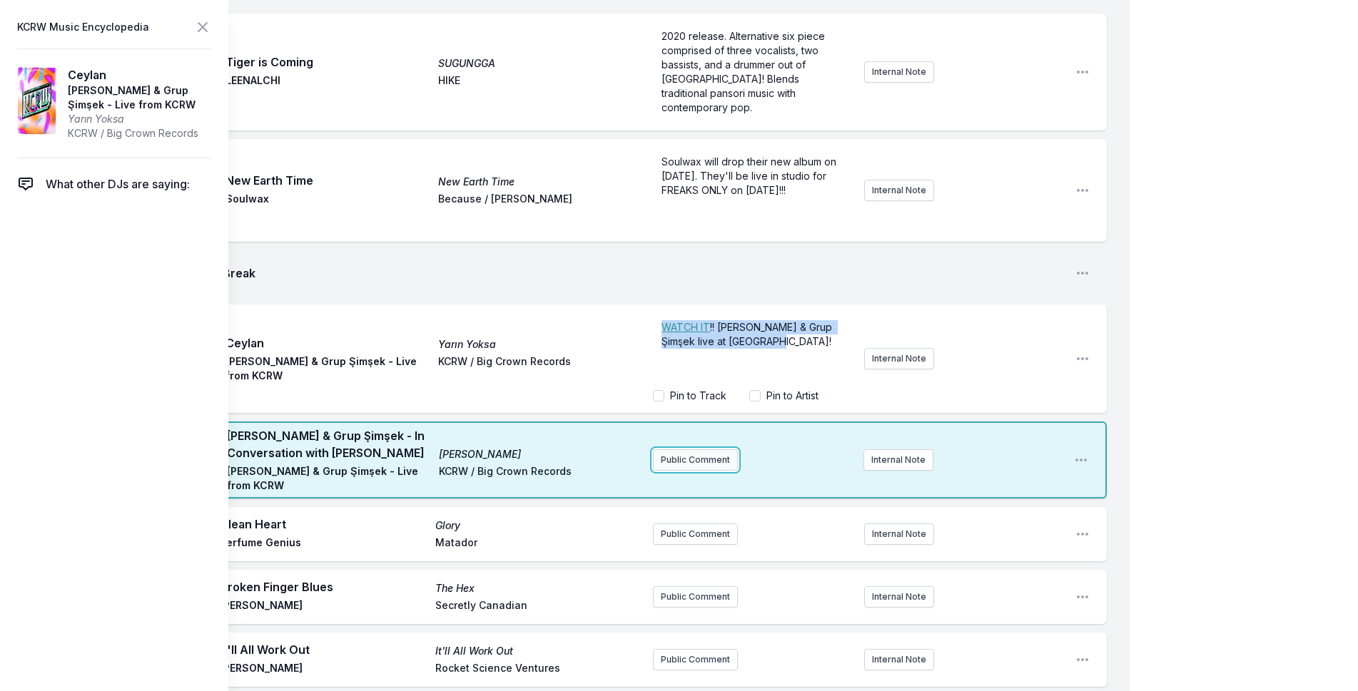
click at [691, 334] on div "Missing Data Some of your tracks are missing record label information. This inf…" at bounding box center [564, 632] width 1129 height 5398
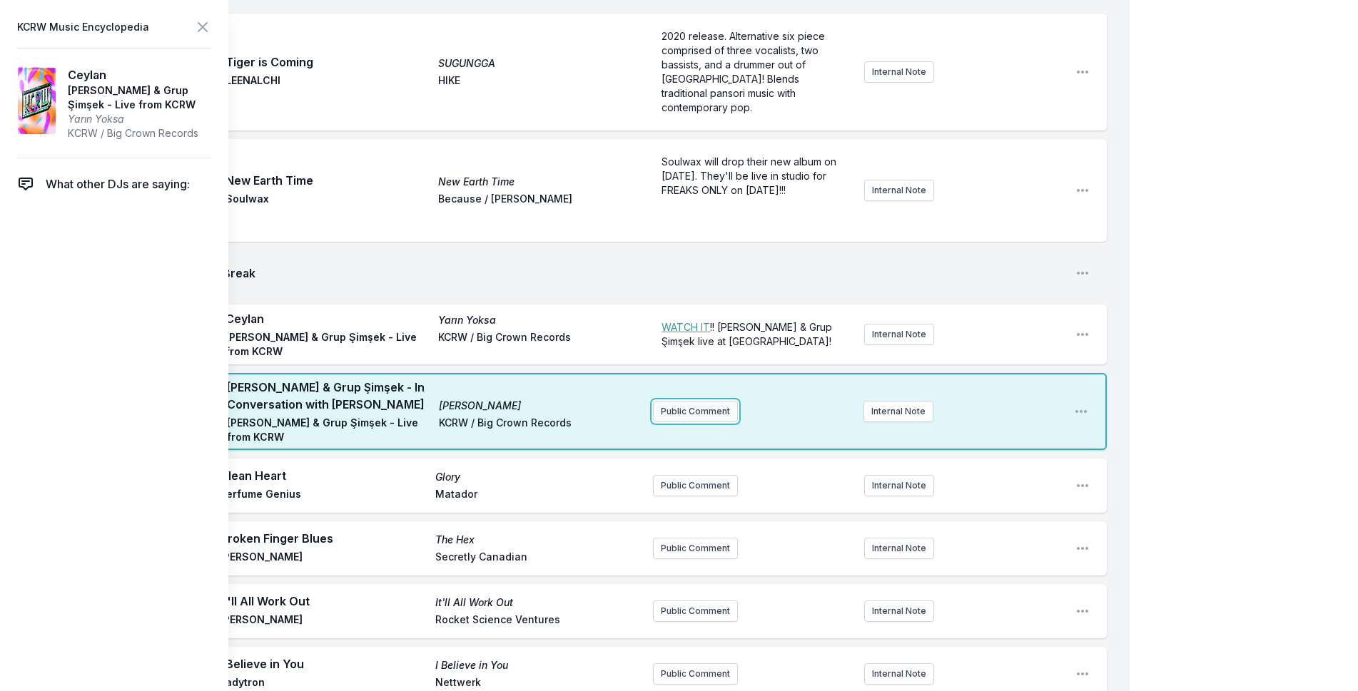
click at [691, 401] on button "Public Comment" at bounding box center [695, 411] width 85 height 21
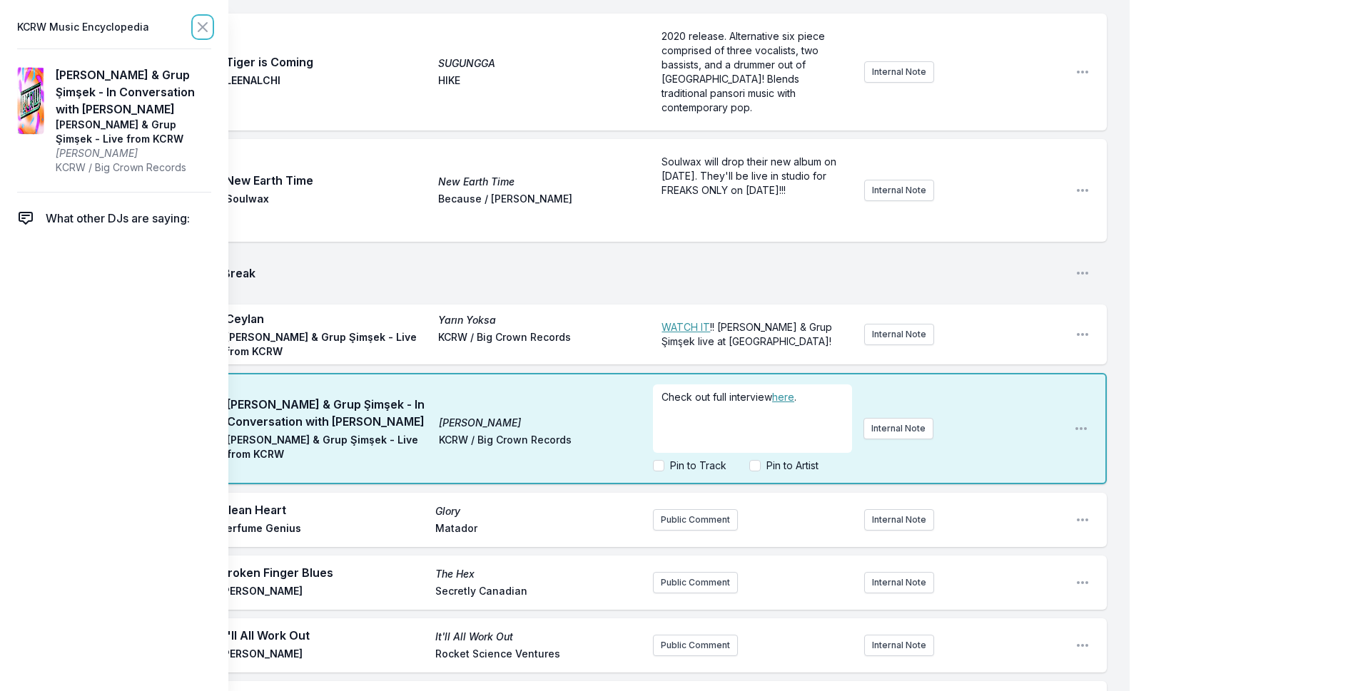
click at [203, 21] on icon at bounding box center [202, 27] width 17 height 17
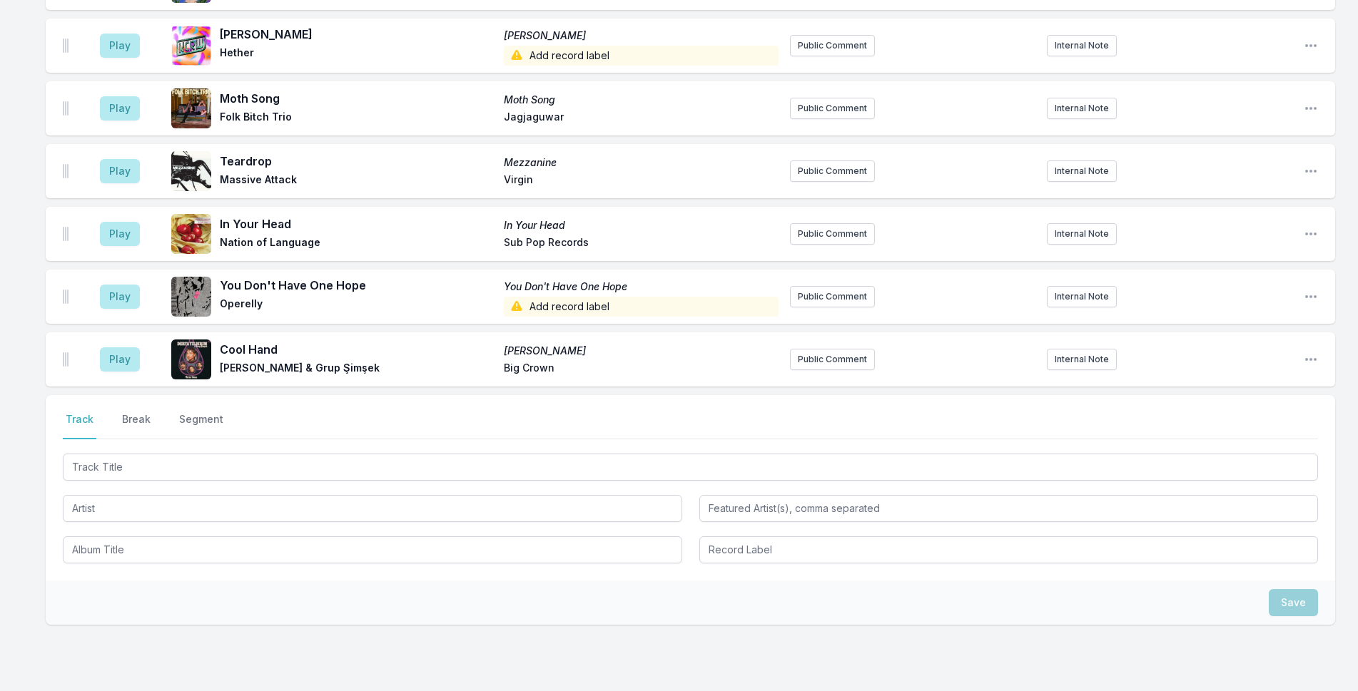
scroll to position [4572, 0]
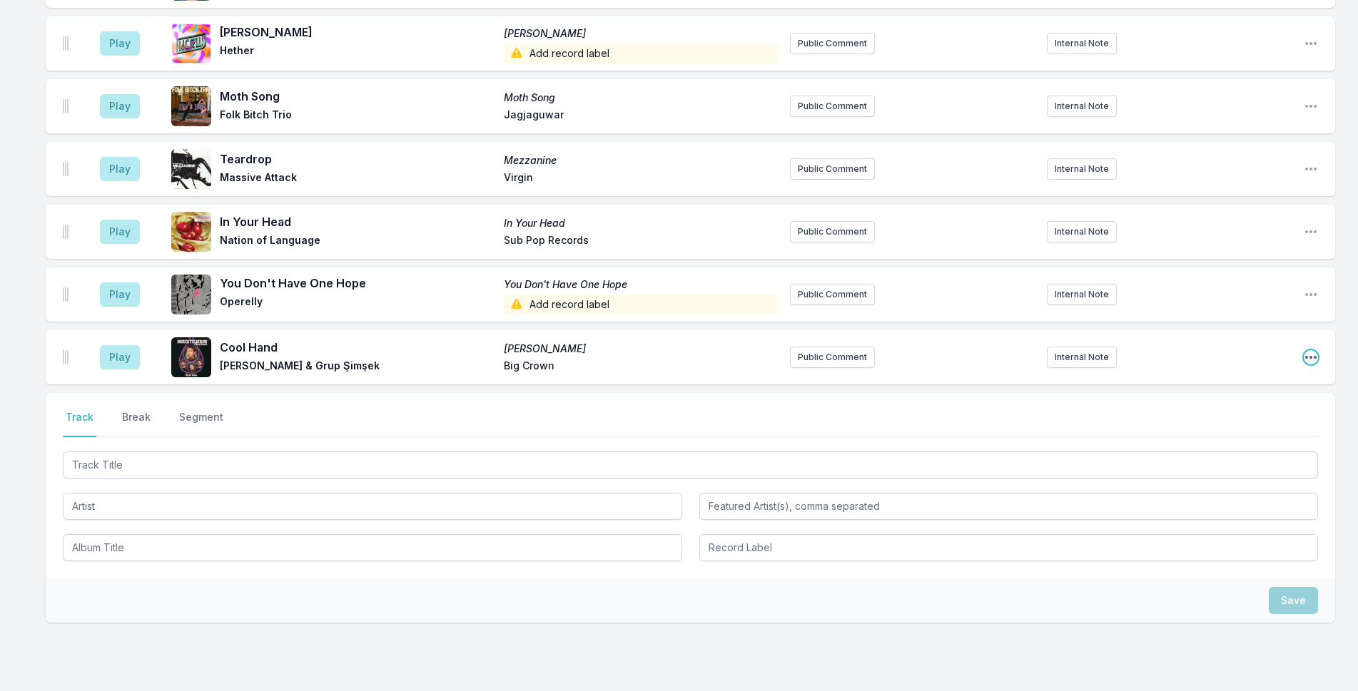
click at [1114, 356] on icon "Open playlist item options" at bounding box center [1310, 357] width 11 height 3
click at [1114, 399] on button "Edit Track Details" at bounding box center [1238, 412] width 160 height 26
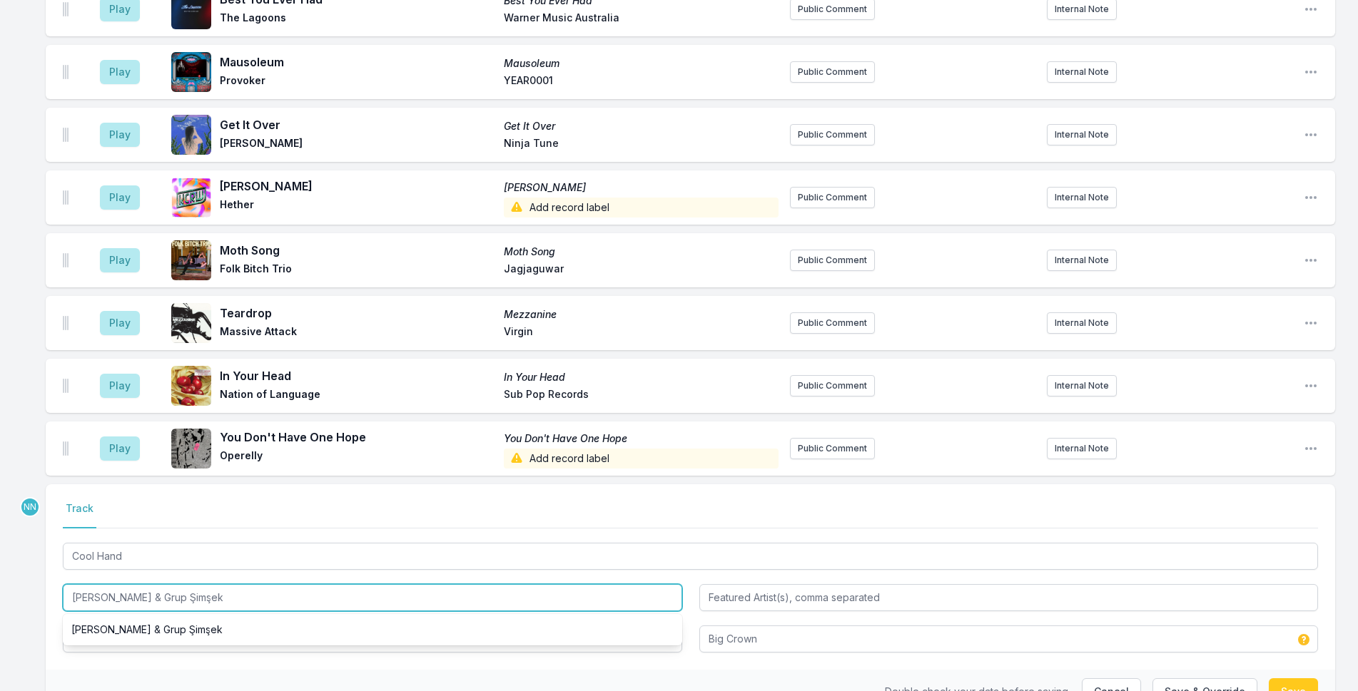
click at [236, 584] on input "Derya Yıldırım & Grup Şimşek" at bounding box center [372, 597] width 619 height 27
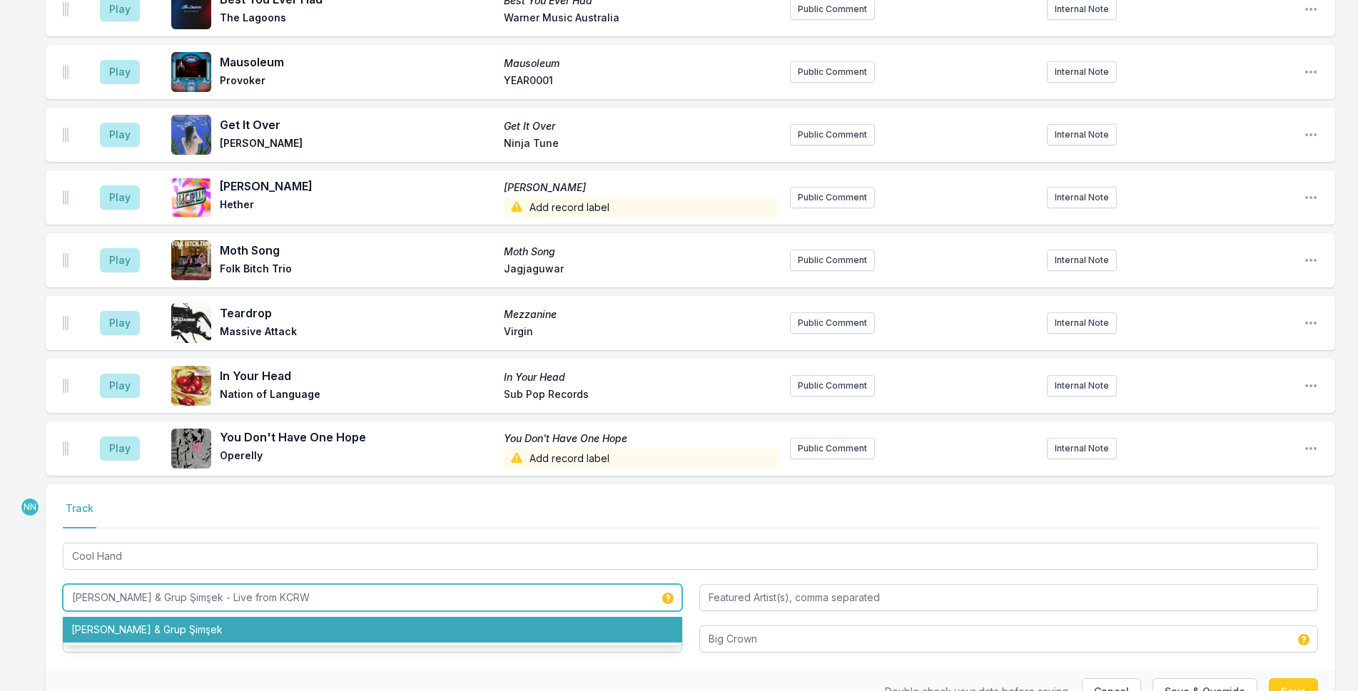
type input "Derya Yıldırım & Grup Şimşek - Live from KCRW"
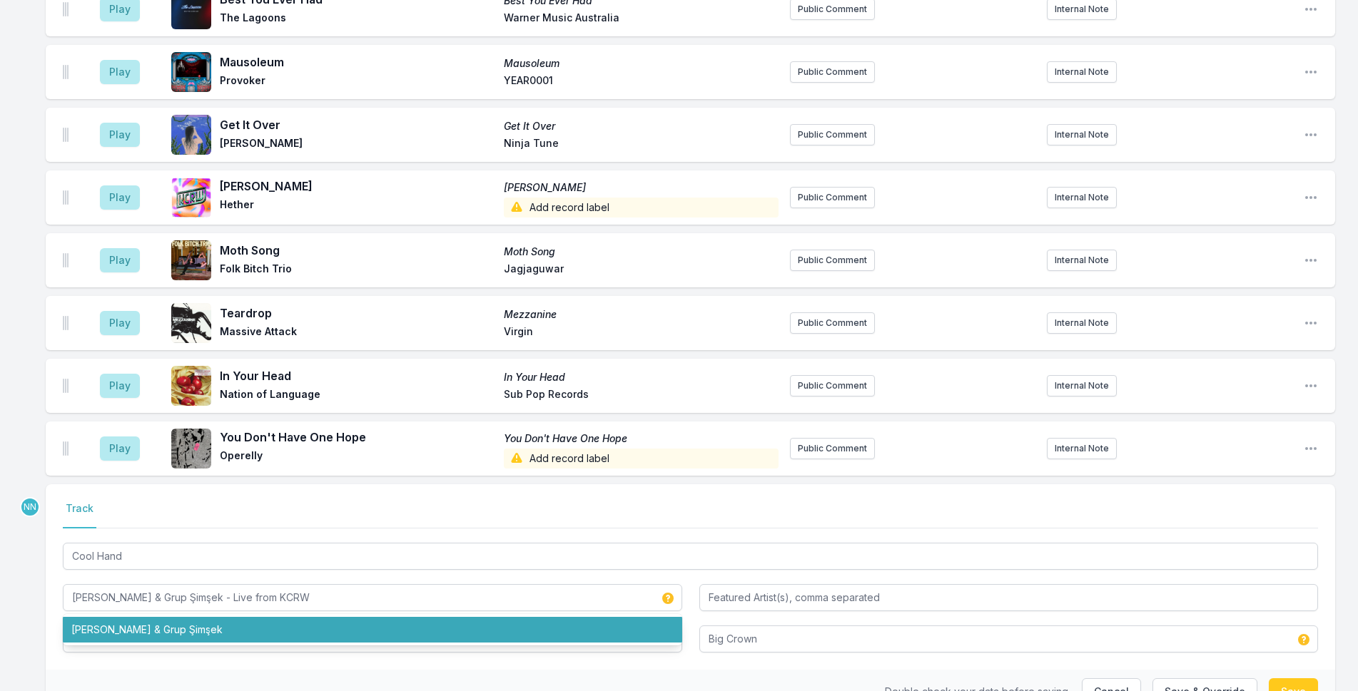
click at [94, 670] on div "Double check your data before saving. Cancel Save & Override Save" at bounding box center [690, 692] width 1289 height 44
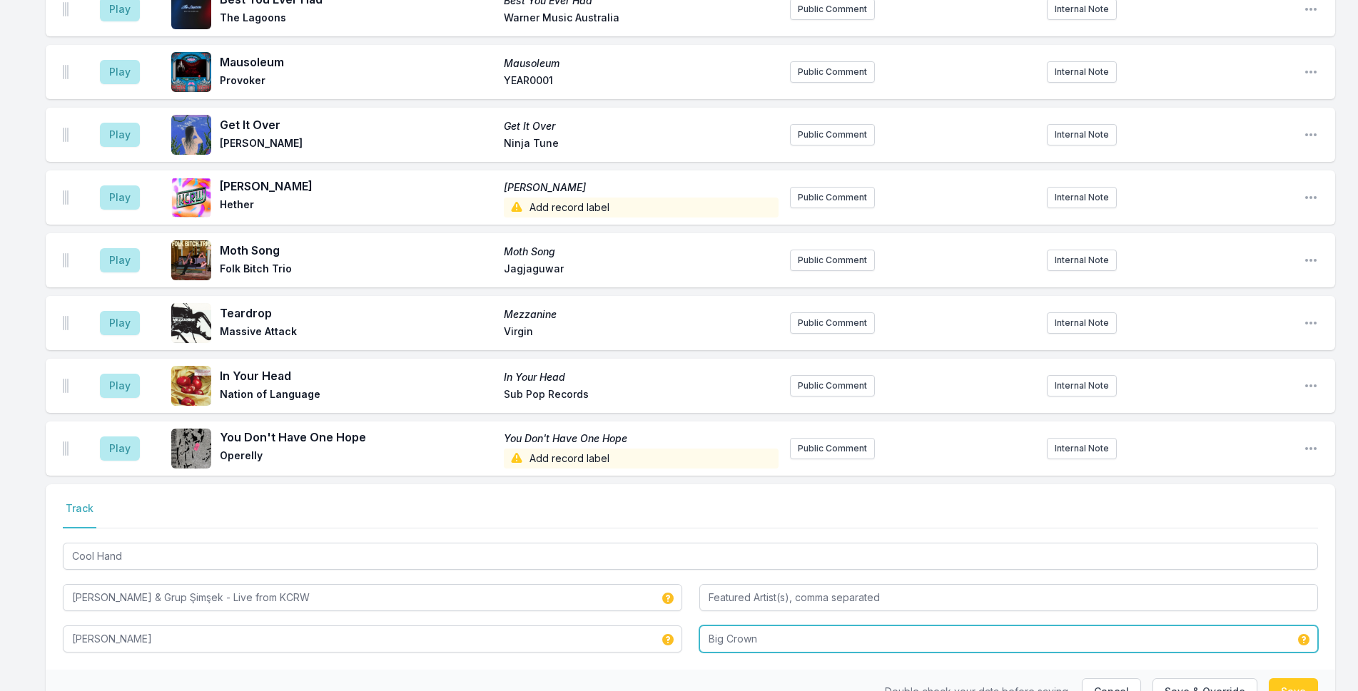
click at [708, 626] on input "Big Crown" at bounding box center [1008, 639] width 619 height 27
type input "KCRW / Big Crown Records"
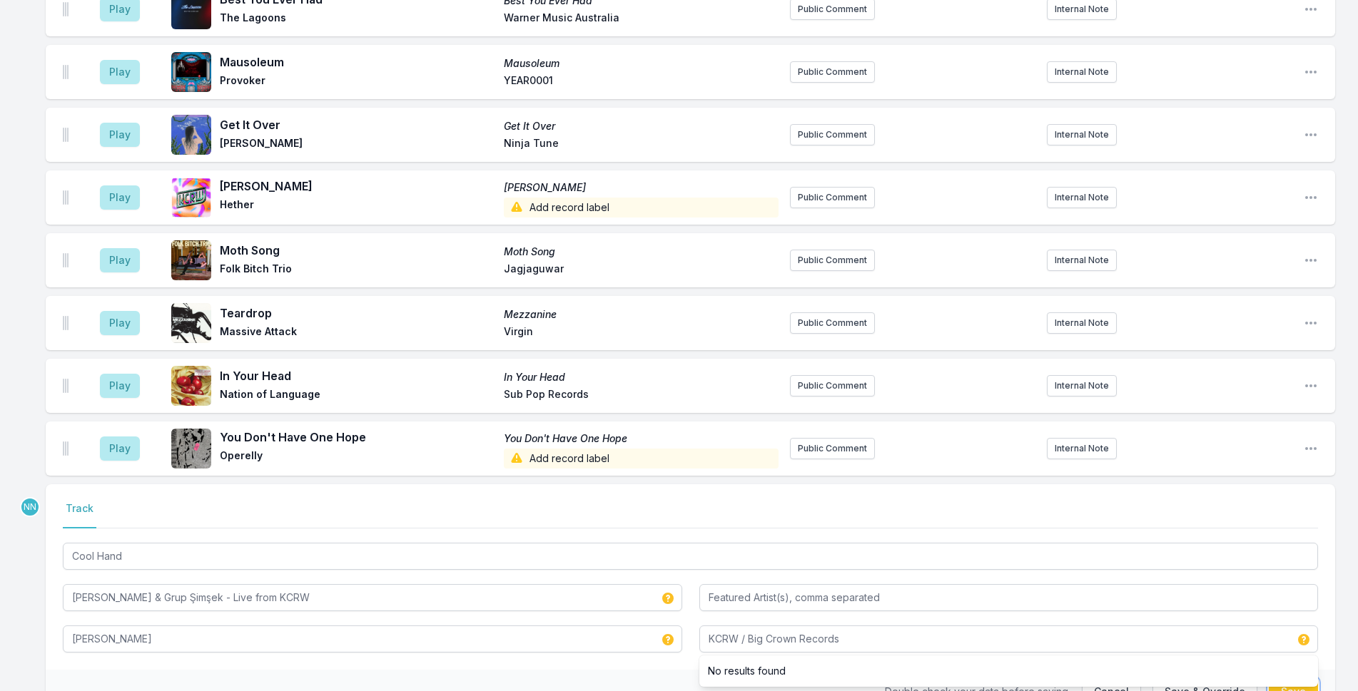
click at [1114, 678] on button "Save" at bounding box center [1292, 691] width 49 height 27
type input "Derya Yıldırım & Grup Şimşek"
type input "Big Crown"
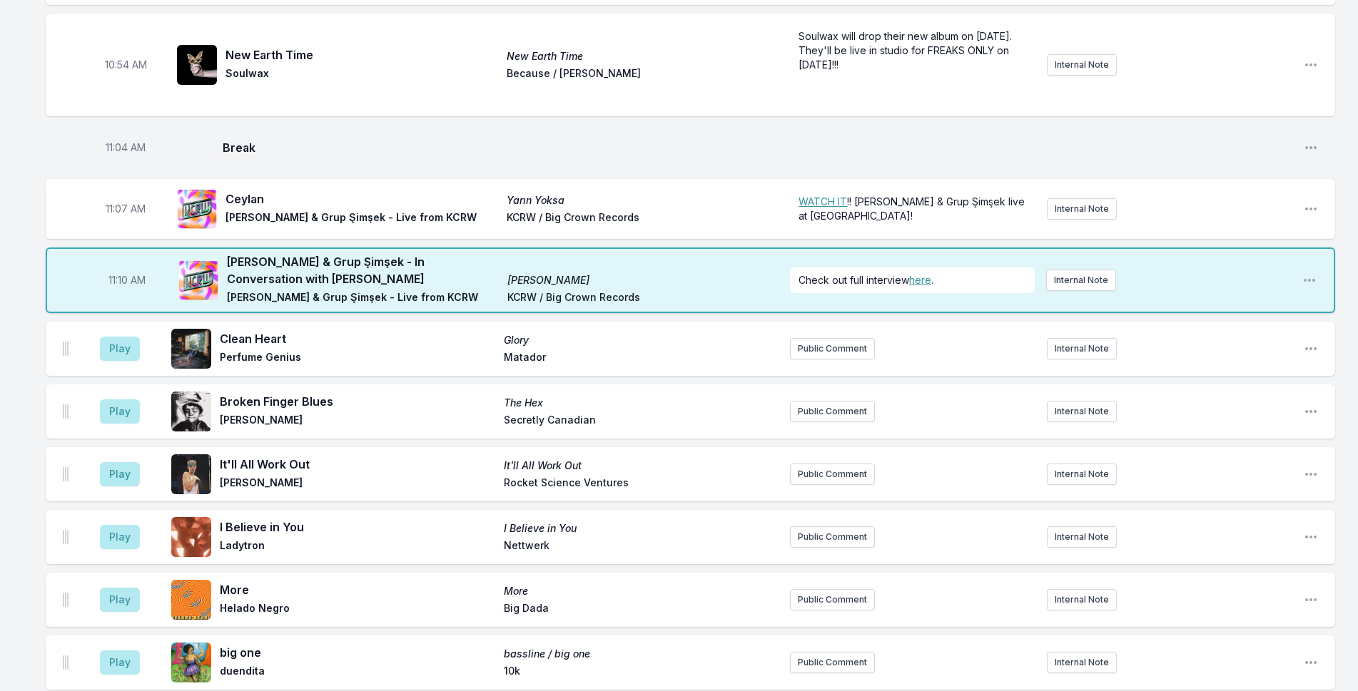
scroll to position [1993, 0]
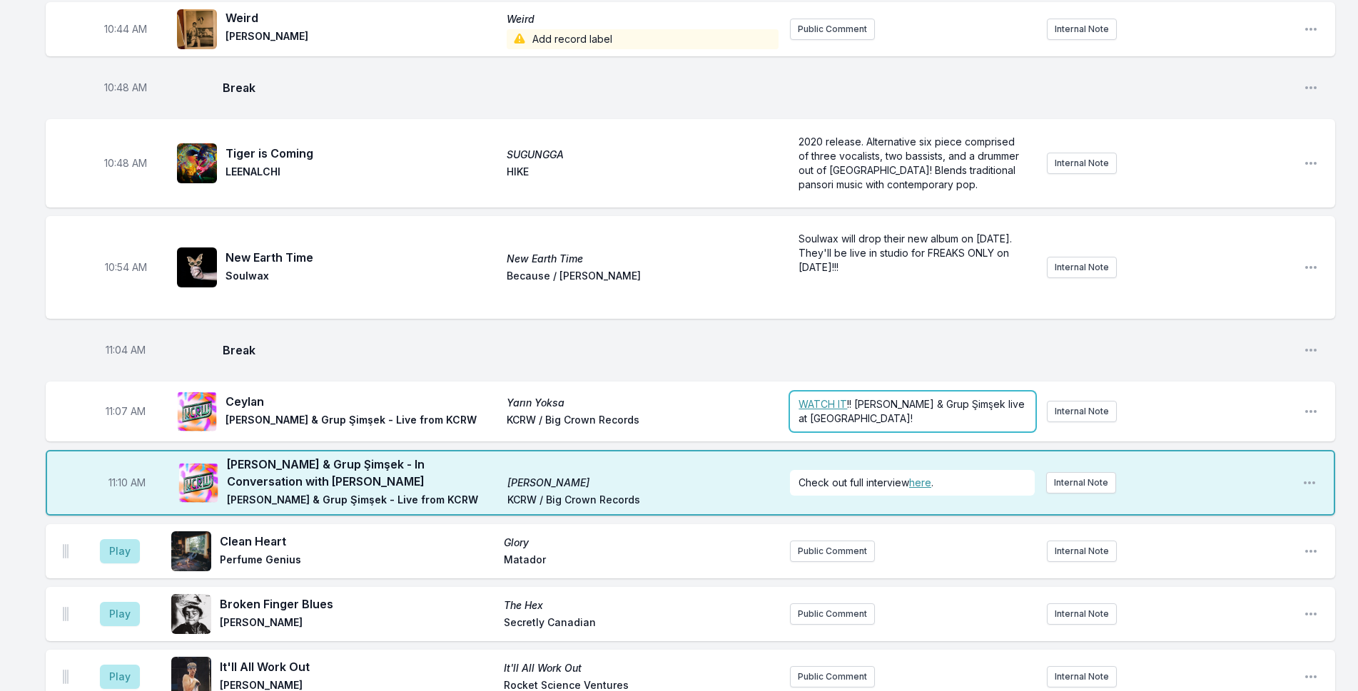
click at [881, 397] on p "﻿ WATCH IT !! Derya Yıldırım & Grup Şimşek live at KCRW HQ!" at bounding box center [912, 411] width 228 height 29
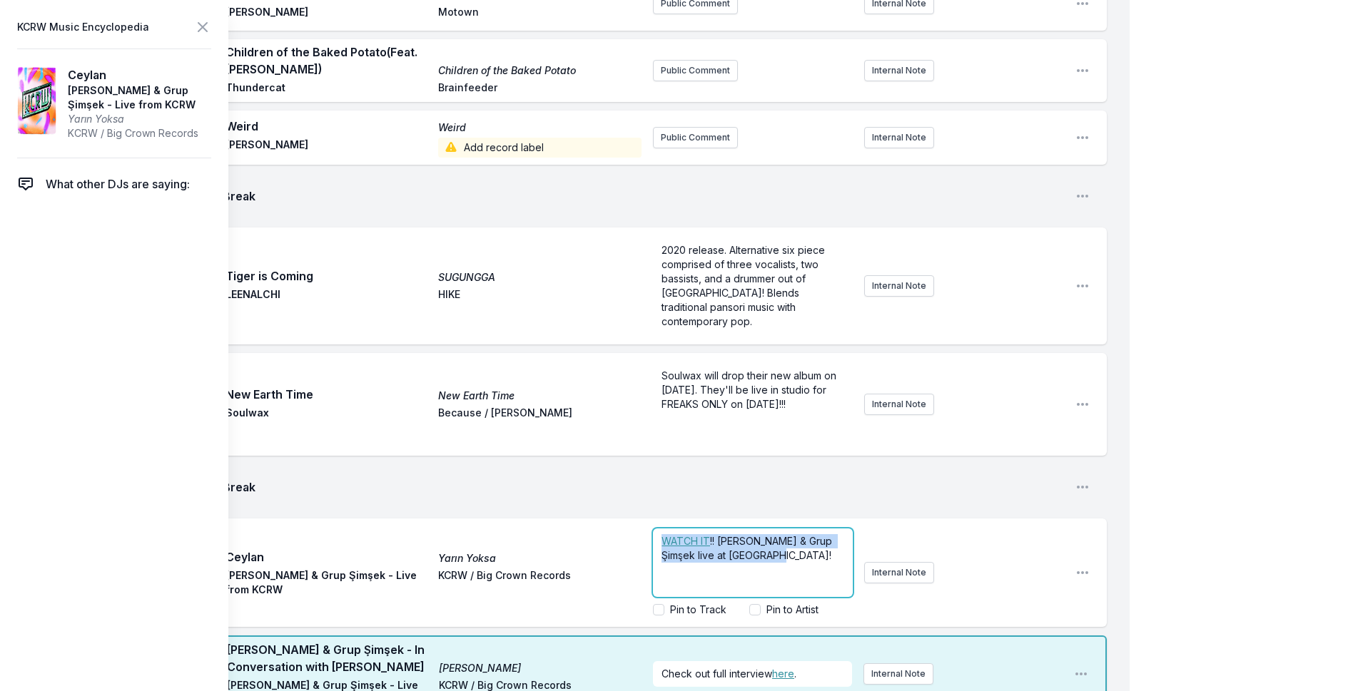
drag, startPoint x: 793, startPoint y: 428, endPoint x: 634, endPoint y: 414, distance: 159.0
click at [634, 519] on div "11:07 AM Ceylan Yarın Yoksa Derya Yıldırım & Grup Şimşek - Live from KCRW KCRW …" at bounding box center [576, 573] width 1061 height 108
copy p "﻿ WATCH IT !! Derya Yıldırım & Grup Şimşek live at KCRW HQ!"
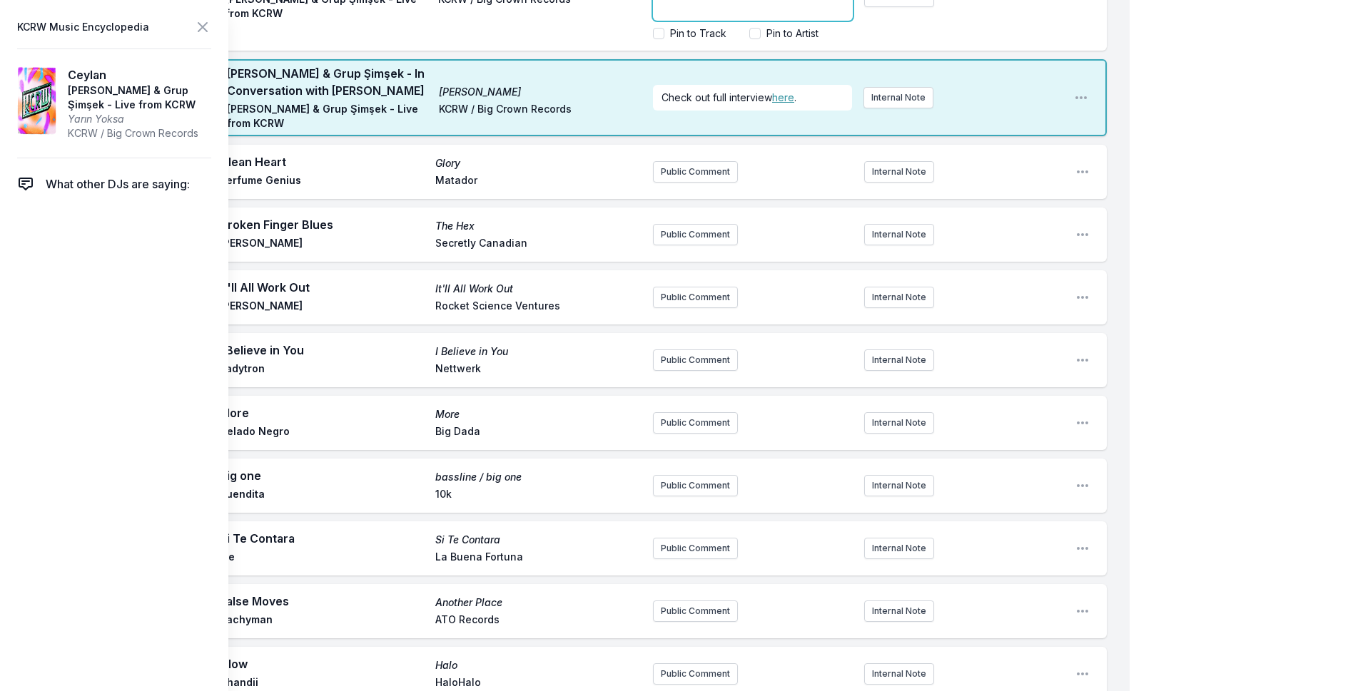
scroll to position [2920, 0]
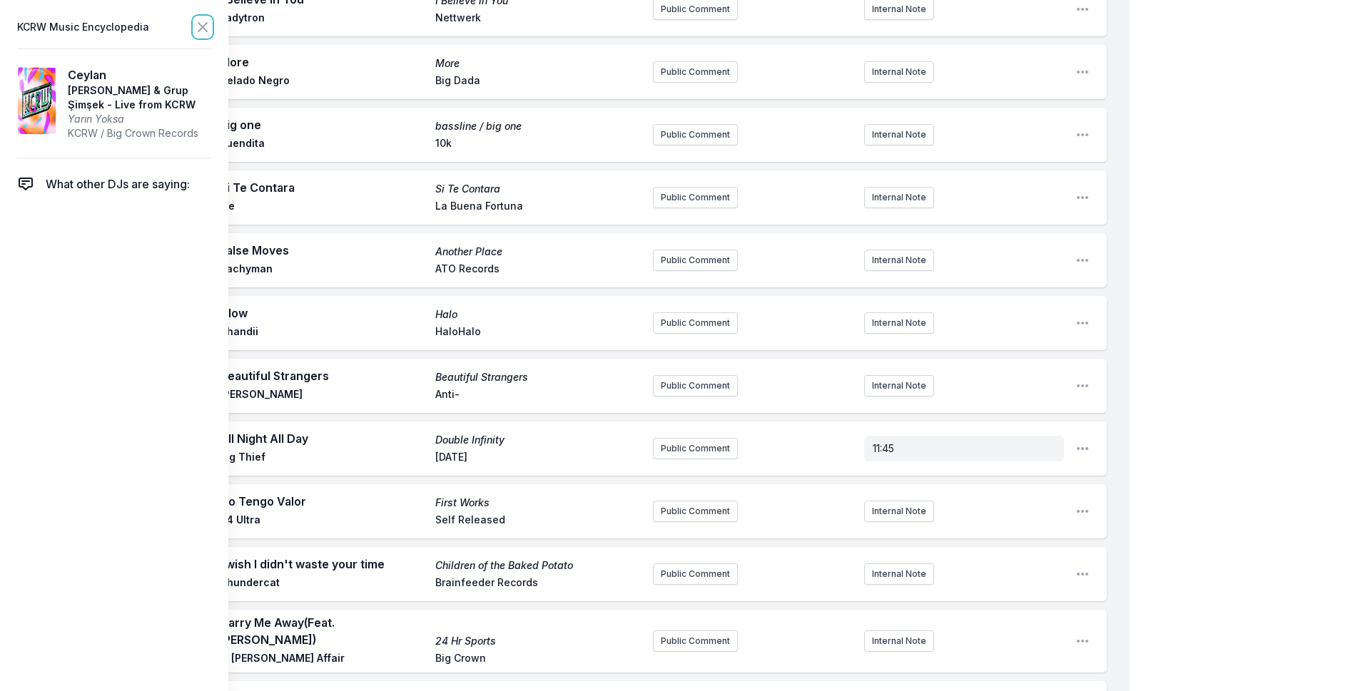
click at [195, 23] on icon at bounding box center [202, 27] width 17 height 17
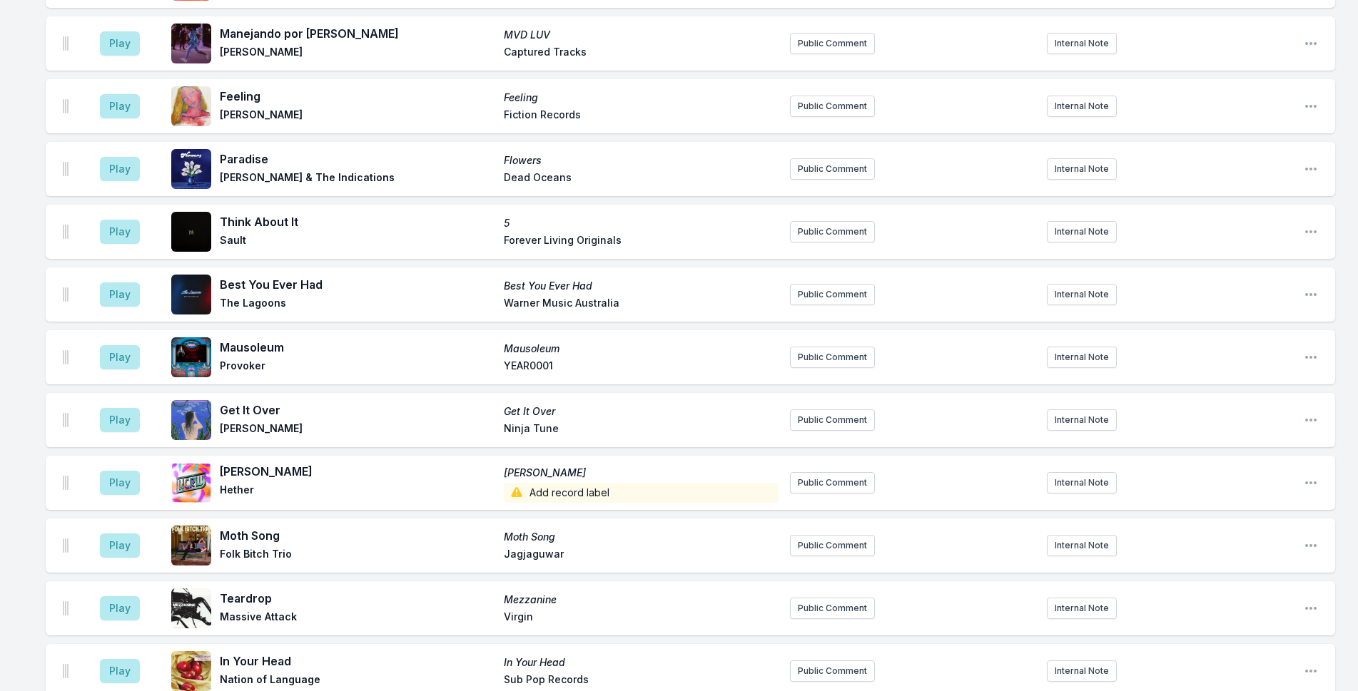
scroll to position [4561, 0]
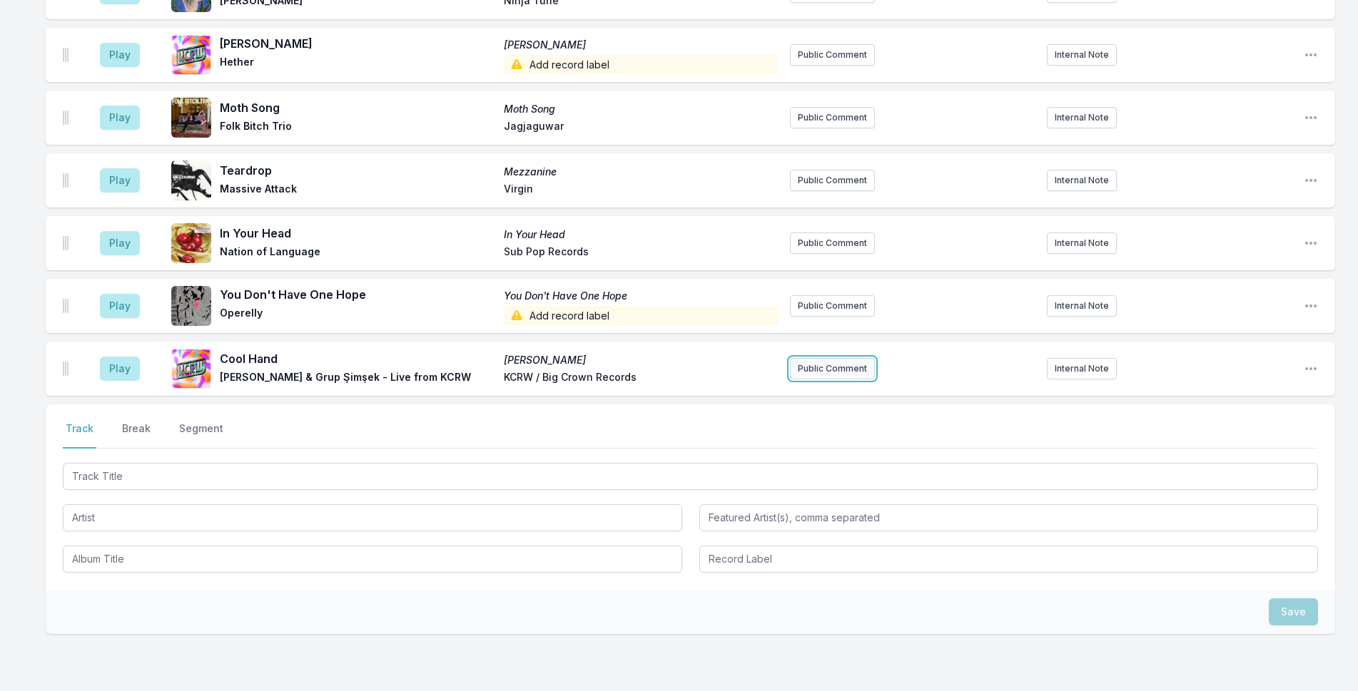
click at [828, 358] on button "Public Comment" at bounding box center [832, 368] width 85 height 21
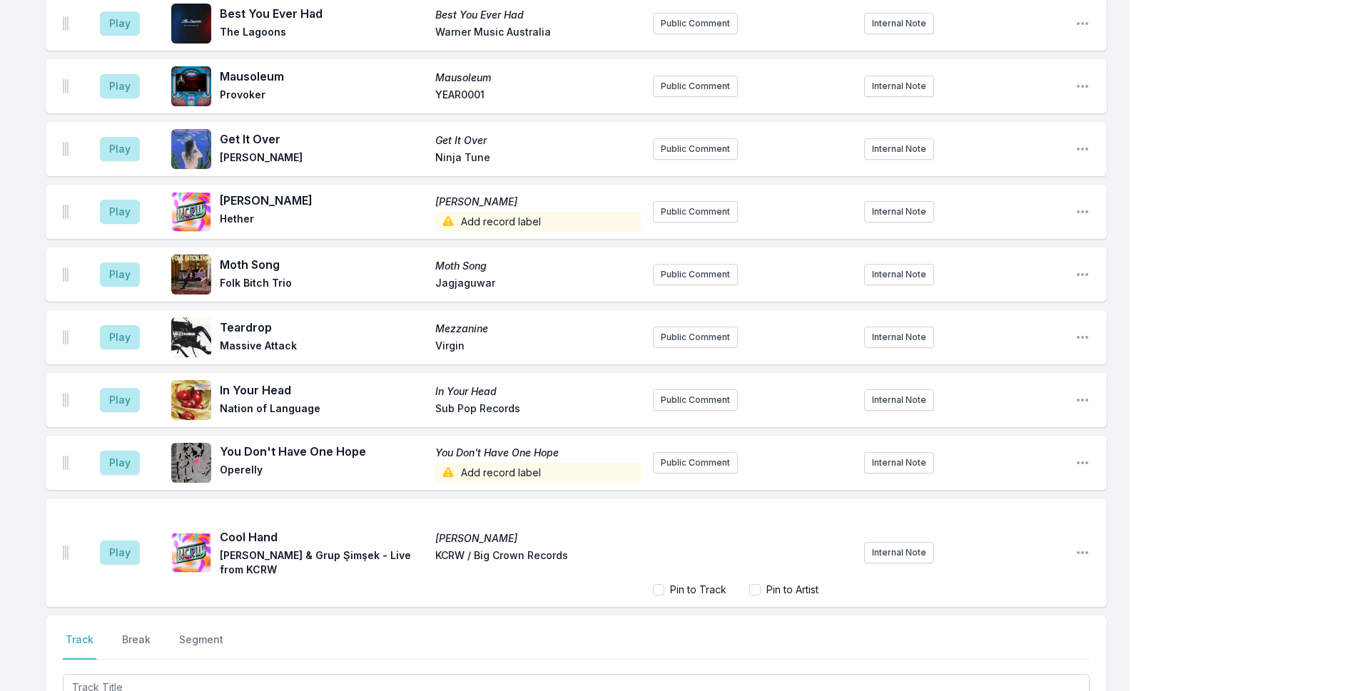
scroll to position [4615, 0]
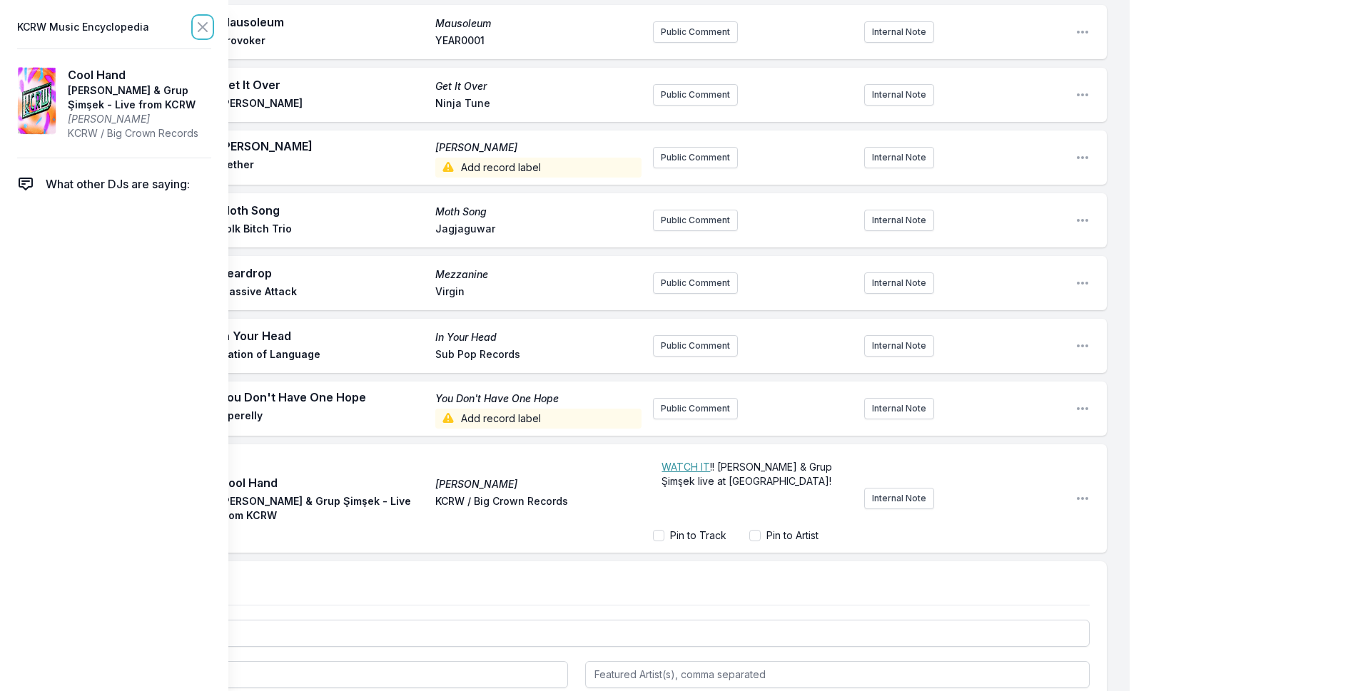
click at [203, 26] on icon at bounding box center [202, 27] width 9 height 9
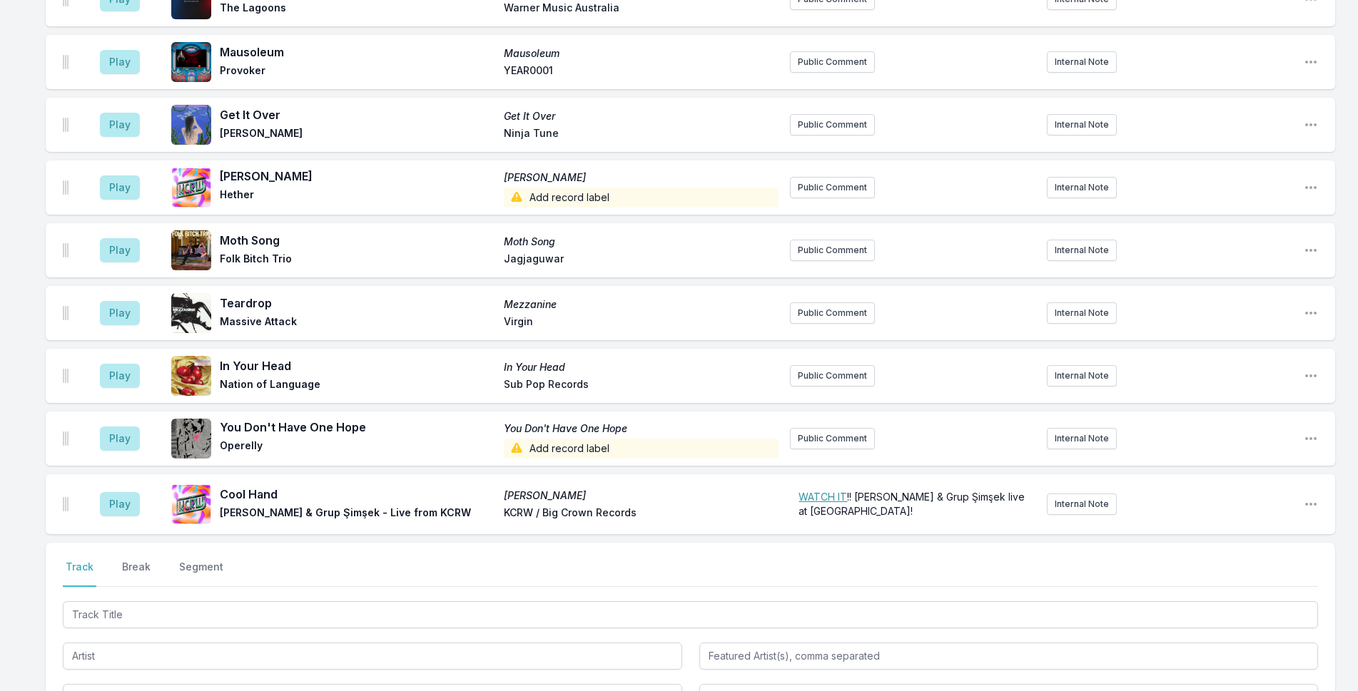
scroll to position [4424, 0]
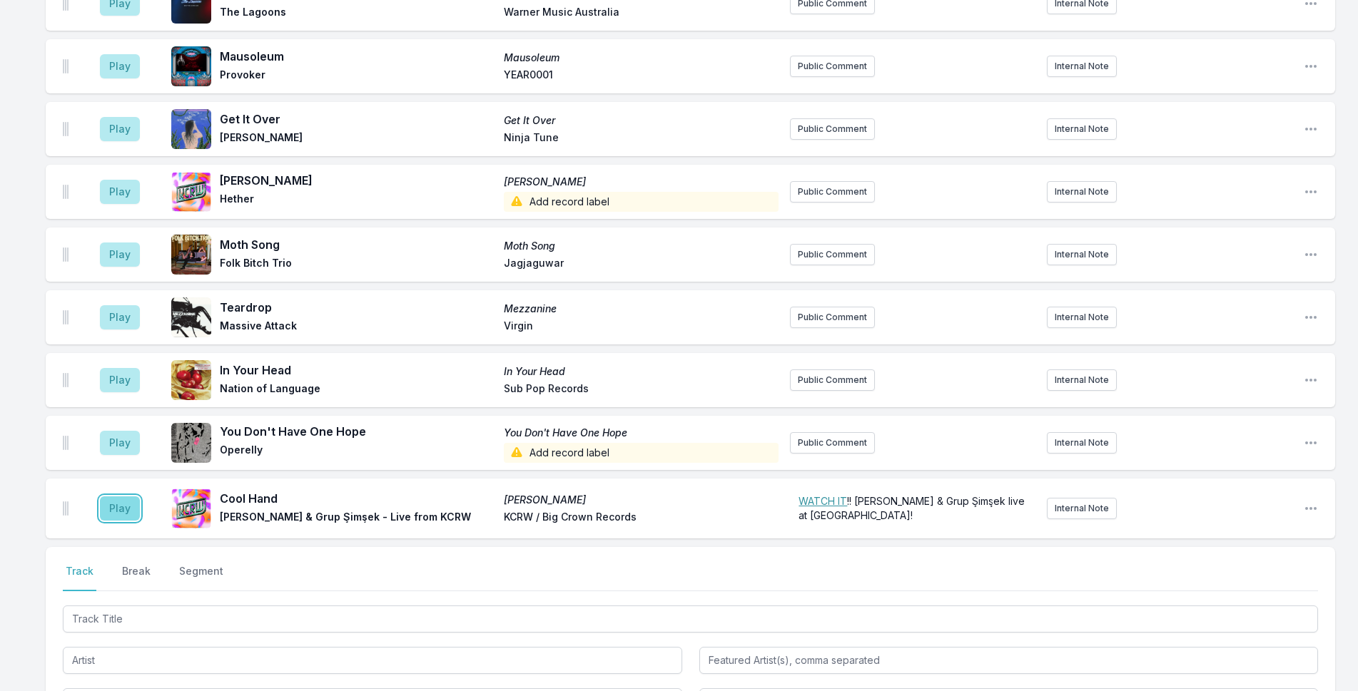
click at [119, 497] on button "Play" at bounding box center [120, 509] width 40 height 24
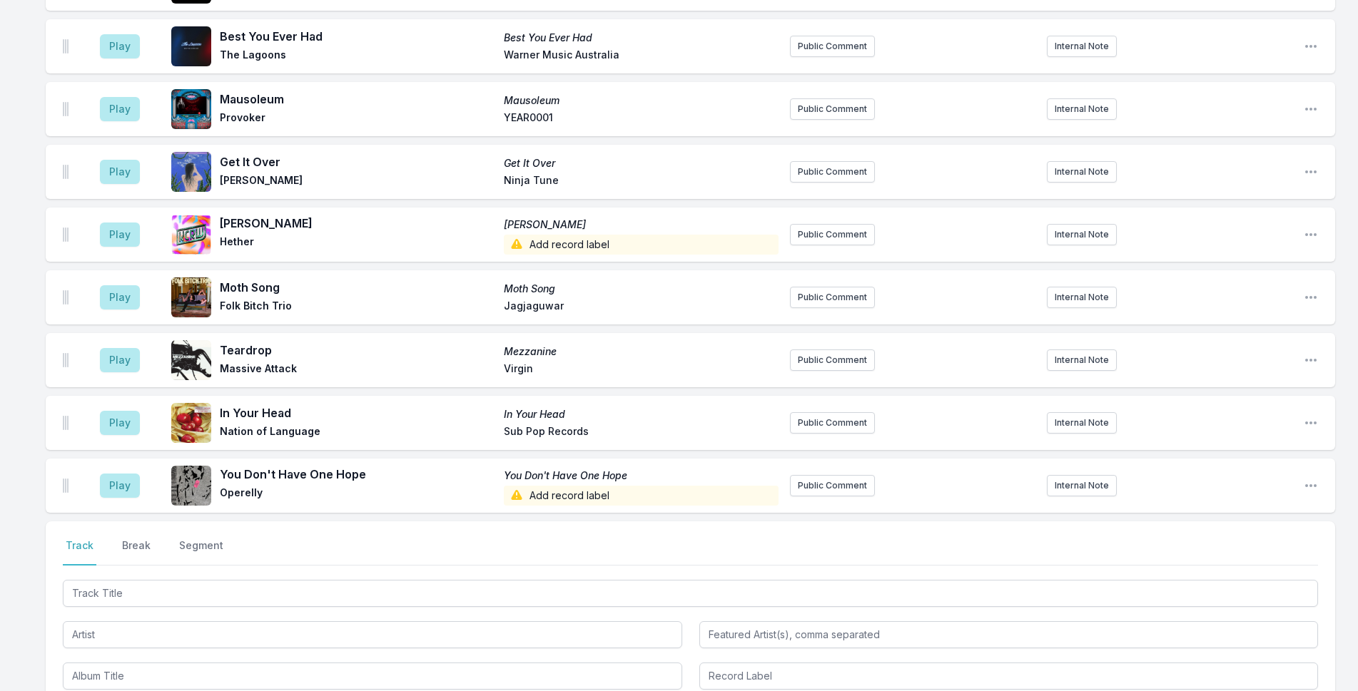
scroll to position [4578, 0]
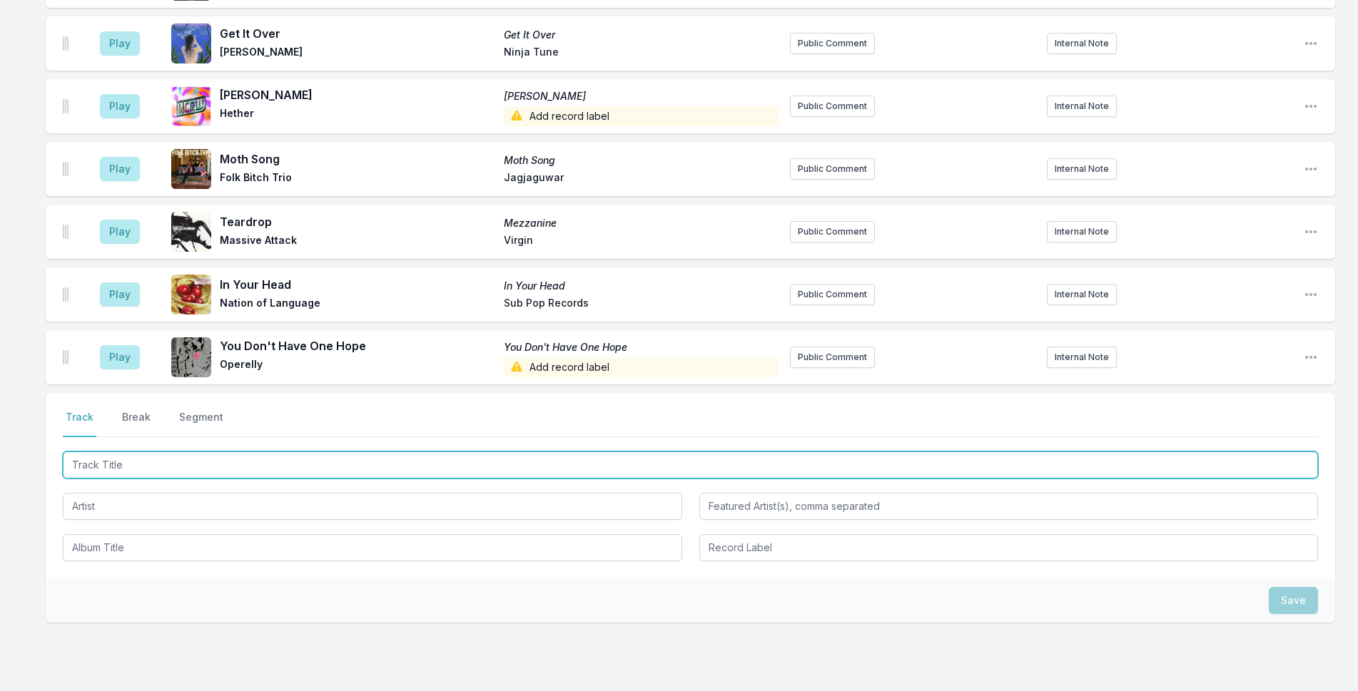
click at [190, 452] on input "Track Title" at bounding box center [690, 465] width 1255 height 27
paste input "Bal"
type input "Bal"
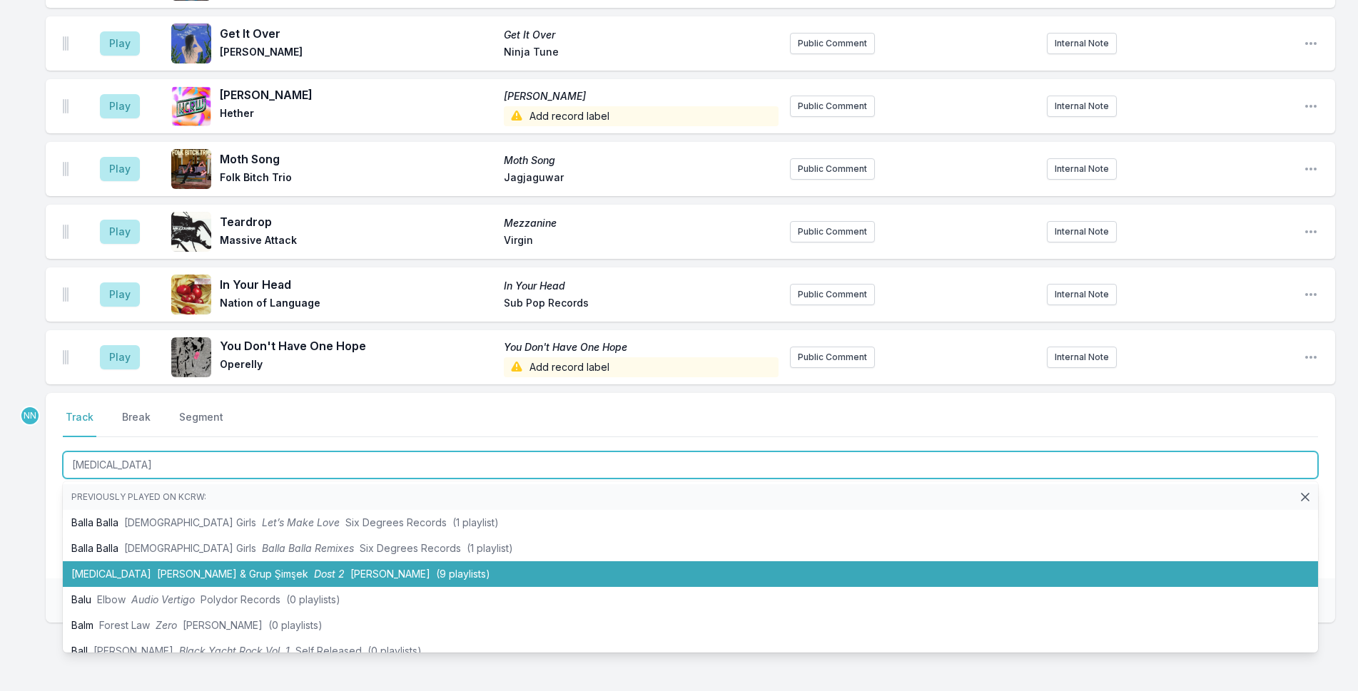
click at [180, 568] on span "Derya Yıldırım & Grup Şimşek" at bounding box center [232, 574] width 151 height 12
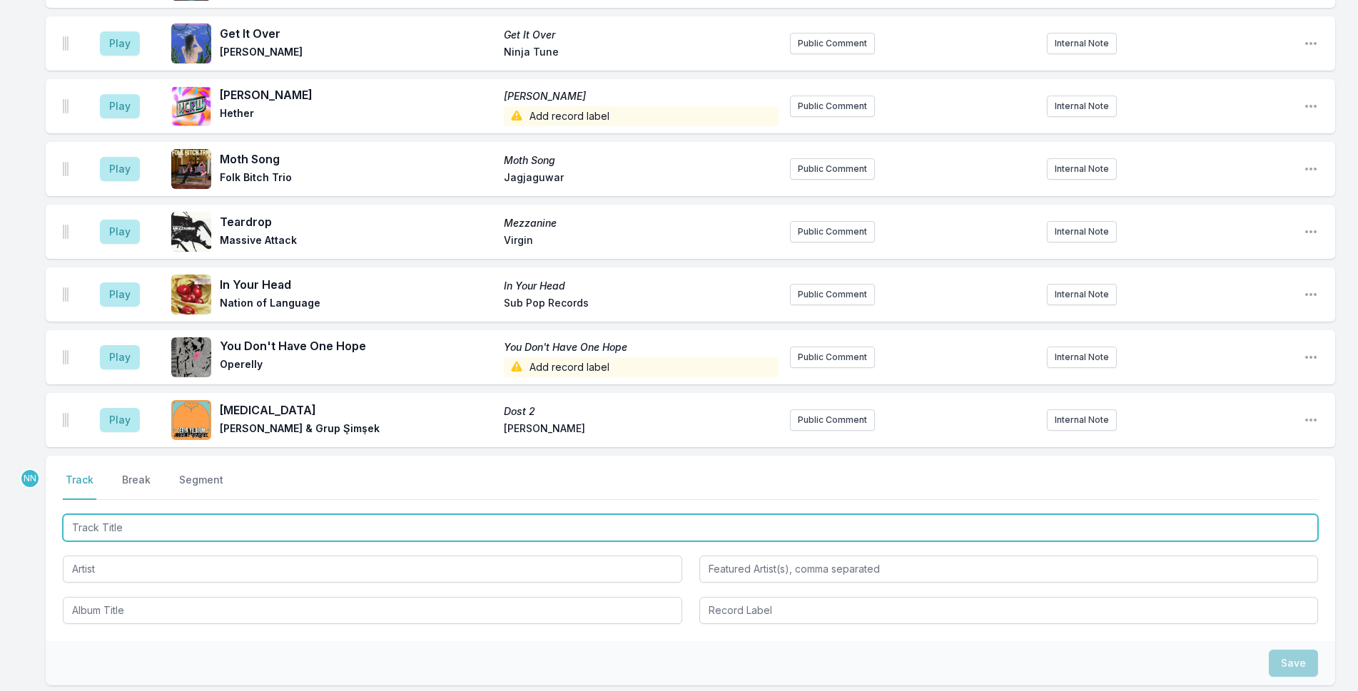
scroll to position [4641, 0]
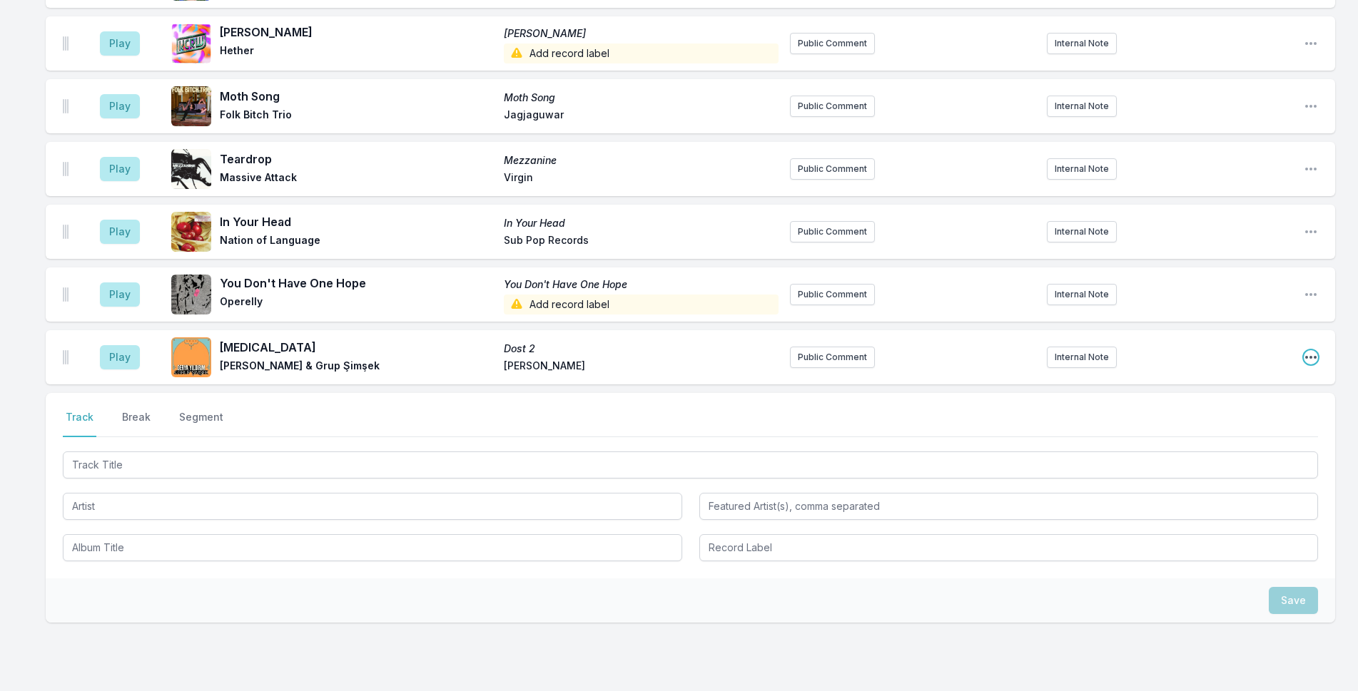
click at [1114, 350] on icon "Open playlist item options" at bounding box center [1310, 357] width 14 height 14
click at [1114, 399] on button "Edit Track Details" at bounding box center [1238, 412] width 160 height 26
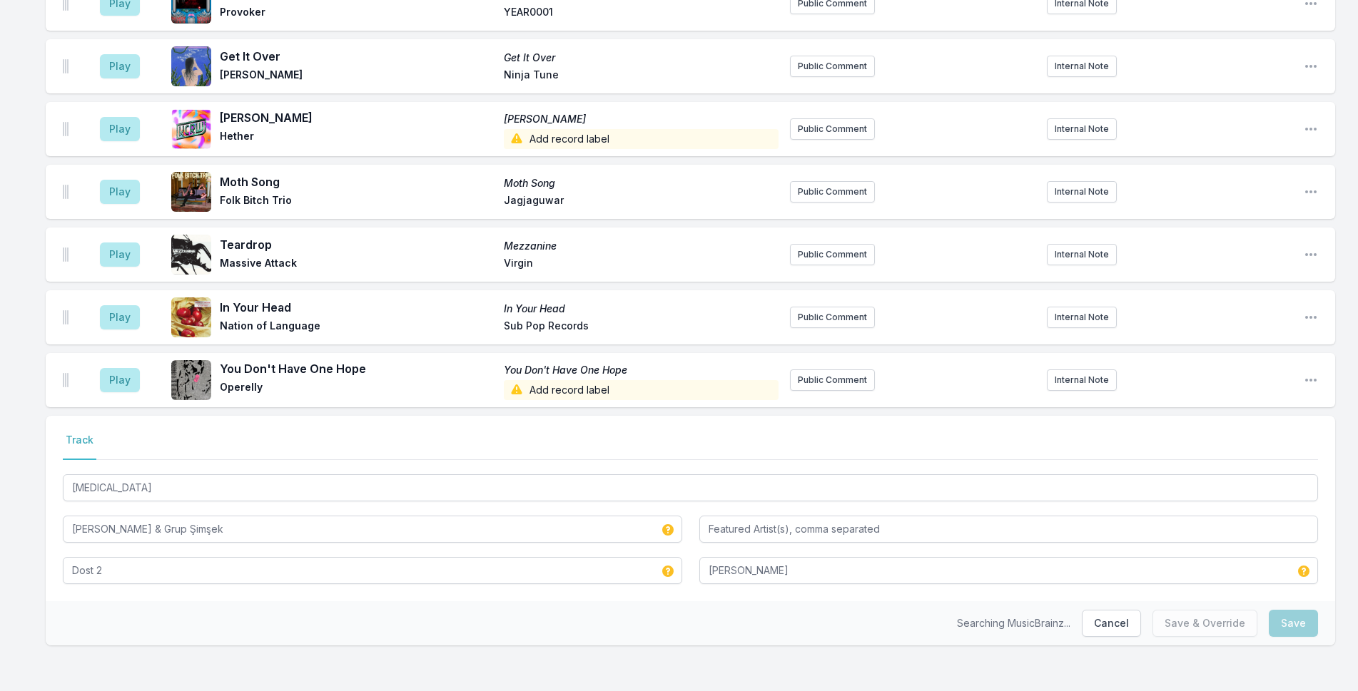
scroll to position [4487, 0]
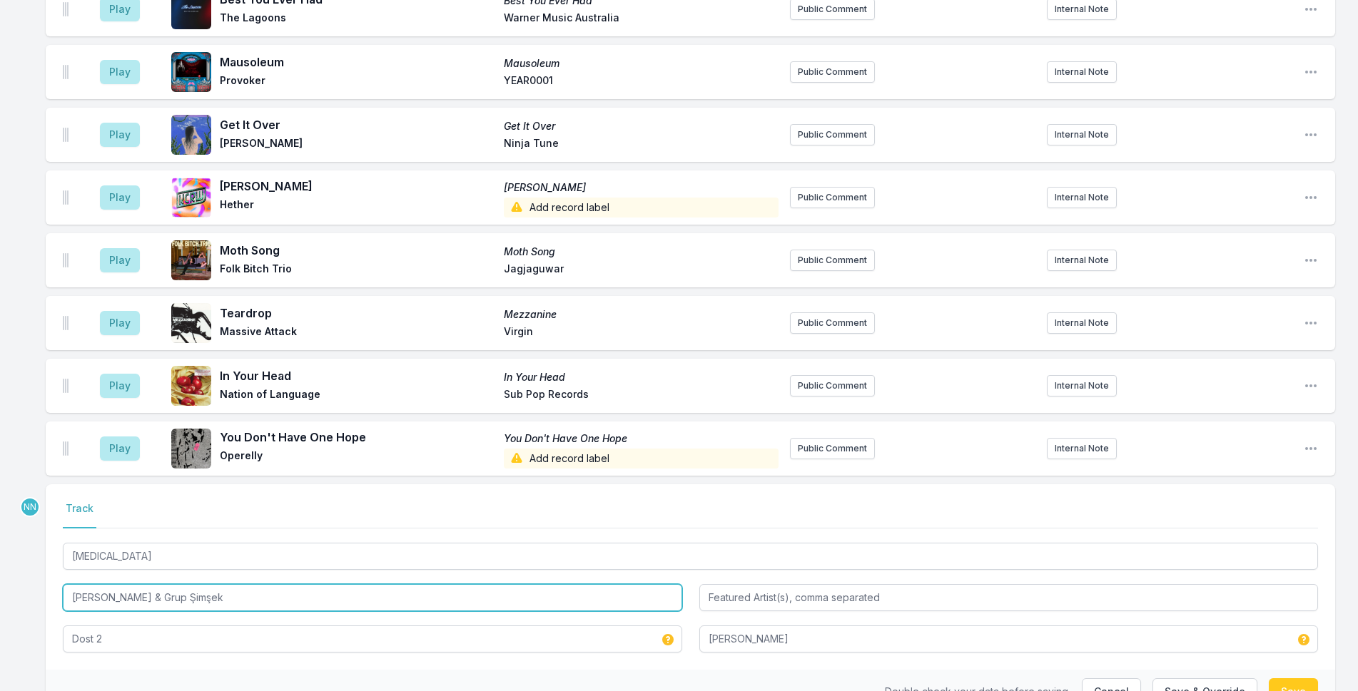
click at [275, 584] on input "Derya Yıldırım & Grup Şimşek" at bounding box center [372, 597] width 619 height 27
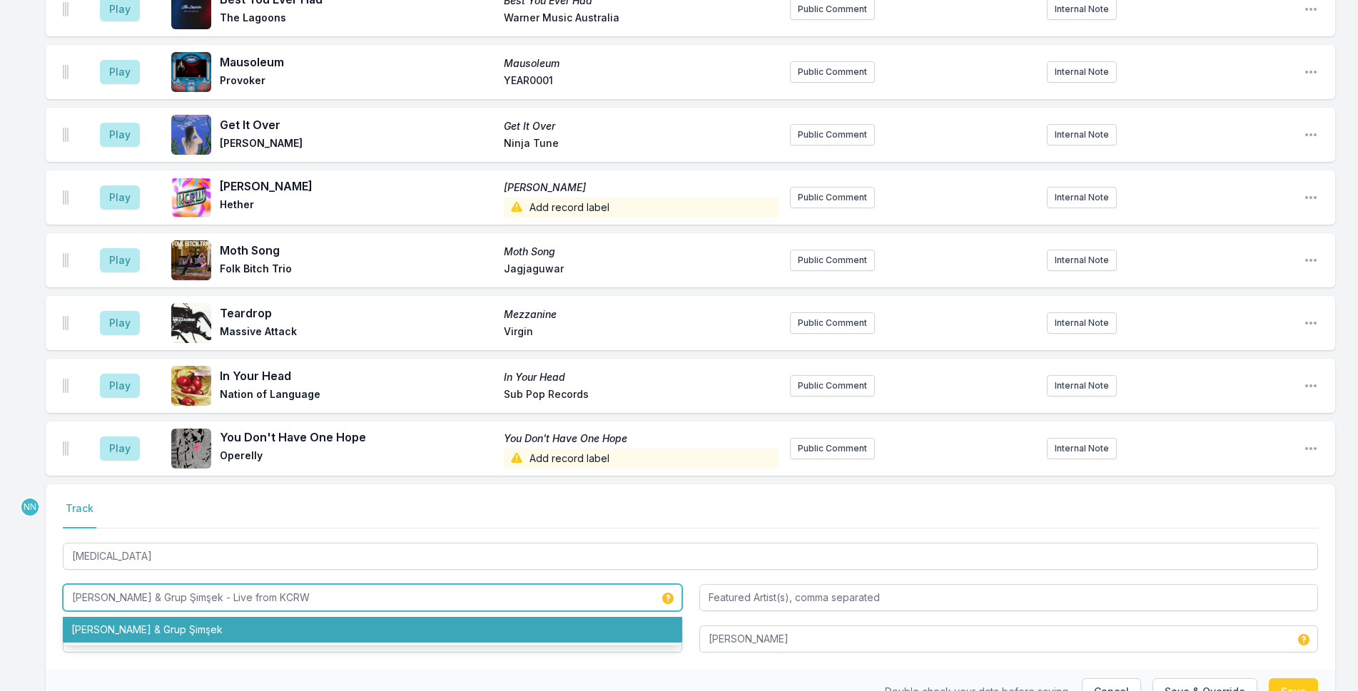
type input "Derya Yıldırım & Grup Şimşek - Live from KCRW"
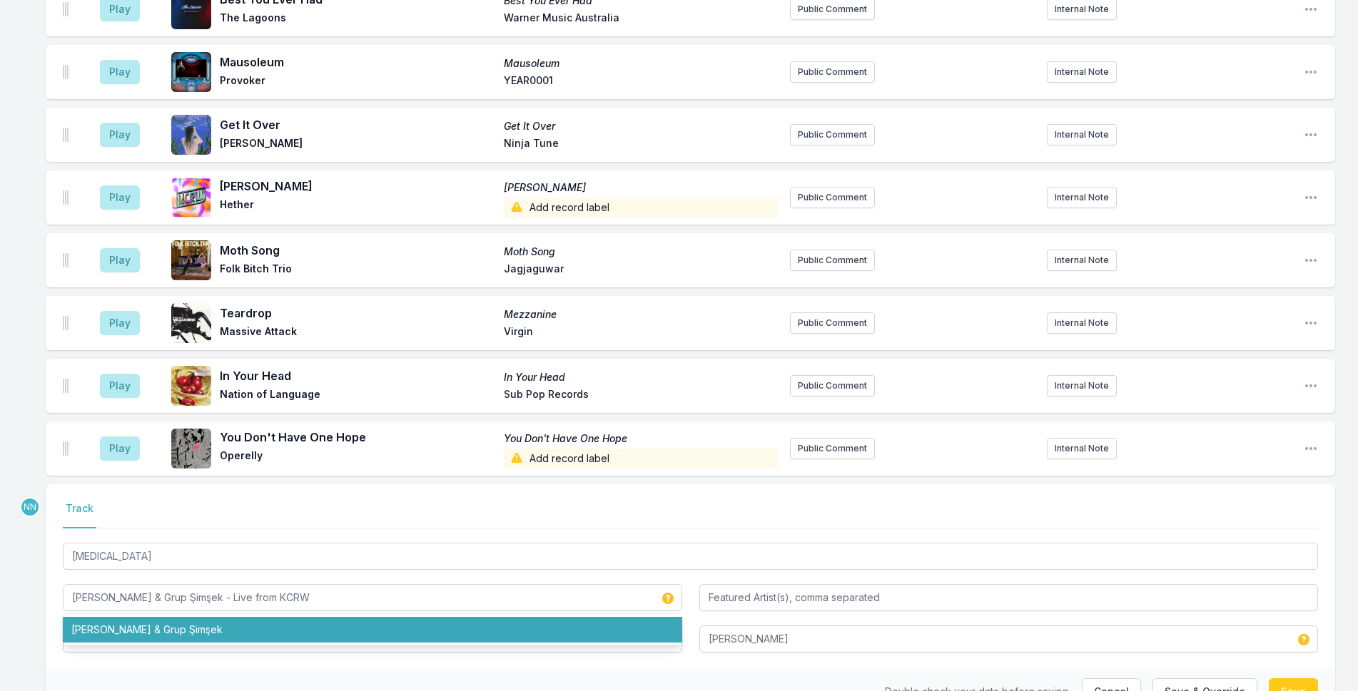
click at [230, 670] on div "Double check your data before saving. Cancel Save & Override Save" at bounding box center [690, 692] width 1289 height 44
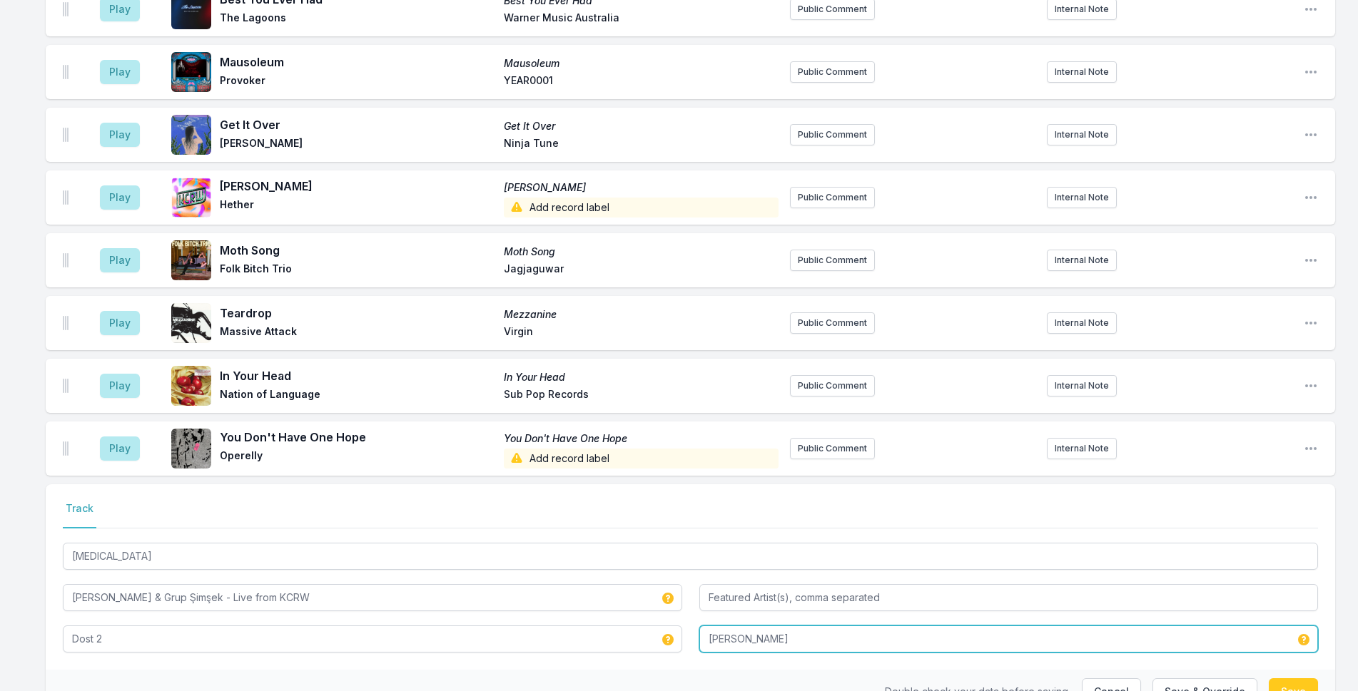
click at [708, 626] on input "Bongo Joe" at bounding box center [1008, 639] width 619 height 27
type input "KCRW / Bongo Joe"
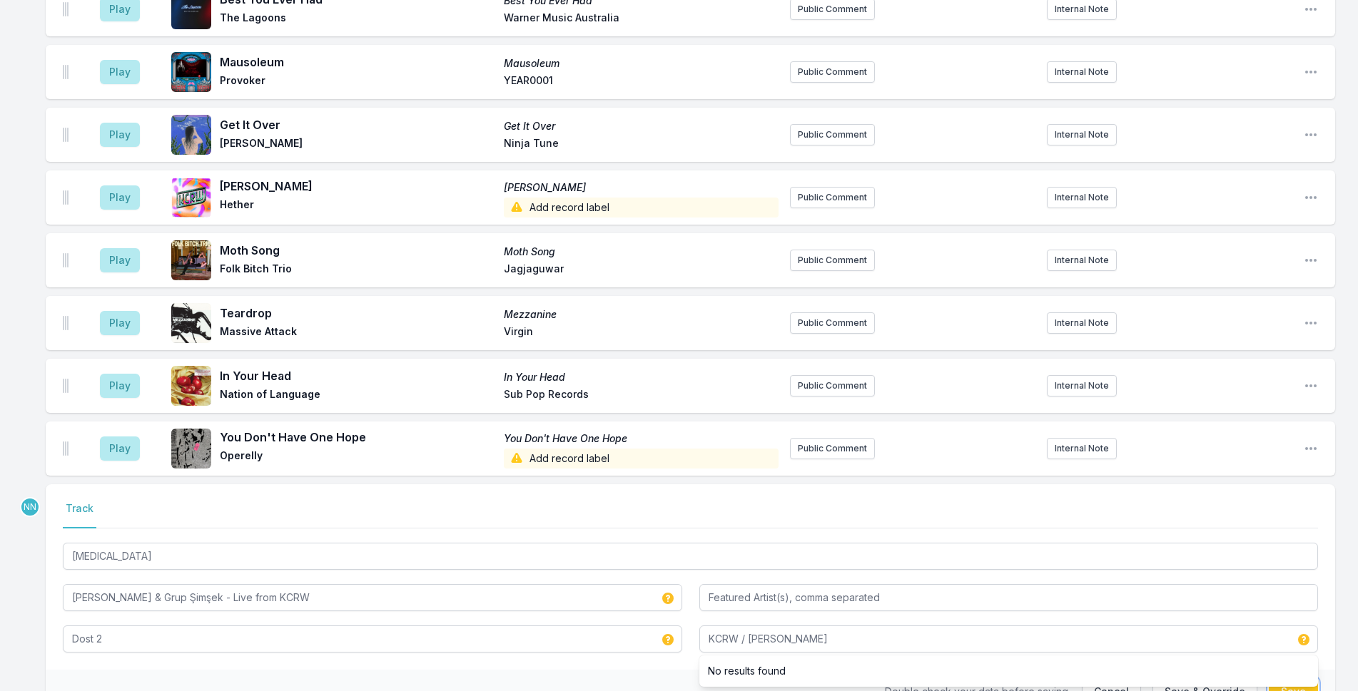
click at [1114, 678] on button "Save" at bounding box center [1292, 691] width 49 height 27
type input "Derya Yıldırım & Grup Şimşek"
type input "Bongo Joe"
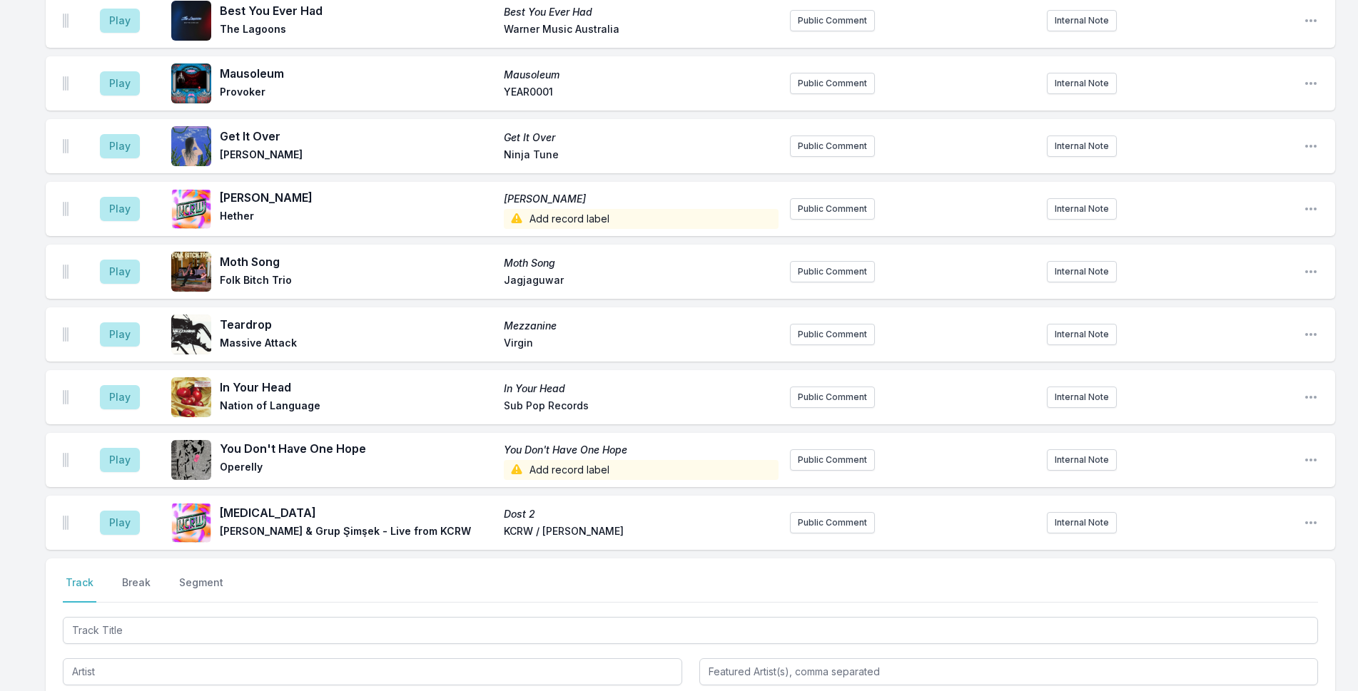
scroll to position [4641, 0]
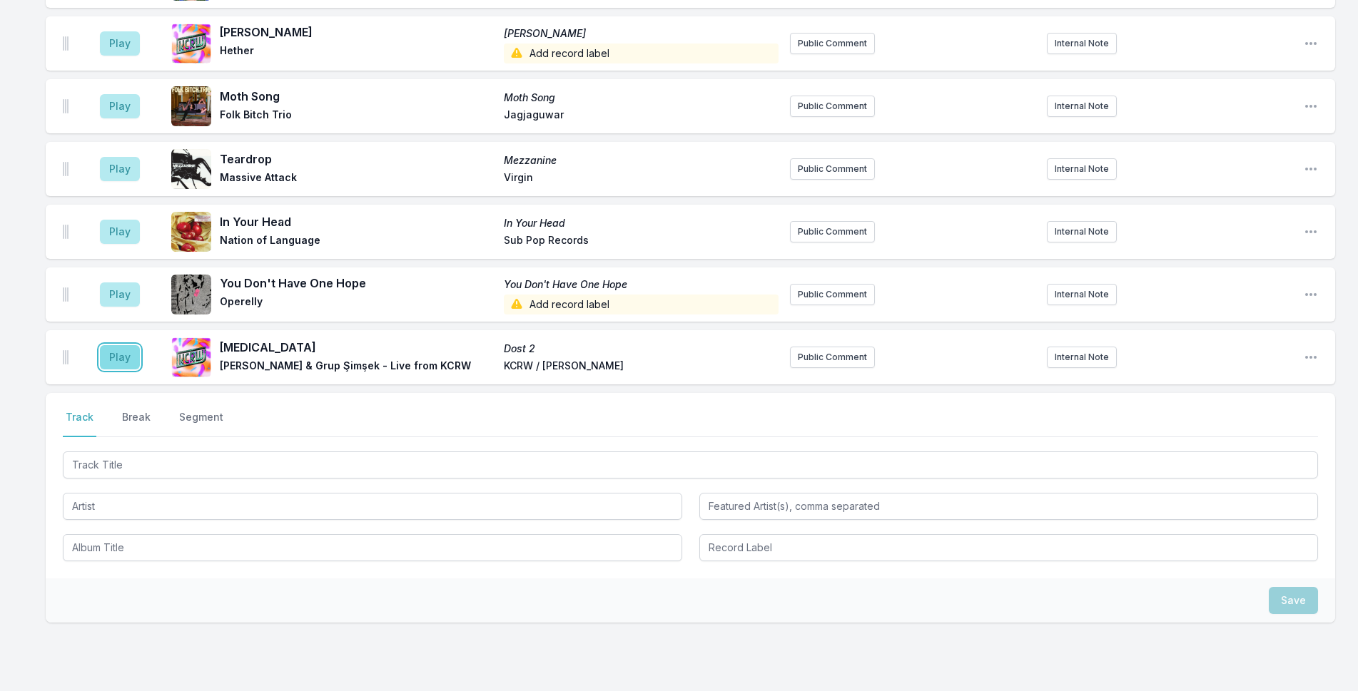
click at [121, 345] on button "Play" at bounding box center [120, 357] width 40 height 24
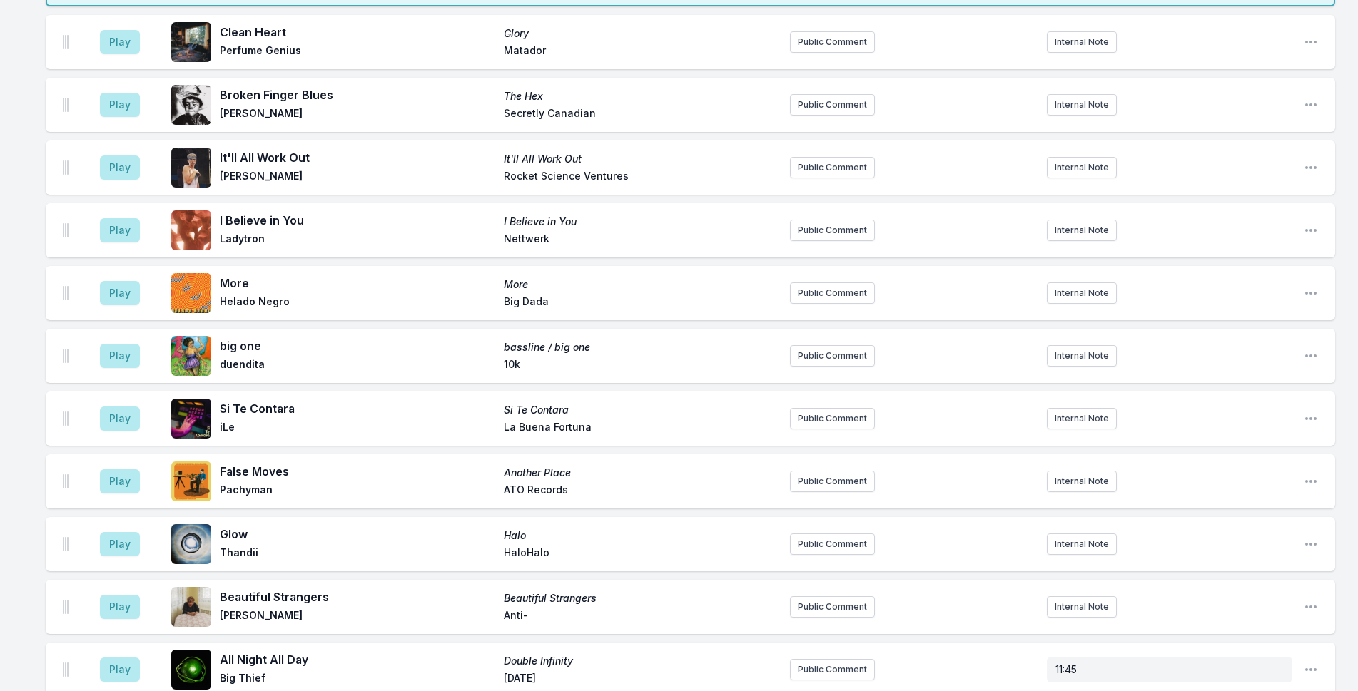
scroll to position [2429, 0]
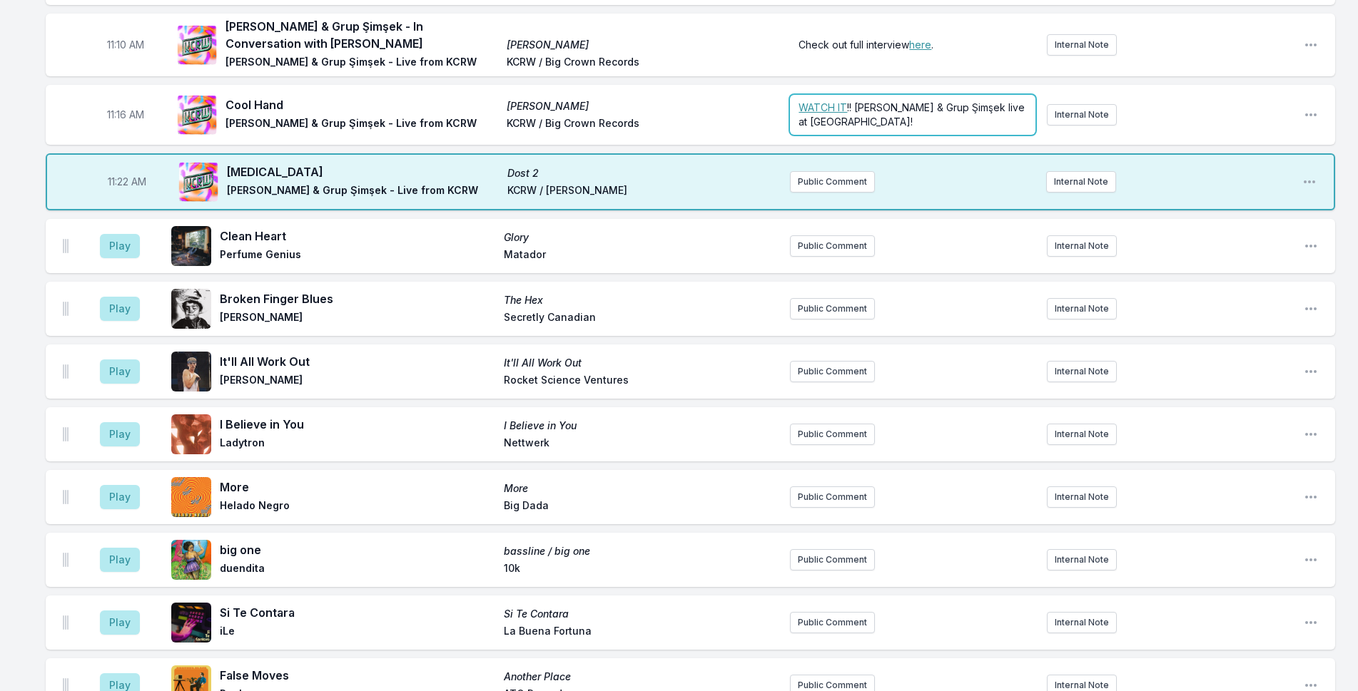
click at [866, 95] on div "﻿ WATCH IT !! Derya Yıldırım & Grup Şimşek live at KCRW HQ!" at bounding box center [912, 115] width 245 height 40
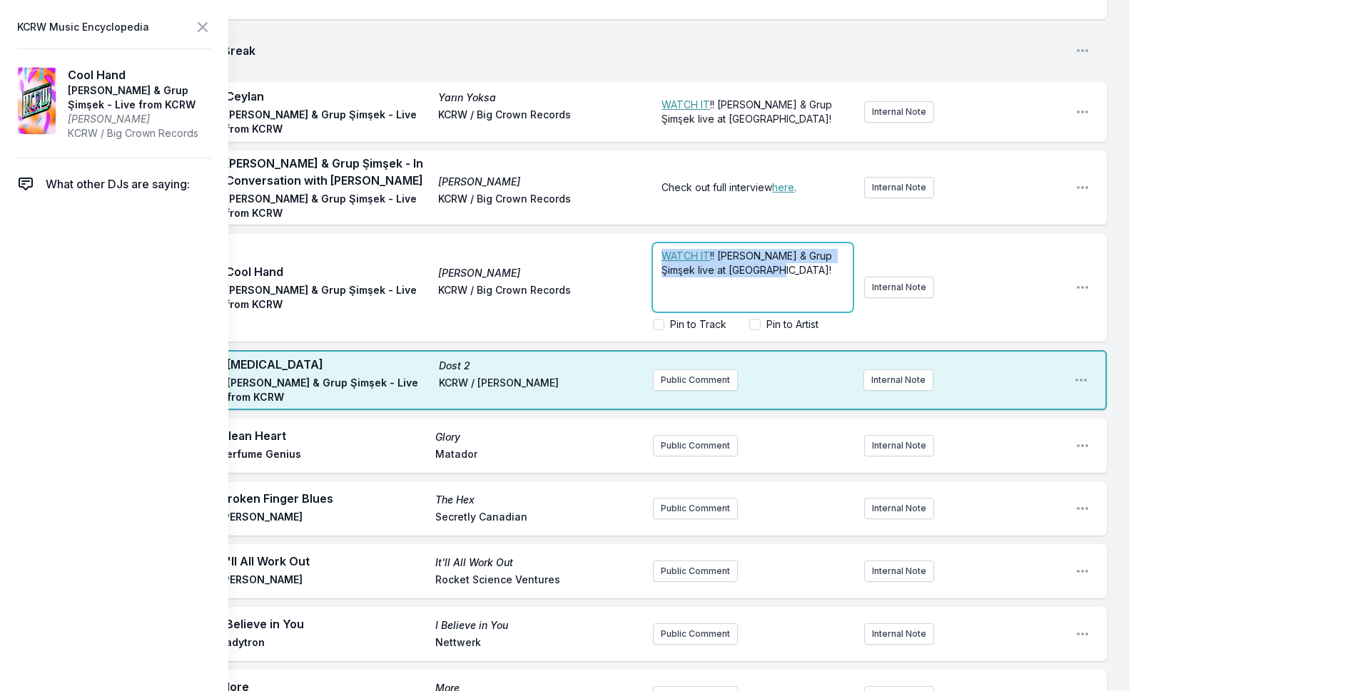
drag, startPoint x: 778, startPoint y: 148, endPoint x: 650, endPoint y: 130, distance: 129.7
click at [650, 233] on div "11:16 AM Cool Hand Yarin Yoksa Derya Yıldırım & Grup Şimşek - Live from KCRW KC…" at bounding box center [576, 287] width 1061 height 108
copy p "﻿ WATCH IT !! Derya Yıldırım & Grup Şimşek live at KCRW HQ!"
click at [205, 29] on icon at bounding box center [202, 27] width 9 height 9
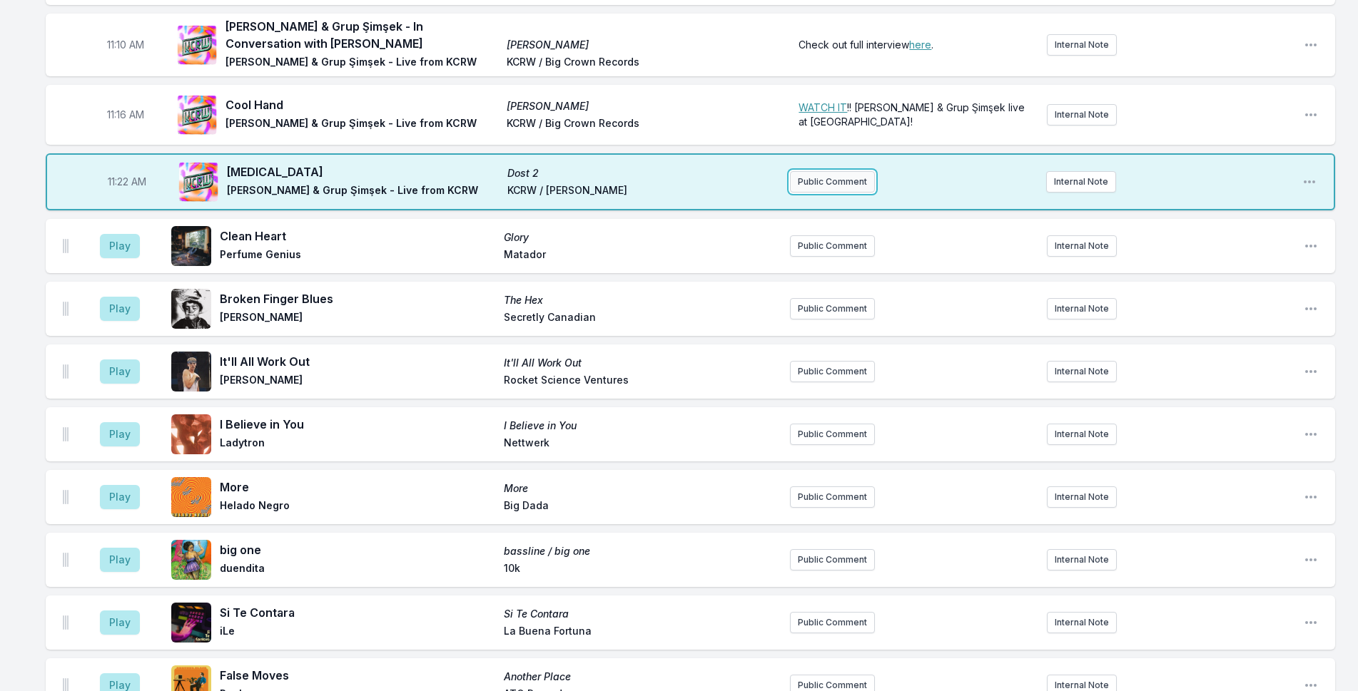
click at [820, 171] on button "Public Comment" at bounding box center [832, 181] width 85 height 21
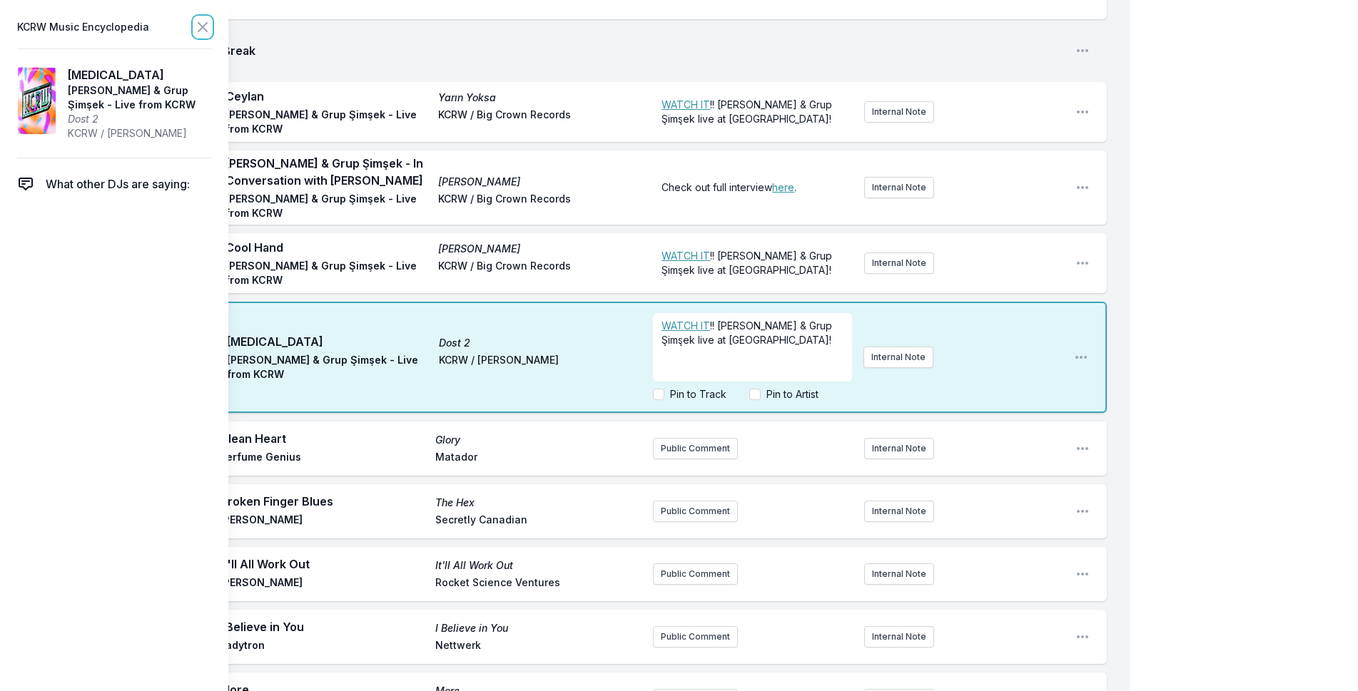
click at [195, 30] on icon at bounding box center [202, 27] width 17 height 17
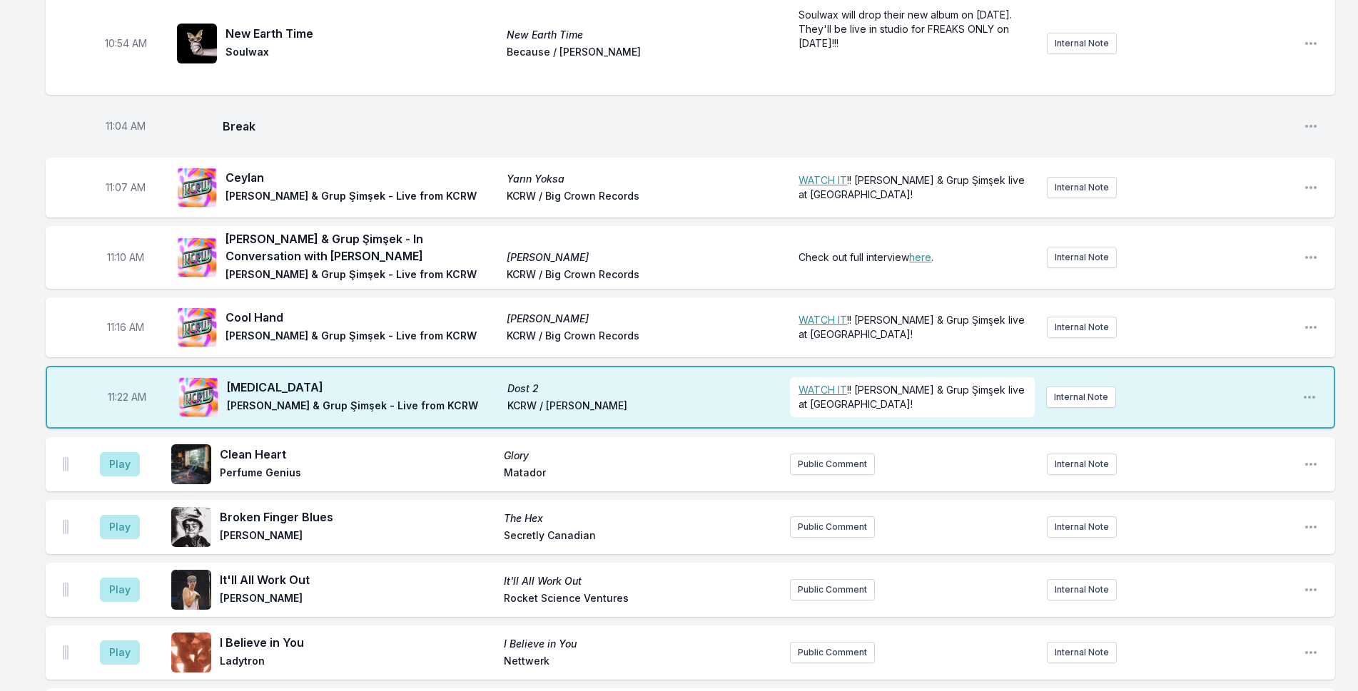
scroll to position [2215, 0]
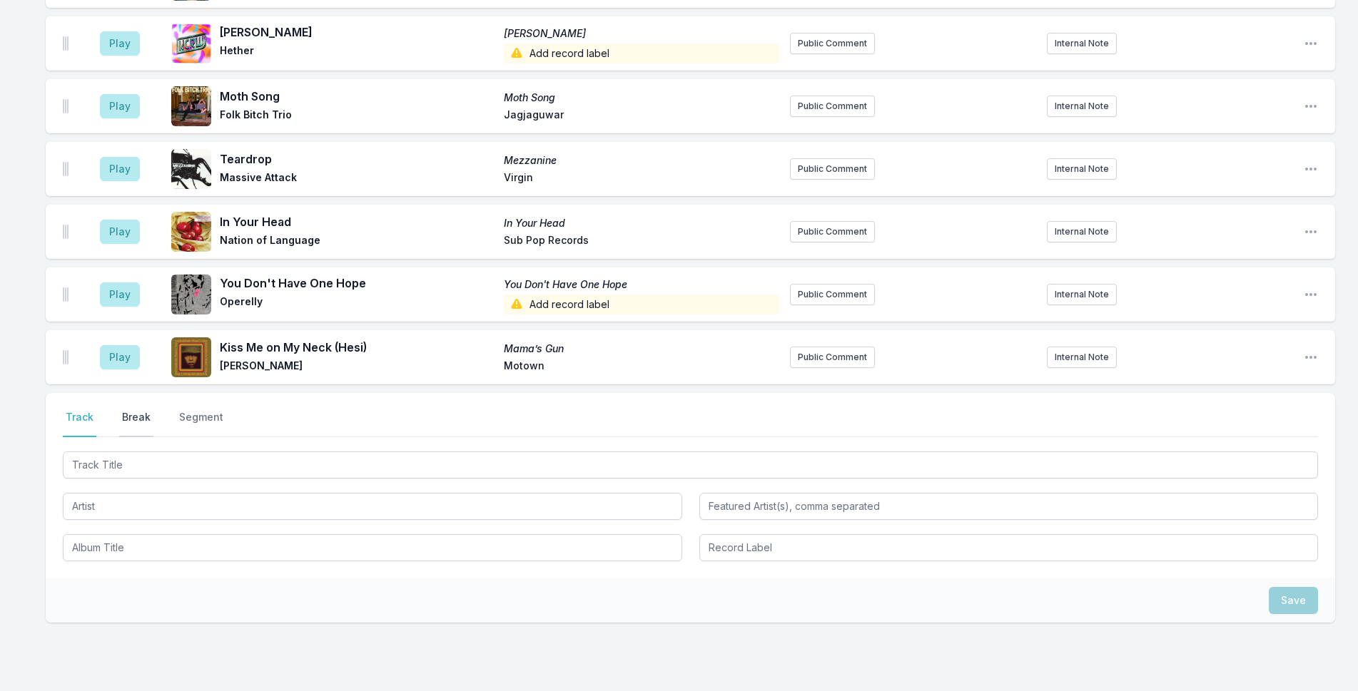
click at [139, 410] on button "Break" at bounding box center [136, 423] width 34 height 27
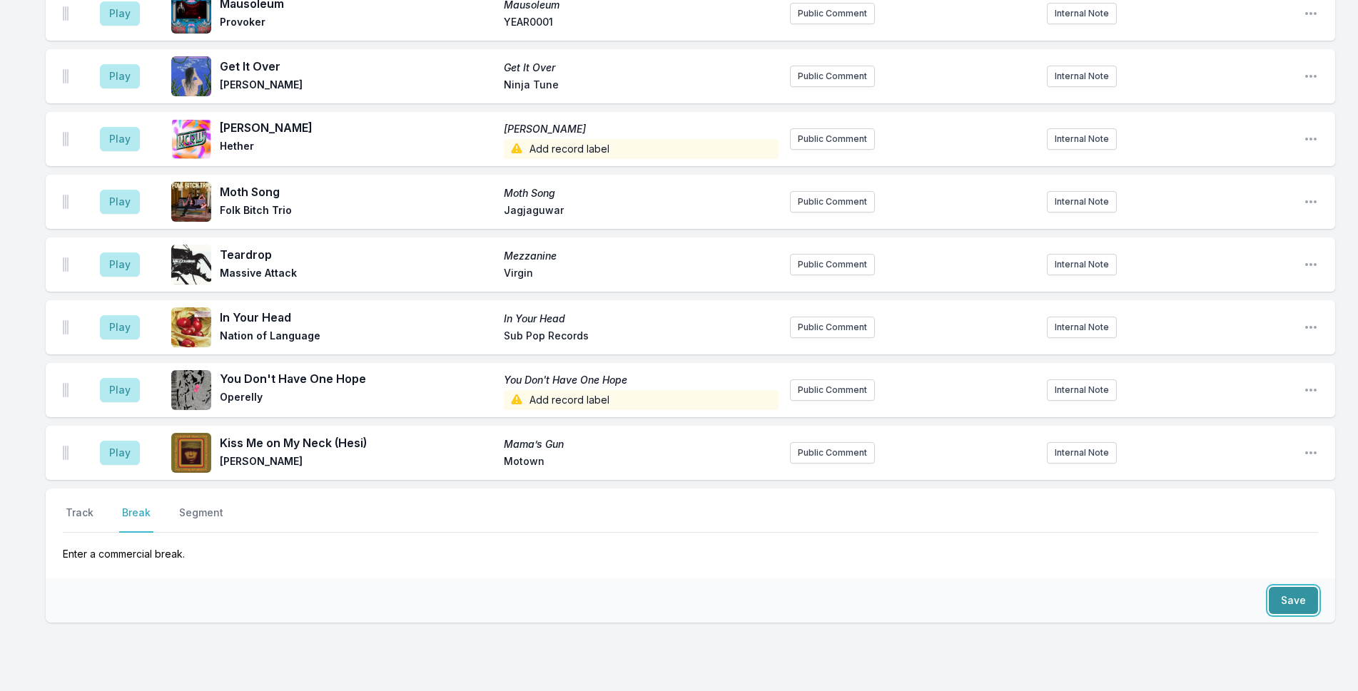
click at [1114, 587] on button "Save" at bounding box center [1292, 600] width 49 height 27
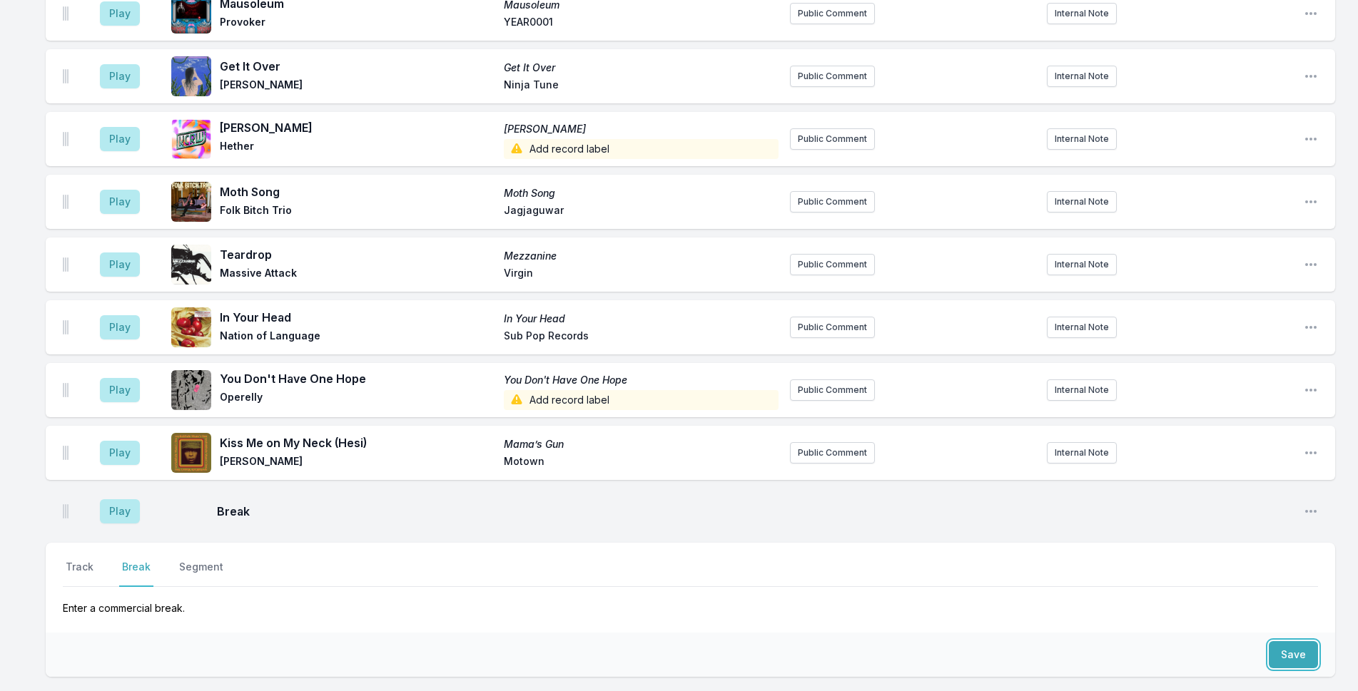
scroll to position [4668, 0]
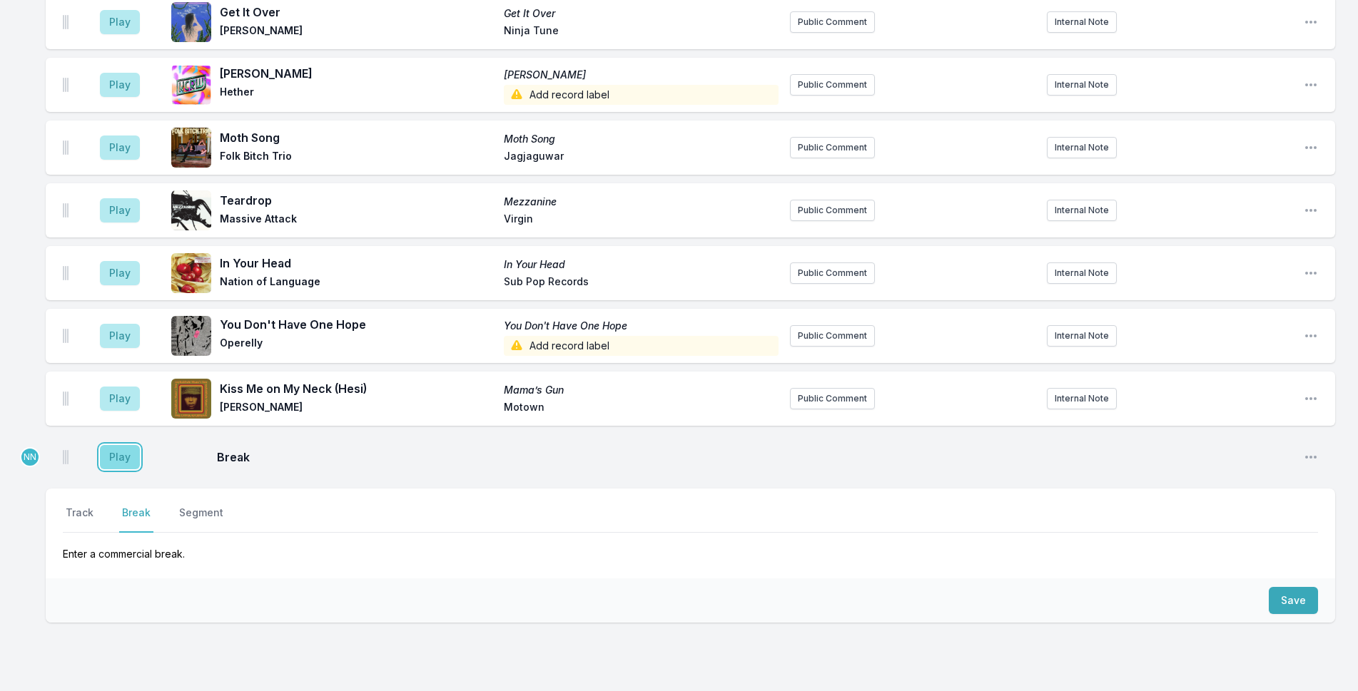
click at [123, 445] on button "Play" at bounding box center [120, 457] width 40 height 24
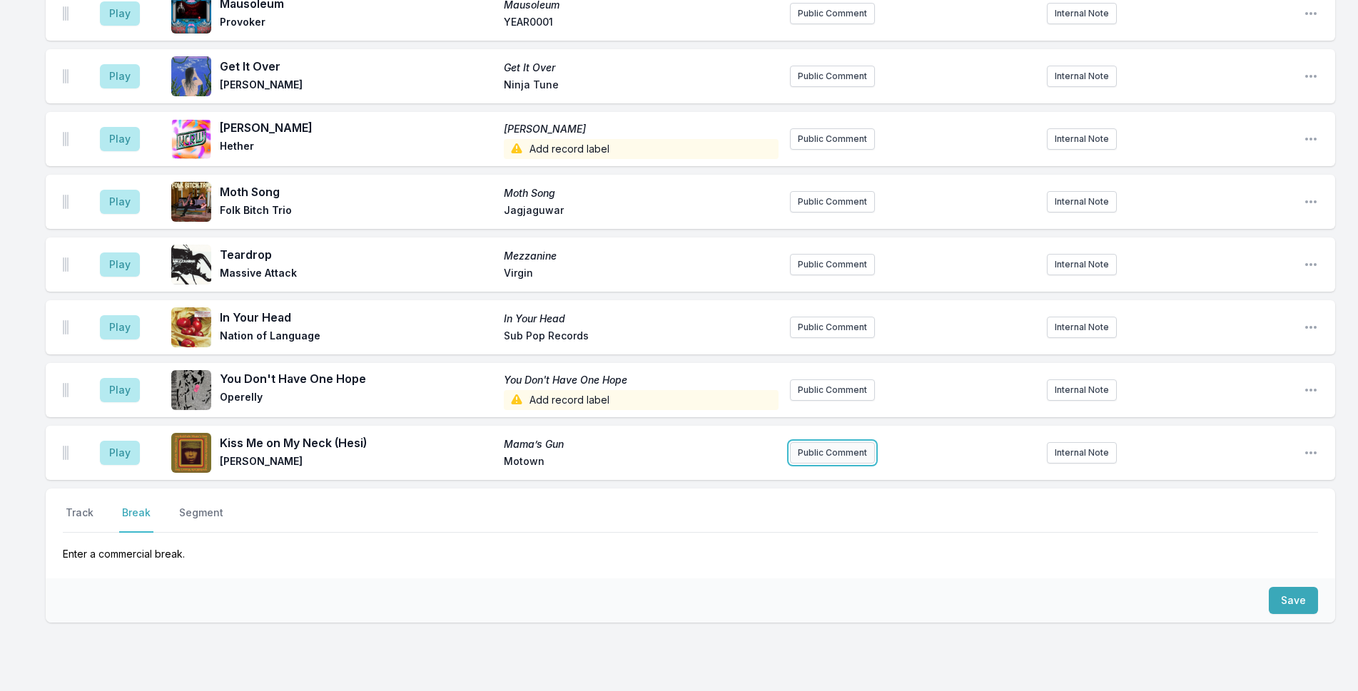
click at [826, 442] on button "Public Comment" at bounding box center [832, 452] width 85 height 21
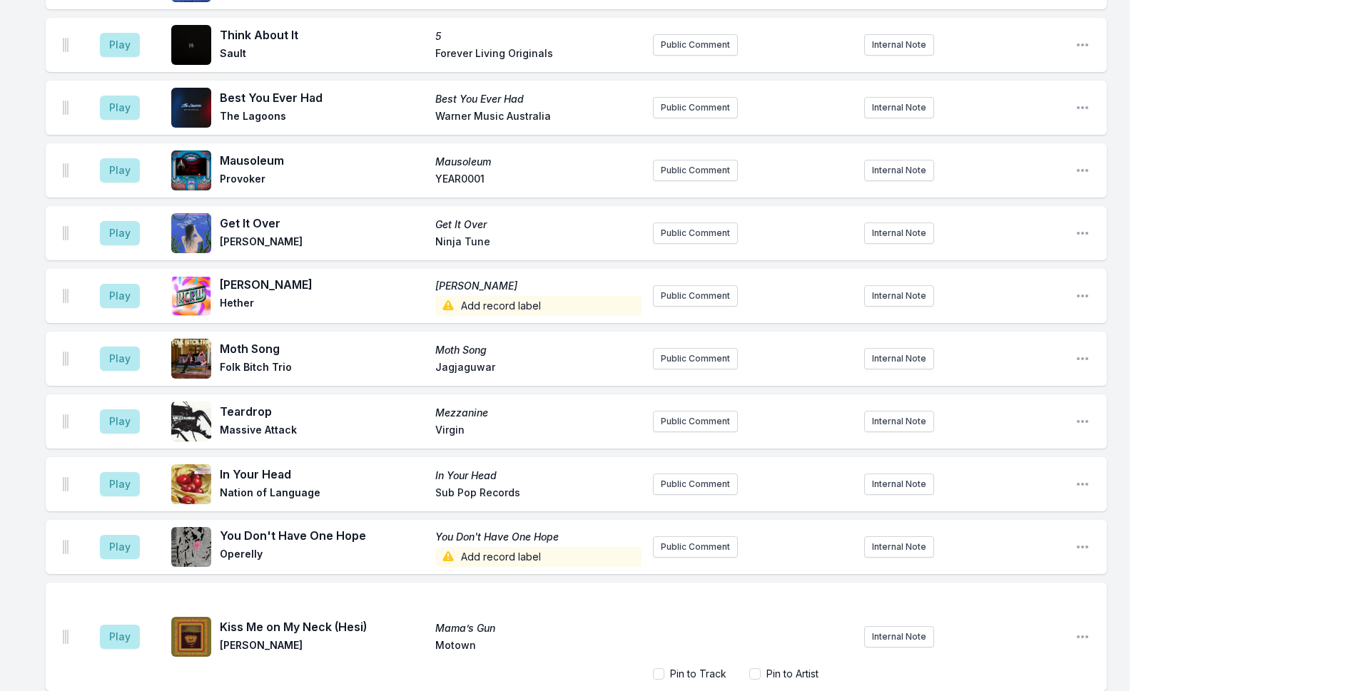
scroll to position [4722, 0]
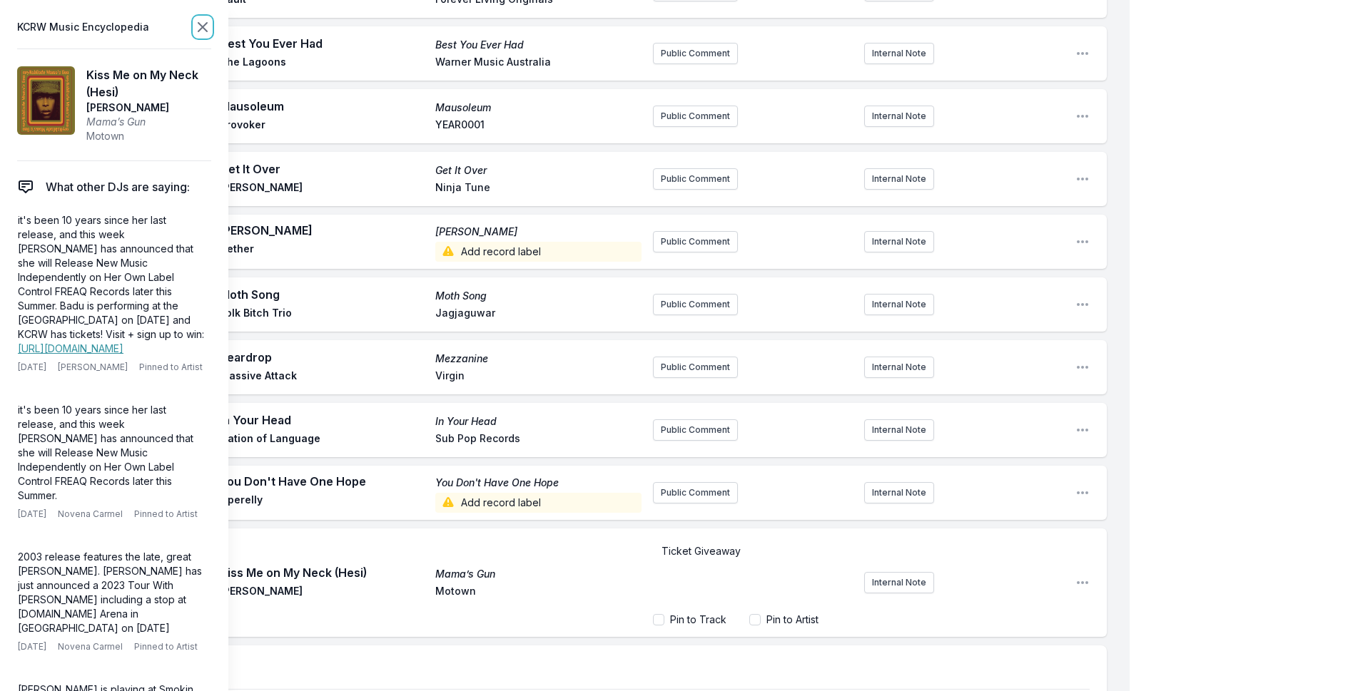
click at [200, 24] on icon at bounding box center [202, 27] width 9 height 9
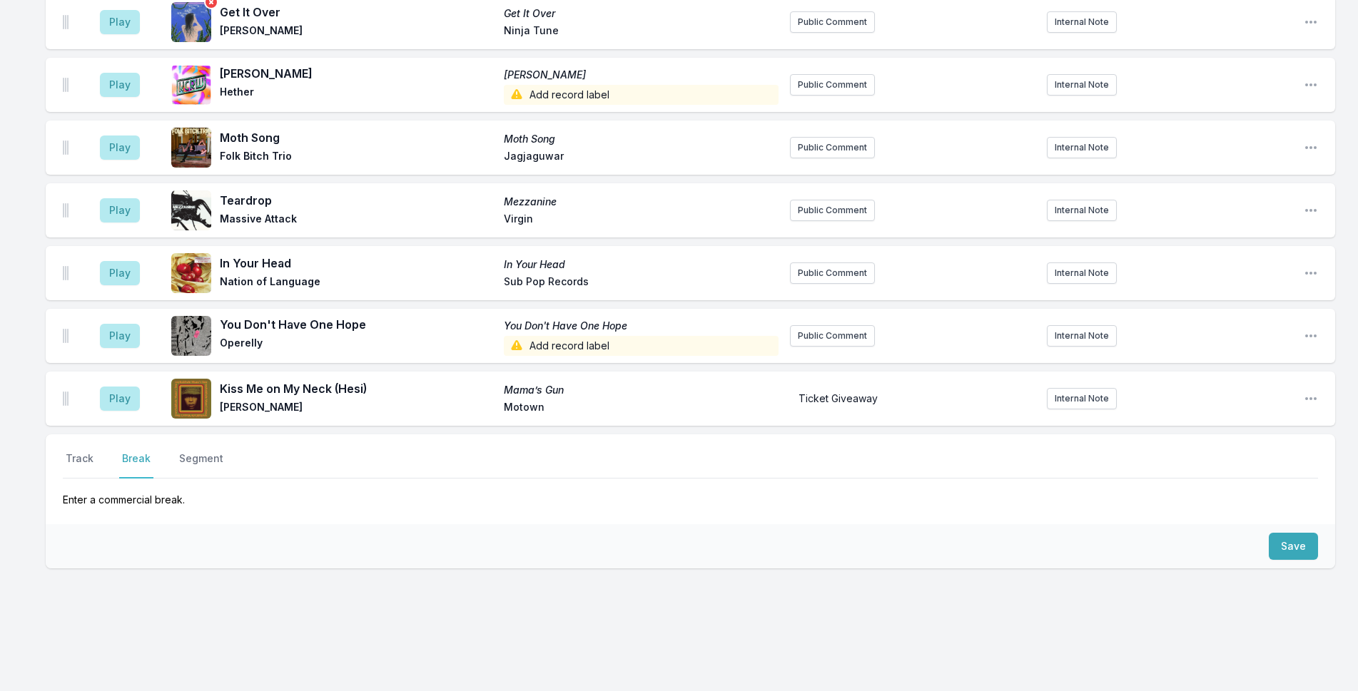
scroll to position [4668, 0]
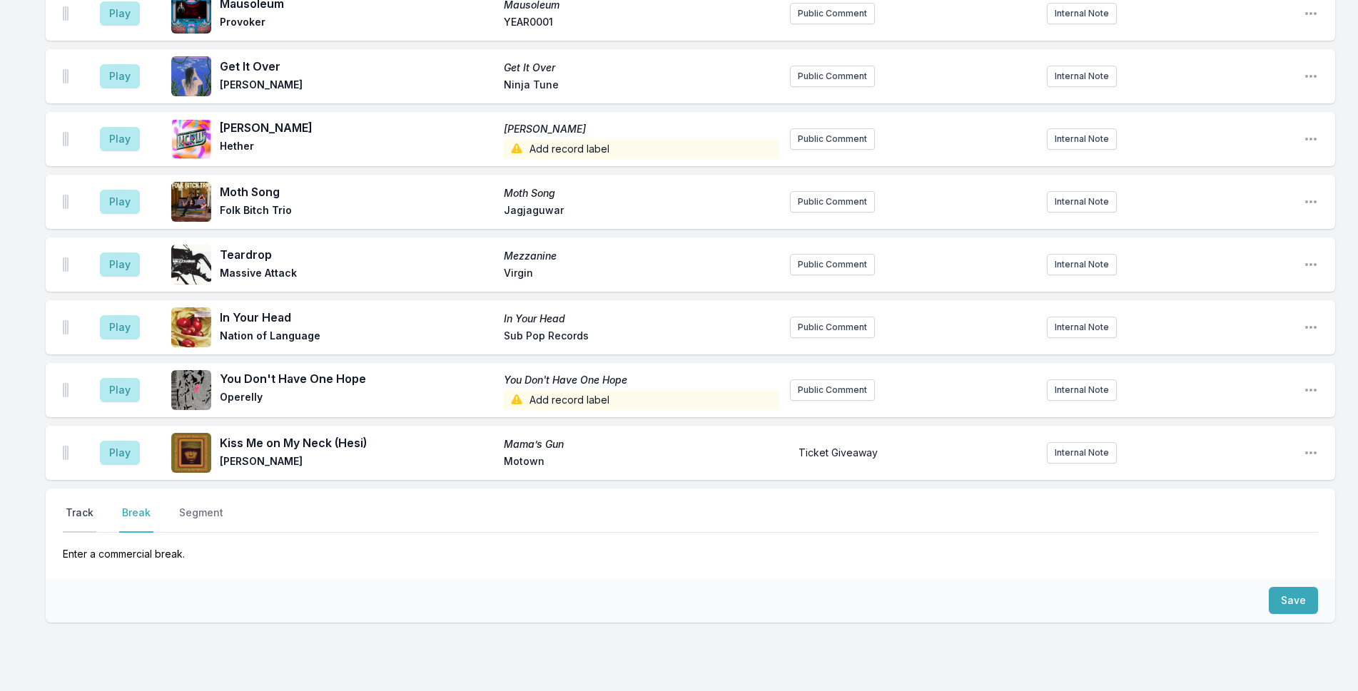
click at [88, 506] on button "Track" at bounding box center [80, 519] width 34 height 27
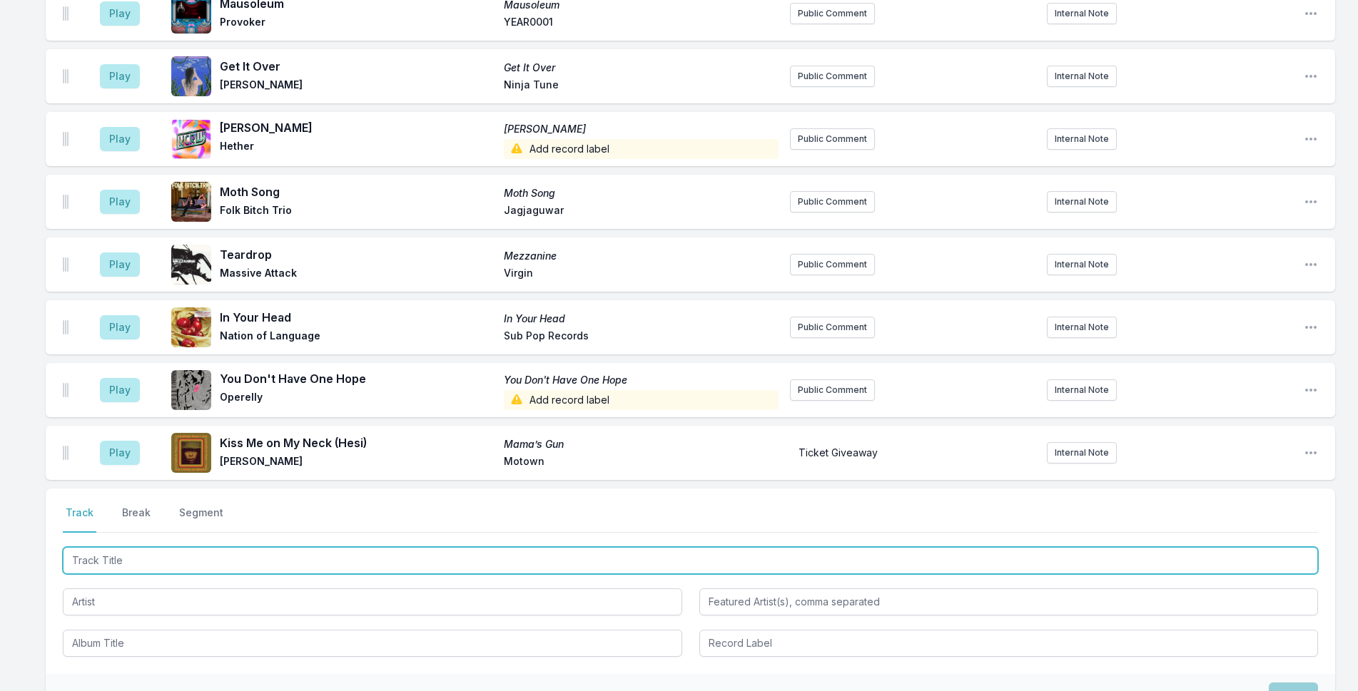
click at [174, 547] on input "Track Title" at bounding box center [690, 560] width 1255 height 27
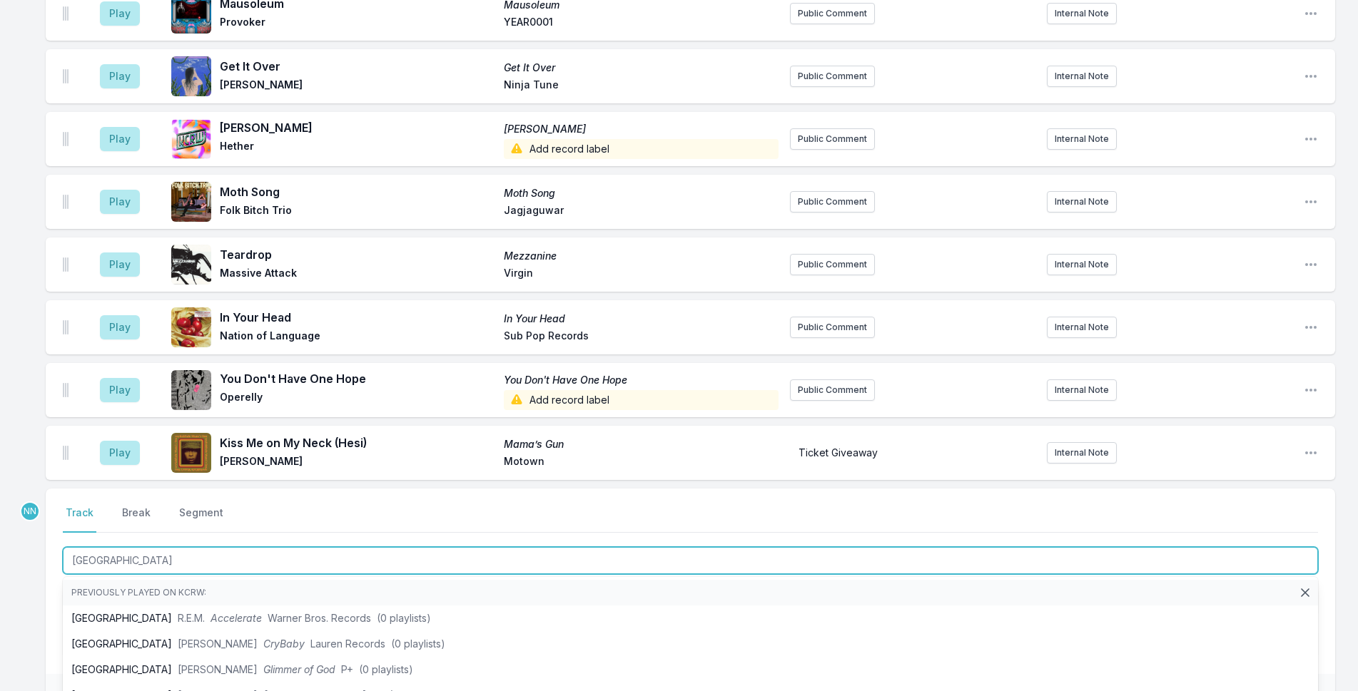
type input "Houston"
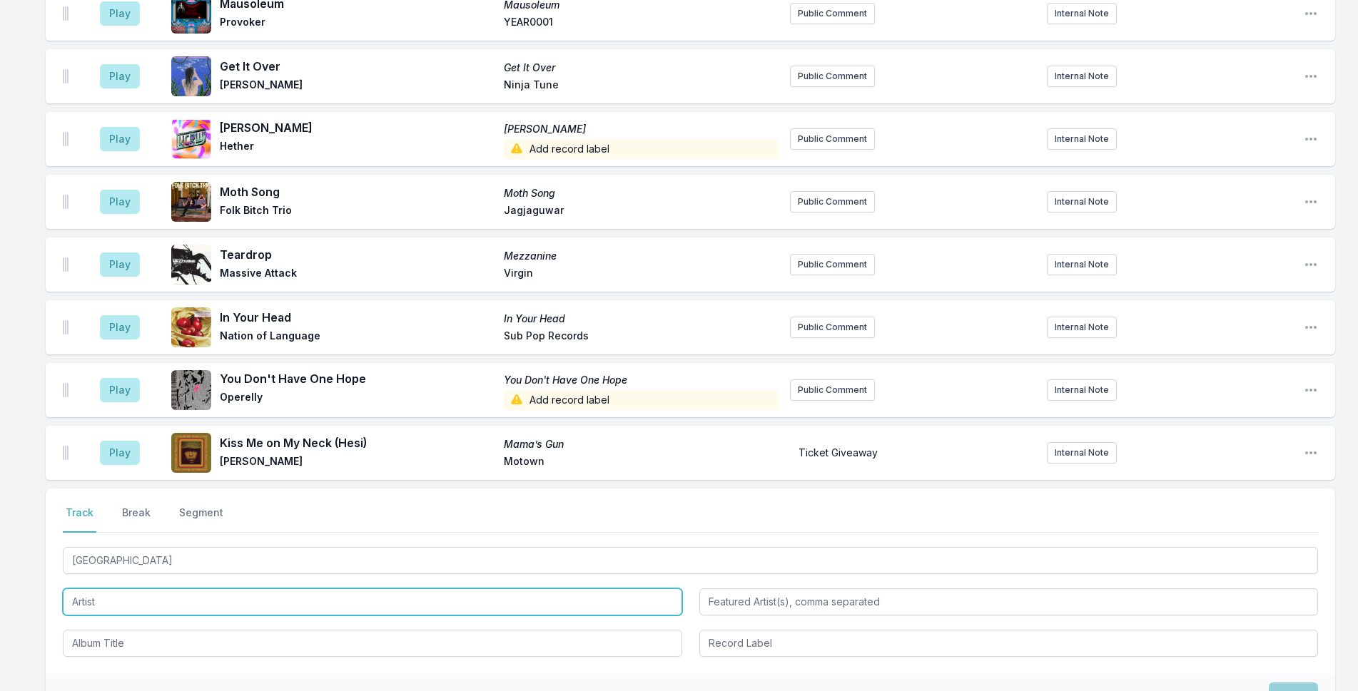
click at [85, 589] on input "Artist" at bounding box center [372, 602] width 619 height 27
paste input "Houston"
click at [102, 589] on input "Houston" at bounding box center [372, 602] width 619 height 27
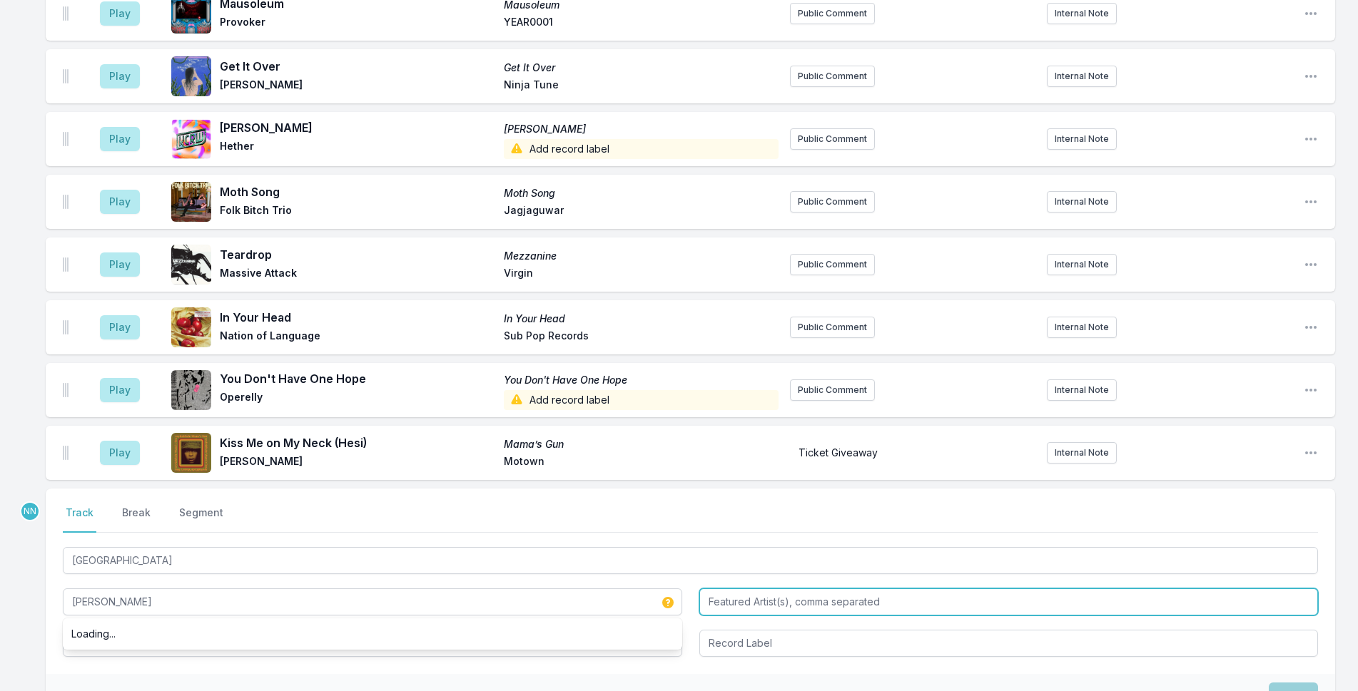
type input "Janet Devlin"
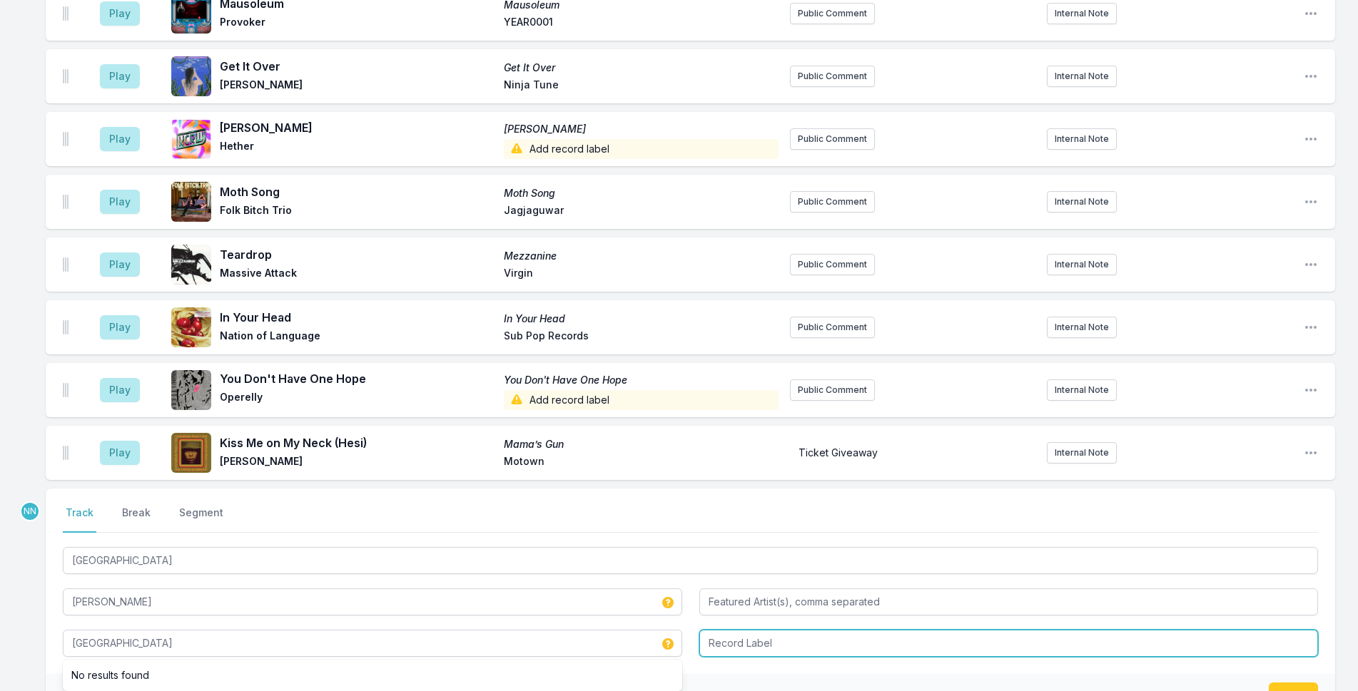
type input "Houston"
type input "OK! Good Records"
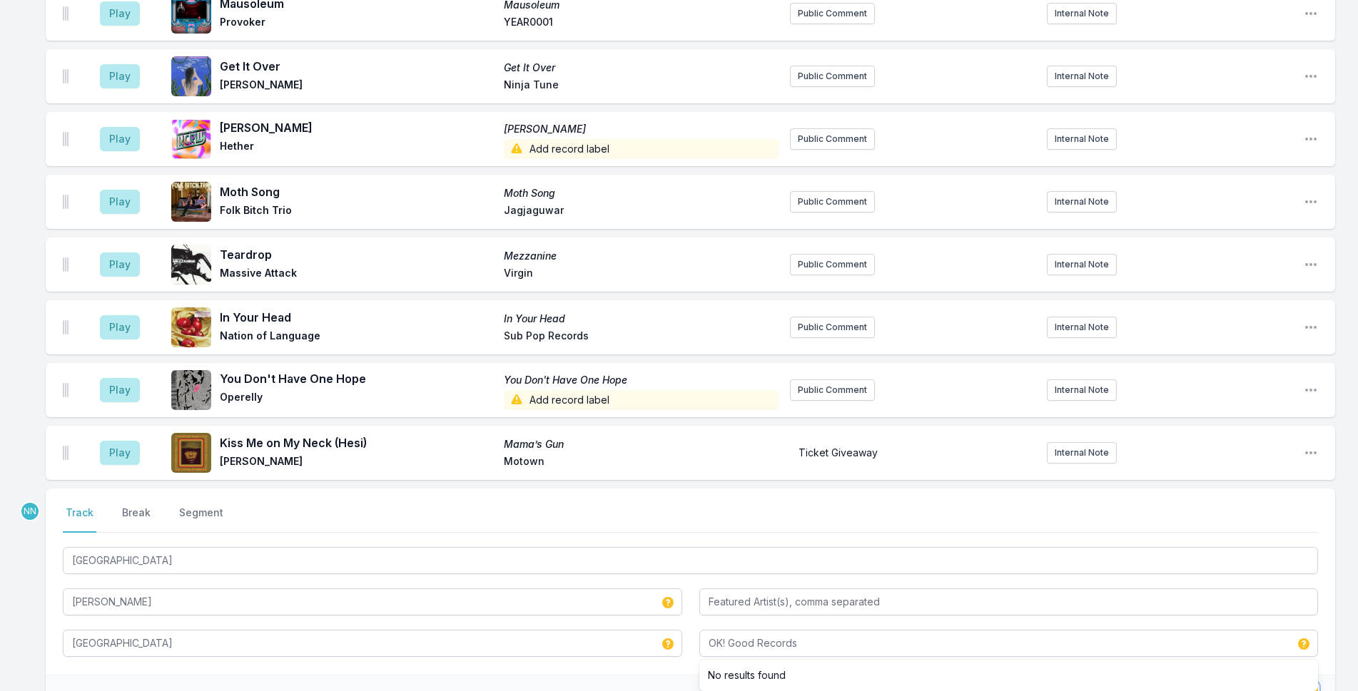
click at [1114, 683] on button "Save" at bounding box center [1292, 696] width 49 height 27
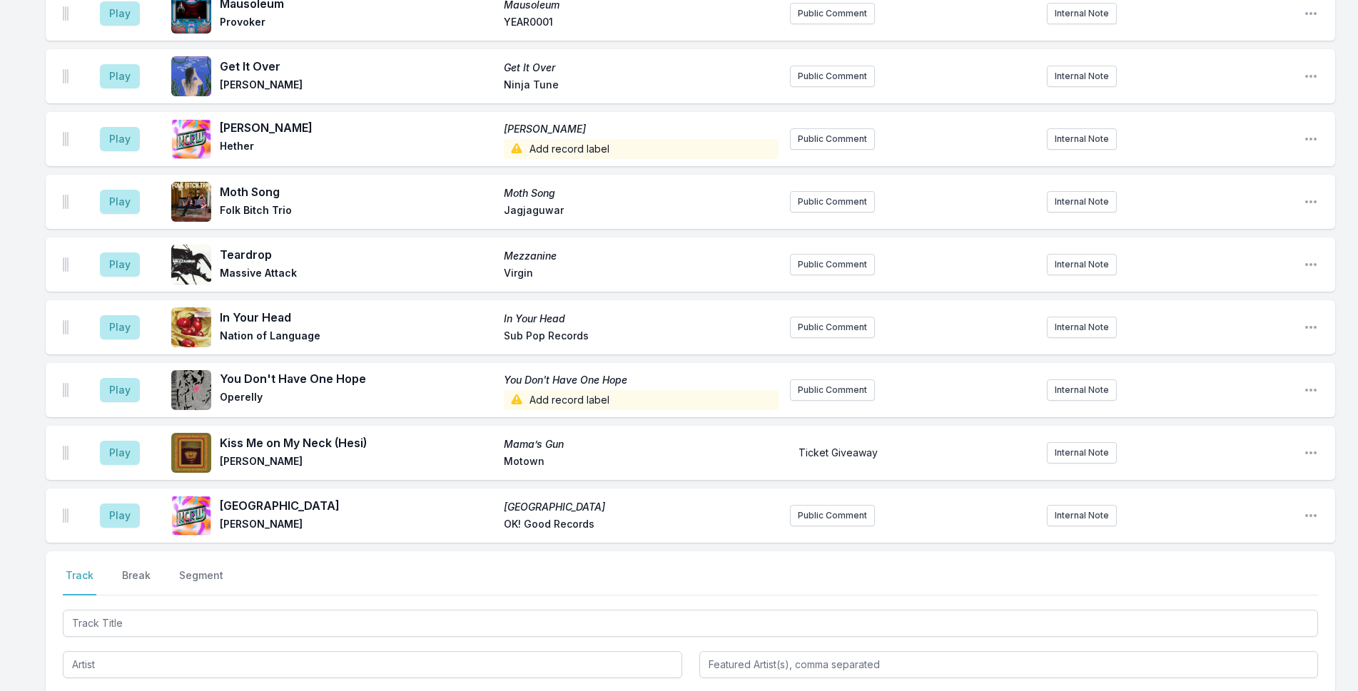
scroll to position [4731, 0]
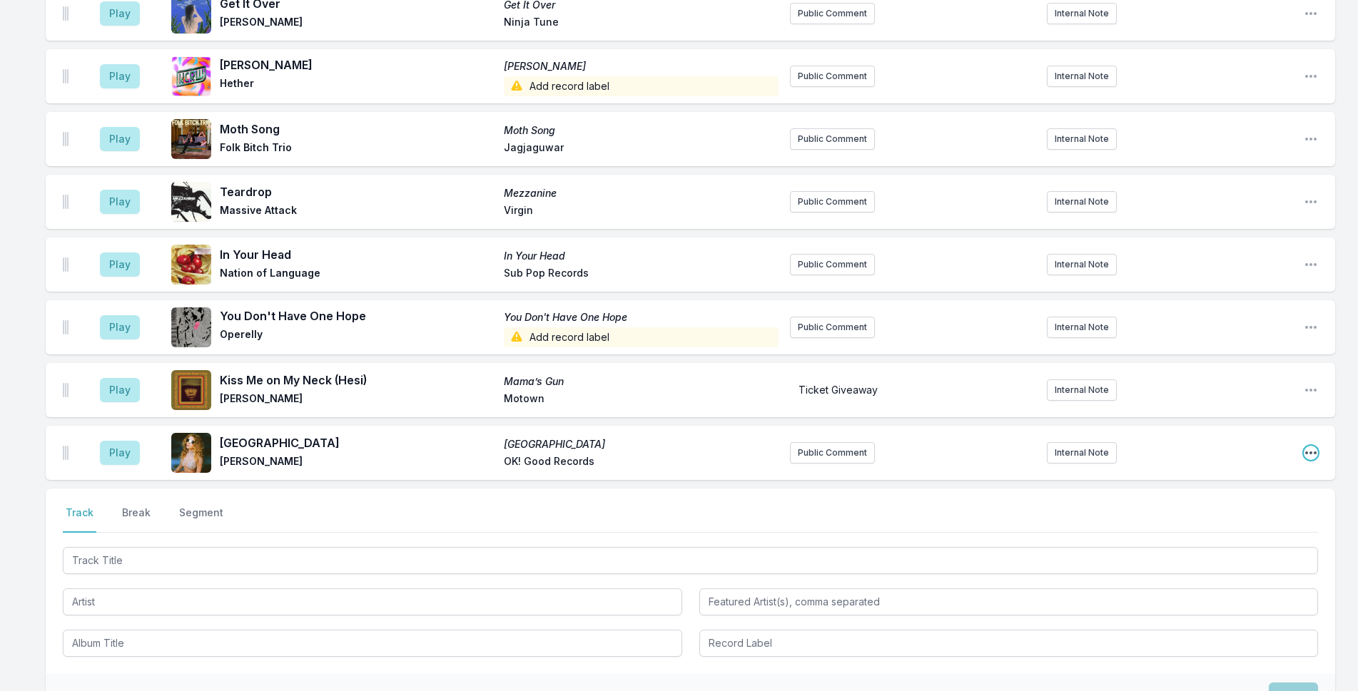
click at [1114, 446] on icon "Open playlist item options" at bounding box center [1310, 453] width 14 height 14
click at [116, 378] on button "Play" at bounding box center [120, 390] width 40 height 24
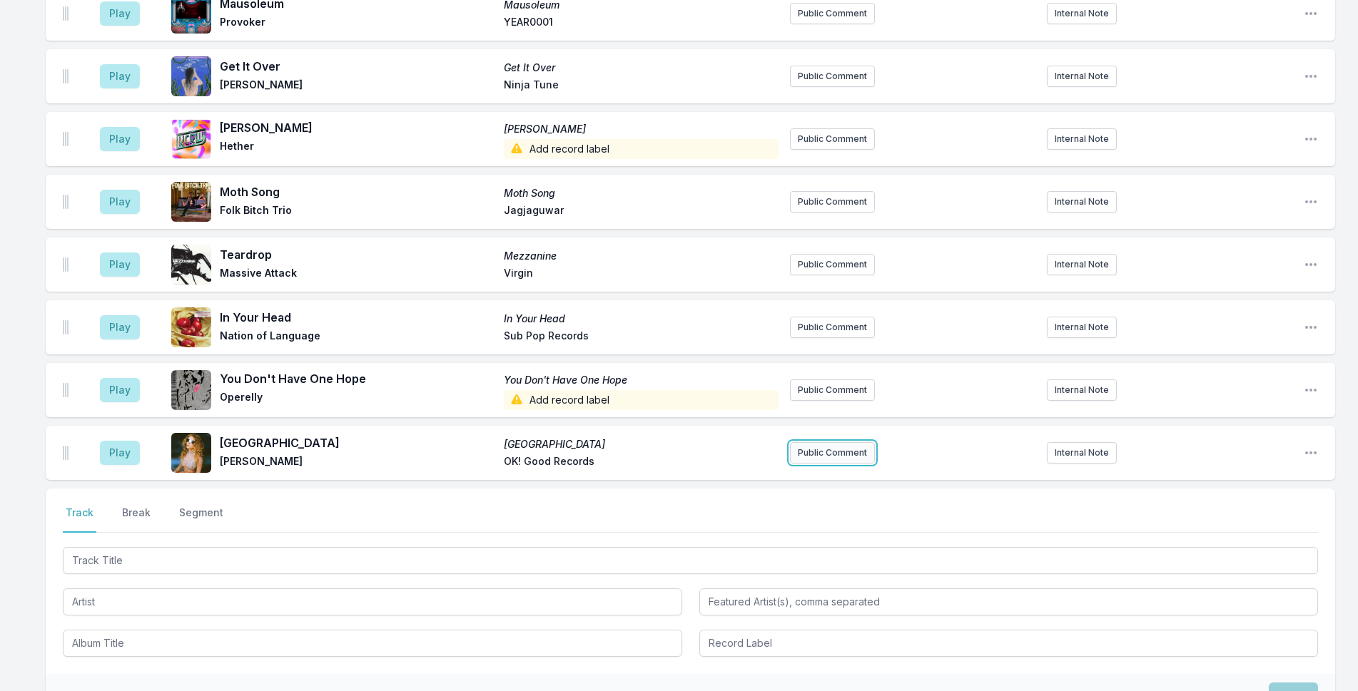
click at [821, 442] on button "Public Comment" at bounding box center [832, 452] width 85 height 21
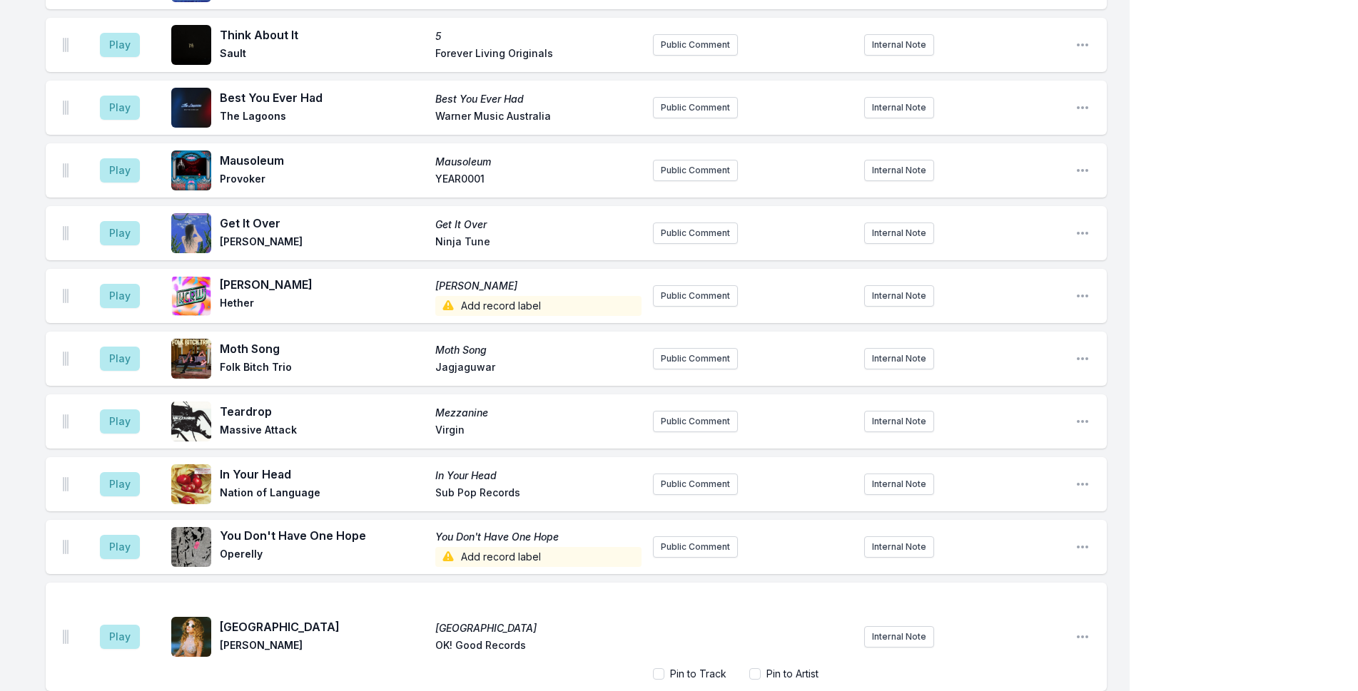
scroll to position [4785, 0]
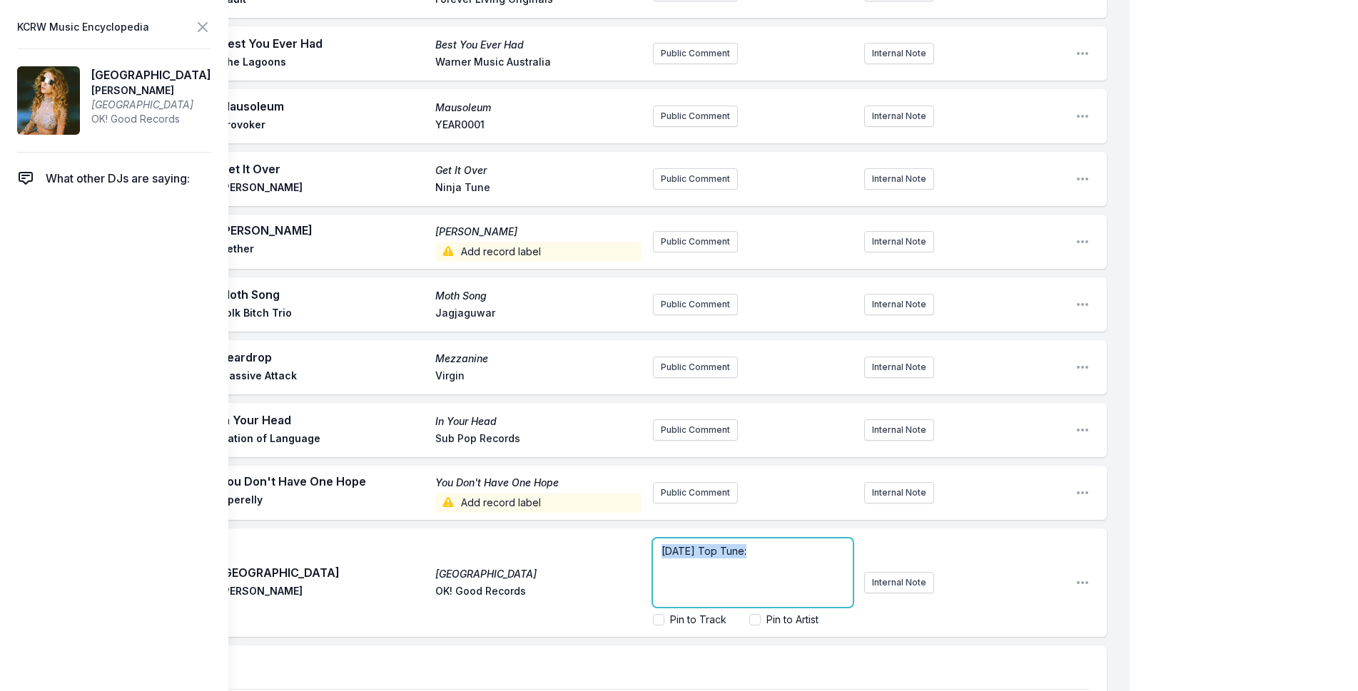
drag, startPoint x: 747, startPoint y: 419, endPoint x: 579, endPoint y: 417, distance: 167.7
click at [596, 529] on div "Play Houston Houston Janet Devlin OK! Good Records Today's Top Tune: Pin to Tra…" at bounding box center [576, 583] width 1061 height 108
click at [776, 544] on p "﻿ Today's Top Tune :" at bounding box center [752, 551] width 183 height 14
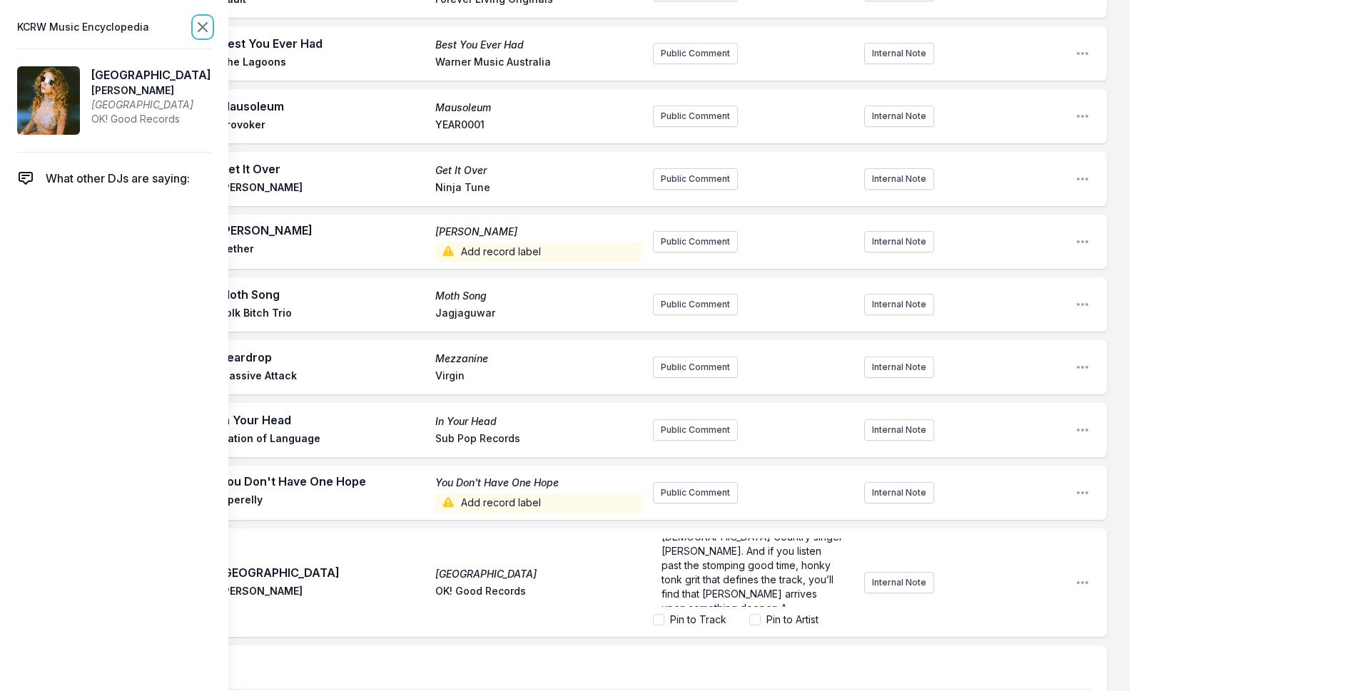
click at [206, 27] on icon at bounding box center [202, 27] width 17 height 17
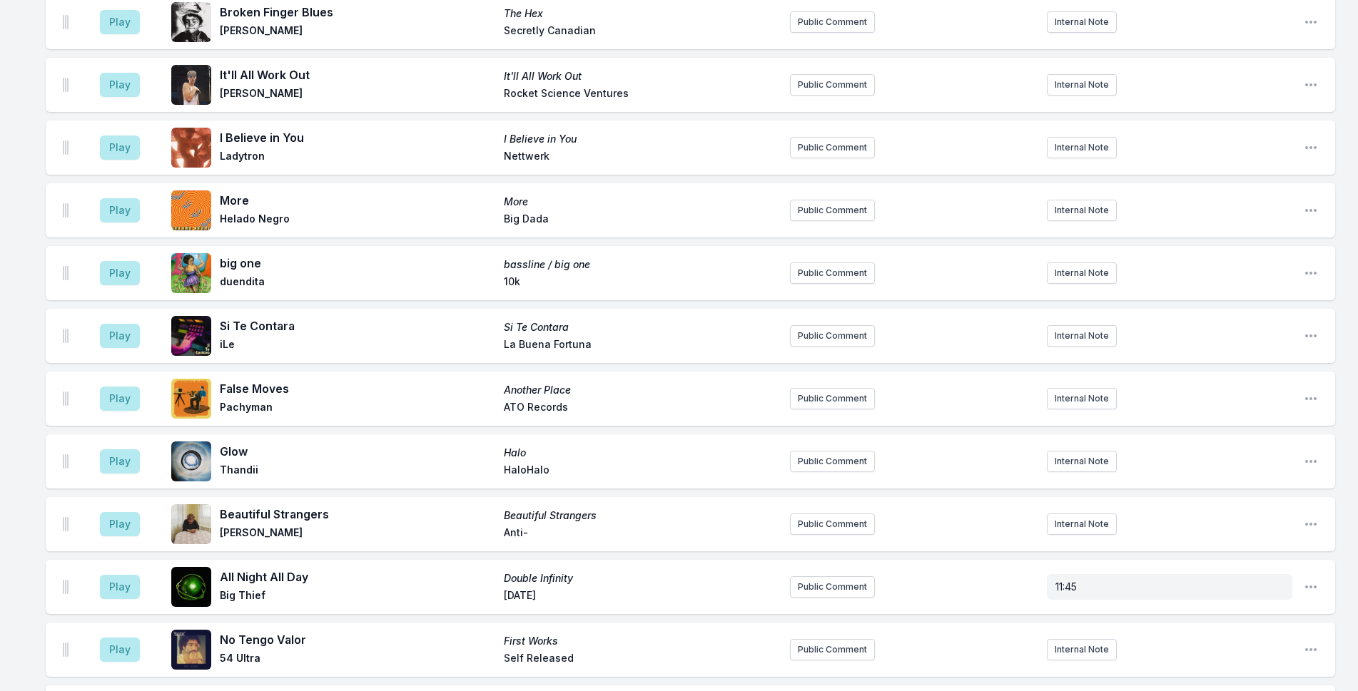
scroll to position [2482, 0]
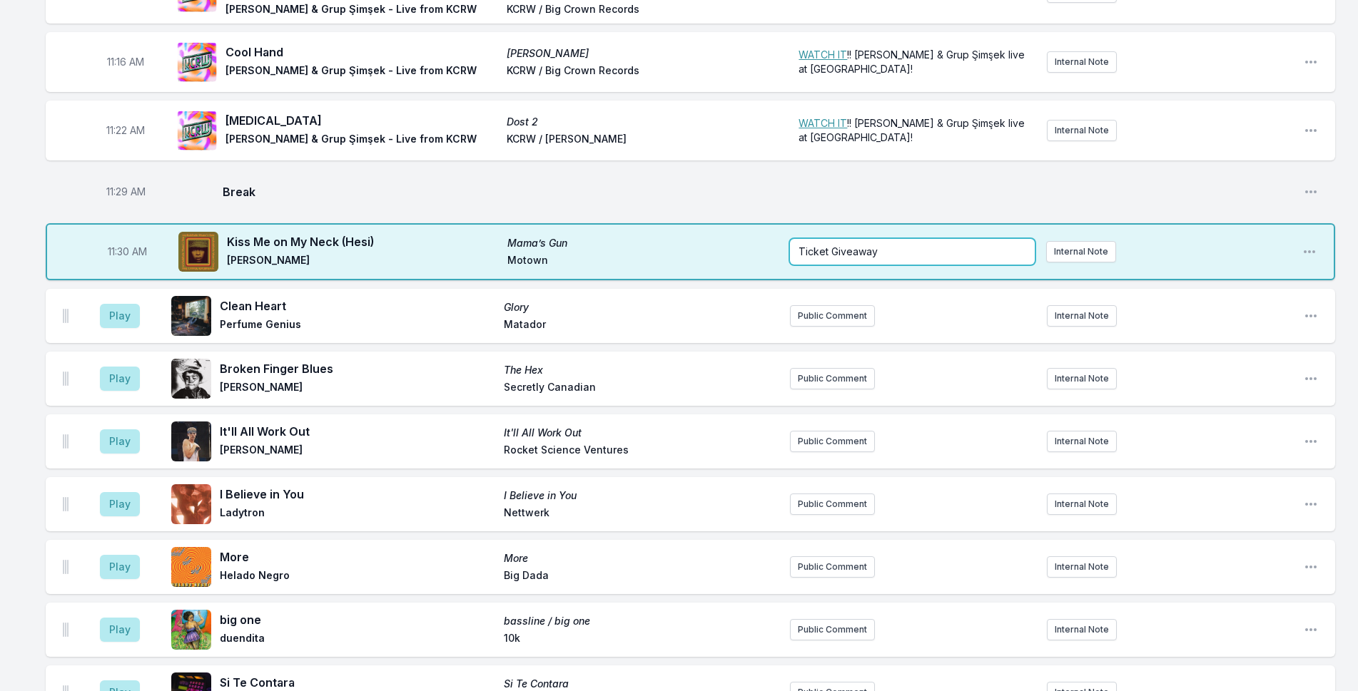
click at [889, 245] on p "Ticket Giveaway" at bounding box center [912, 252] width 228 height 14
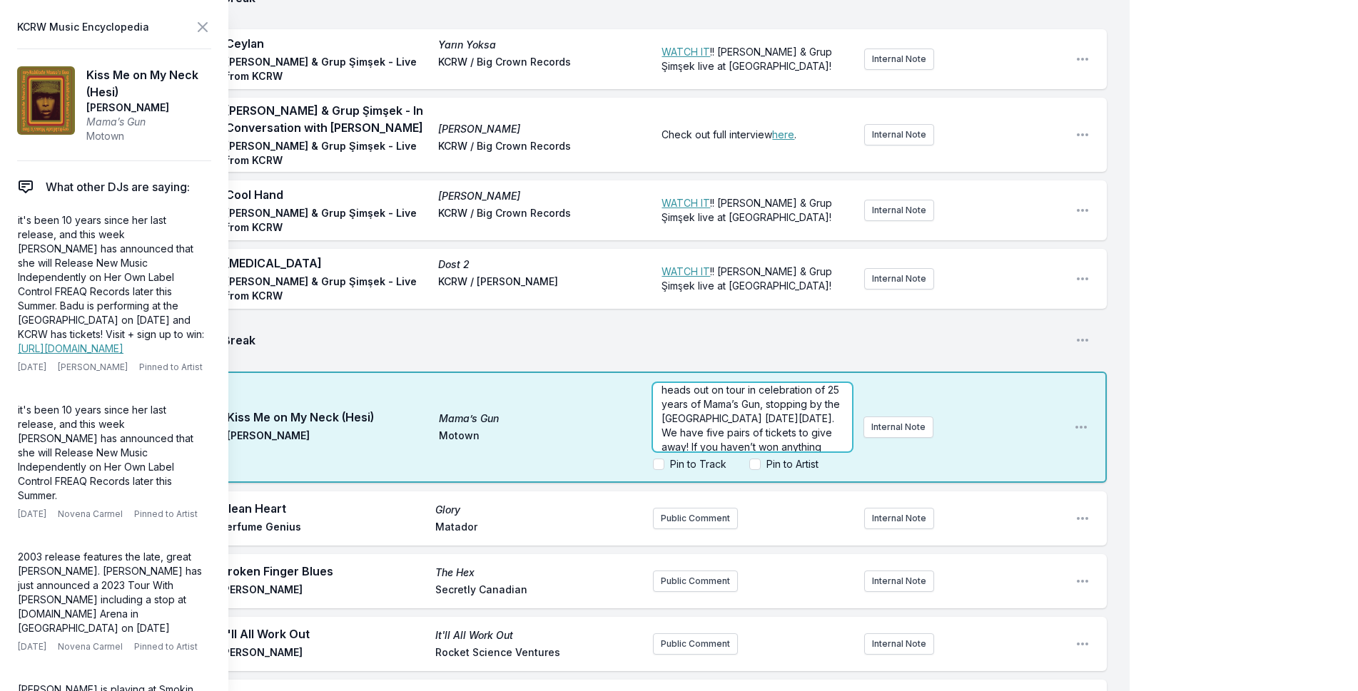
scroll to position [0, 0]
click at [742, 390] on span "Ticket GiveawayL Erykah Badu heads out on tour in celebration of 25 years of Ma…" at bounding box center [751, 446] width 181 height 112
drag, startPoint x: 738, startPoint y: 274, endPoint x: 455, endPoint y: 241, distance: 284.4
click at [199, 24] on icon at bounding box center [202, 27] width 9 height 9
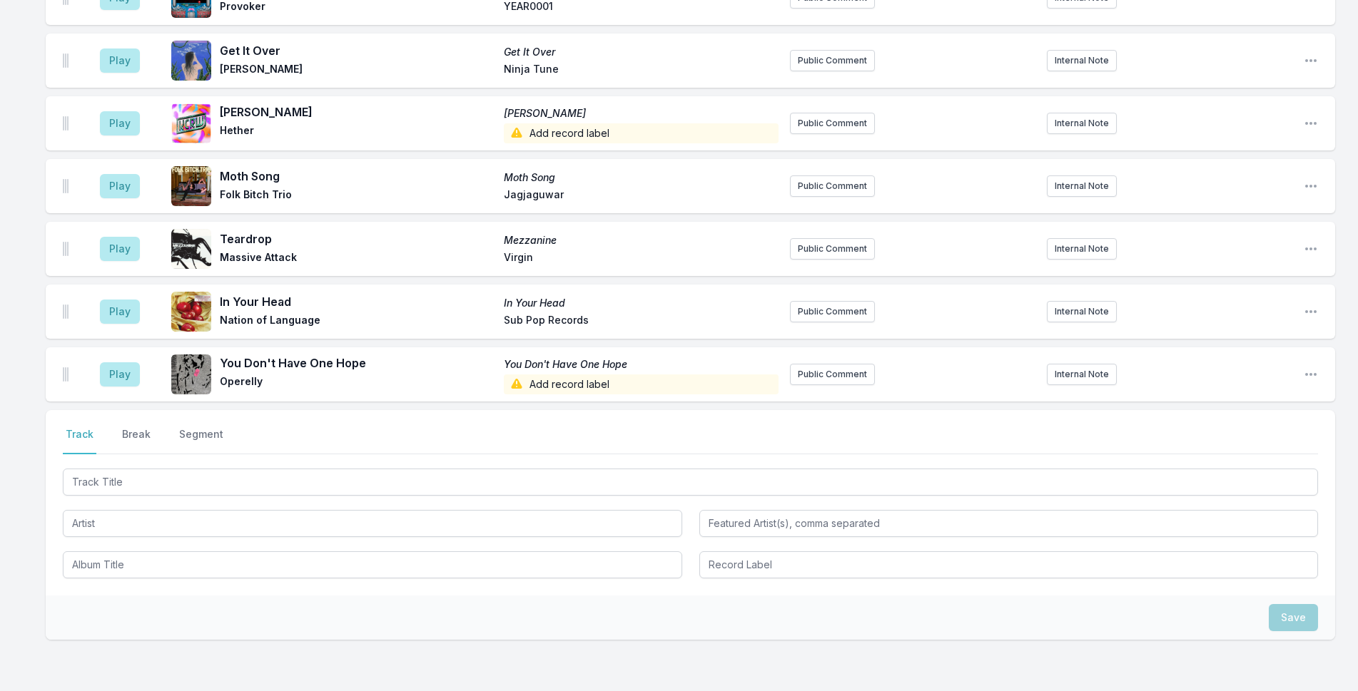
scroll to position [5015, 0]
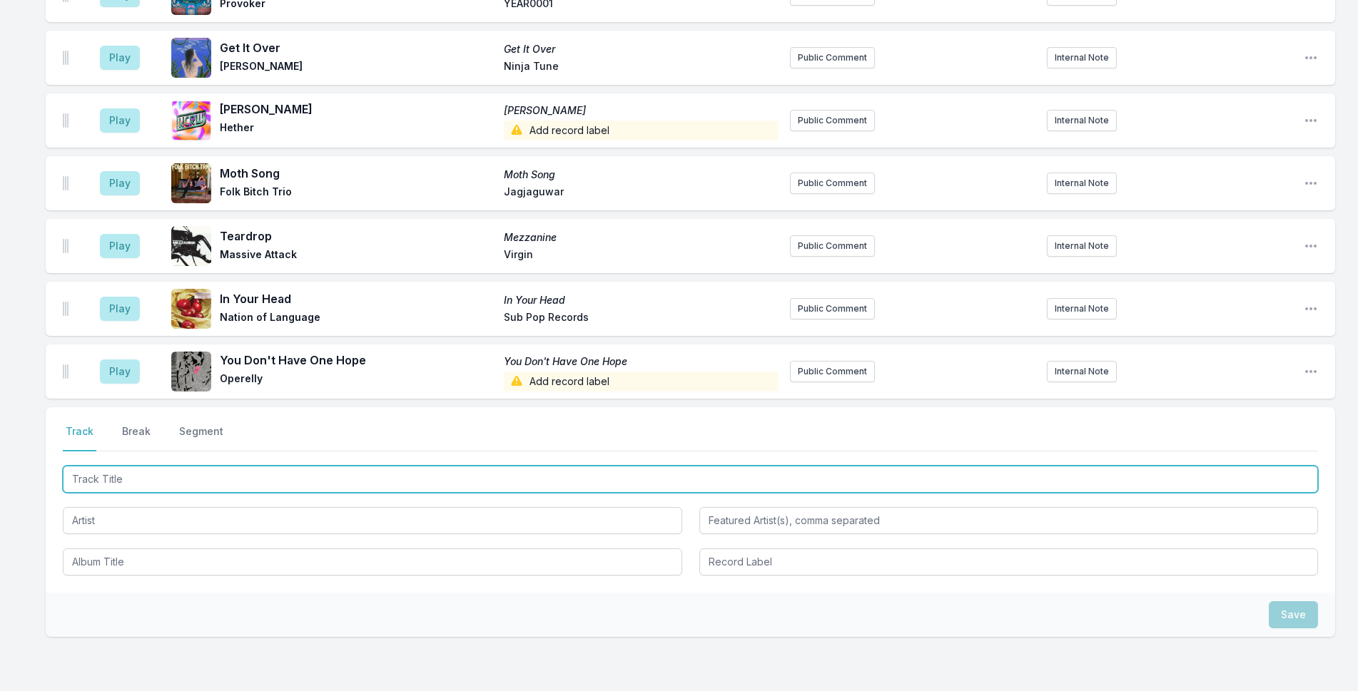
click at [279, 466] on input "Track Title" at bounding box center [690, 479] width 1255 height 27
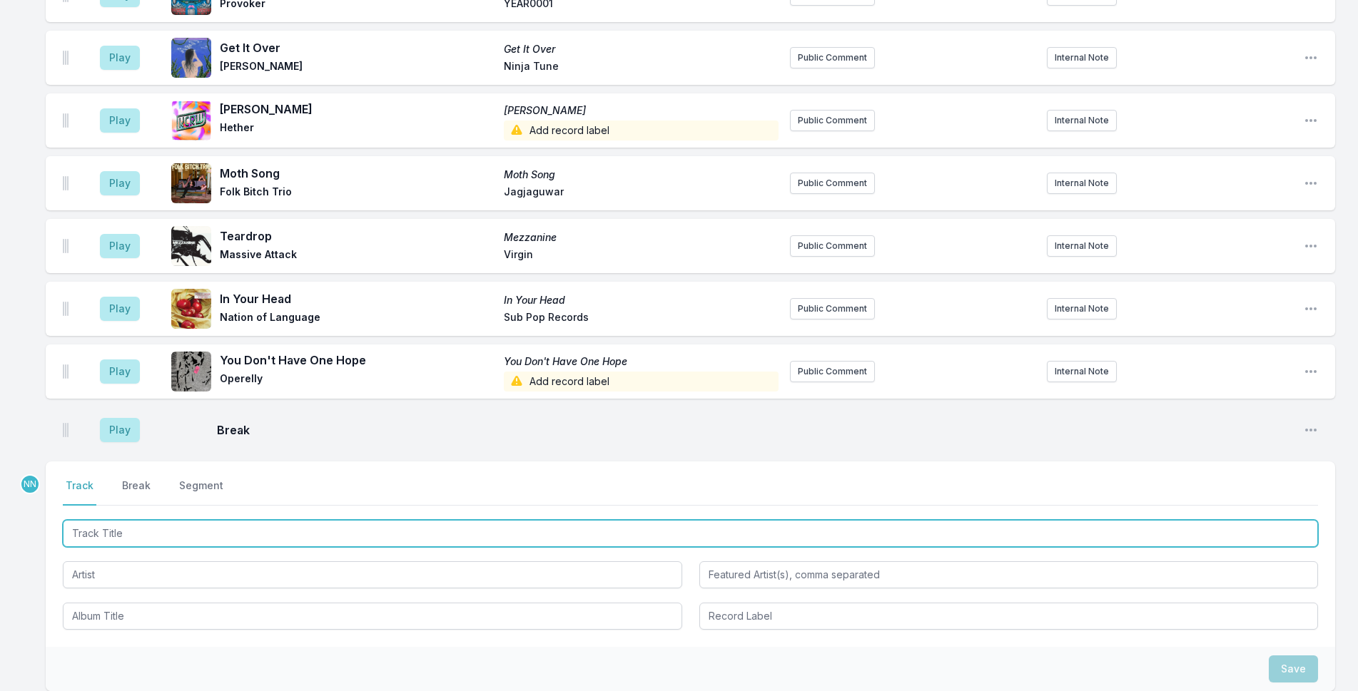
scroll to position [5069, 0]
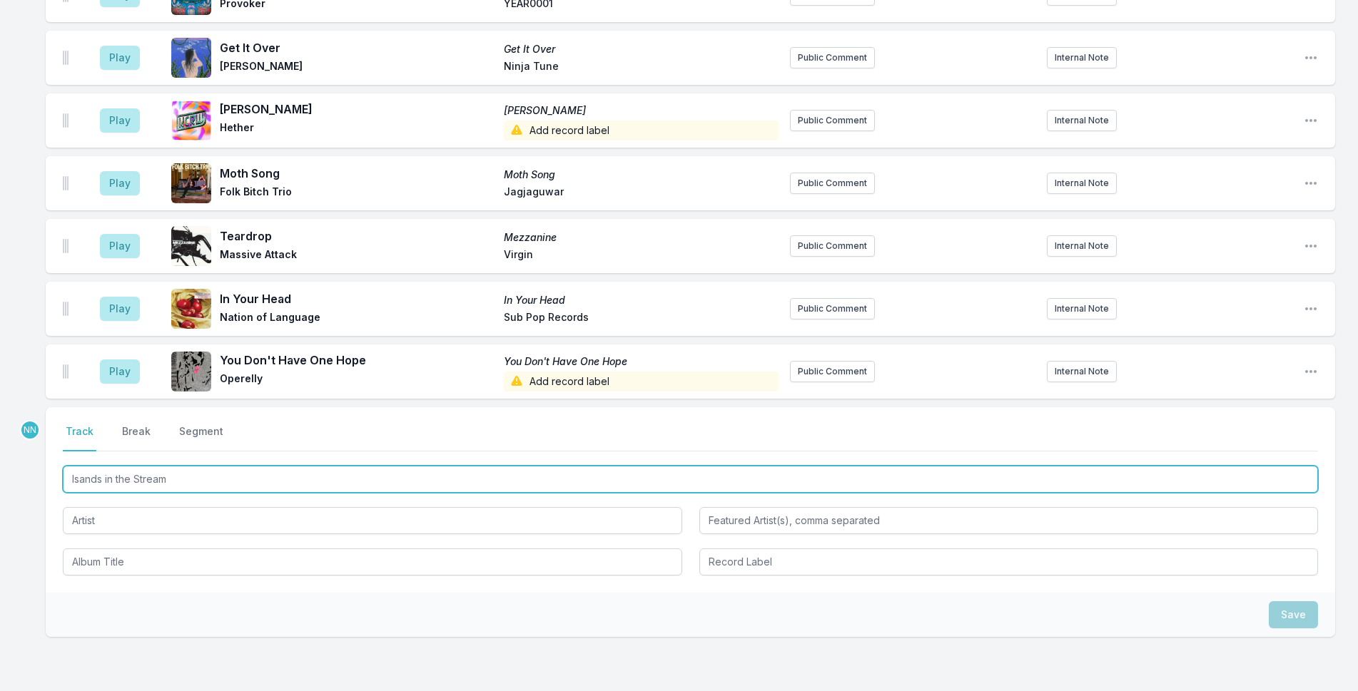
click at [82, 466] on input "Isands in the Stream" at bounding box center [690, 479] width 1255 height 27
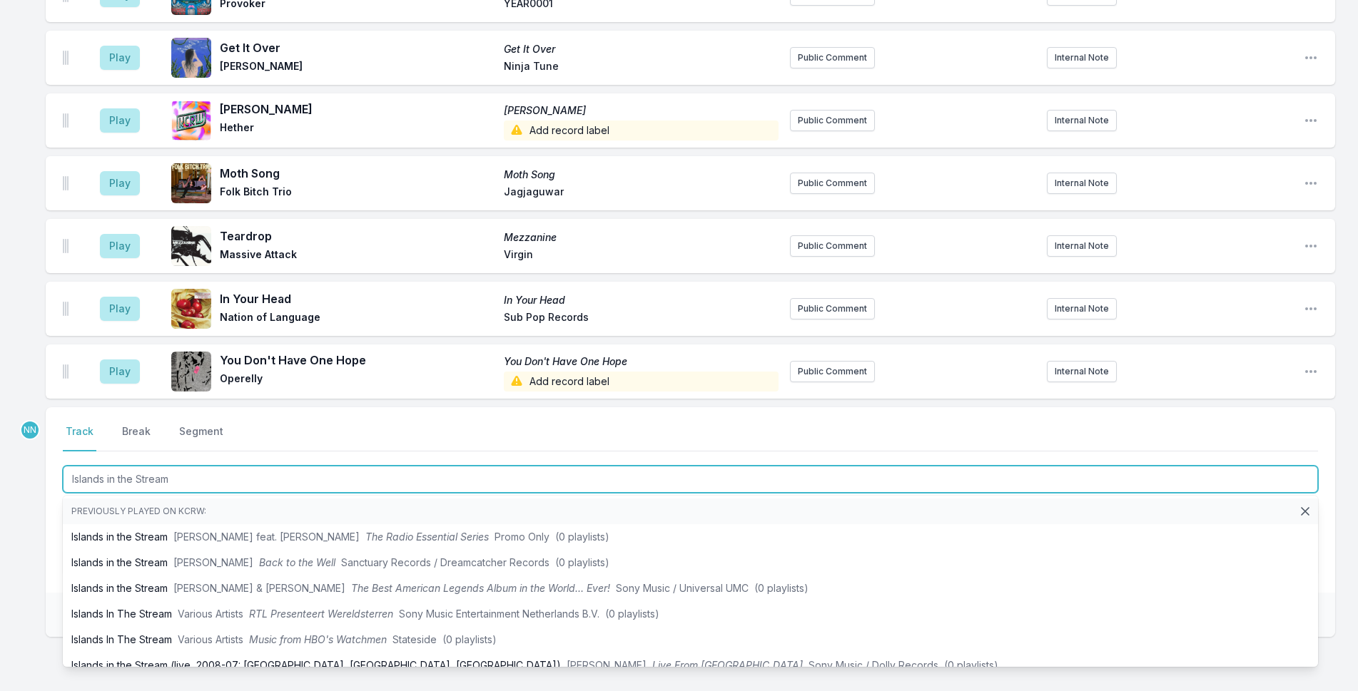
type input "Islands in the Stream"
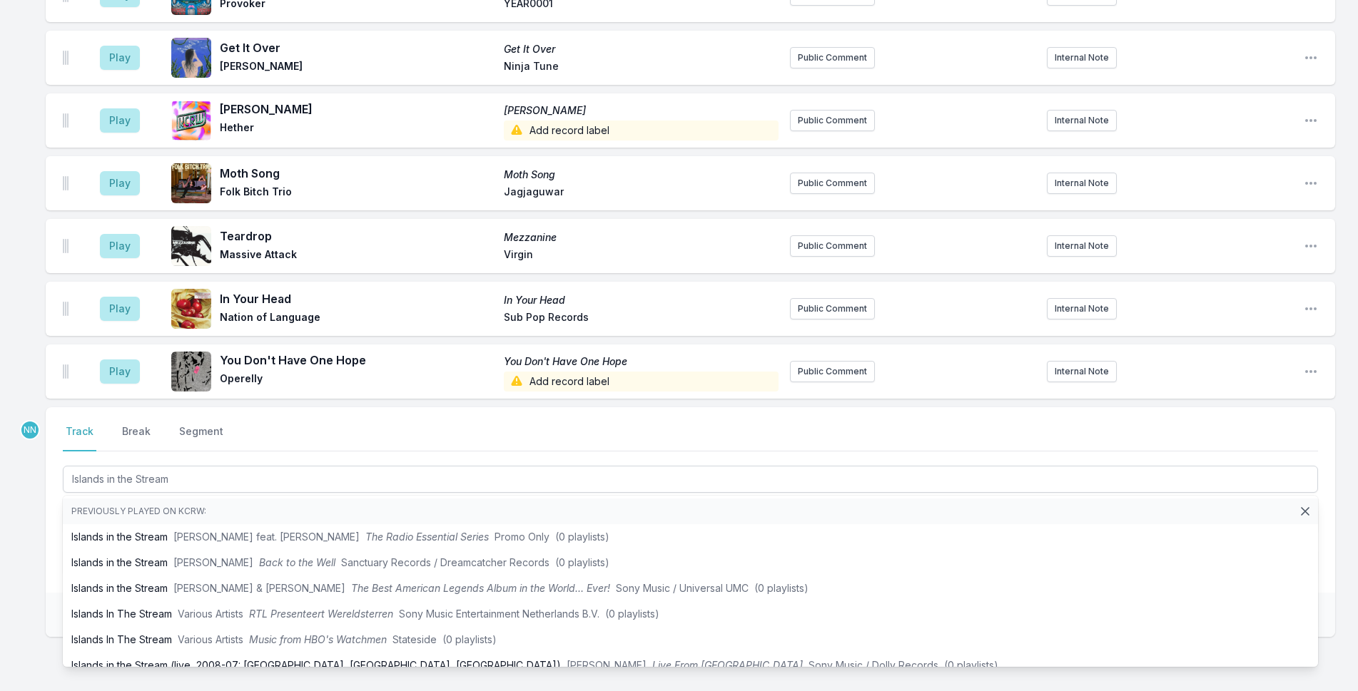
click at [51, 434] on div "Select a tab Track Break Segment Track Break Segment Islands in the Stream Prev…" at bounding box center [690, 499] width 1289 height 185
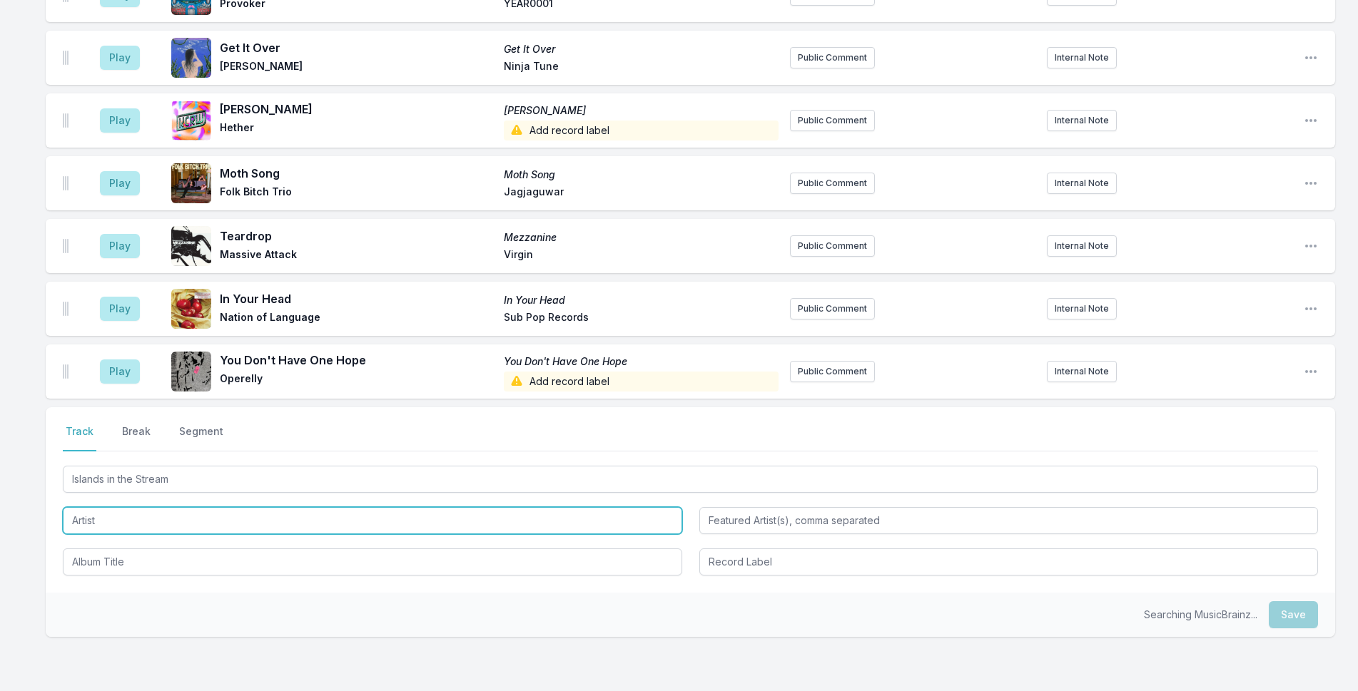
click at [109, 507] on input "Artist" at bounding box center [372, 520] width 619 height 27
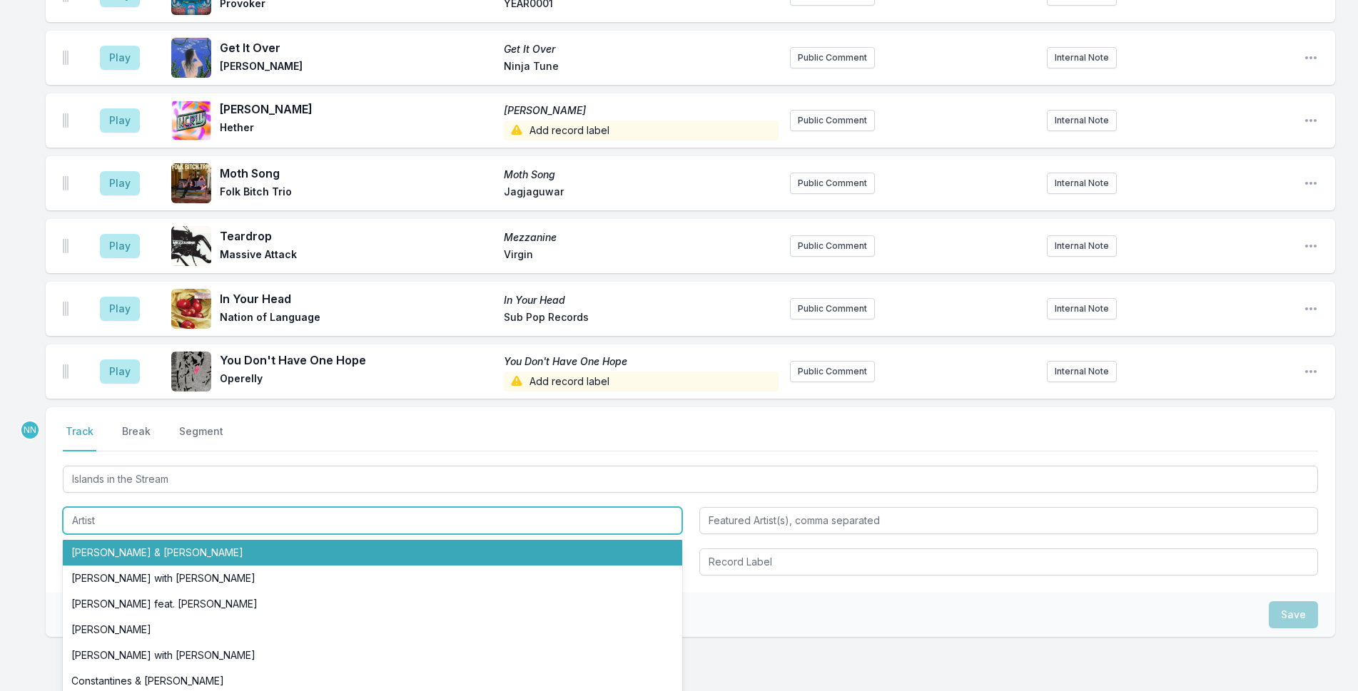
click at [115, 540] on li "Dolly Parton & Kenny Rogers" at bounding box center [372, 553] width 619 height 26
type input "Dolly Parton & Kenny Rogers"
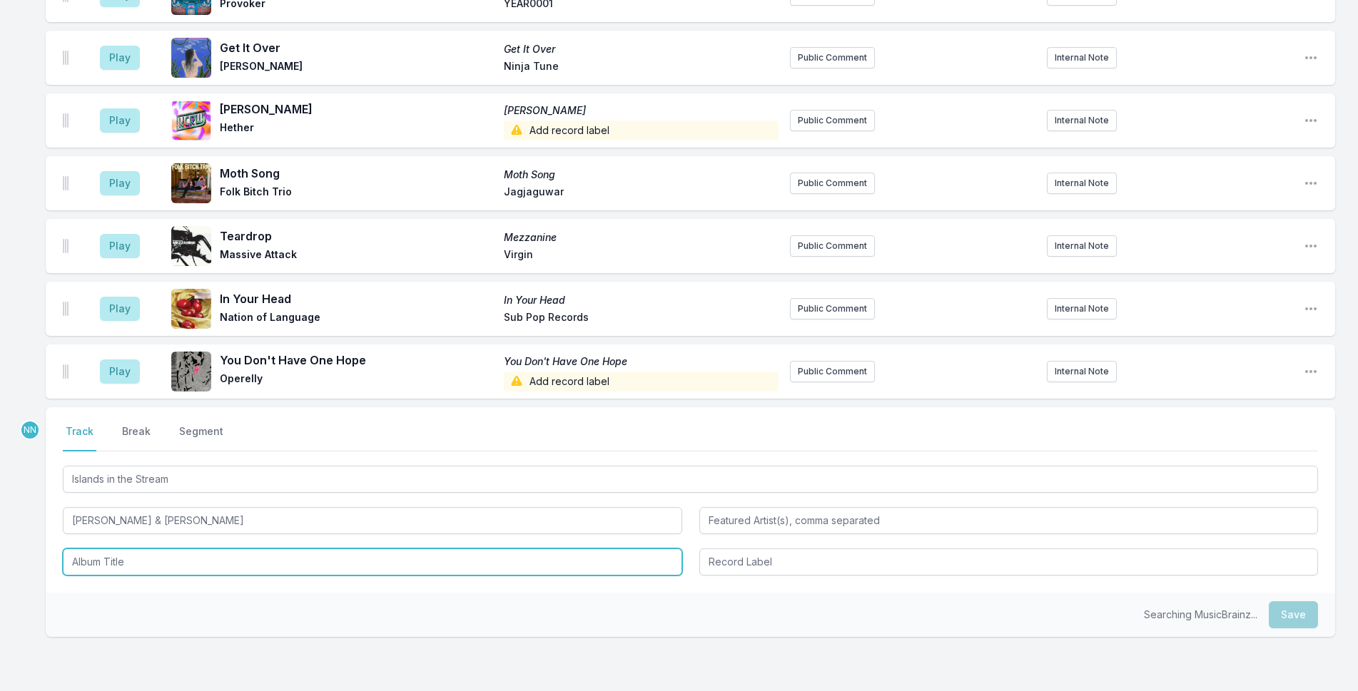
click at [114, 549] on input "Album Title" at bounding box center [372, 562] width 619 height 27
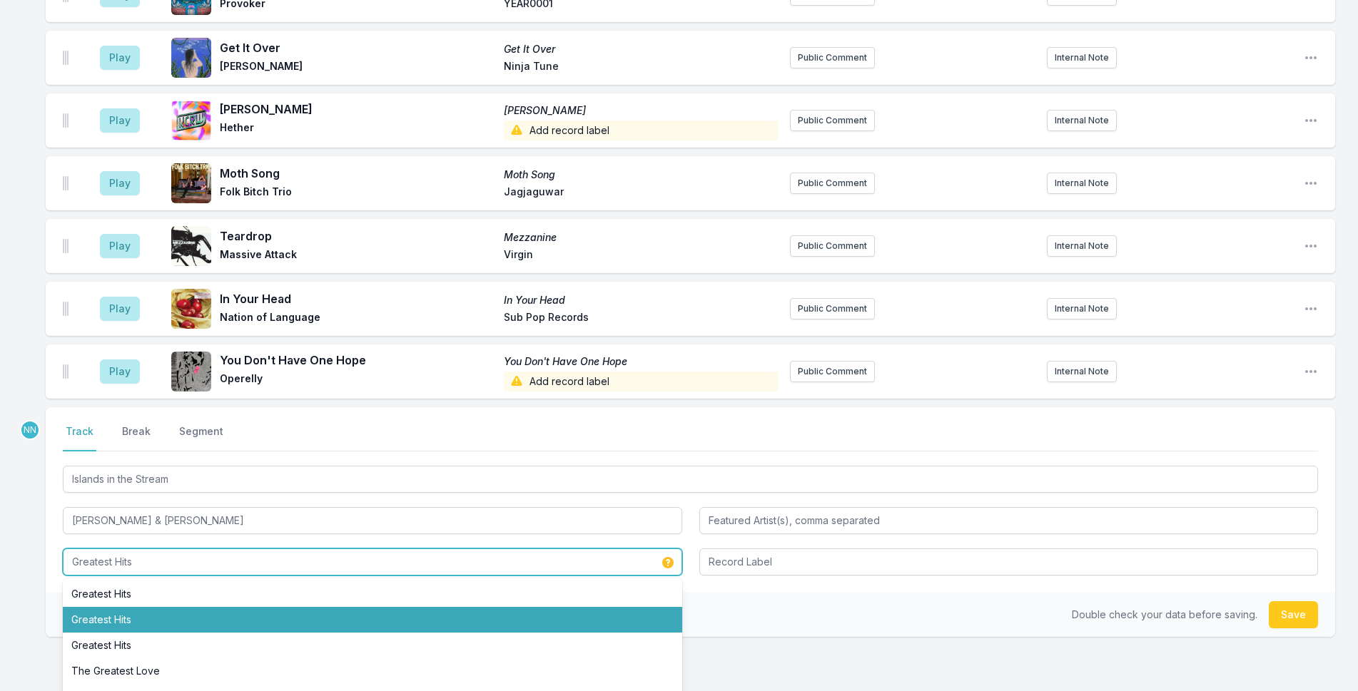
type input "Greatest Hits"
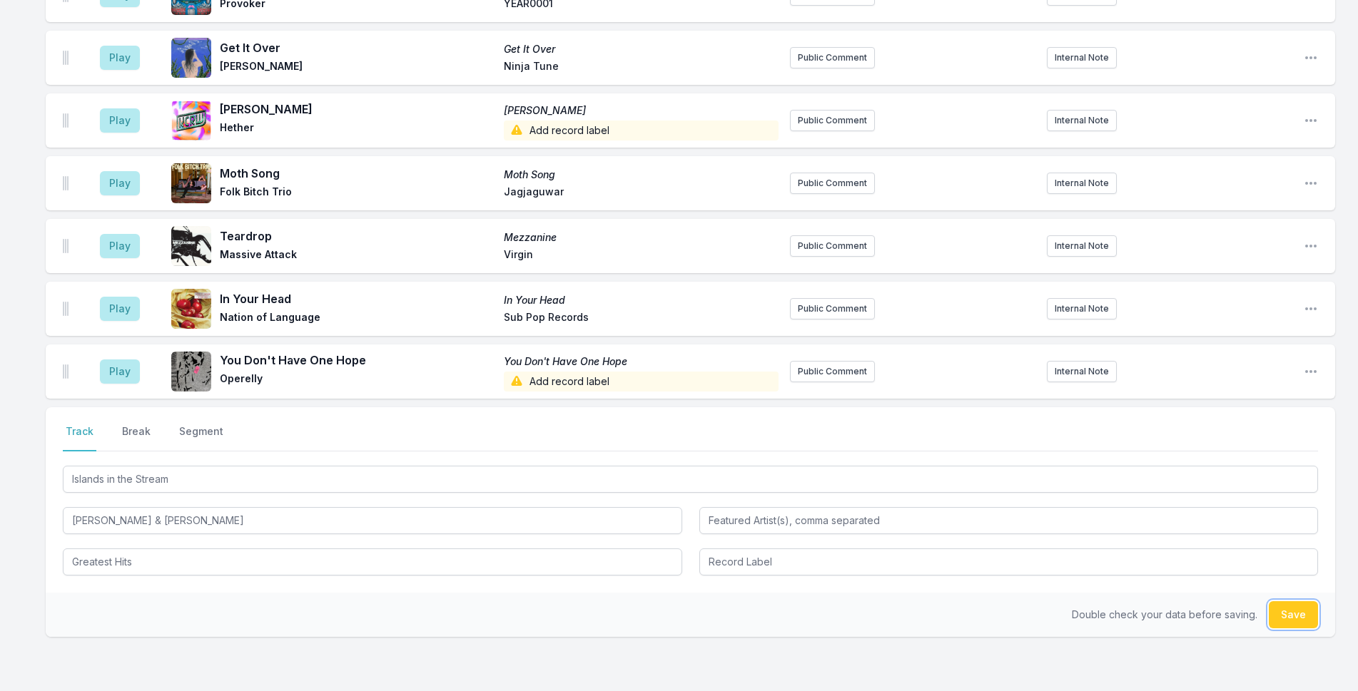
click at [1114, 601] on button "Save" at bounding box center [1292, 614] width 49 height 27
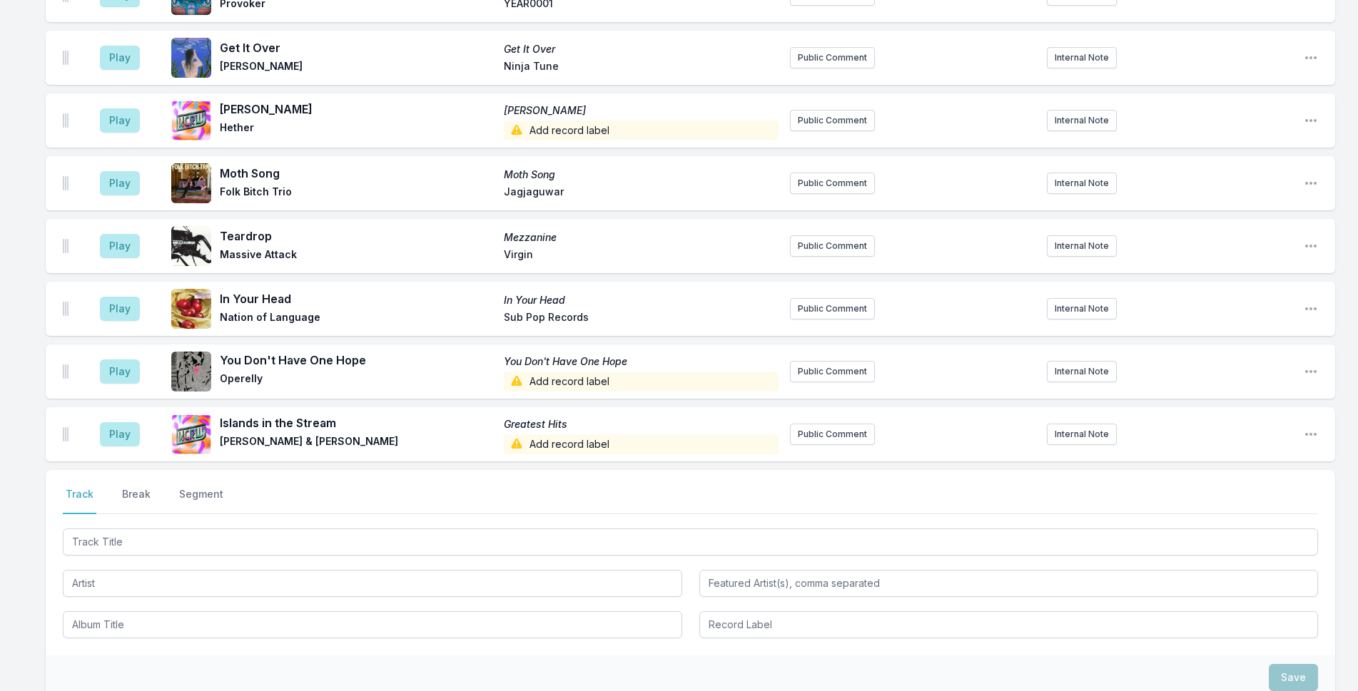
scroll to position [5132, 0]
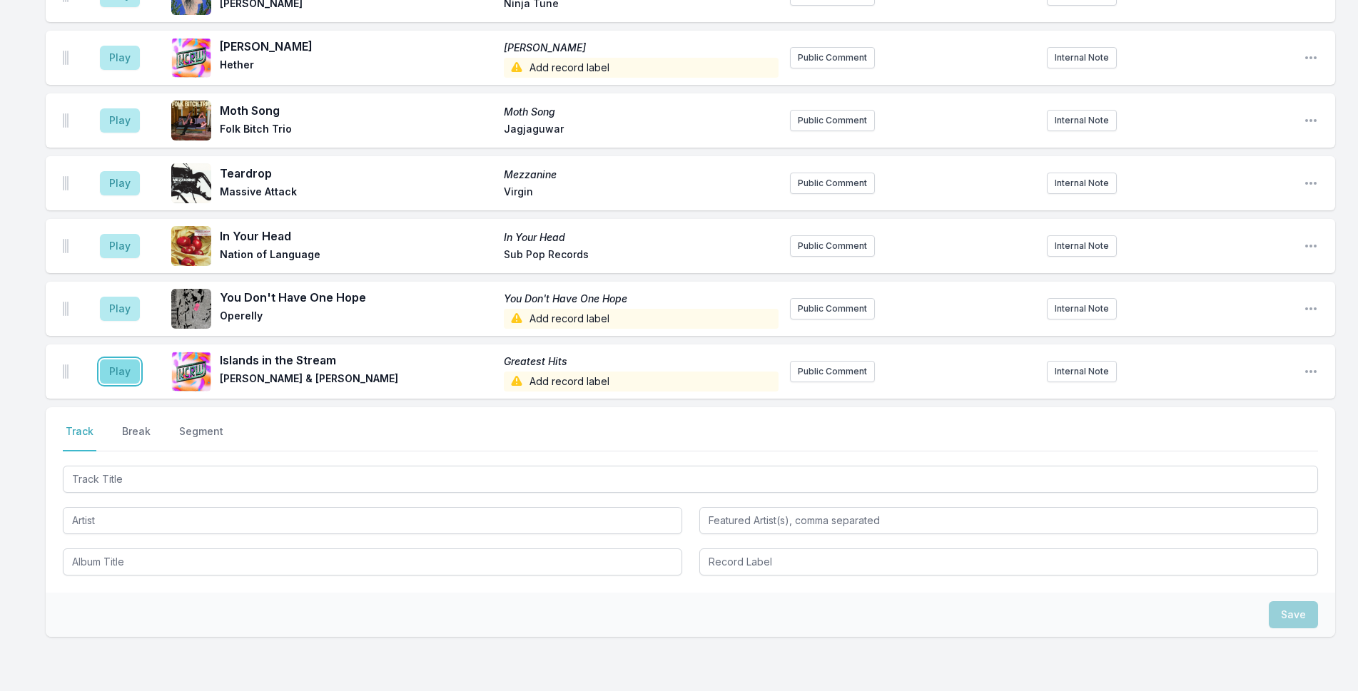
click at [128, 360] on button "Play" at bounding box center [120, 372] width 40 height 24
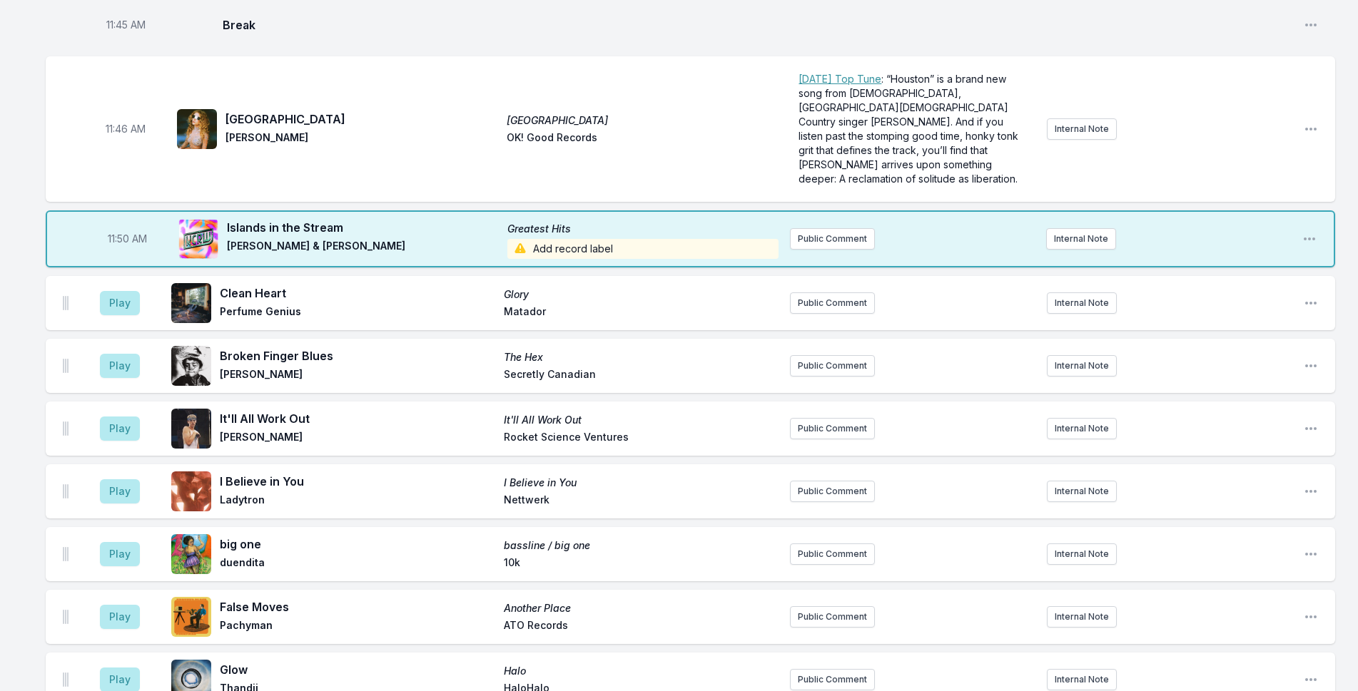
scroll to position [2920, 0]
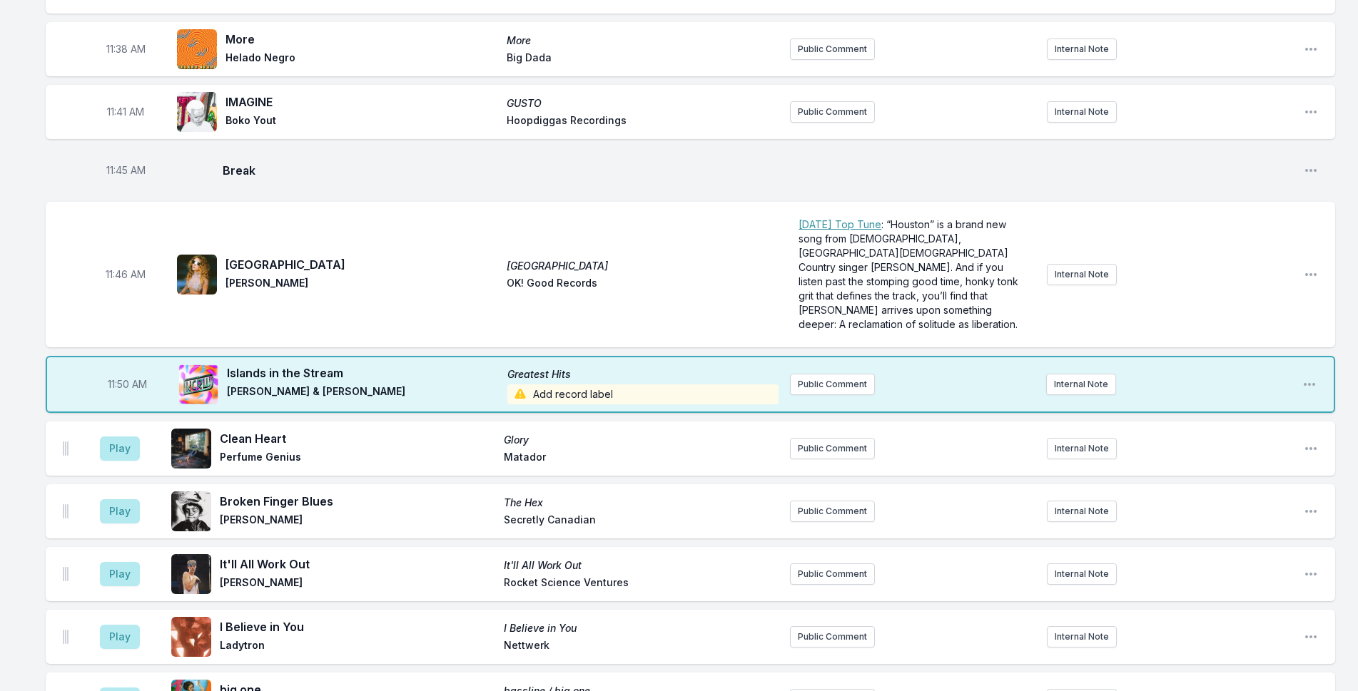
click at [627, 385] on span "Add record label" at bounding box center [643, 395] width 272 height 20
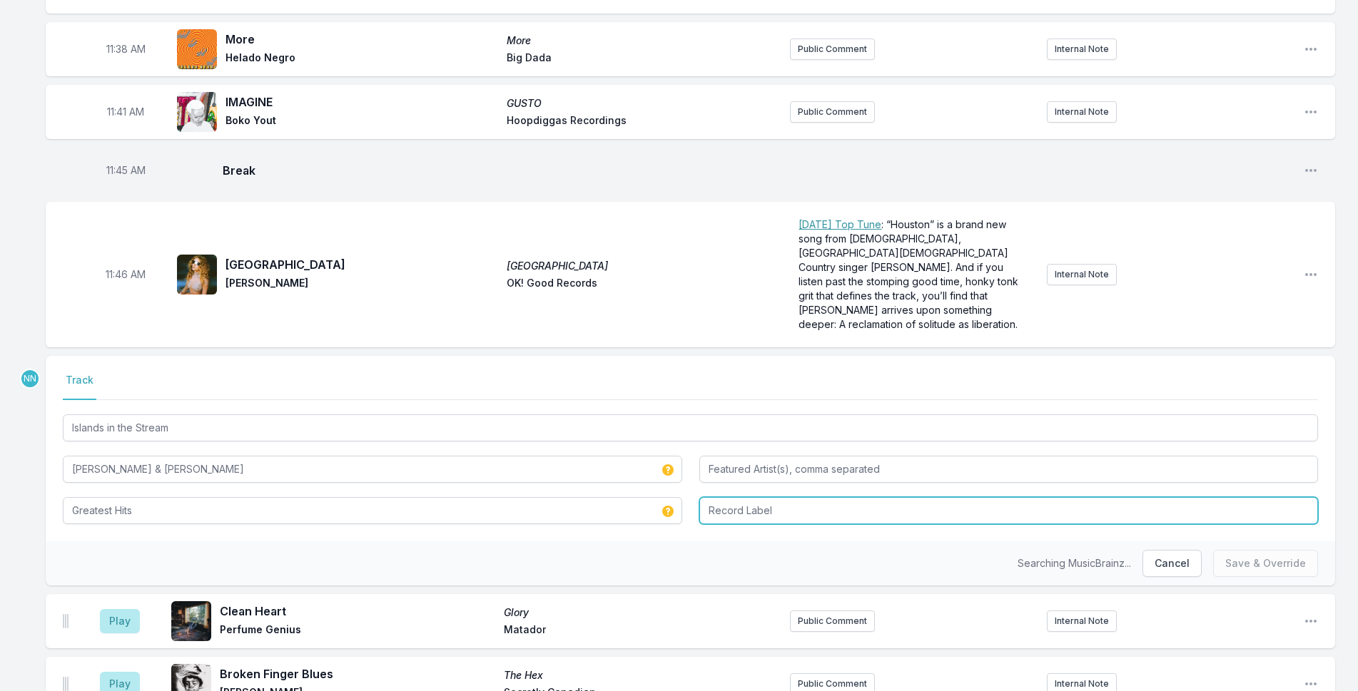
click at [738, 497] on input "Record Label" at bounding box center [1008, 510] width 619 height 27
type input "Sony Music"
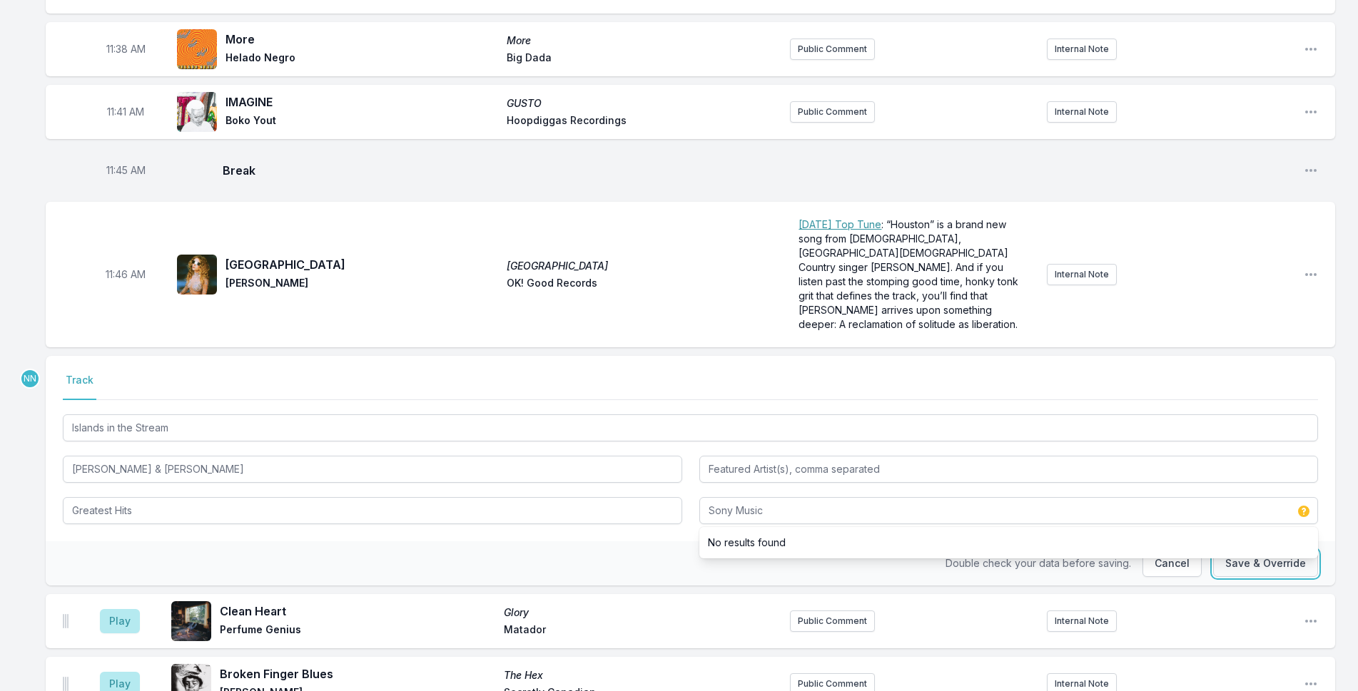
click at [1114, 550] on button "Save & Override" at bounding box center [1265, 563] width 105 height 27
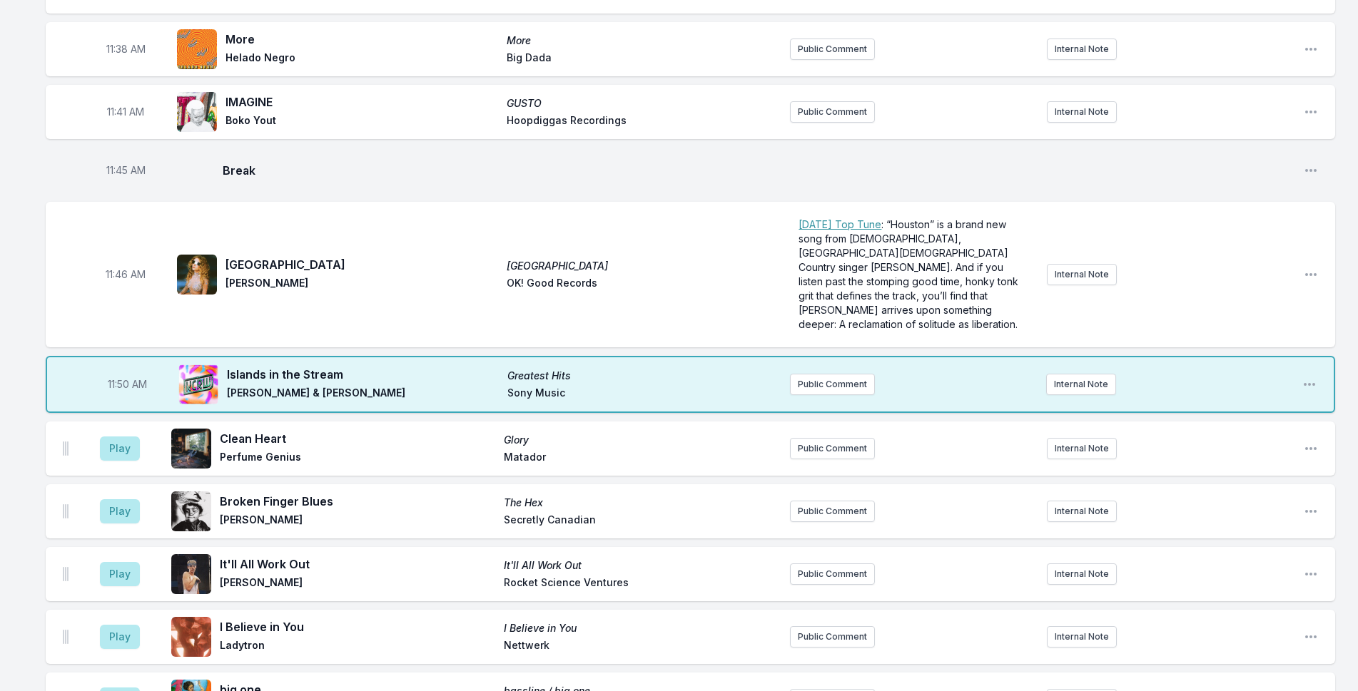
click at [1114, 356] on div "11:50 AM Islands in the Stream Greatest Hits Dolly Parton & Kenny Rogers Sony M…" at bounding box center [690, 384] width 1289 height 57
click at [1114, 377] on icon "Open playlist item options" at bounding box center [1309, 384] width 14 height 14
click at [1114, 426] on button "Edit Track Details" at bounding box center [1236, 439] width 160 height 26
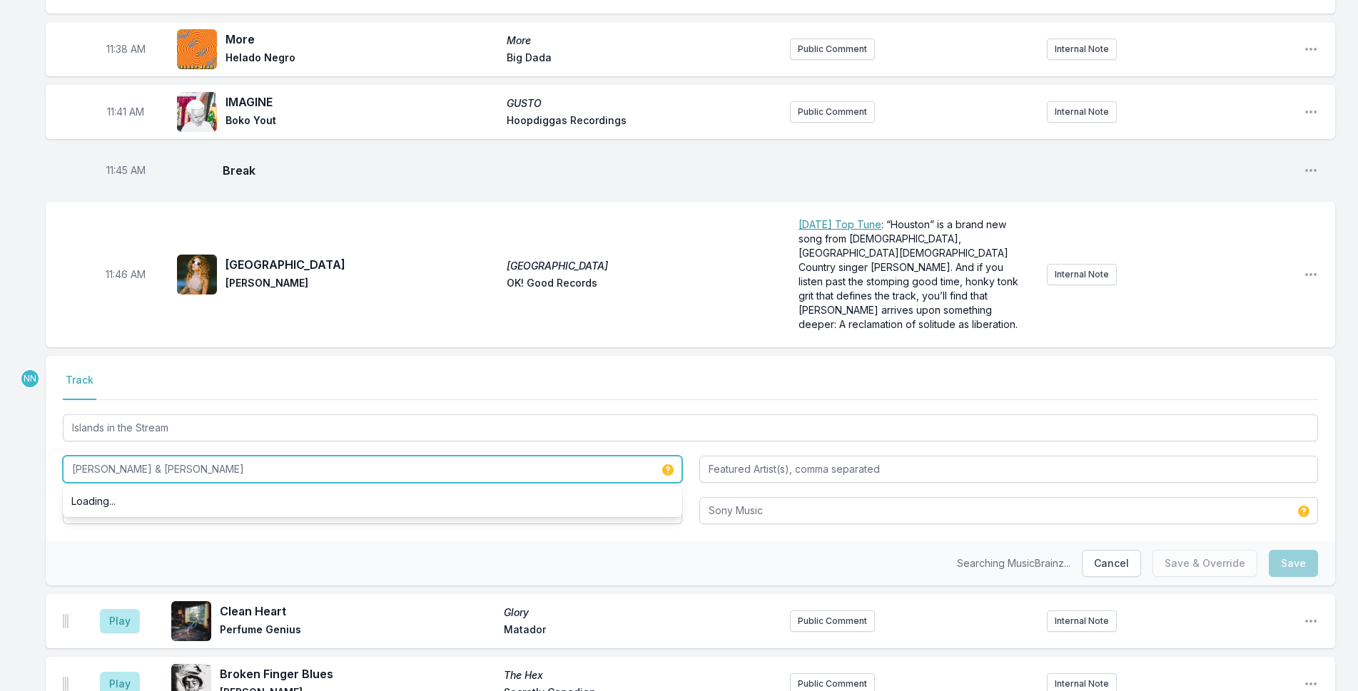
drag, startPoint x: 139, startPoint y: 388, endPoint x: 290, endPoint y: 382, distance: 151.4
click at [291, 456] on input "Dolly Parton & Kenny Rogers" at bounding box center [372, 469] width 619 height 27
type input "Dolly Parton"
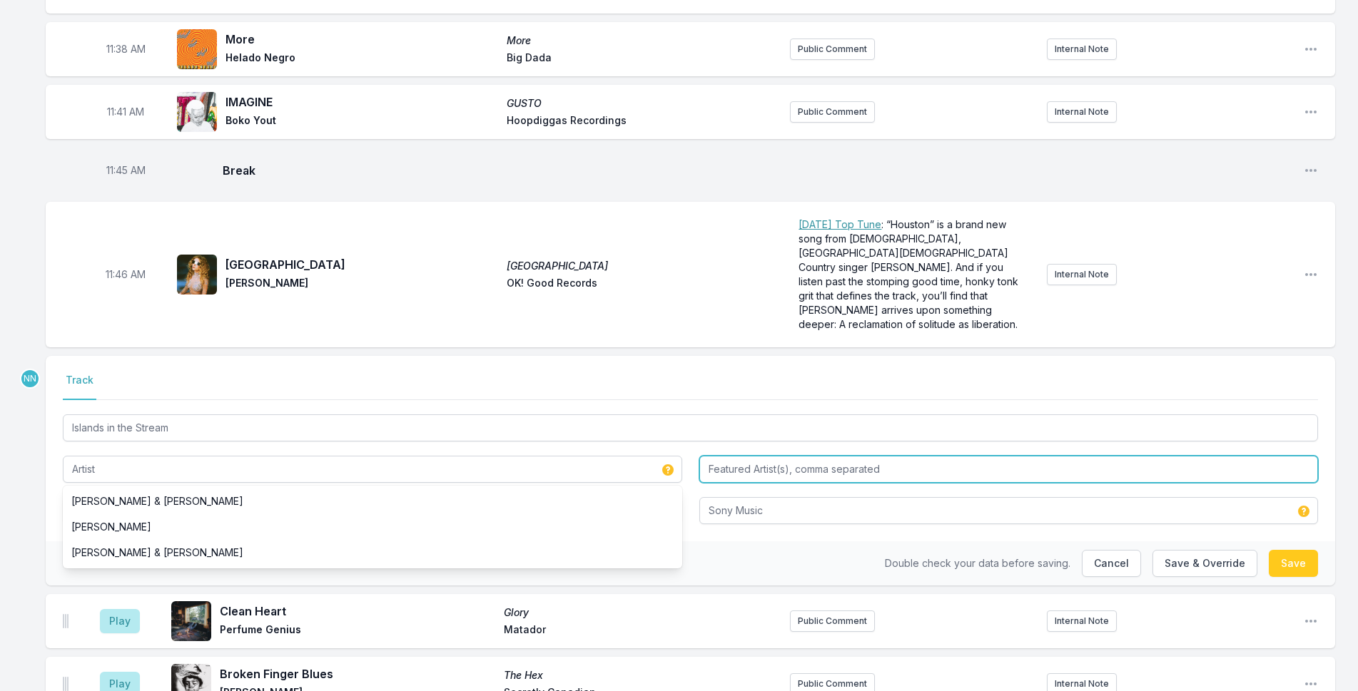
type input "Dolly Parton"
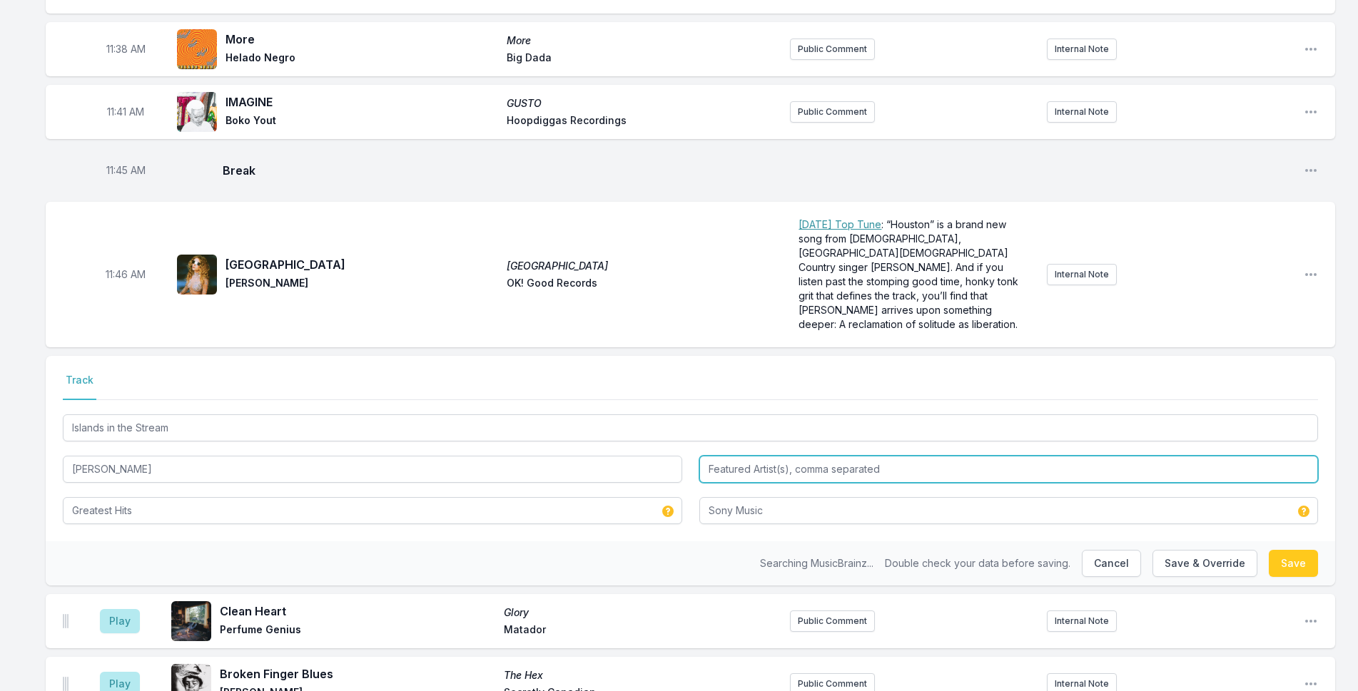
paste input "Kenny Rogers"
type input "Kenny Rogers"
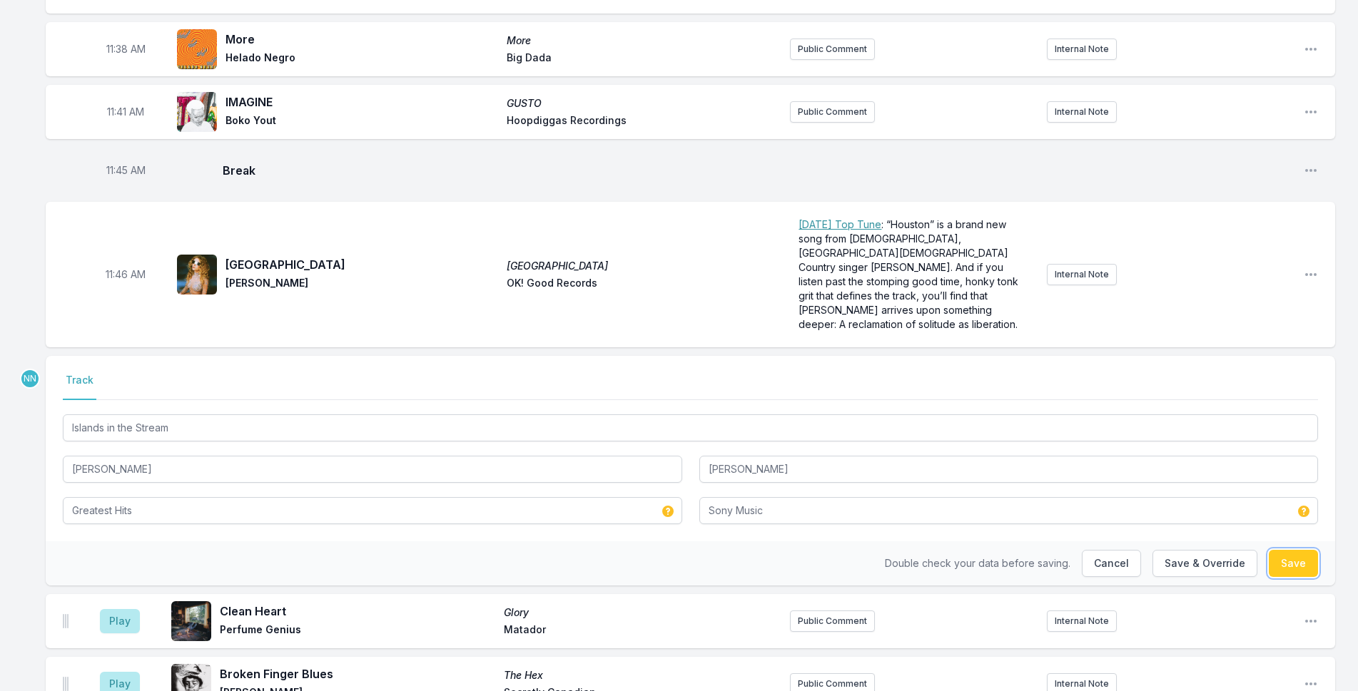
click at [1114, 550] on button "Save" at bounding box center [1292, 563] width 49 height 27
type input "Dolly Parton & Kenny Rogers"
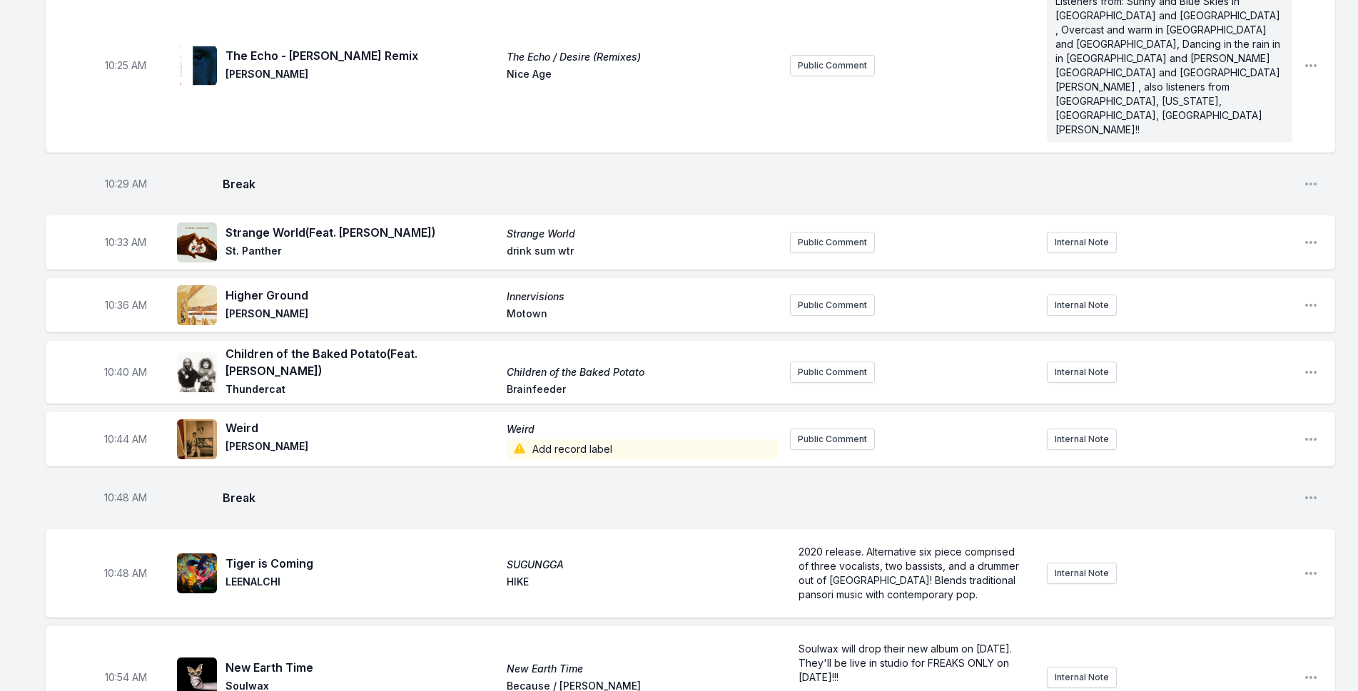
scroll to position [1565, 0]
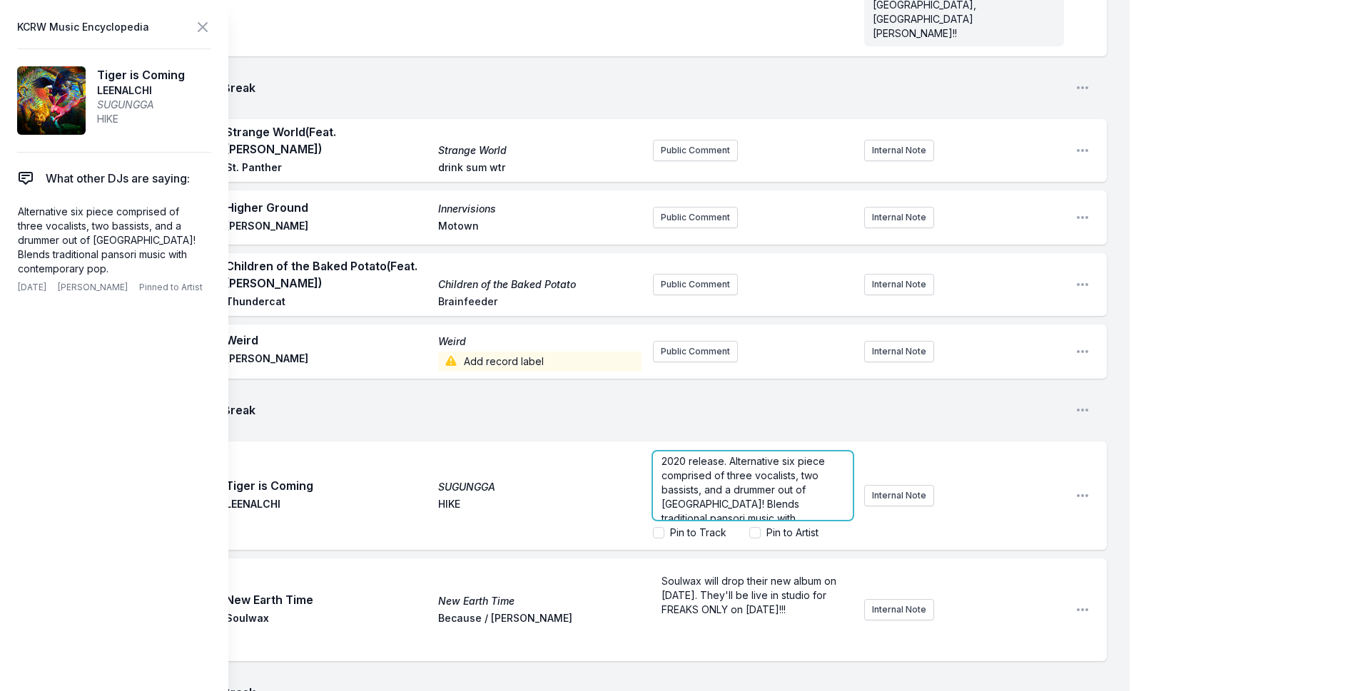
scroll to position [0, 0]
click at [198, 26] on icon at bounding box center [202, 27] width 17 height 17
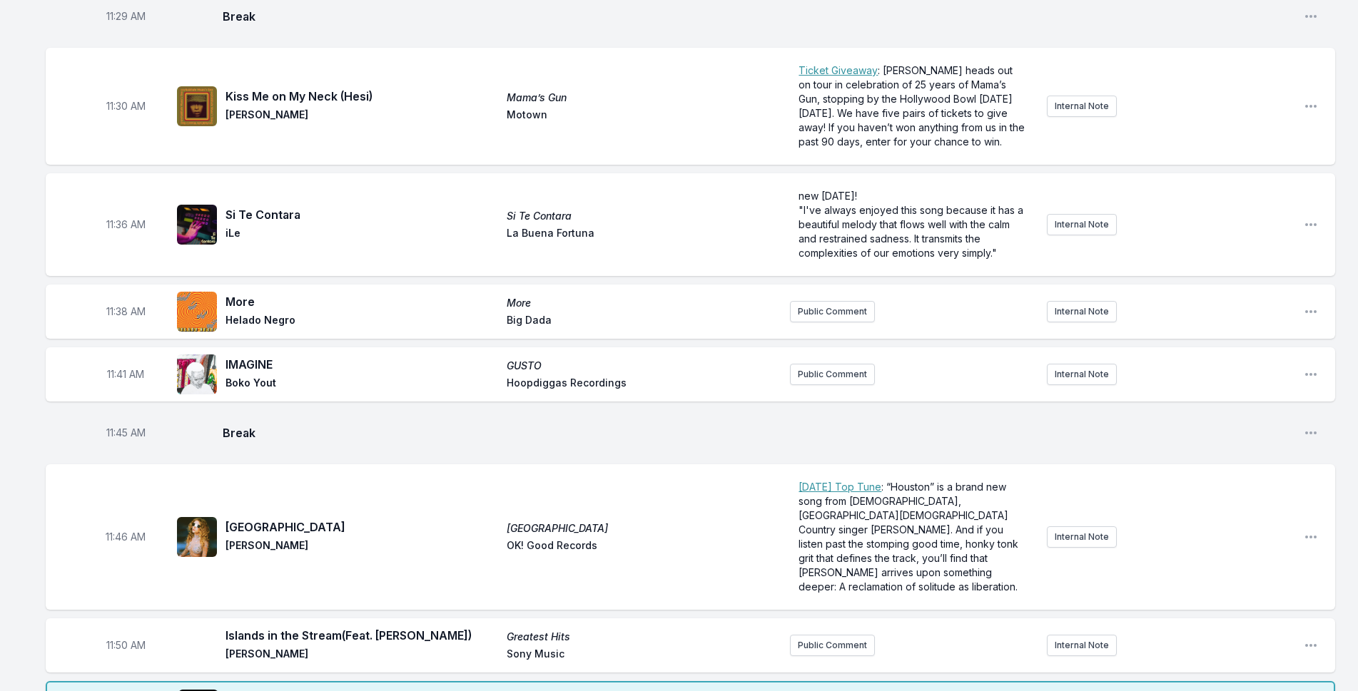
scroll to position [2920, 0]
